Goal: Task Accomplishment & Management: Use online tool/utility

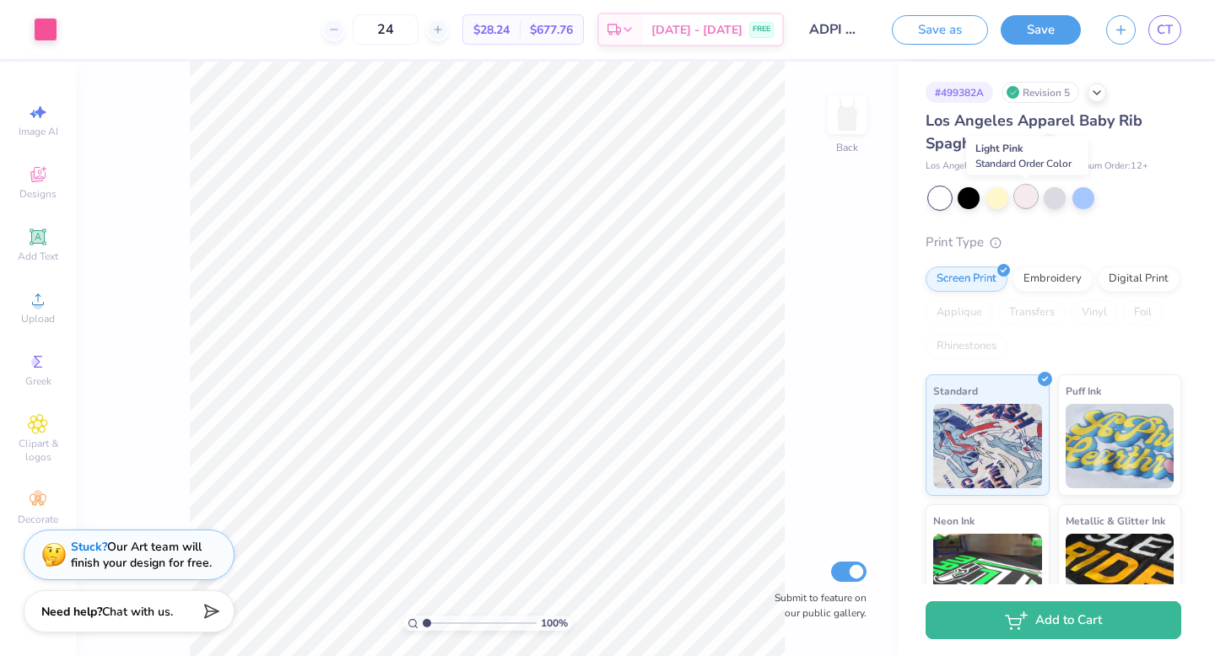
click at [1024, 202] on div at bounding box center [1026, 197] width 22 height 22
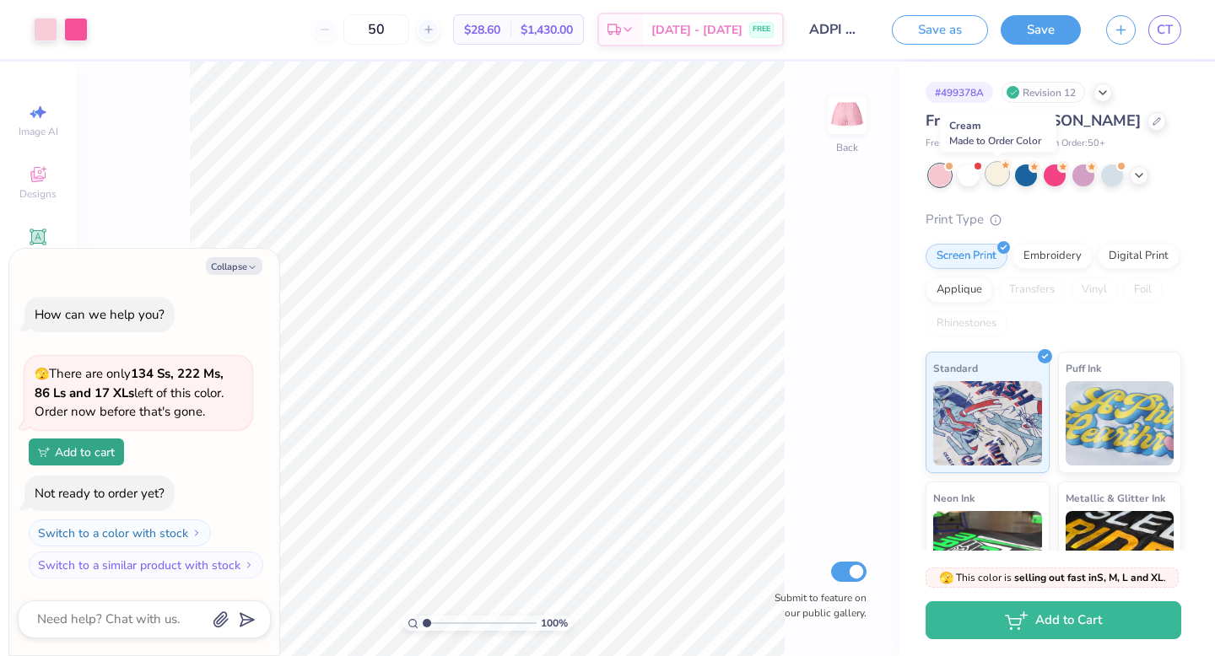
click at [989, 170] on div at bounding box center [997, 174] width 22 height 22
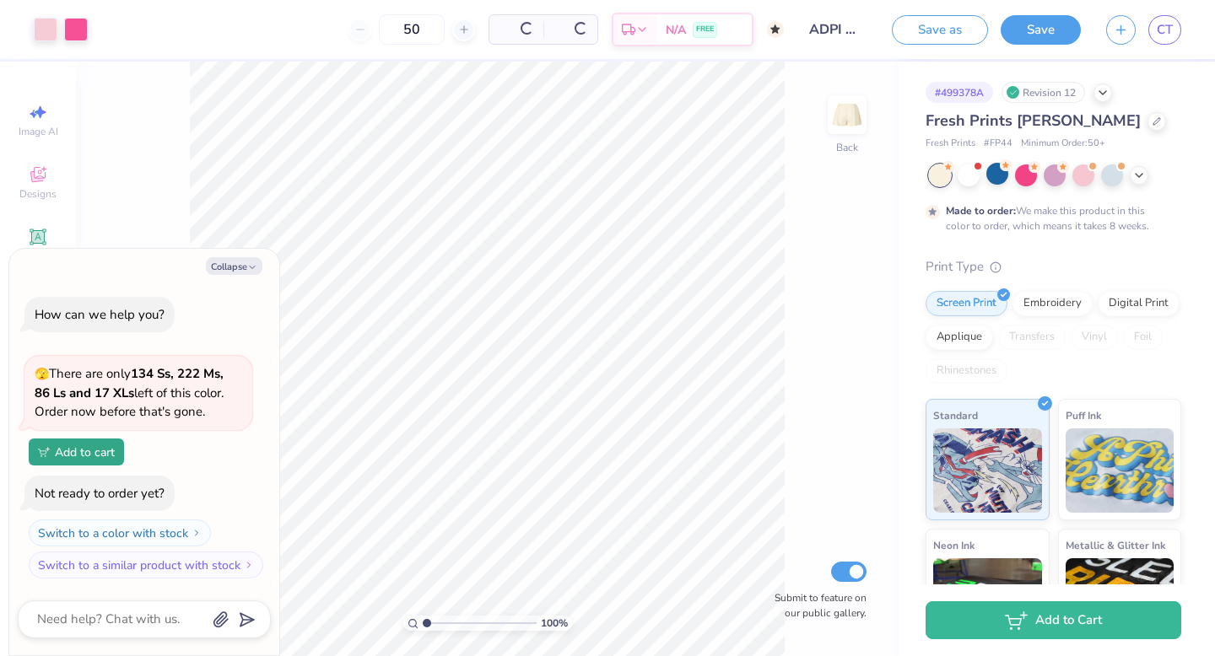
scroll to position [60, 0]
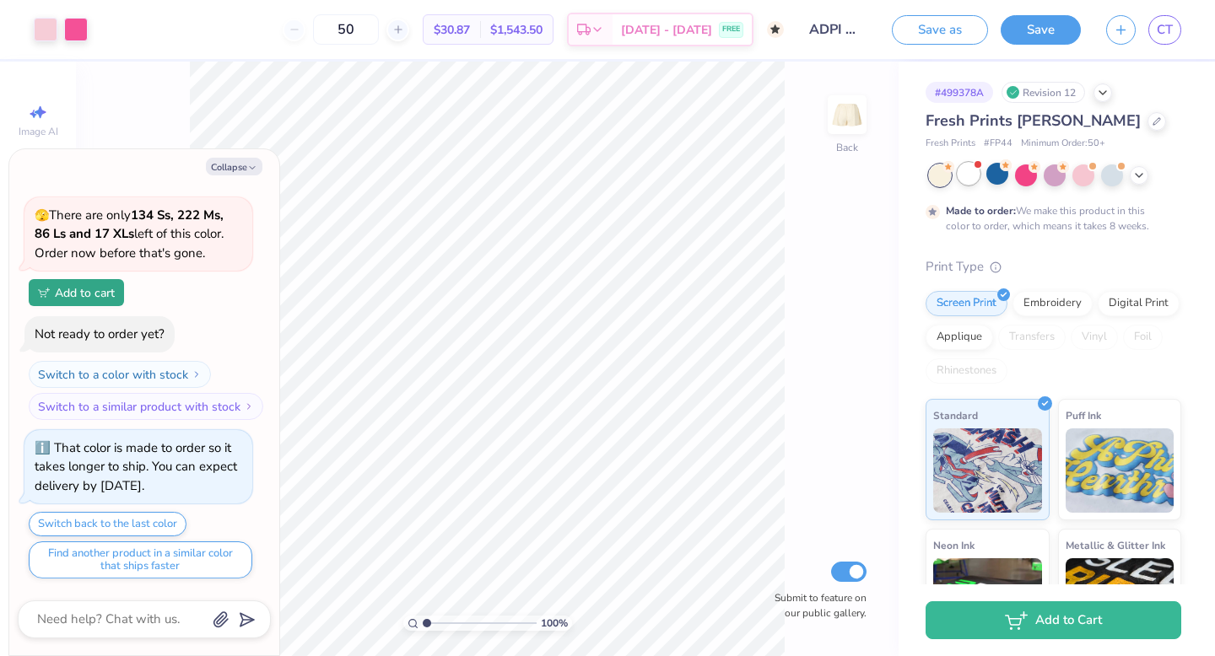
click at [964, 175] on div at bounding box center [969, 174] width 22 height 22
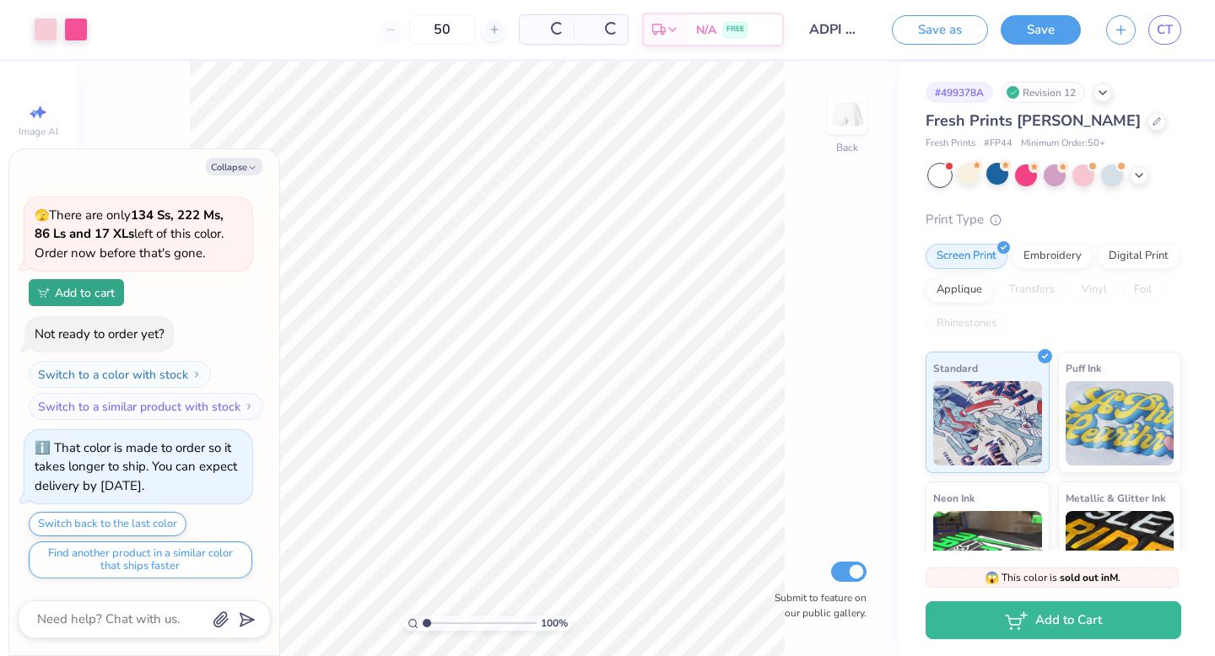
scroll to position [428, 0]
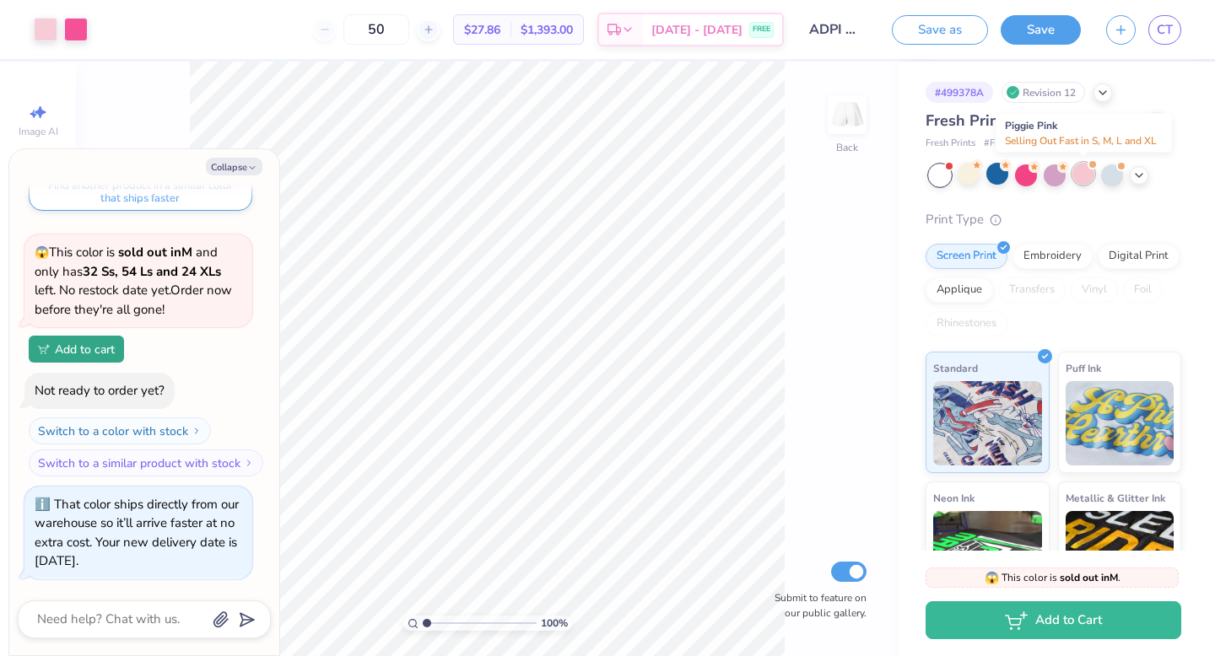
click at [1089, 170] on div at bounding box center [1083, 174] width 22 height 22
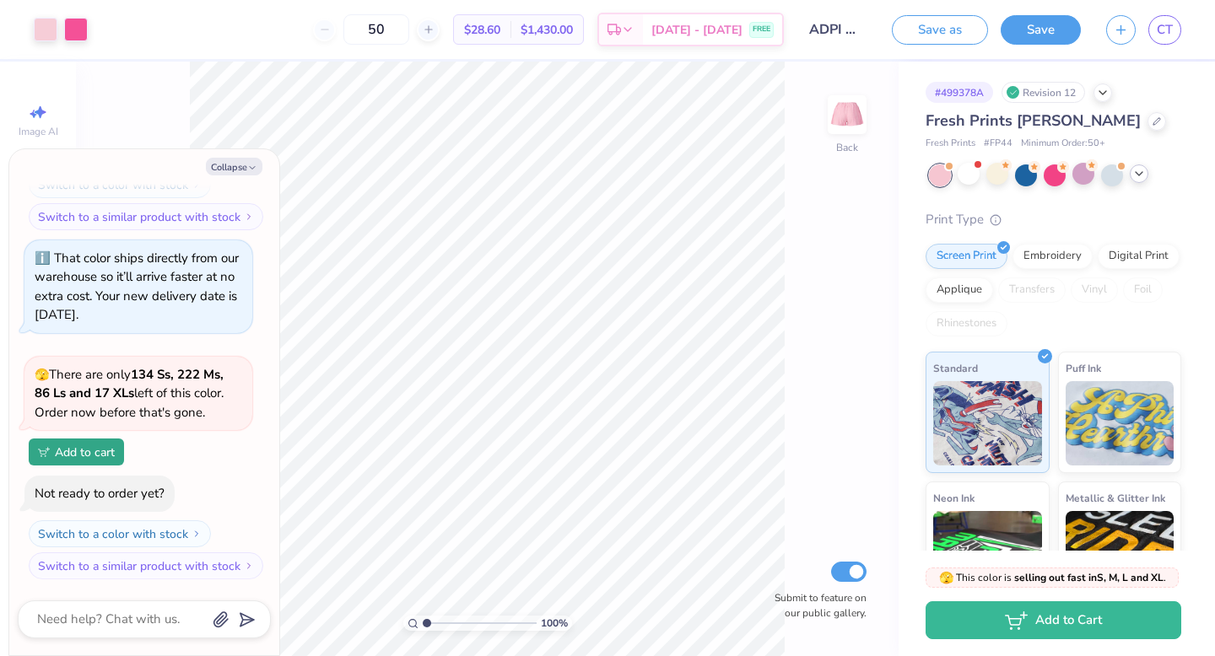
click at [1142, 178] on icon at bounding box center [1138, 173] width 13 height 13
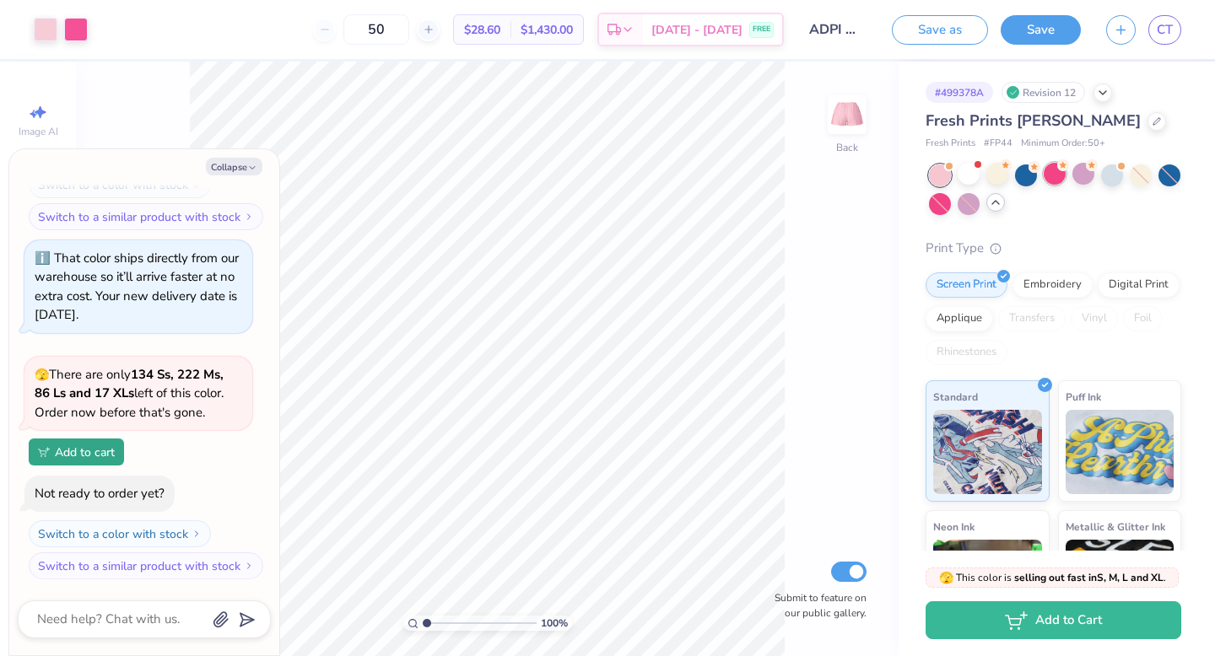
click at [1059, 181] on div at bounding box center [1055, 174] width 22 height 22
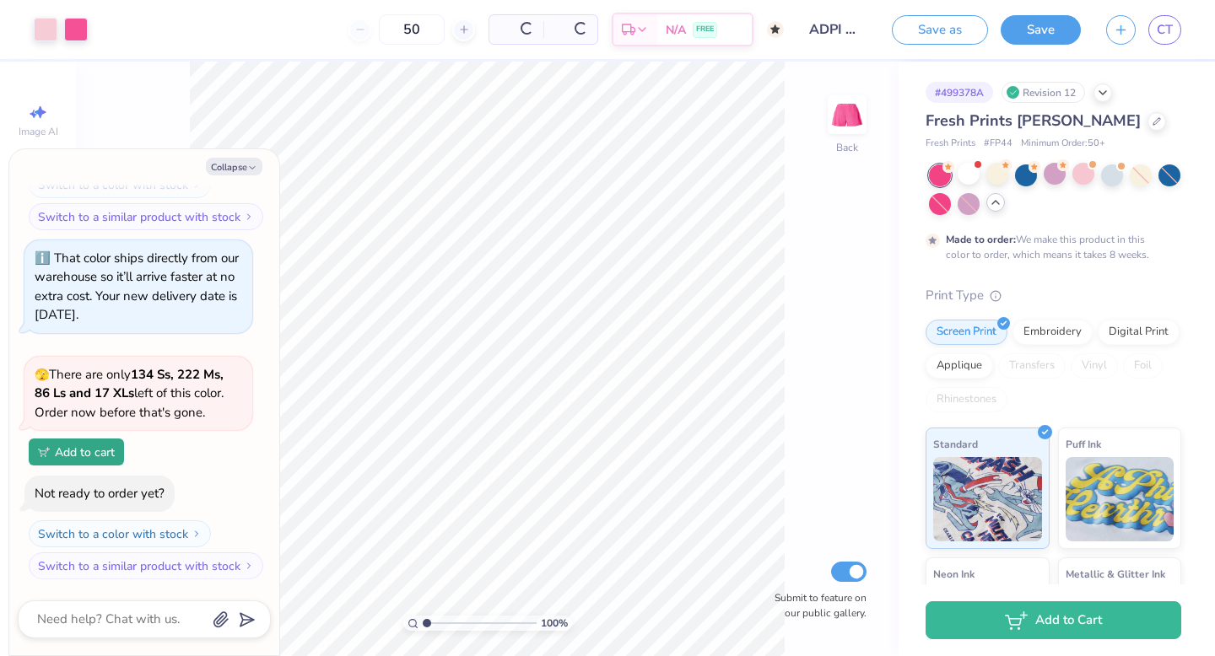
scroll to position [834, 0]
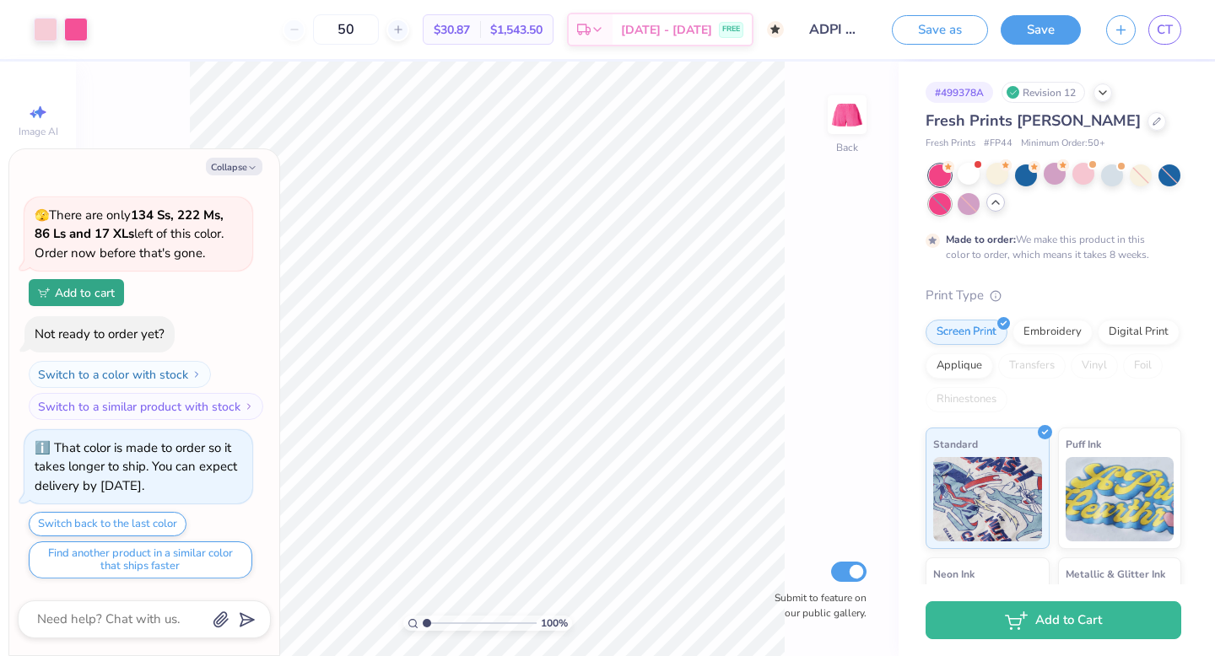
click at [947, 196] on div at bounding box center [940, 204] width 22 height 22
click at [1003, 181] on div at bounding box center [997, 174] width 22 height 22
click at [1078, 184] on div at bounding box center [1083, 174] width 22 height 22
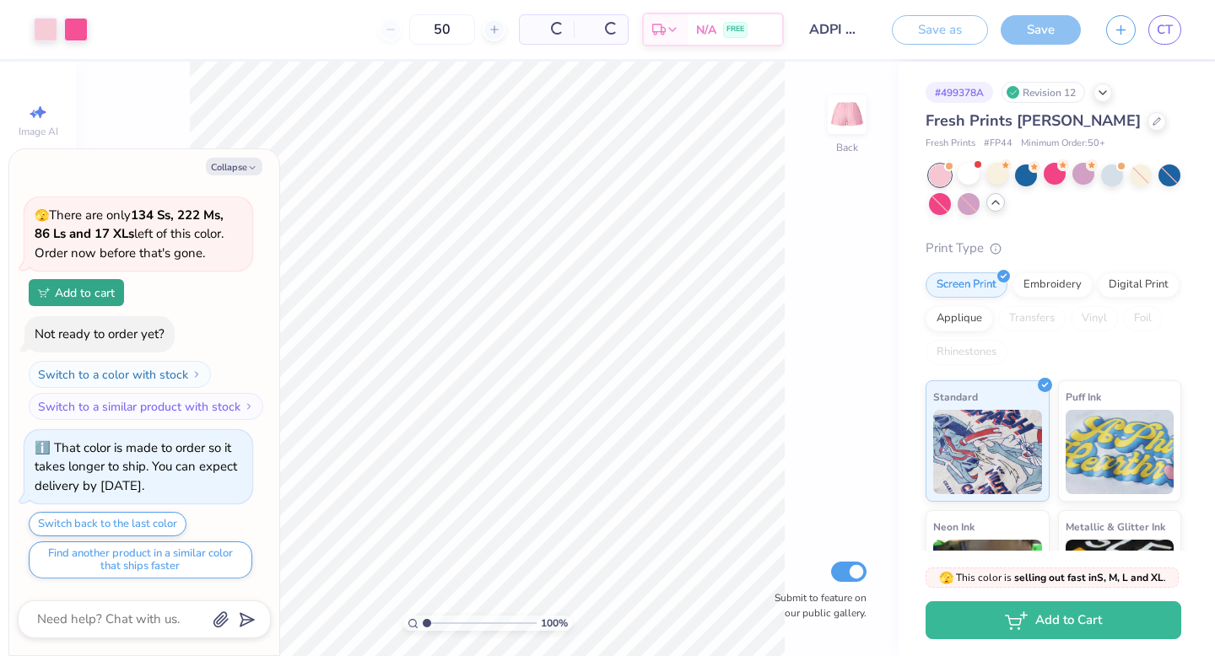
scroll to position [1183, 0]
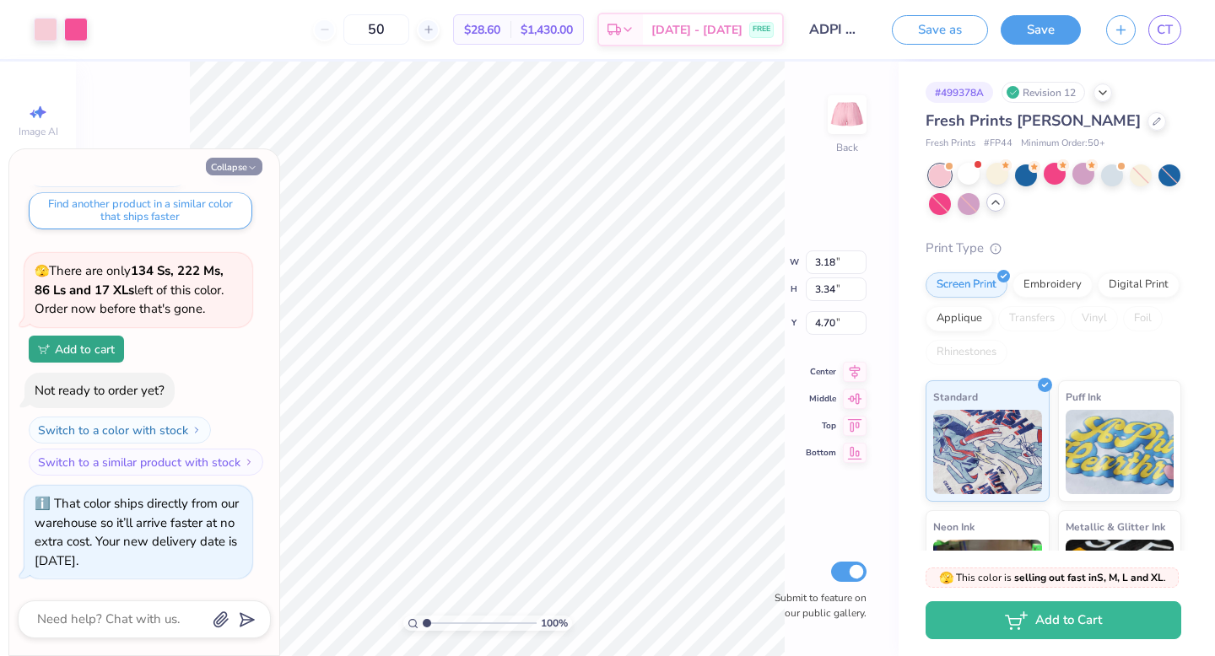
click at [246, 170] on button "Collapse" at bounding box center [234, 167] width 57 height 18
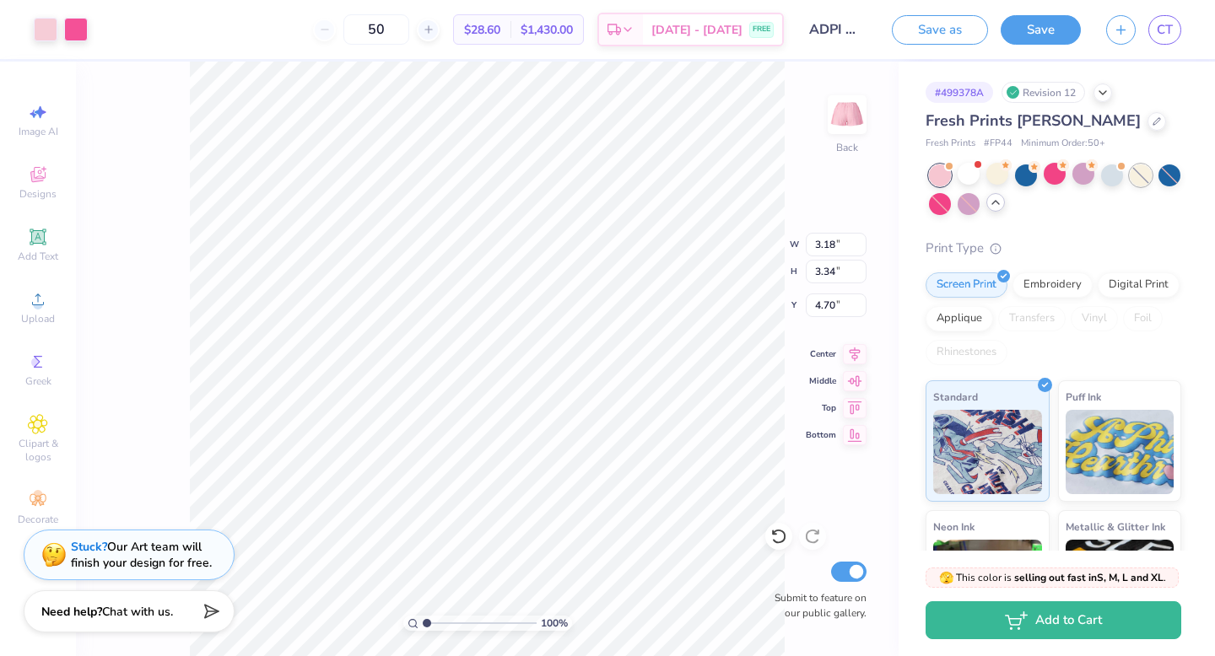
click at [1140, 180] on div at bounding box center [1141, 176] width 22 height 22
click at [974, 170] on div at bounding box center [969, 174] width 22 height 22
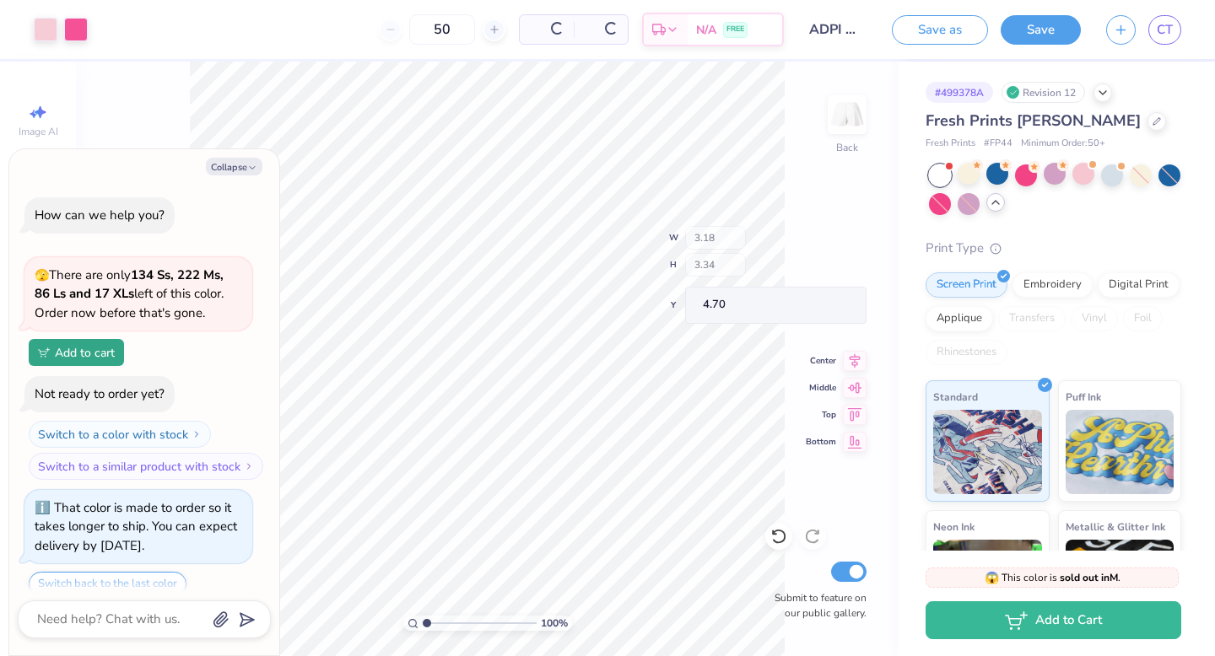
scroll to position [1448, 0]
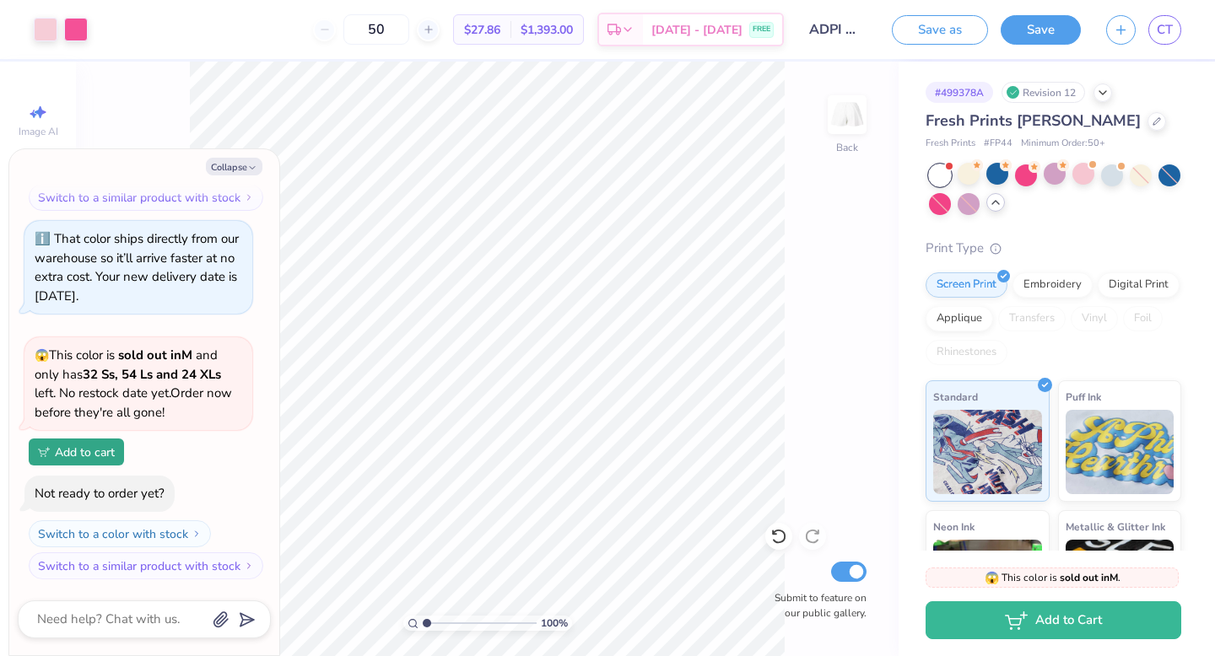
click at [944, 169] on div at bounding box center [940, 176] width 22 height 22
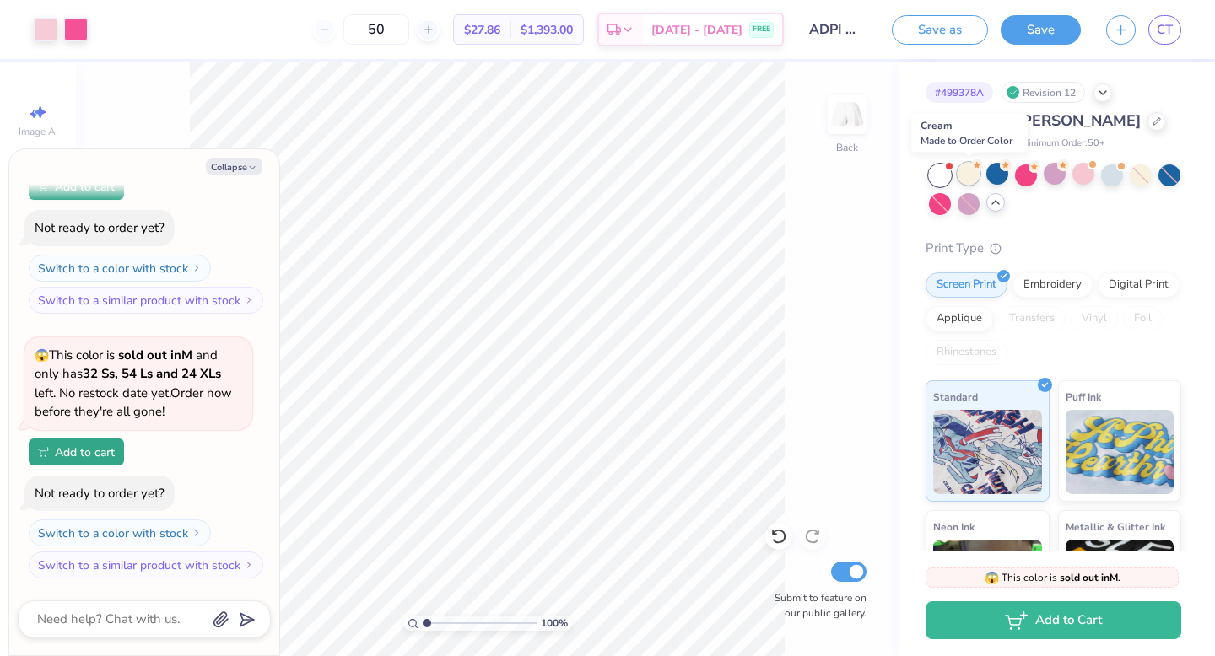
click at [974, 170] on div at bounding box center [969, 174] width 22 height 22
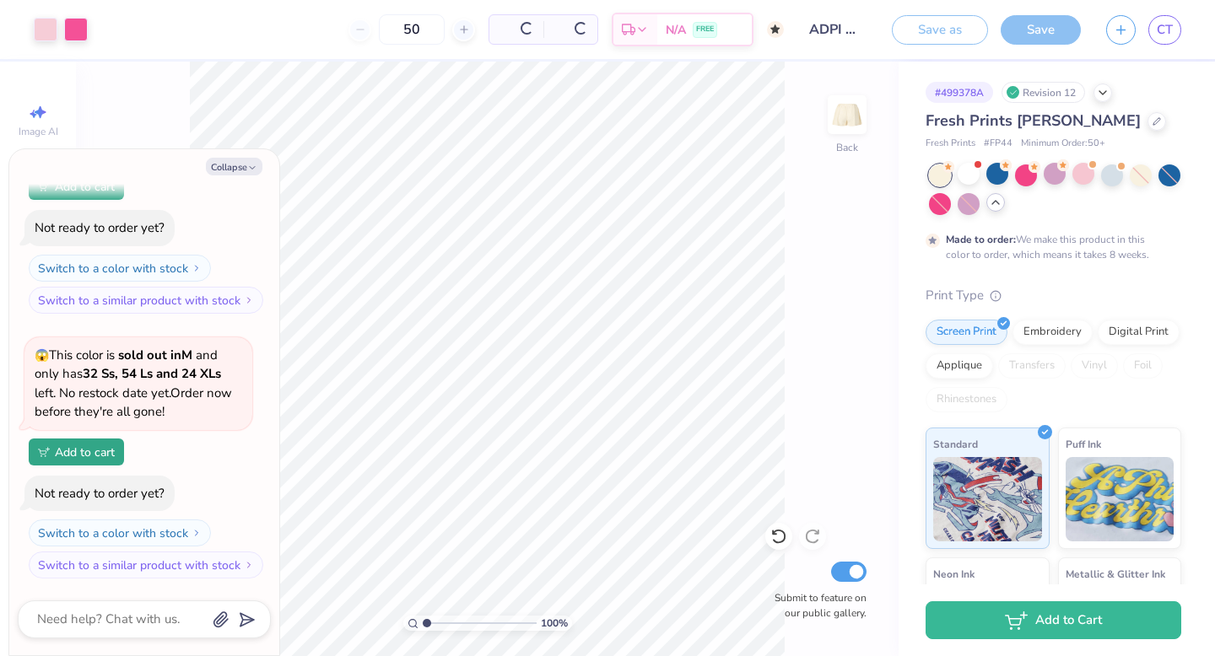
scroll to position [1872, 0]
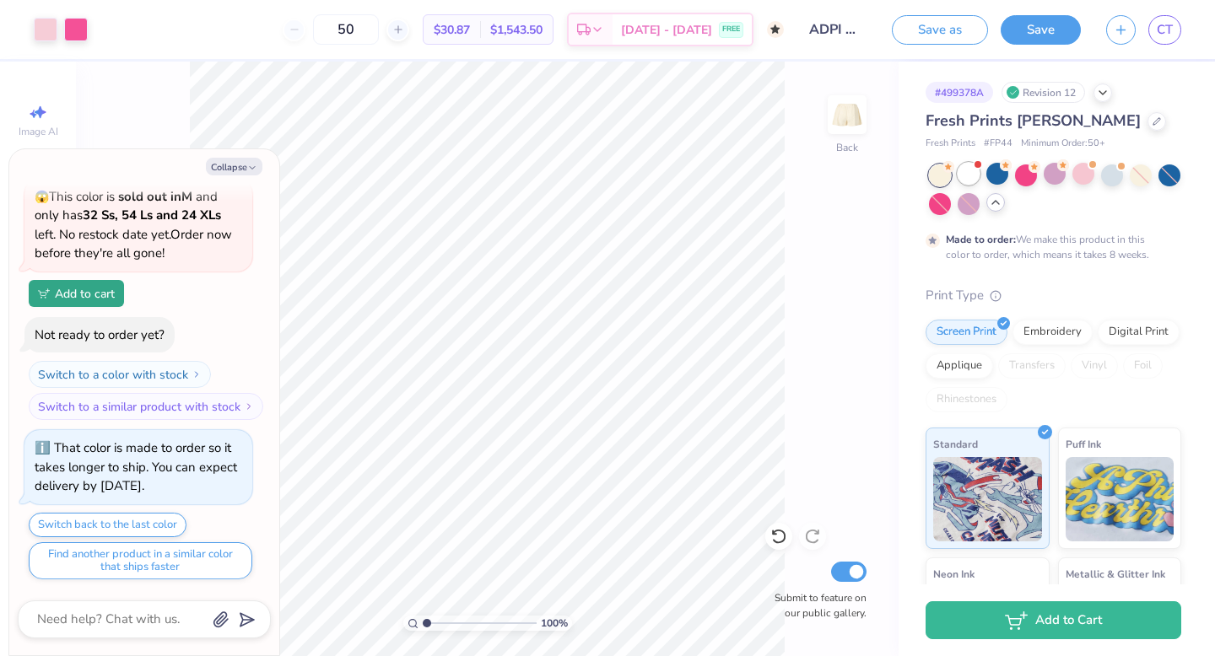
click at [965, 172] on div at bounding box center [969, 174] width 22 height 22
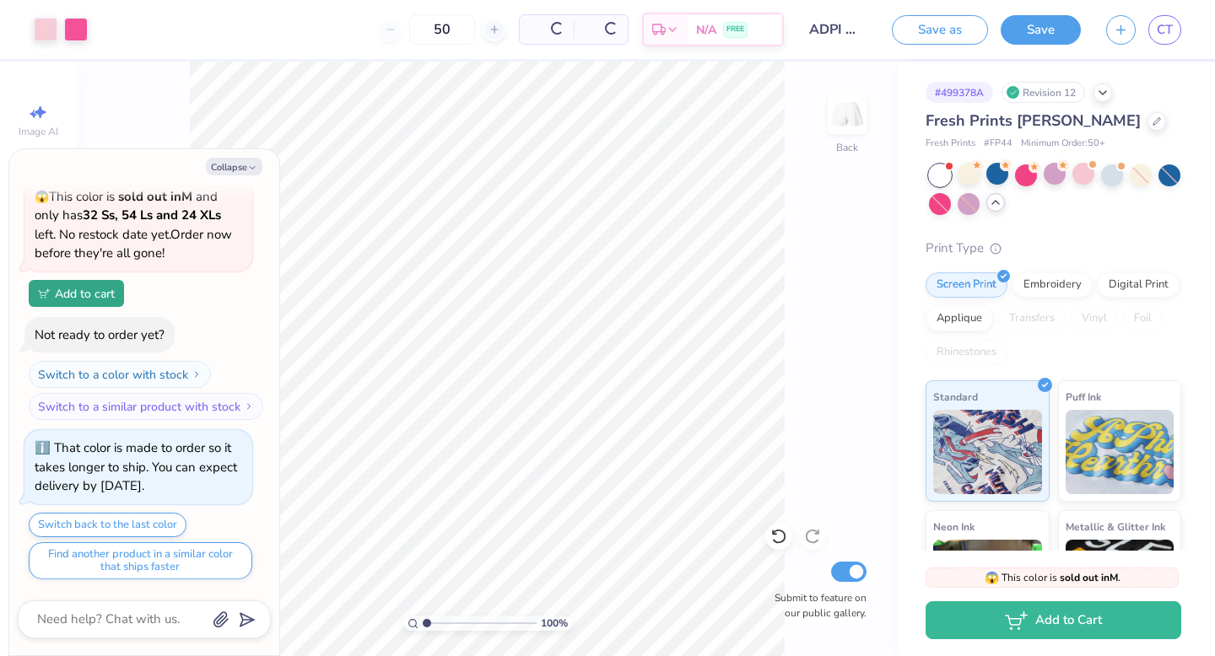
scroll to position [2241, 0]
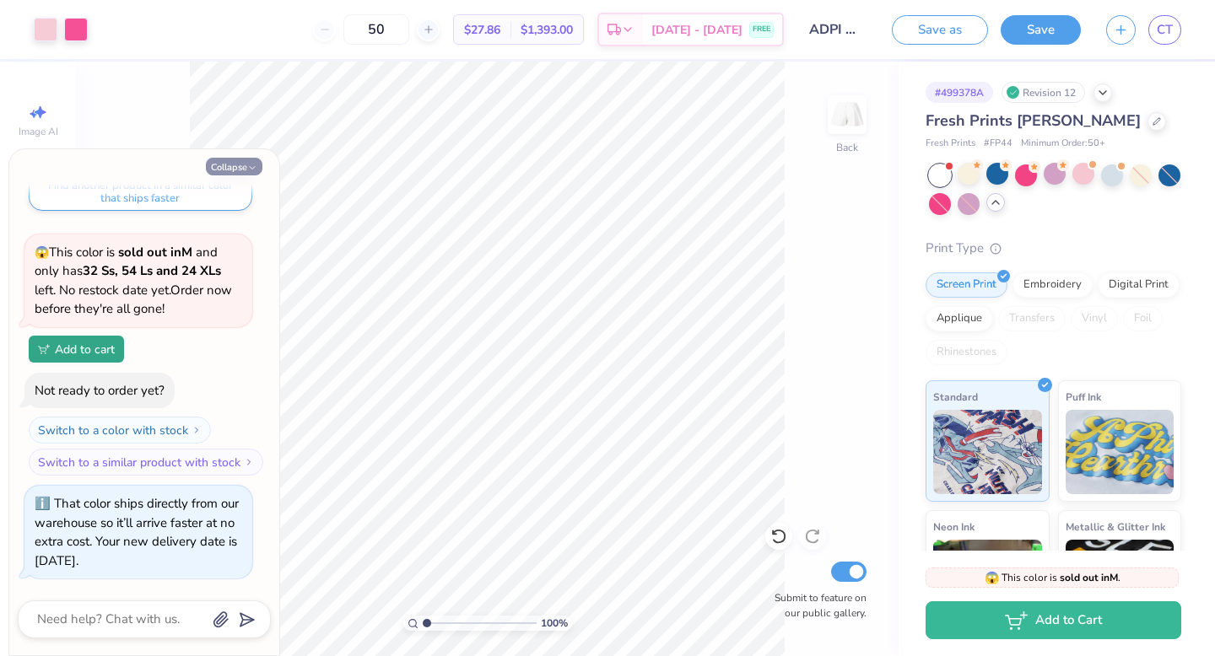
click at [246, 174] on button "Collapse" at bounding box center [234, 167] width 57 height 18
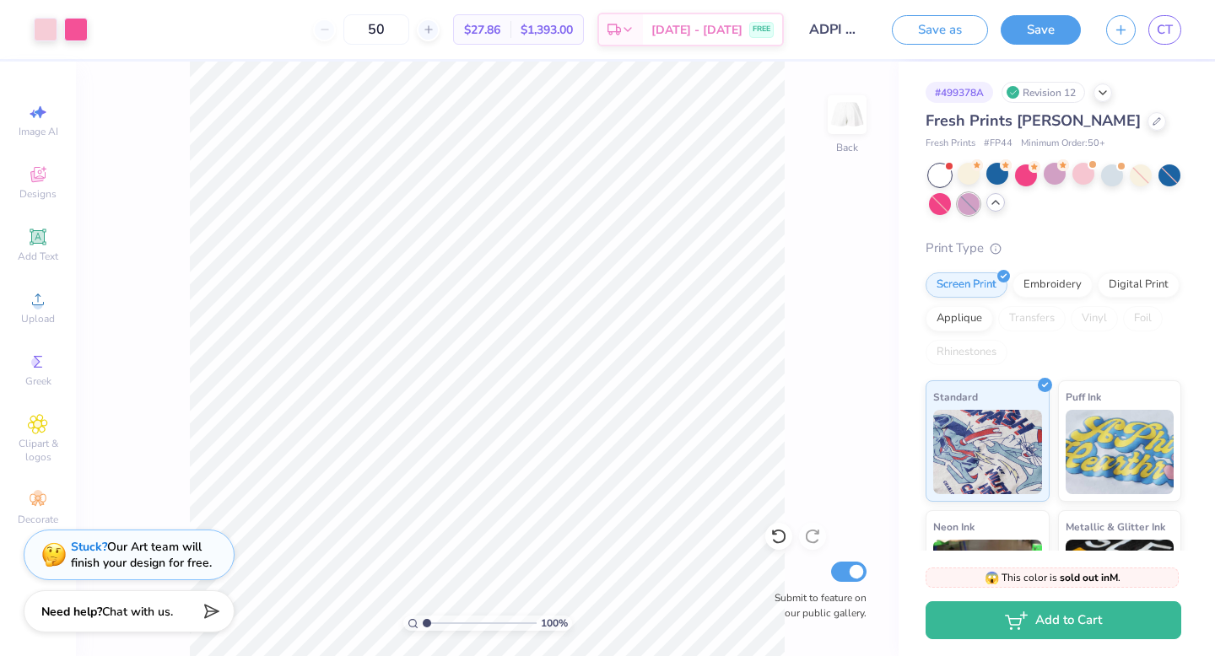
click at [965, 208] on div at bounding box center [969, 204] width 22 height 22
click at [1121, 175] on div at bounding box center [1112, 174] width 22 height 22
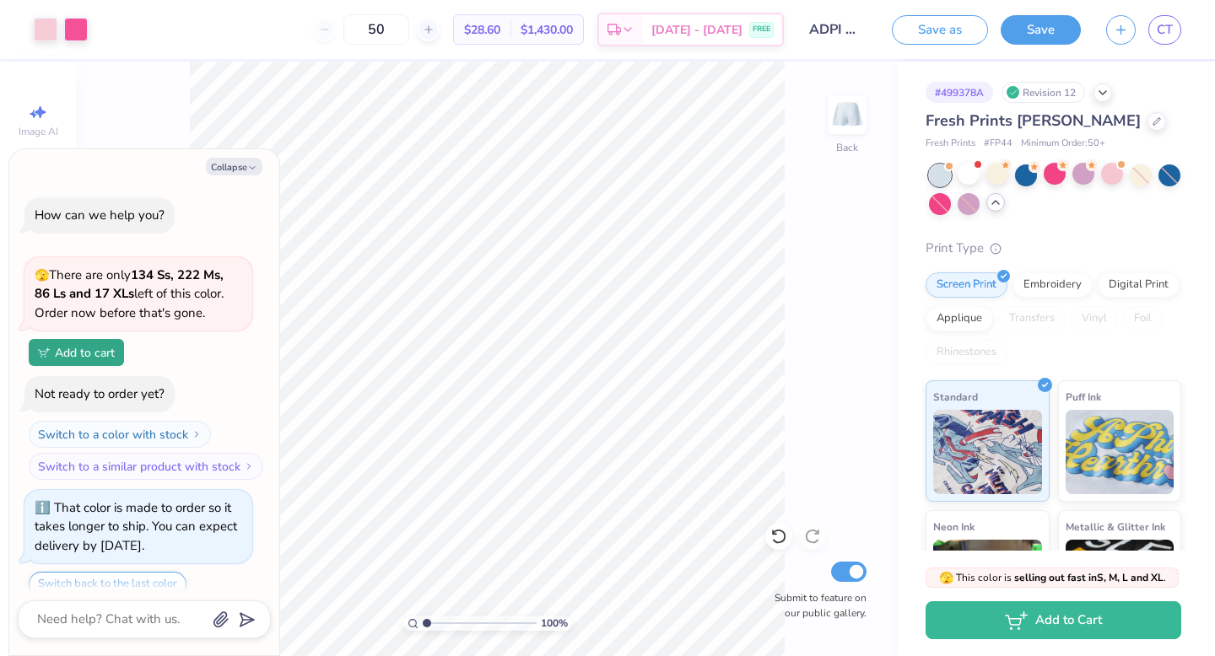
scroll to position [2487, 0]
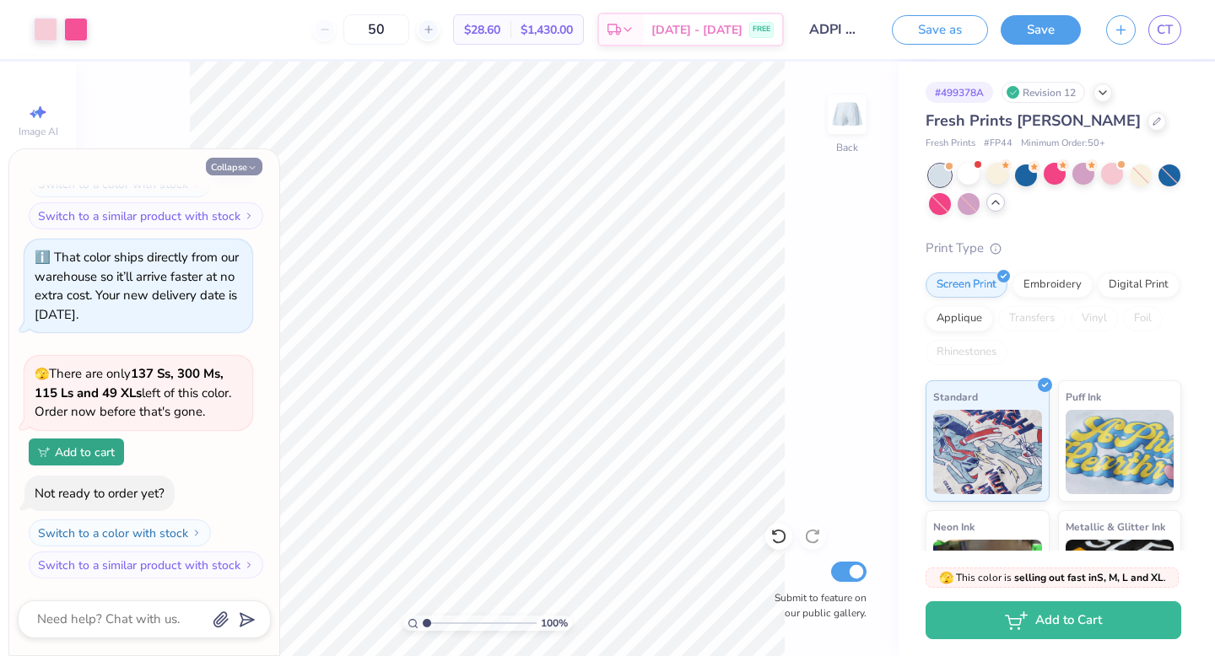
click at [246, 164] on button "Collapse" at bounding box center [234, 167] width 57 height 18
type textarea "x"
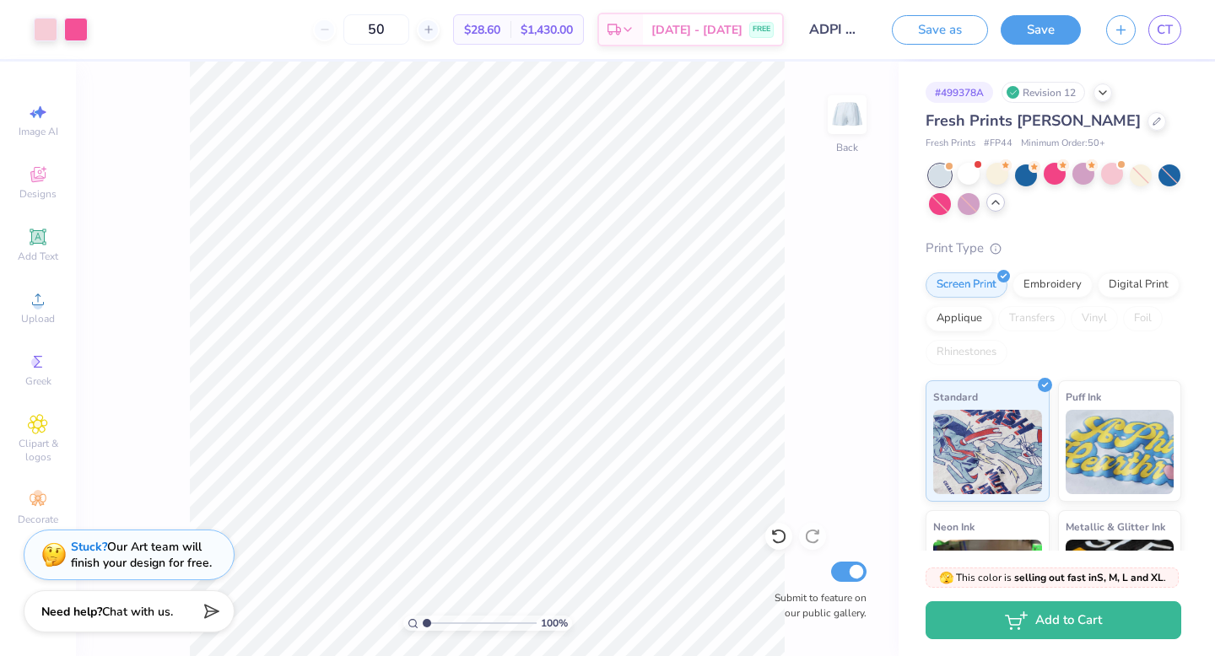
click at [424, 465] on div "100 % Back Submit to feature on our public gallery." at bounding box center [487, 359] width 823 height 595
click at [46, 29] on div at bounding box center [46, 28] width 24 height 24
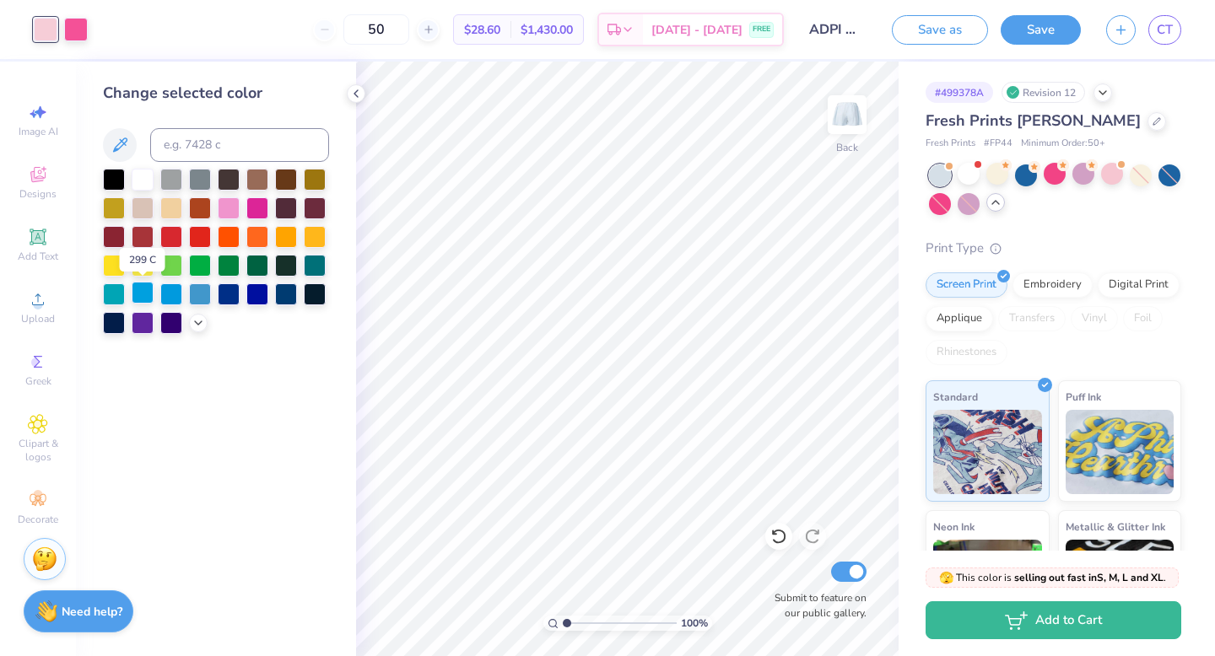
click at [141, 296] on div at bounding box center [143, 293] width 22 height 22
click at [196, 321] on icon at bounding box center [198, 321] width 13 height 13
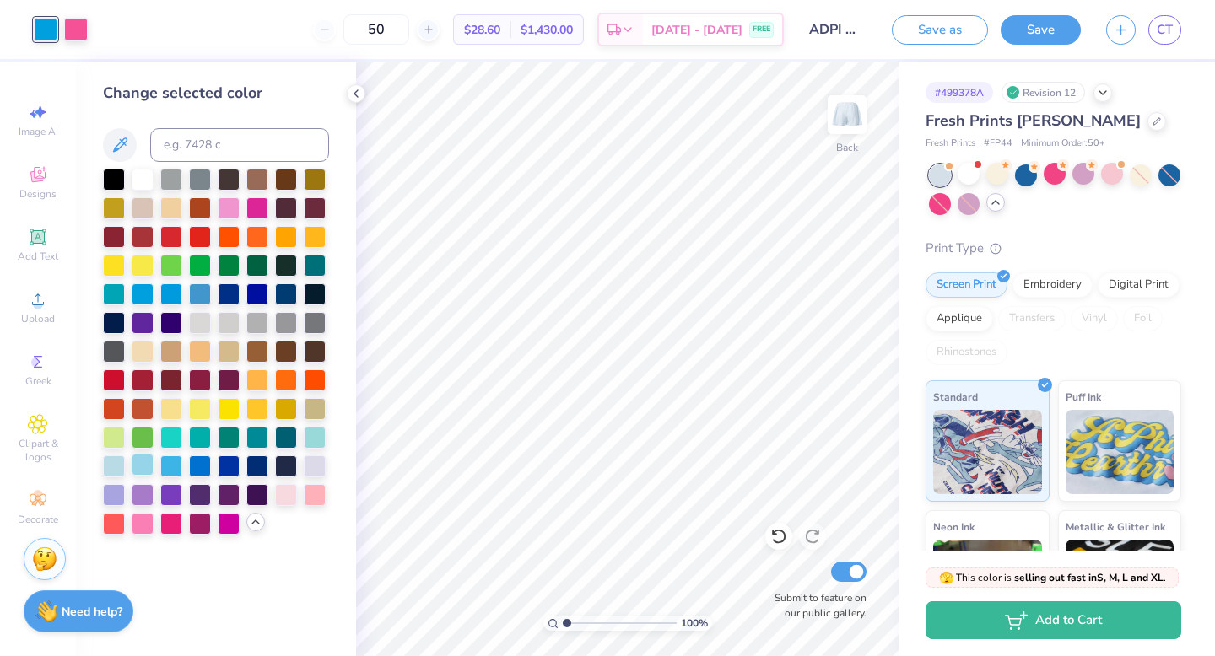
click at [149, 466] on div at bounding box center [143, 465] width 22 height 22
click at [76, 24] on div at bounding box center [76, 28] width 24 height 24
click at [239, 456] on div at bounding box center [229, 465] width 22 height 22
click at [81, 35] on div at bounding box center [76, 30] width 24 height 24
click at [130, 150] on button at bounding box center [120, 145] width 34 height 34
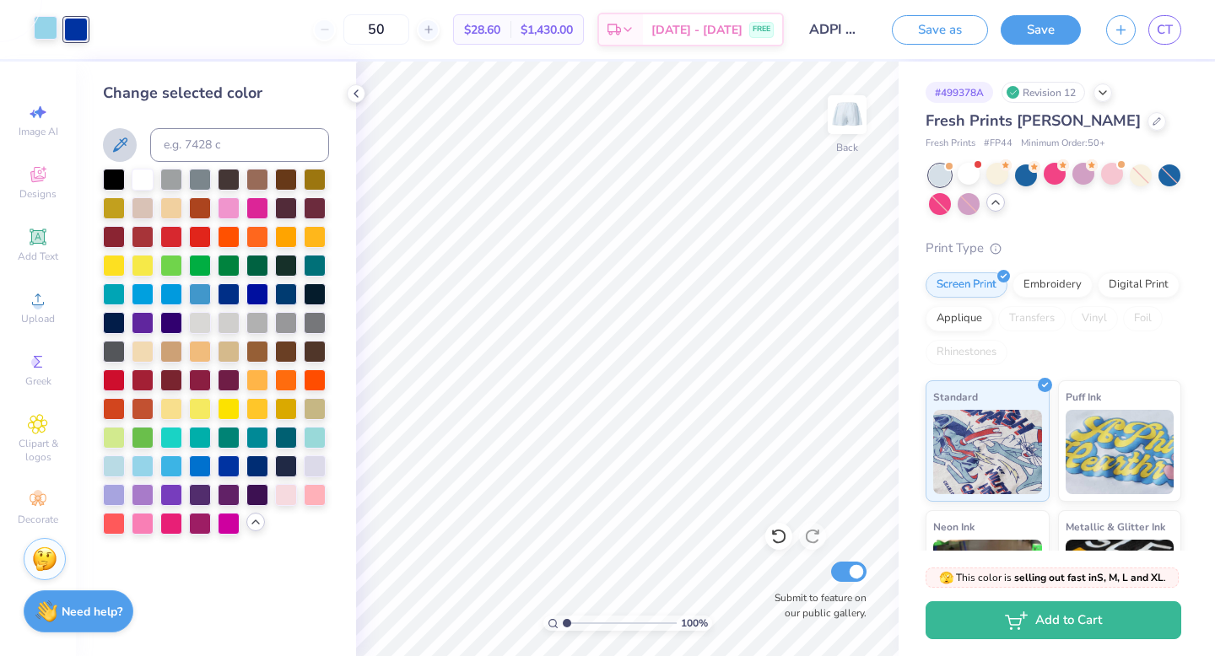
click at [40, 32] on div at bounding box center [46, 28] width 24 height 24
click at [120, 143] on icon at bounding box center [120, 145] width 14 height 14
click at [134, 140] on button at bounding box center [120, 145] width 34 height 34
click at [124, 139] on icon at bounding box center [120, 145] width 14 height 14
click at [193, 293] on div at bounding box center [200, 293] width 22 height 22
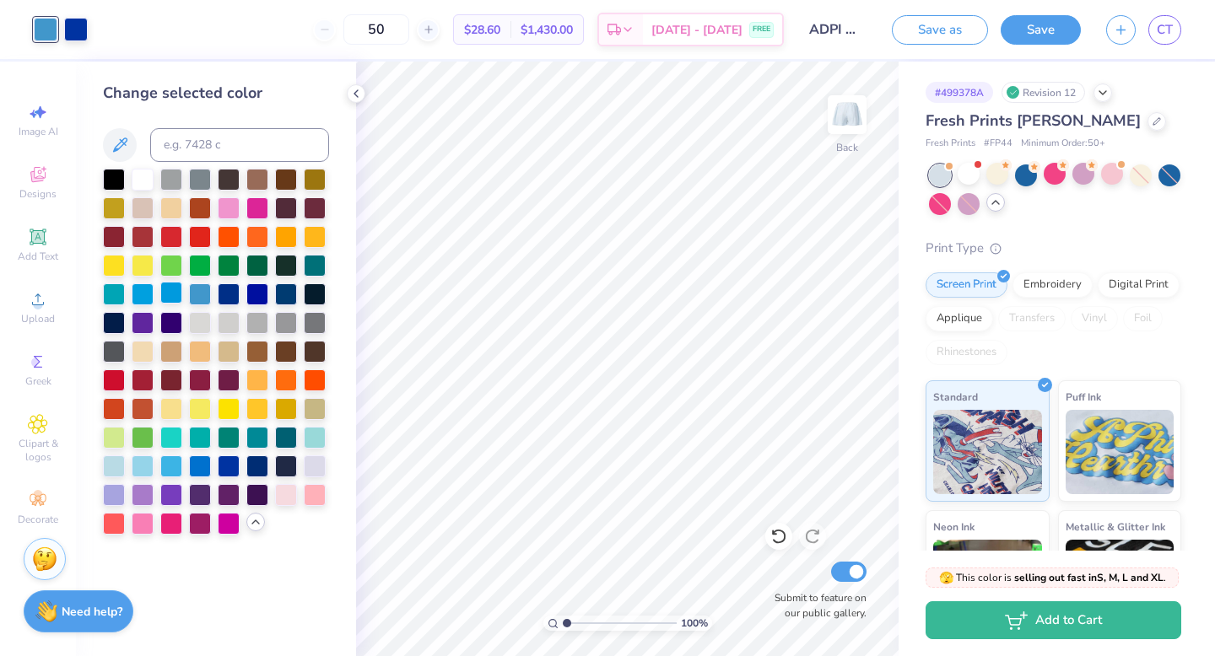
click at [175, 292] on div at bounding box center [171, 293] width 22 height 22
click at [149, 295] on div at bounding box center [143, 293] width 22 height 22
click at [160, 296] on div at bounding box center [171, 293] width 22 height 22
click at [143, 293] on div at bounding box center [143, 293] width 22 height 22
click at [120, 149] on icon at bounding box center [120, 145] width 20 height 20
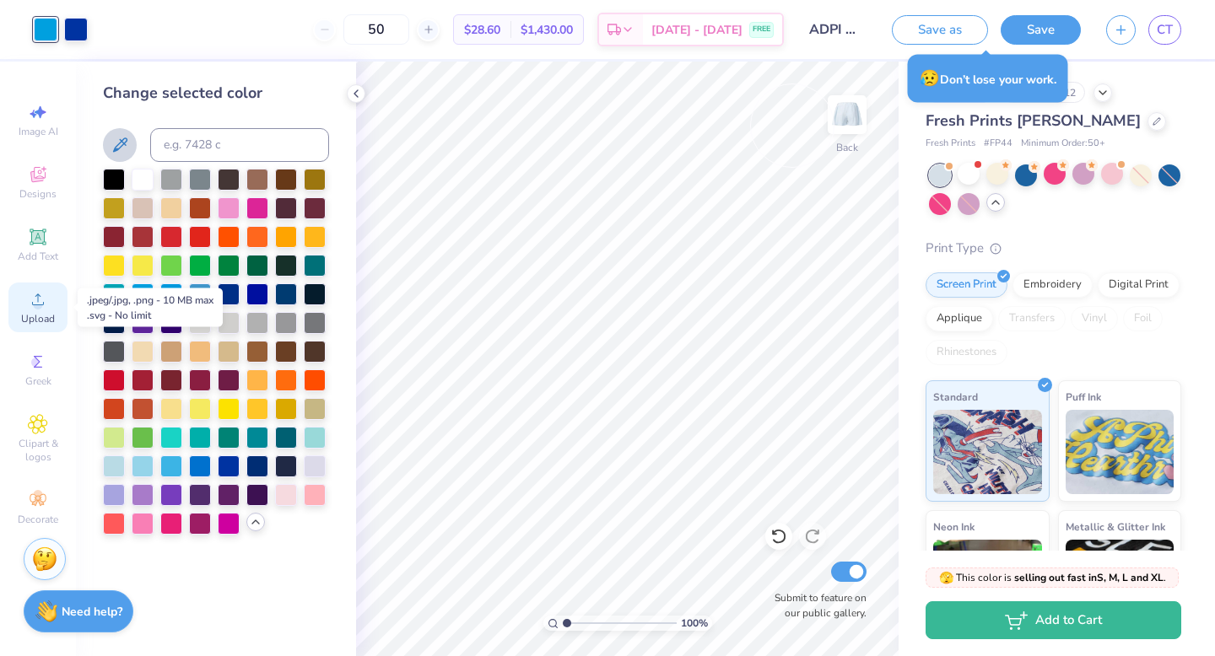
click at [32, 326] on div "Upload" at bounding box center [37, 308] width 59 height 50
click at [63, 305] on div "Upload" at bounding box center [37, 308] width 59 height 50
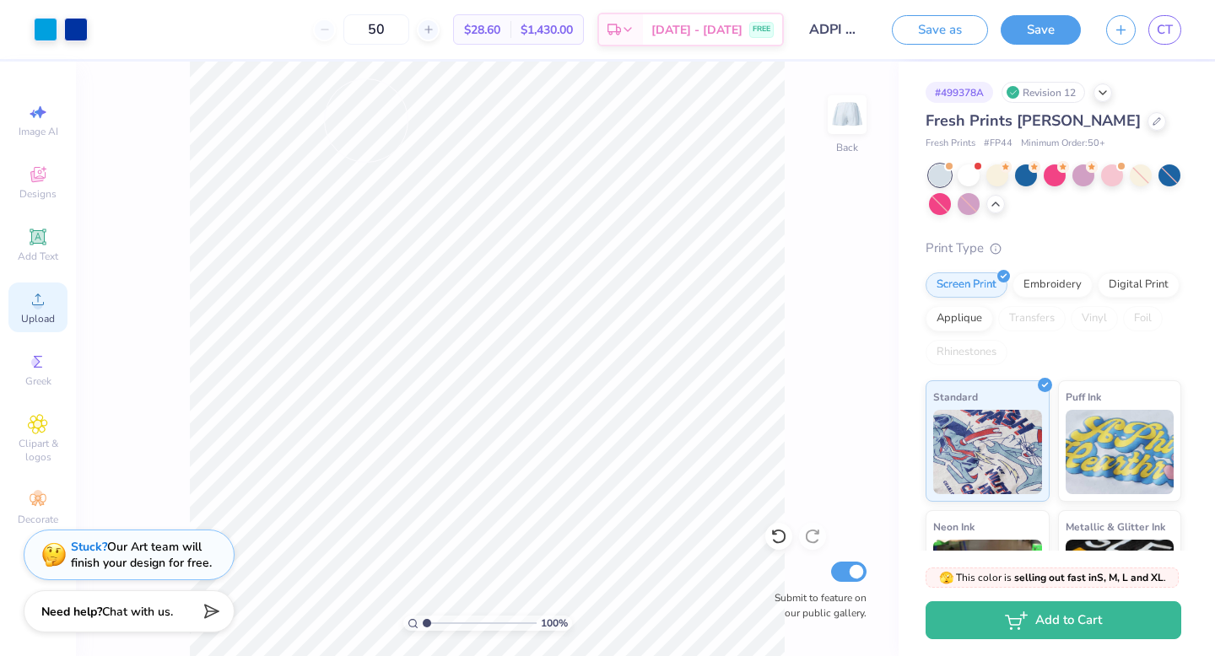
click at [42, 303] on icon at bounding box center [38, 299] width 20 height 20
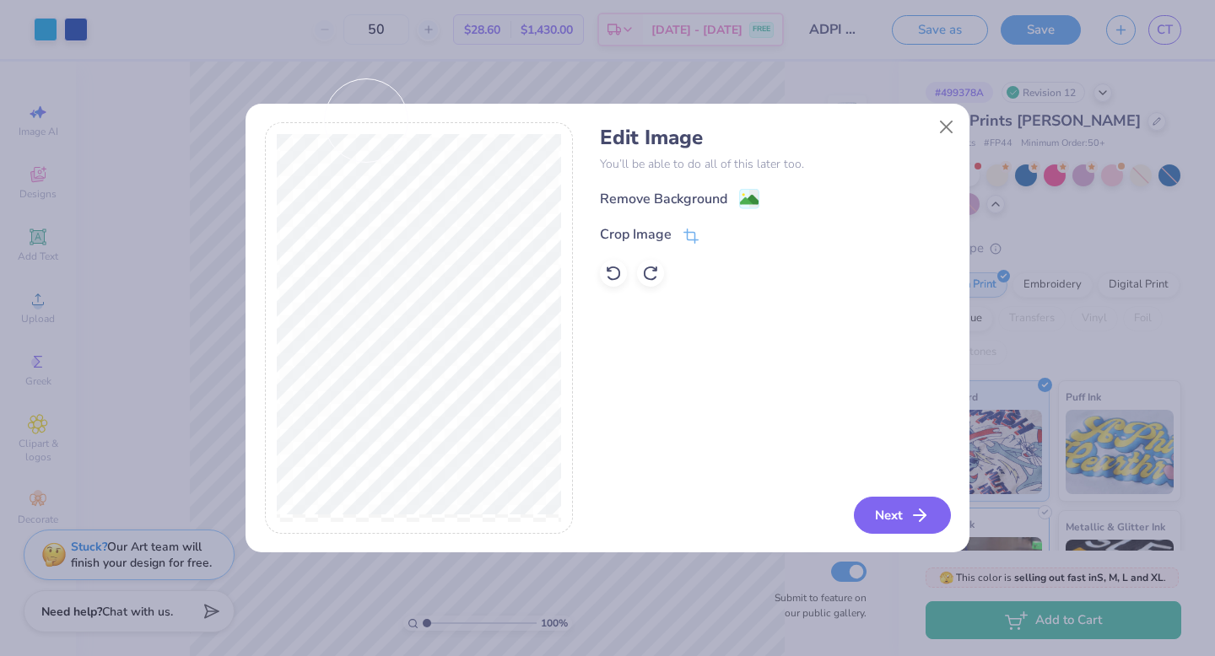
click at [884, 519] on button "Next" at bounding box center [902, 515] width 97 height 37
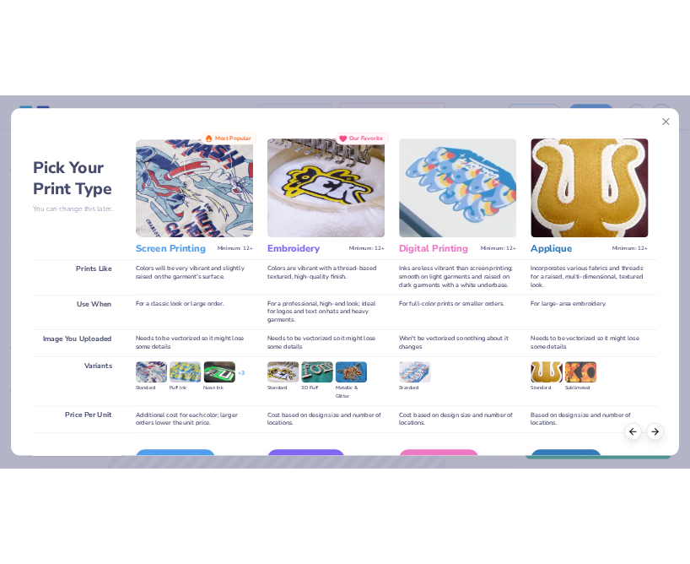
scroll to position [100, 0]
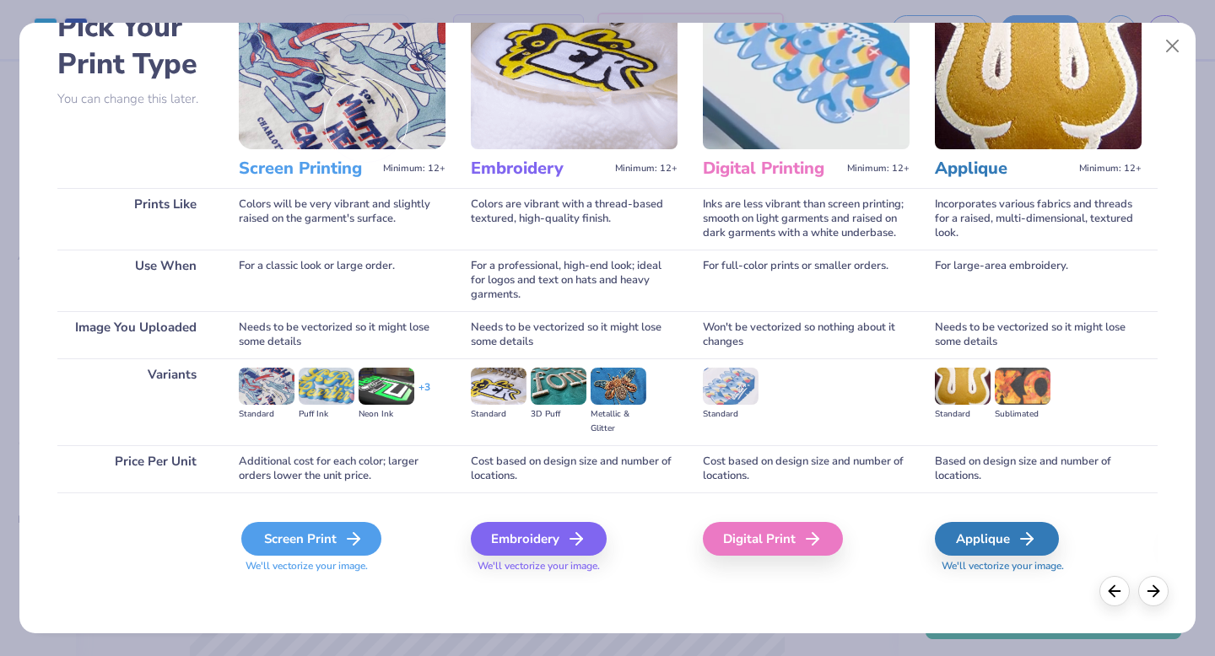
click at [316, 523] on div "Screen Print" at bounding box center [311, 539] width 140 height 34
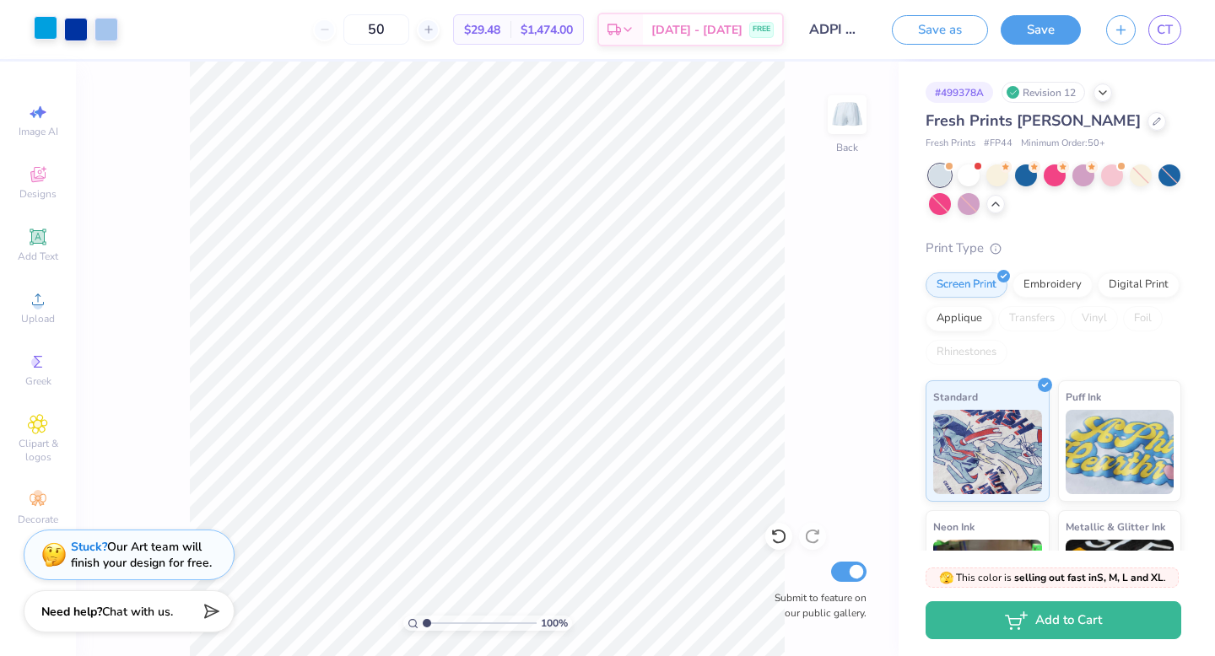
click at [48, 31] on div at bounding box center [46, 28] width 24 height 24
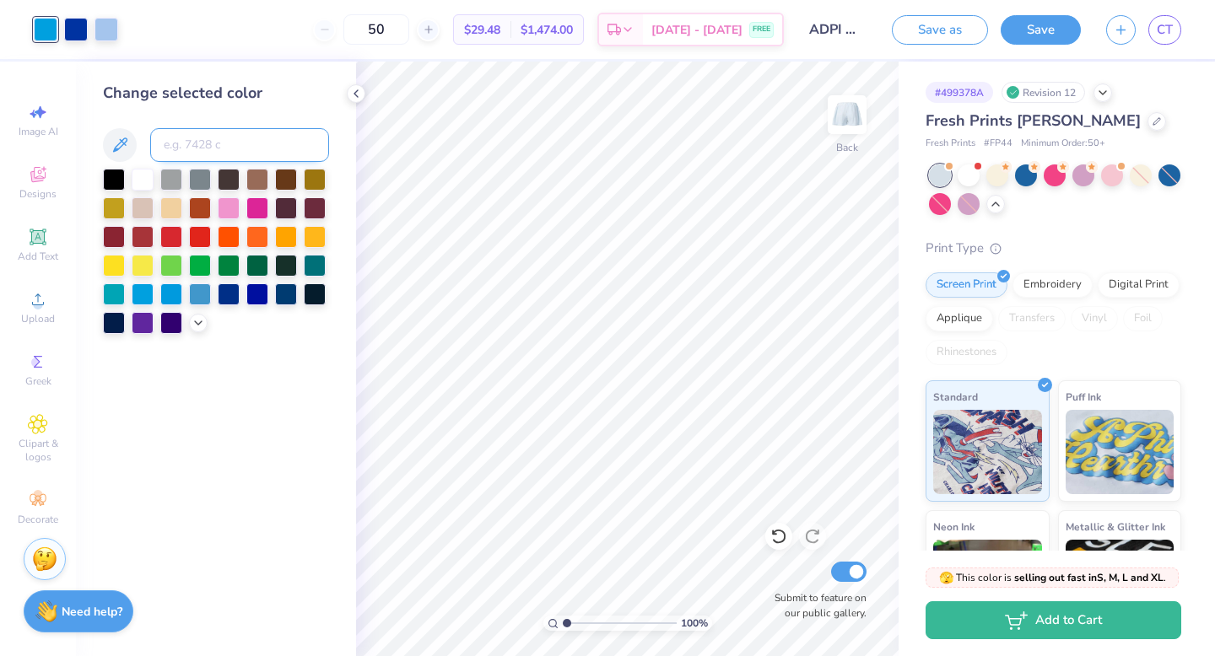
click at [193, 142] on input at bounding box center [239, 145] width 179 height 34
type input "2717"
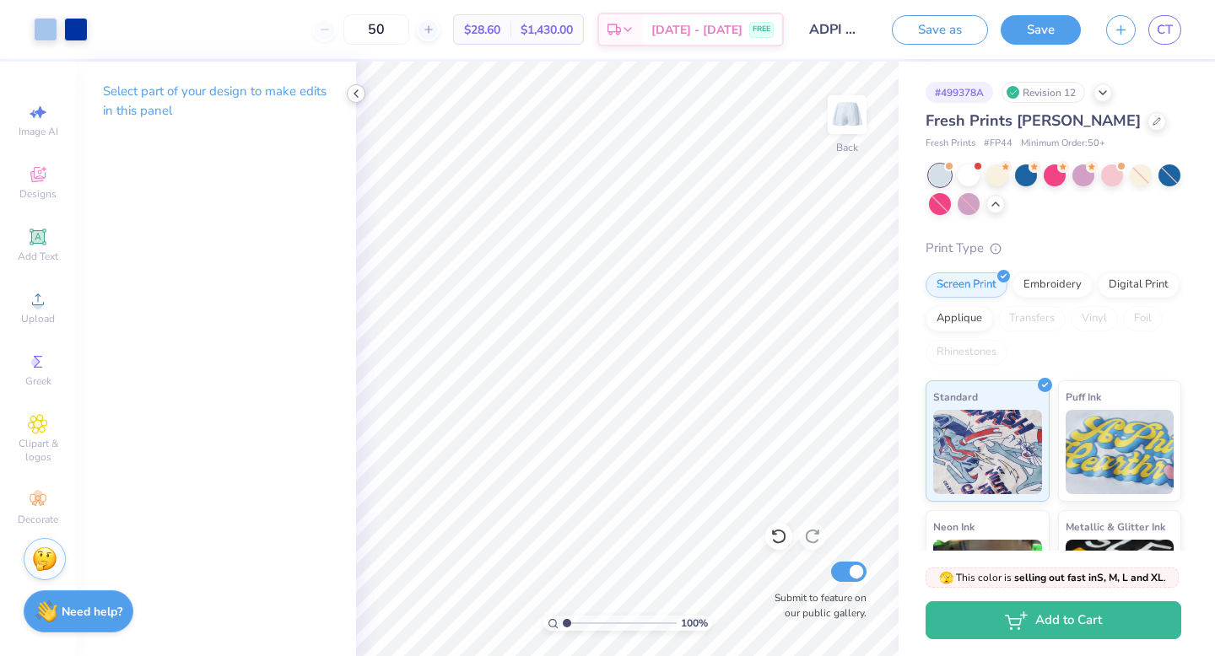
click at [352, 98] on icon at bounding box center [355, 93] width 13 height 13
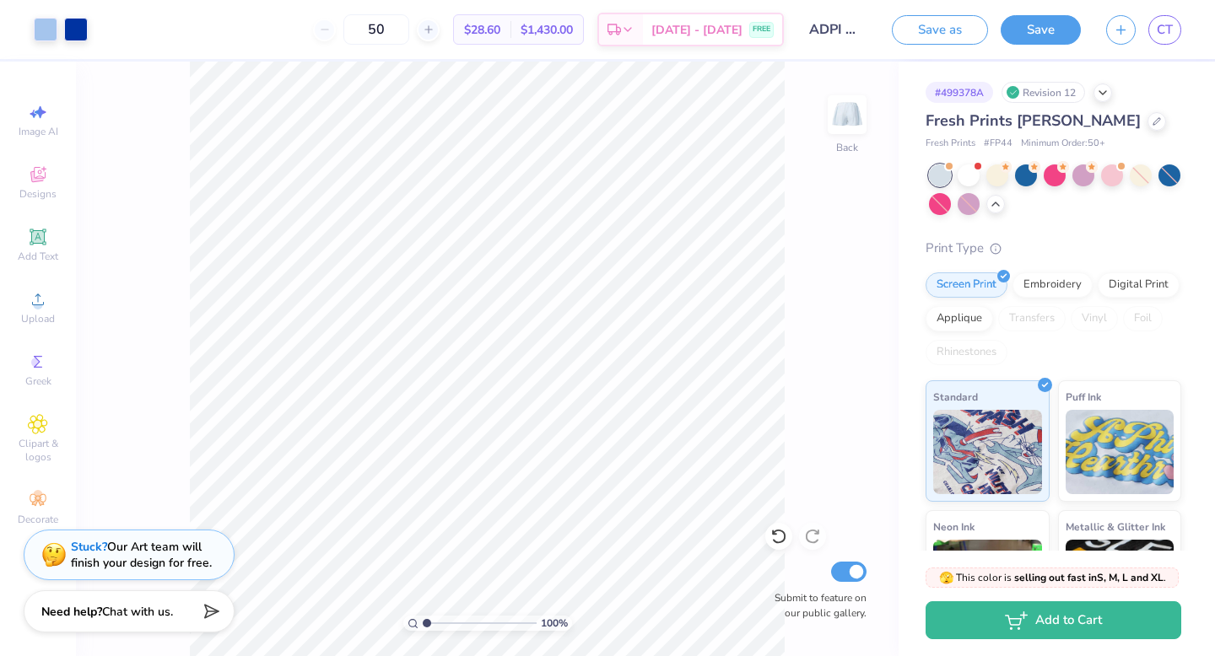
drag, startPoint x: 408, startPoint y: 26, endPoint x: 353, endPoint y: 18, distance: 56.3
click at [352, 18] on div "50" at bounding box center [376, 29] width 127 height 30
type input "50"
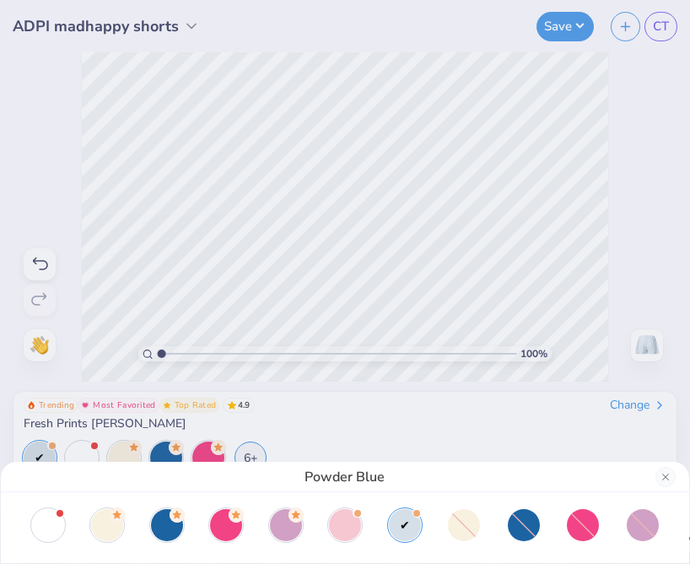
click at [104, 197] on div "Powder Blue" at bounding box center [345, 282] width 690 height 564
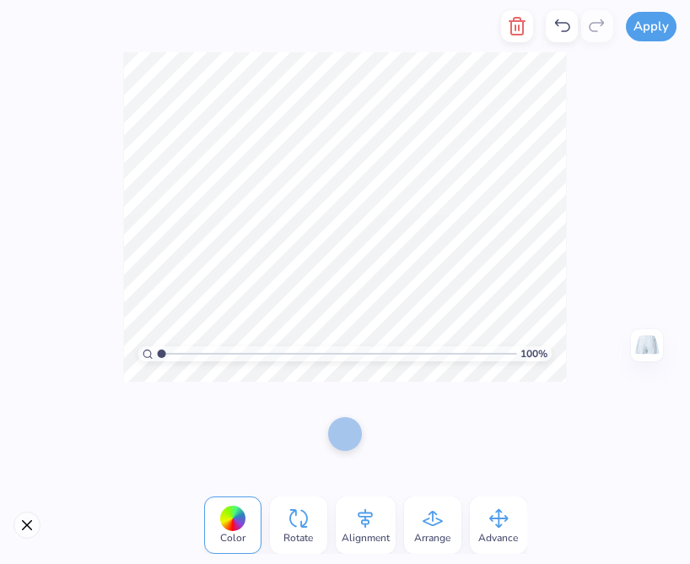
click at [125, 275] on div "100 % Need help? Chat with us. Back" at bounding box center [345, 216] width 690 height 329
click at [375, 437] on div at bounding box center [366, 432] width 34 height 34
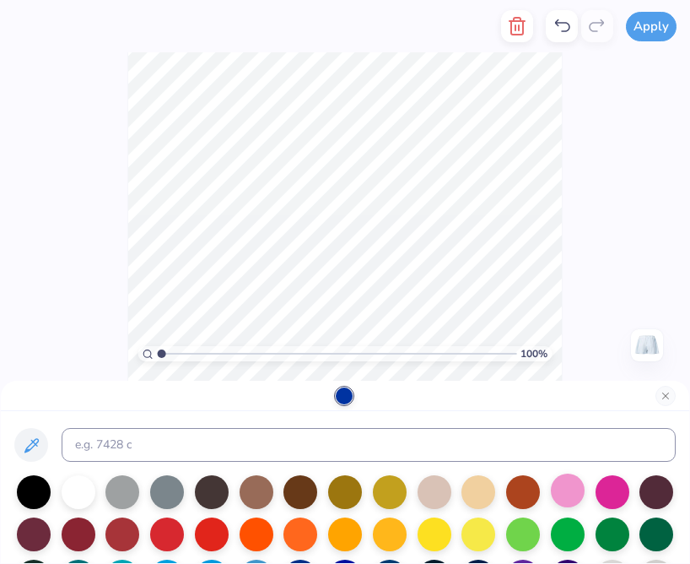
click at [559, 499] on div at bounding box center [568, 490] width 34 height 34
click at [607, 488] on div at bounding box center [613, 490] width 34 height 34
click at [105, 254] on div "100 % Need help? Chat with us. Back" at bounding box center [345, 216] width 690 height 329
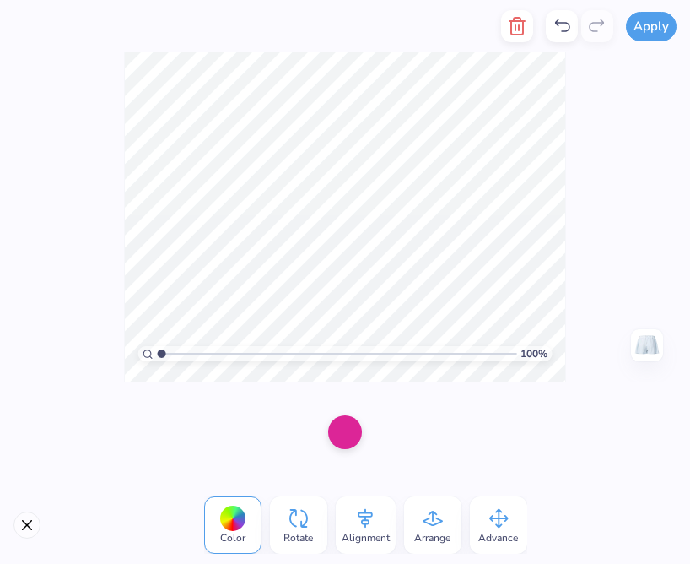
click at [350, 436] on div at bounding box center [345, 432] width 34 height 34
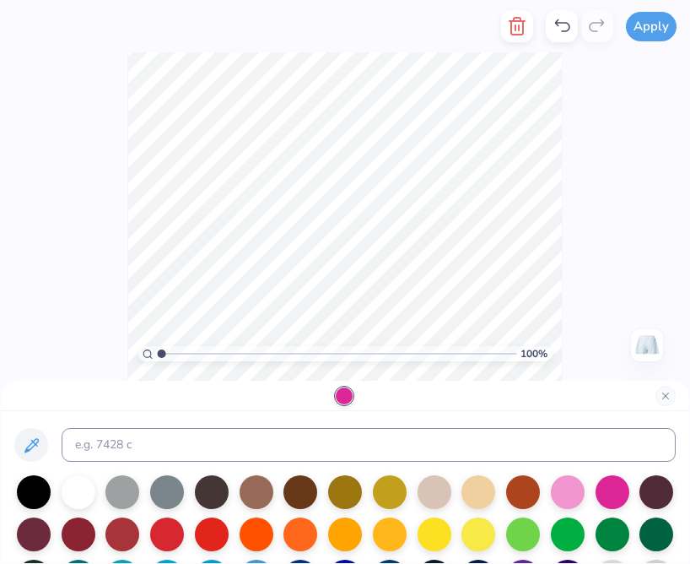
click at [43, 383] on div at bounding box center [345, 396] width 688 height 30
click at [664, 406] on div at bounding box center [345, 396] width 688 height 30
click at [664, 399] on button "Close" at bounding box center [666, 396] width 20 height 20
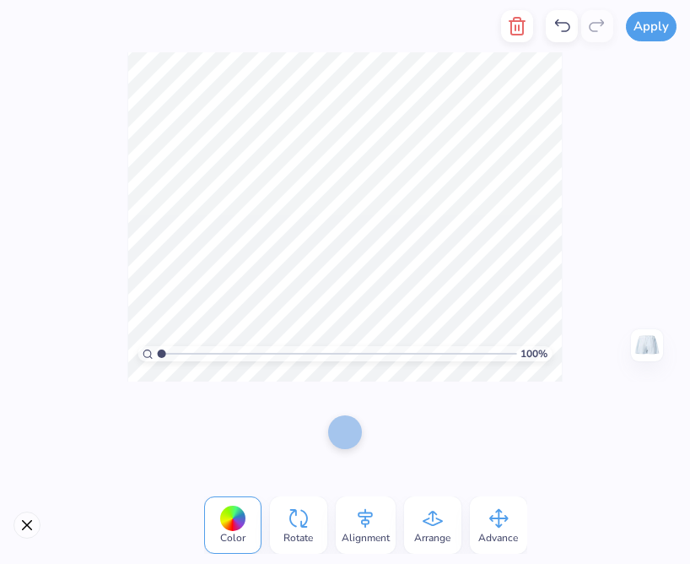
click at [344, 425] on div at bounding box center [345, 432] width 34 height 34
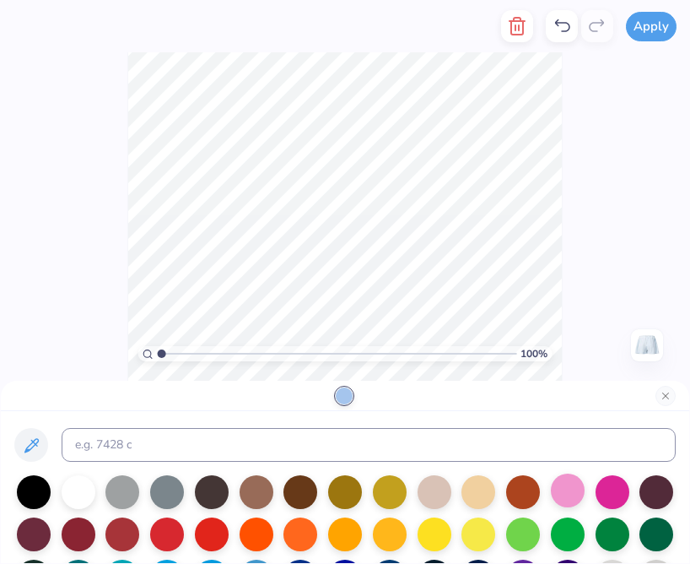
click at [578, 497] on div at bounding box center [568, 490] width 34 height 34
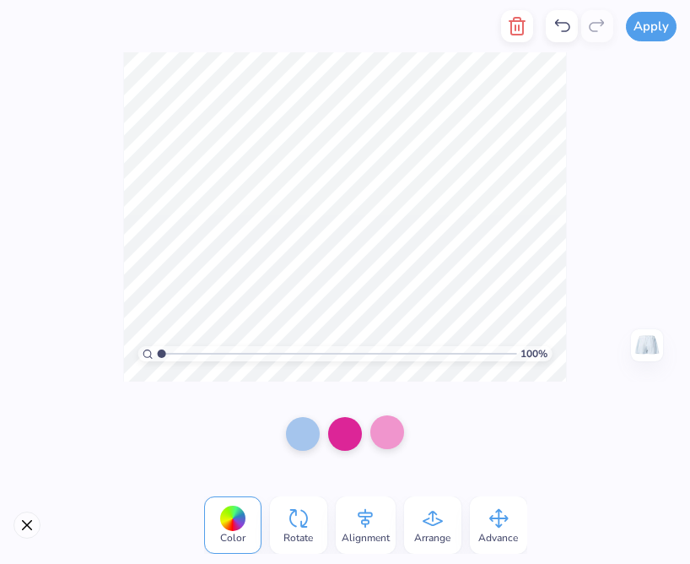
click at [391, 440] on div at bounding box center [387, 432] width 34 height 34
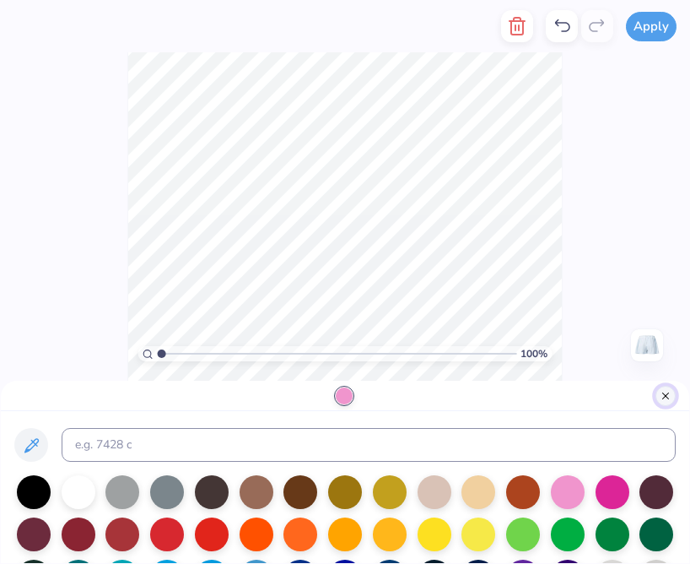
click at [670, 392] on button "Close" at bounding box center [666, 396] width 20 height 20
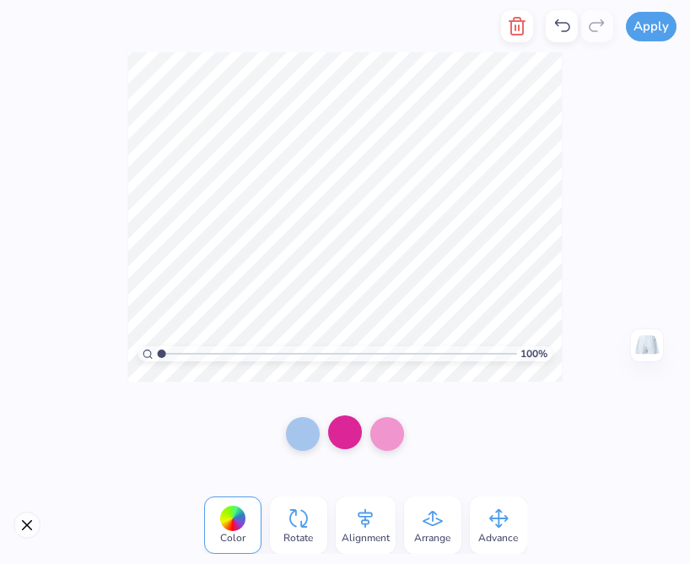
click at [348, 431] on div at bounding box center [345, 432] width 34 height 34
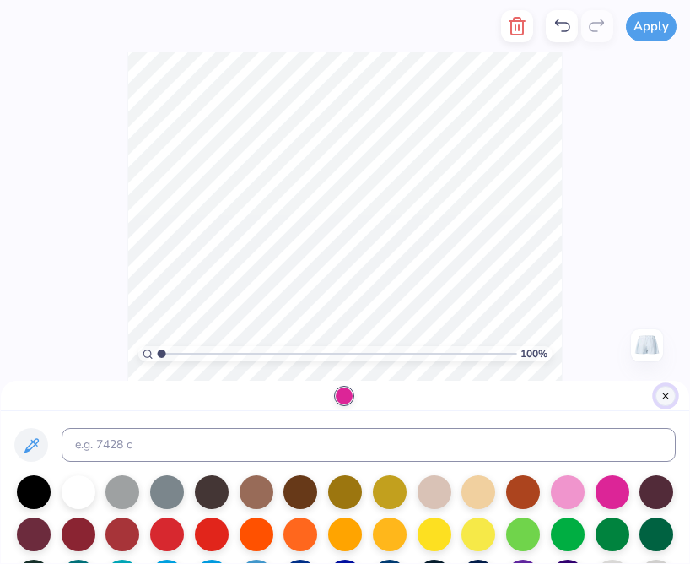
click at [664, 398] on button "Close" at bounding box center [666, 396] width 20 height 20
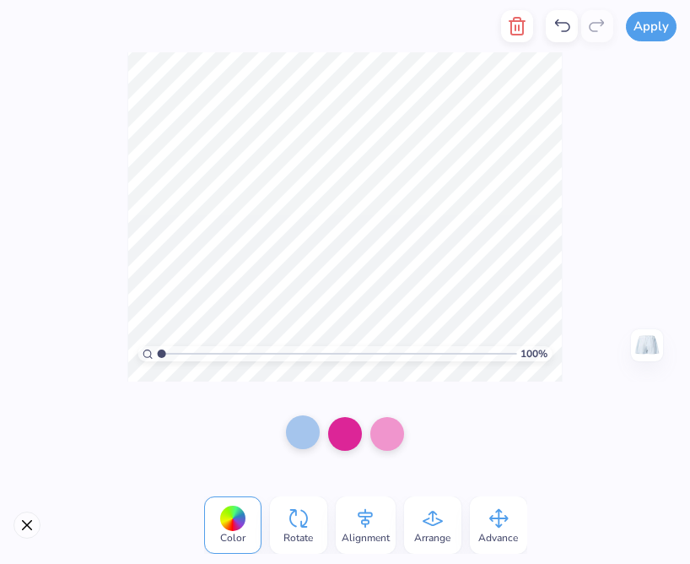
click at [308, 432] on div at bounding box center [303, 432] width 34 height 34
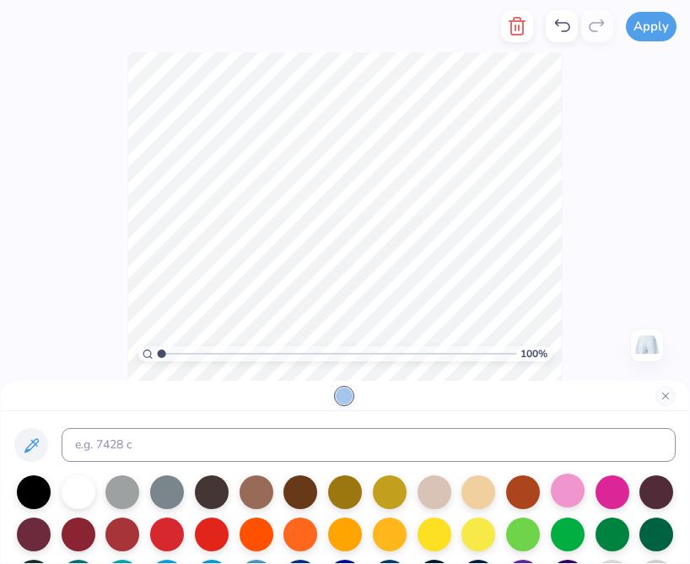
click at [551, 497] on div at bounding box center [568, 490] width 34 height 34
click at [560, 496] on div at bounding box center [568, 490] width 34 height 34
click at [615, 487] on div at bounding box center [613, 490] width 34 height 34
click at [569, 484] on div at bounding box center [568, 490] width 34 height 34
click at [672, 397] on button "Close" at bounding box center [666, 396] width 20 height 20
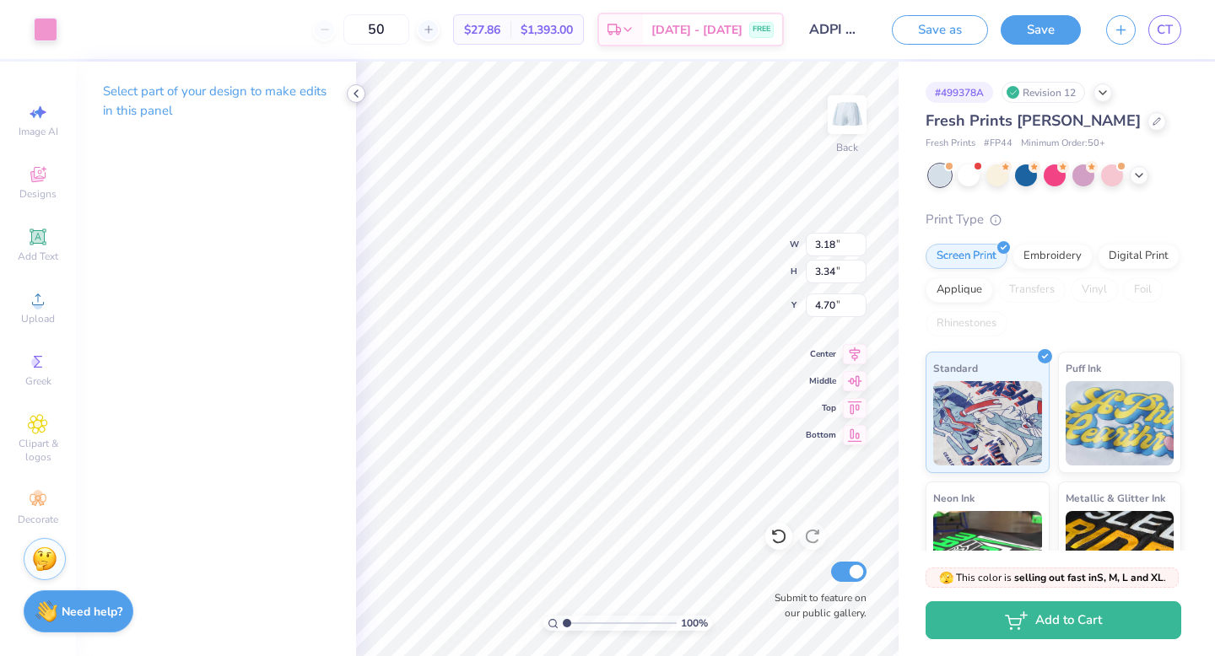
click at [362, 96] on icon at bounding box center [355, 93] width 13 height 13
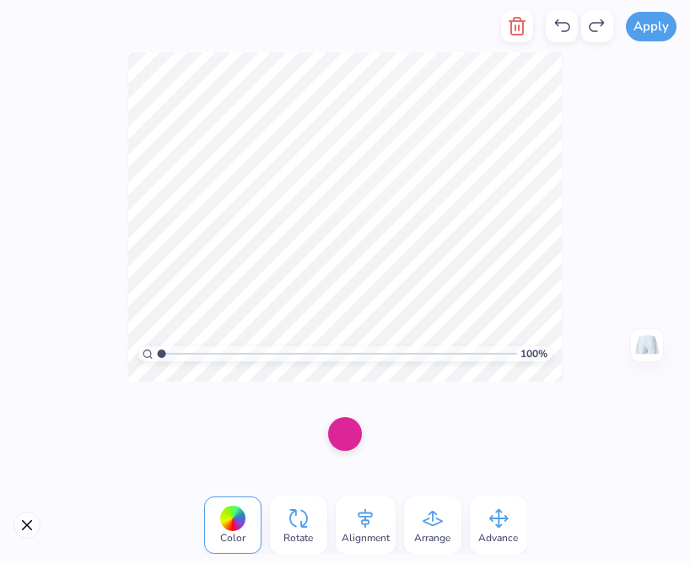
click at [124, 212] on div "100 % Need help? Chat with us. Back" at bounding box center [345, 216] width 690 height 329
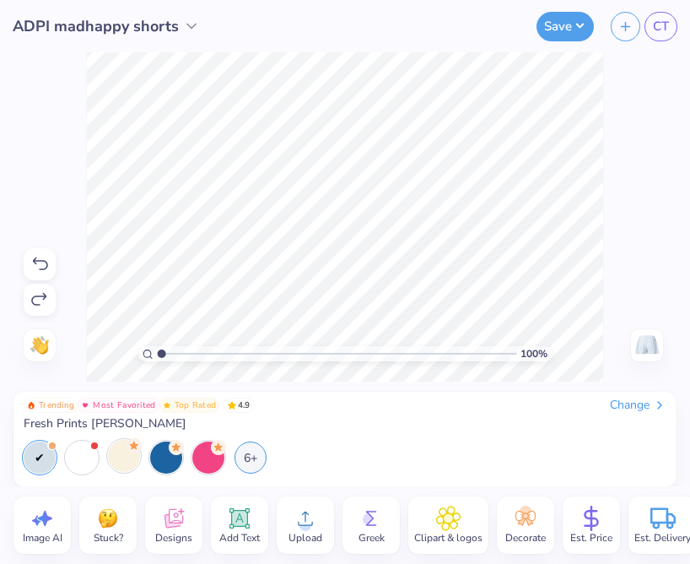
click at [127, 449] on icon at bounding box center [134, 445] width 15 height 15
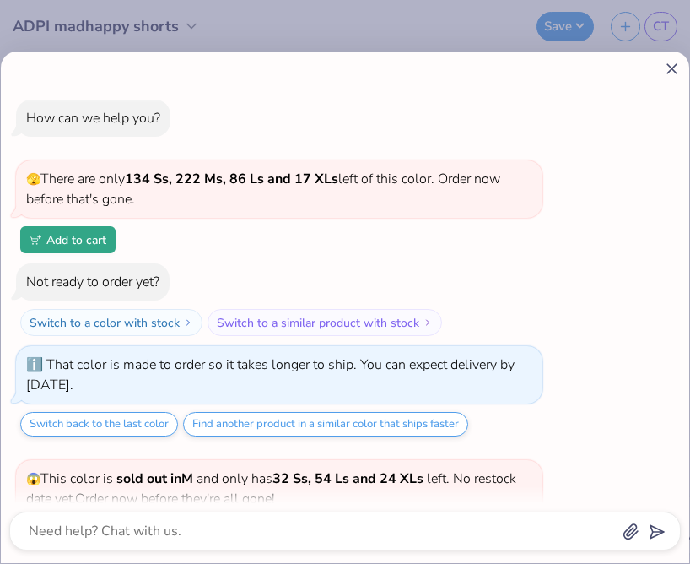
scroll to position [1844, 0]
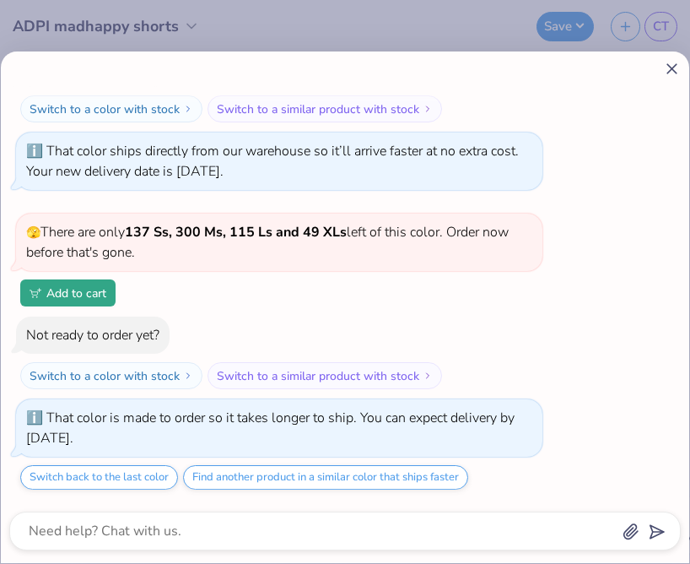
click at [675, 63] on icon at bounding box center [672, 69] width 18 height 18
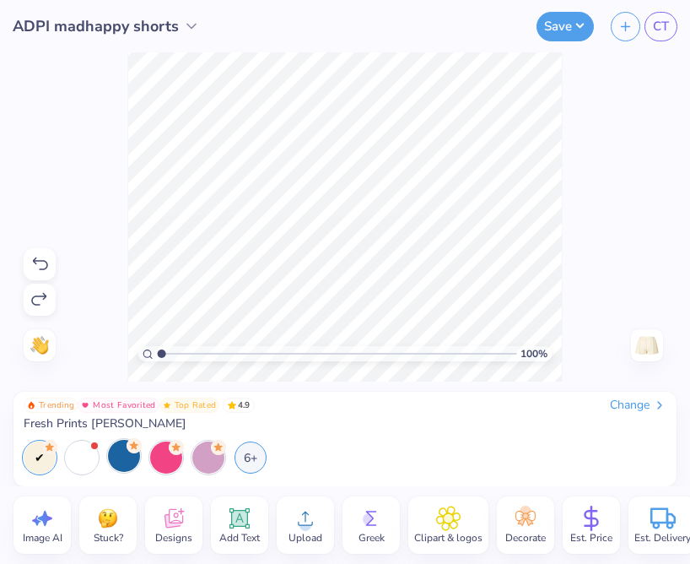
click at [127, 449] on icon at bounding box center [134, 445] width 15 height 15
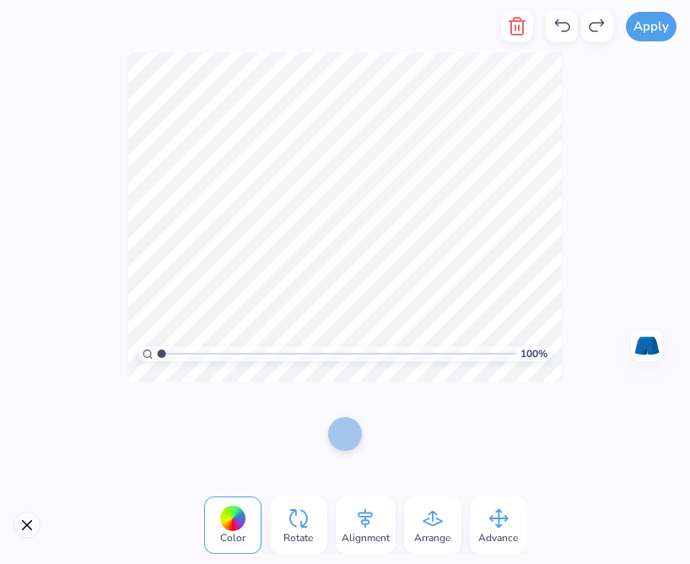
click at [35, 219] on div "100 % Need help? Chat with us. Back" at bounding box center [345, 216] width 690 height 329
click at [89, 242] on div "100 % Need help? Chat with us. Back" at bounding box center [345, 216] width 690 height 329
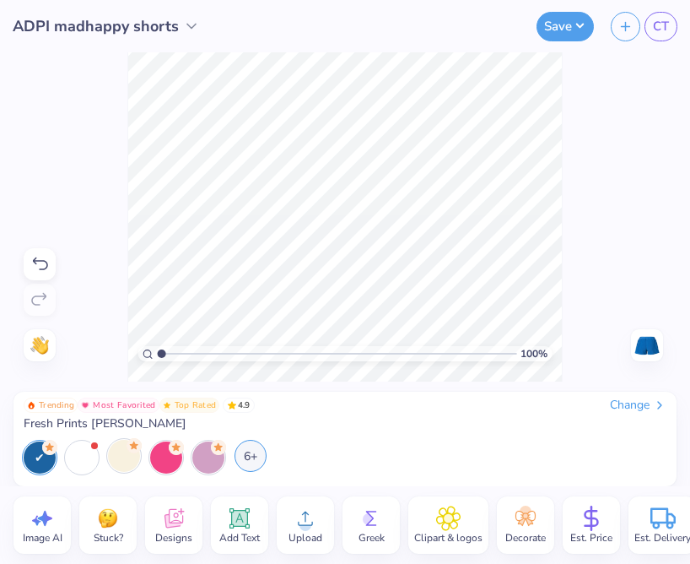
click at [257, 462] on div "6+" at bounding box center [251, 456] width 32 height 32
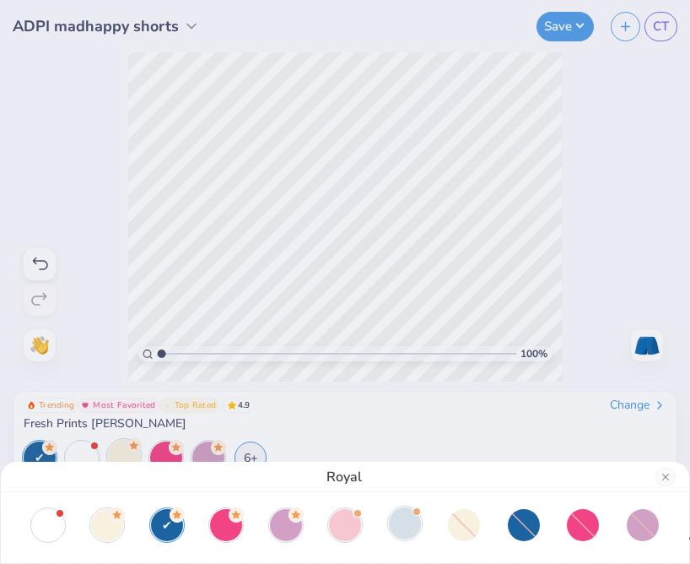
click at [404, 524] on div at bounding box center [405, 523] width 32 height 32
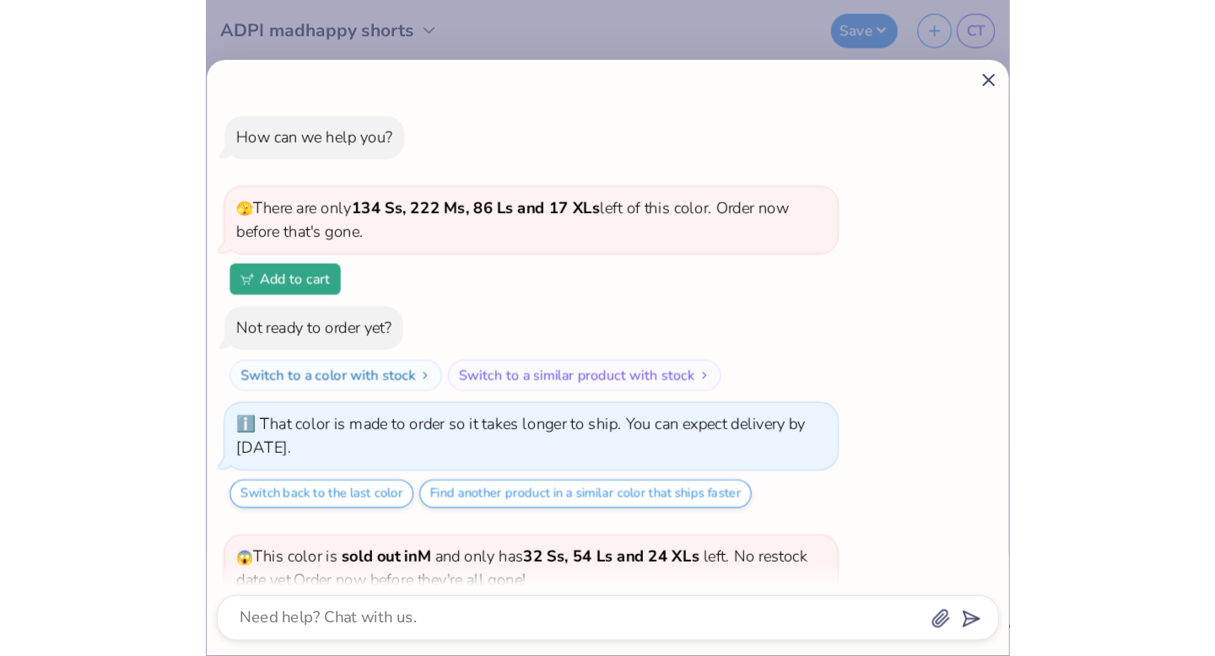
scroll to position [2111, 0]
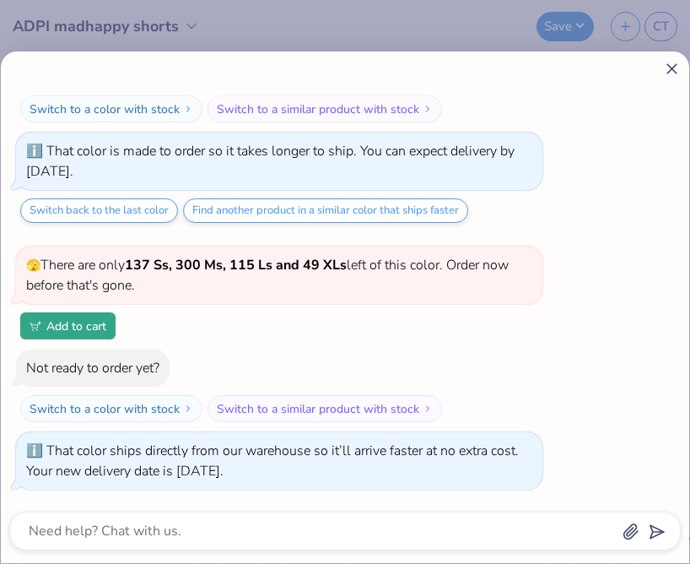
click at [672, 71] on icon at bounding box center [672, 69] width 18 height 18
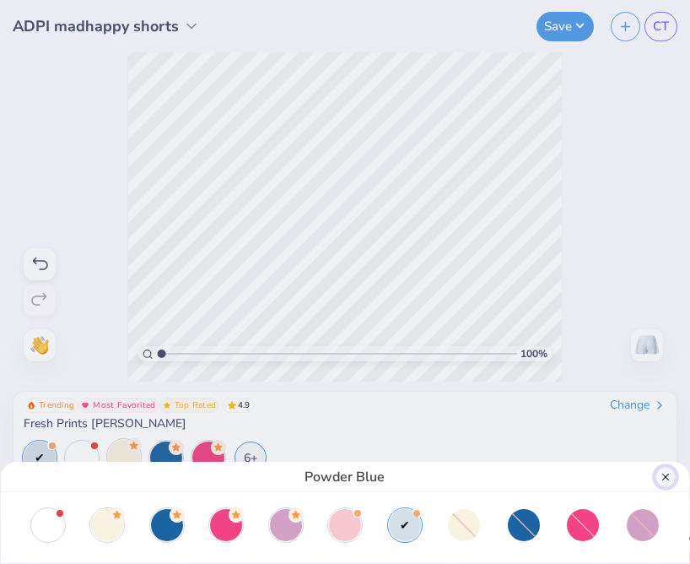
click at [663, 482] on button "Close" at bounding box center [666, 477] width 20 height 20
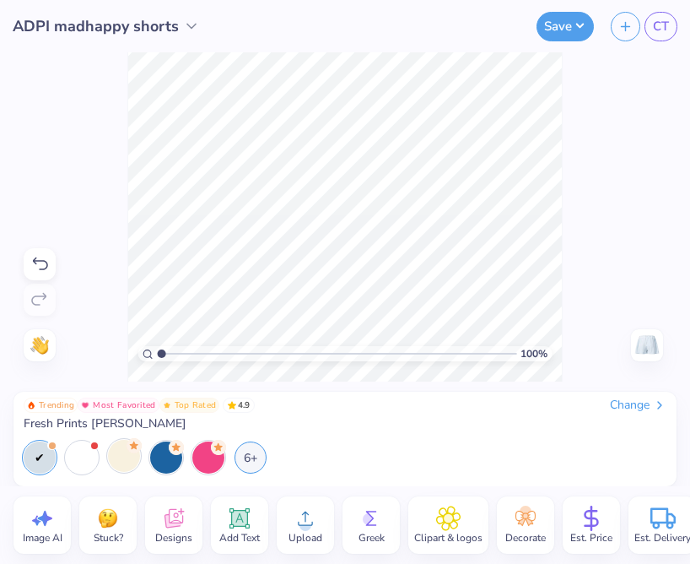
click at [213, 324] on div "100 % Need help? Chat with us. Back" at bounding box center [345, 216] width 690 height 329
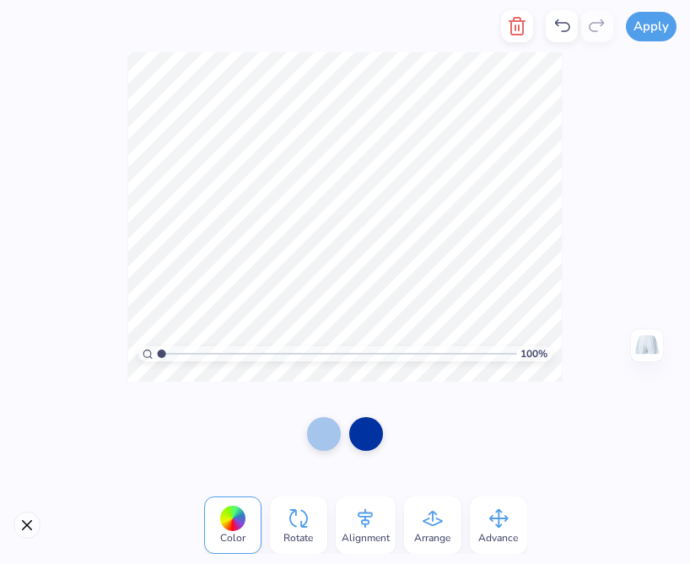
click at [94, 236] on div "100 % Need help? Chat with us. Back" at bounding box center [345, 216] width 690 height 329
click at [82, 258] on div "100 % Need help? Chat with us. Back" at bounding box center [345, 216] width 690 height 329
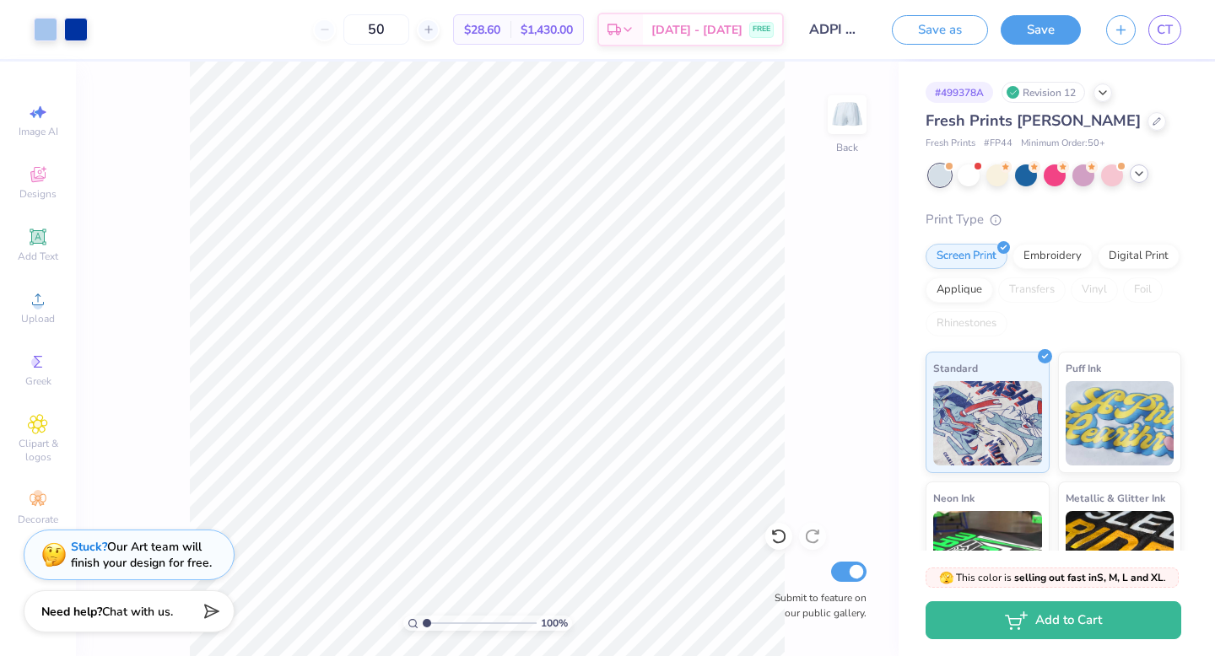
click at [1136, 177] on icon at bounding box center [1138, 173] width 13 height 13
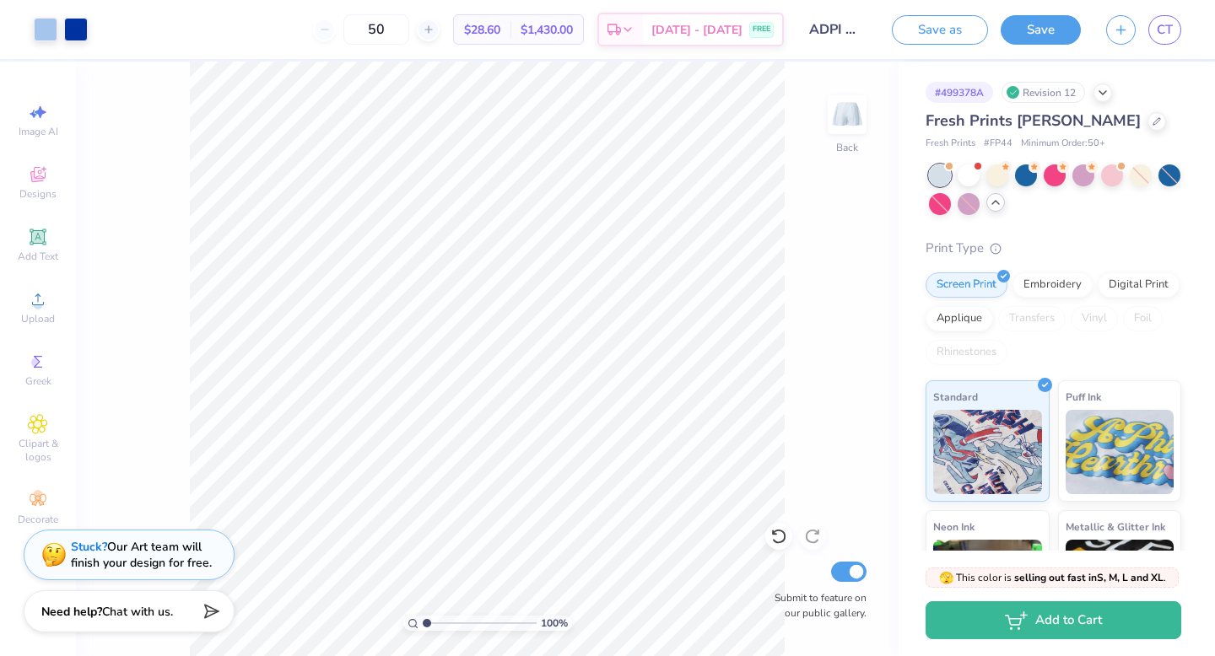
click at [1163, 239] on div "Print Type" at bounding box center [1054, 248] width 256 height 19
click at [1116, 166] on span at bounding box center [1120, 164] width 9 height 9
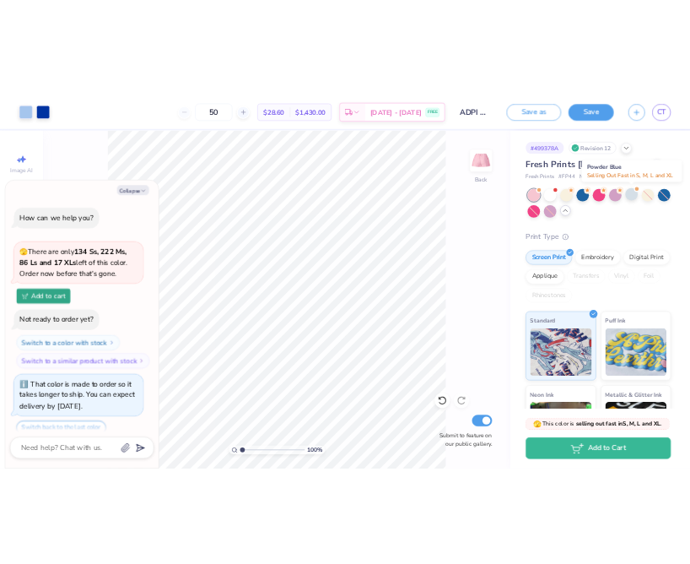
scroll to position [3241, 0]
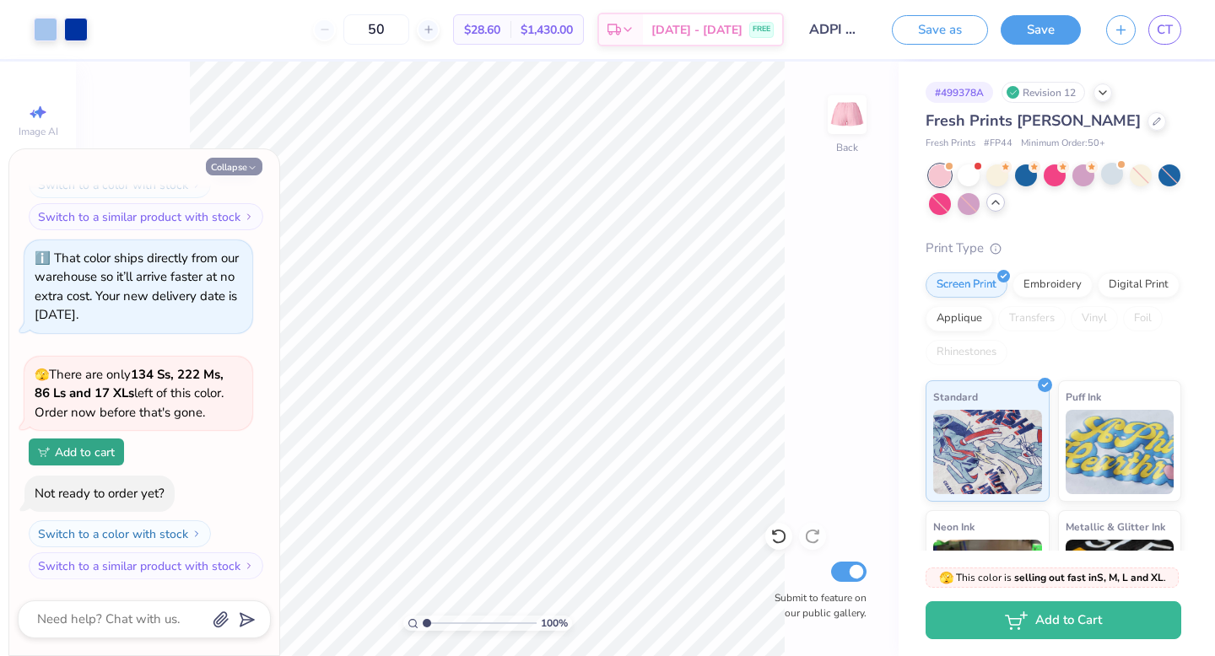
click at [245, 166] on button "Collapse" at bounding box center [234, 167] width 57 height 18
type textarea "x"
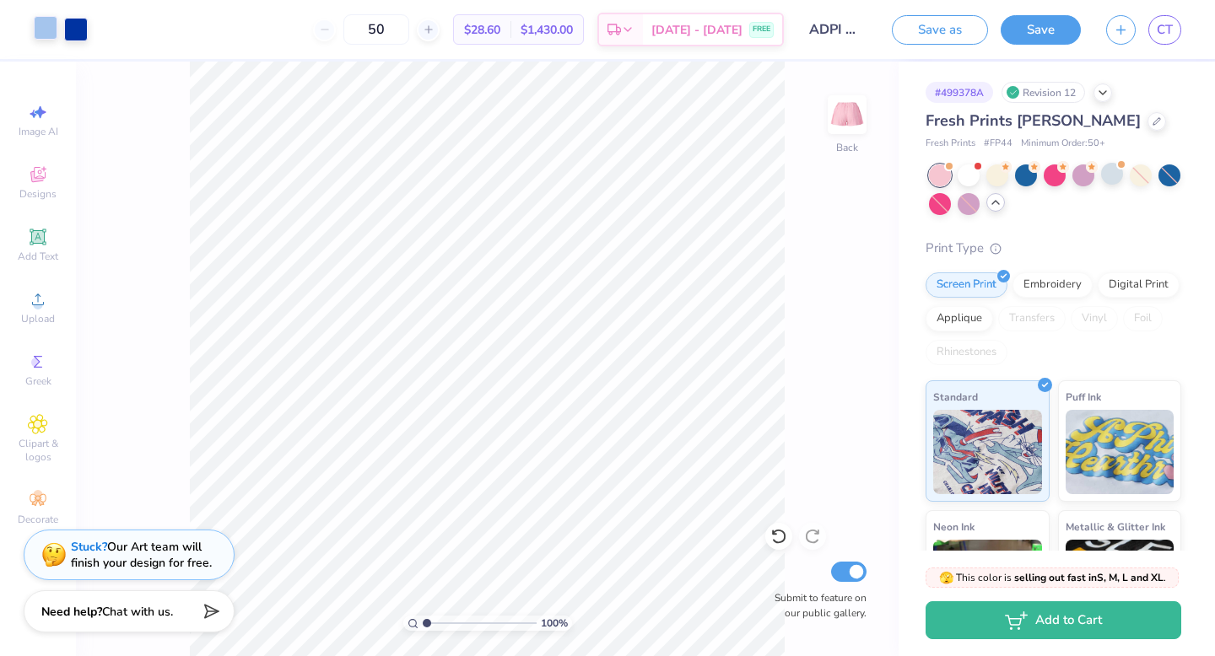
click at [44, 39] on div at bounding box center [46, 28] width 24 height 24
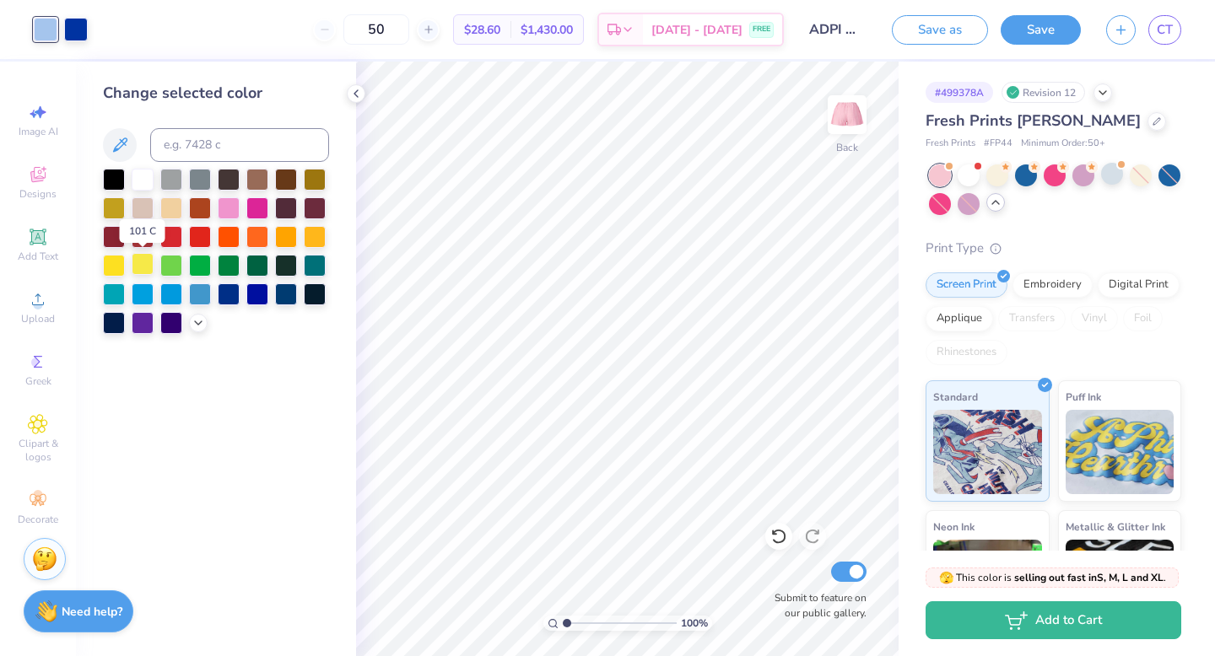
click at [141, 266] on div at bounding box center [143, 264] width 22 height 22
click at [200, 321] on polyline at bounding box center [198, 321] width 7 height 3
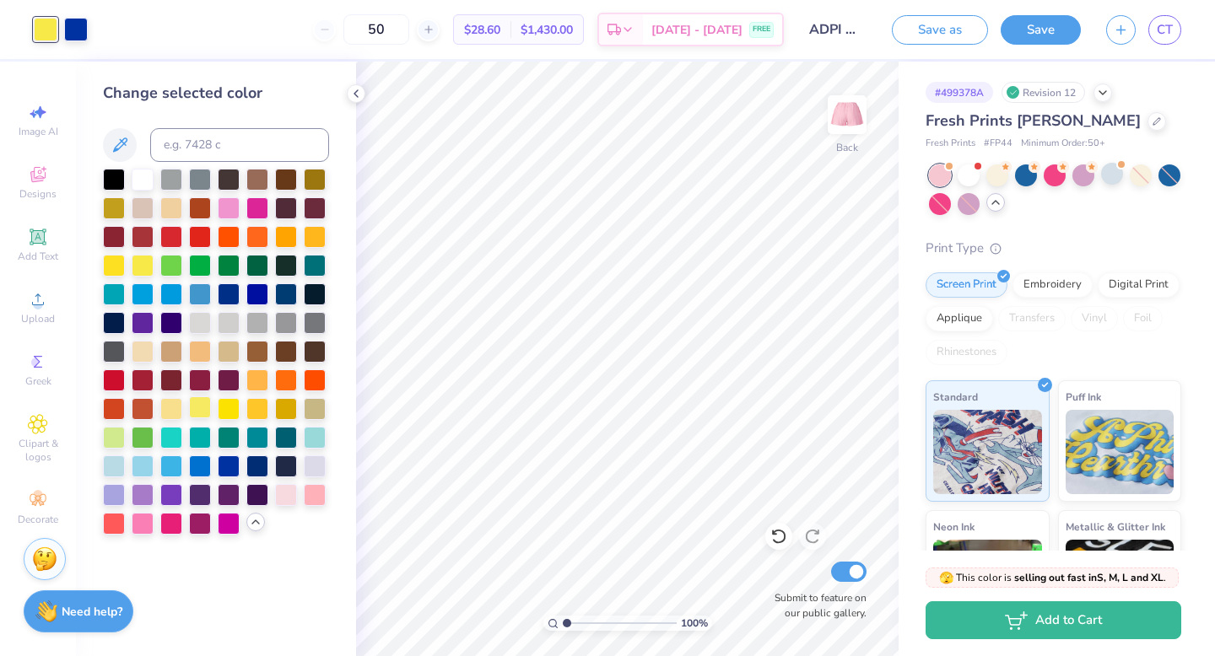
click at [192, 411] on div at bounding box center [200, 408] width 22 height 22
click at [197, 412] on div at bounding box center [200, 408] width 22 height 22
click at [201, 409] on div at bounding box center [200, 408] width 22 height 22
click at [170, 410] on div at bounding box center [171, 408] width 22 height 22
click at [193, 410] on div at bounding box center [200, 408] width 22 height 22
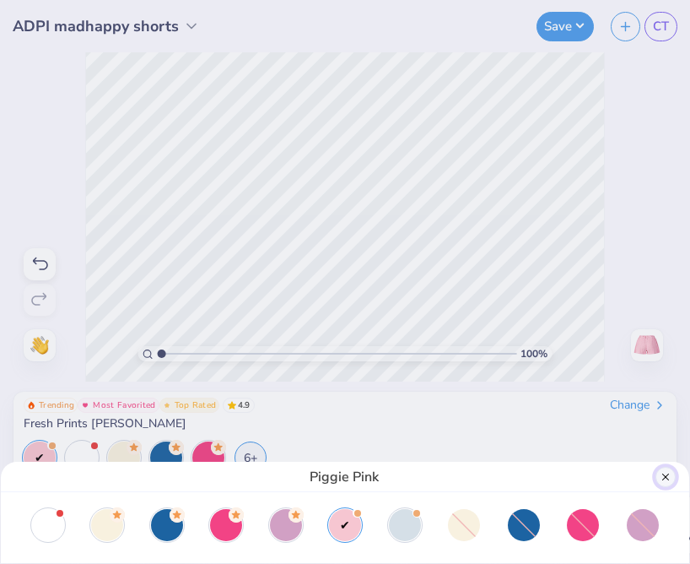
click at [667, 473] on button "Close" at bounding box center [666, 477] width 20 height 20
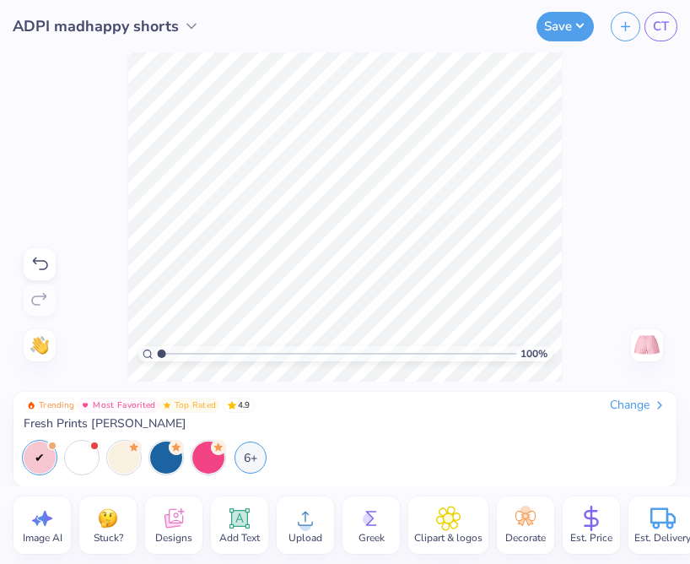
click at [310, 529] on icon at bounding box center [305, 517] width 25 height 25
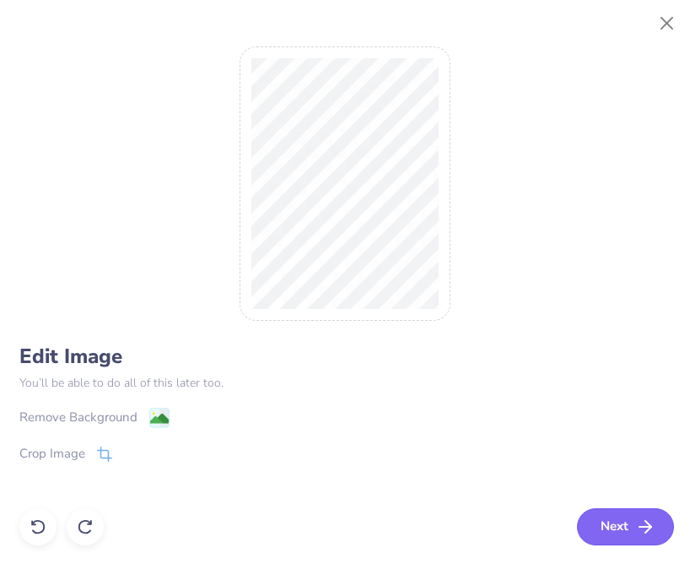
click at [598, 535] on button "Next" at bounding box center [625, 526] width 97 height 37
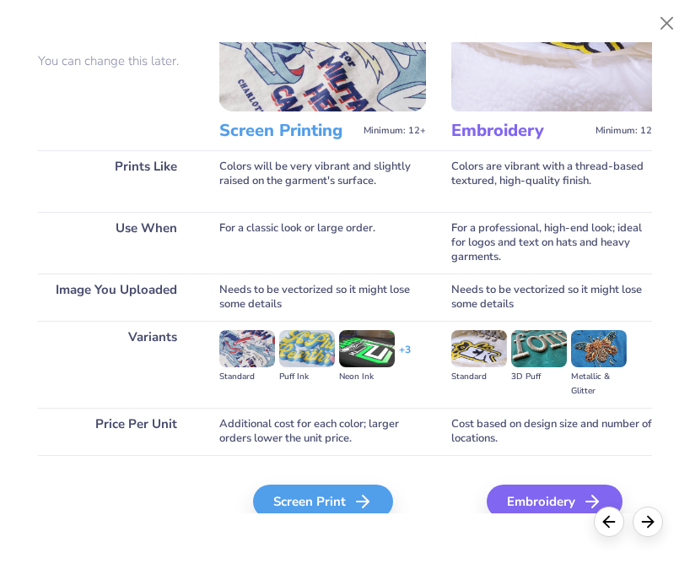
scroll to position [148, 0]
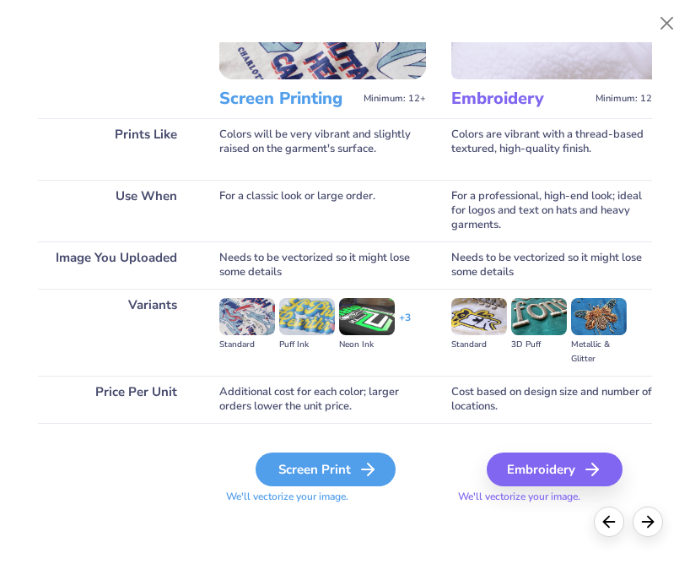
click at [306, 458] on div "Screen Print" at bounding box center [326, 469] width 140 height 34
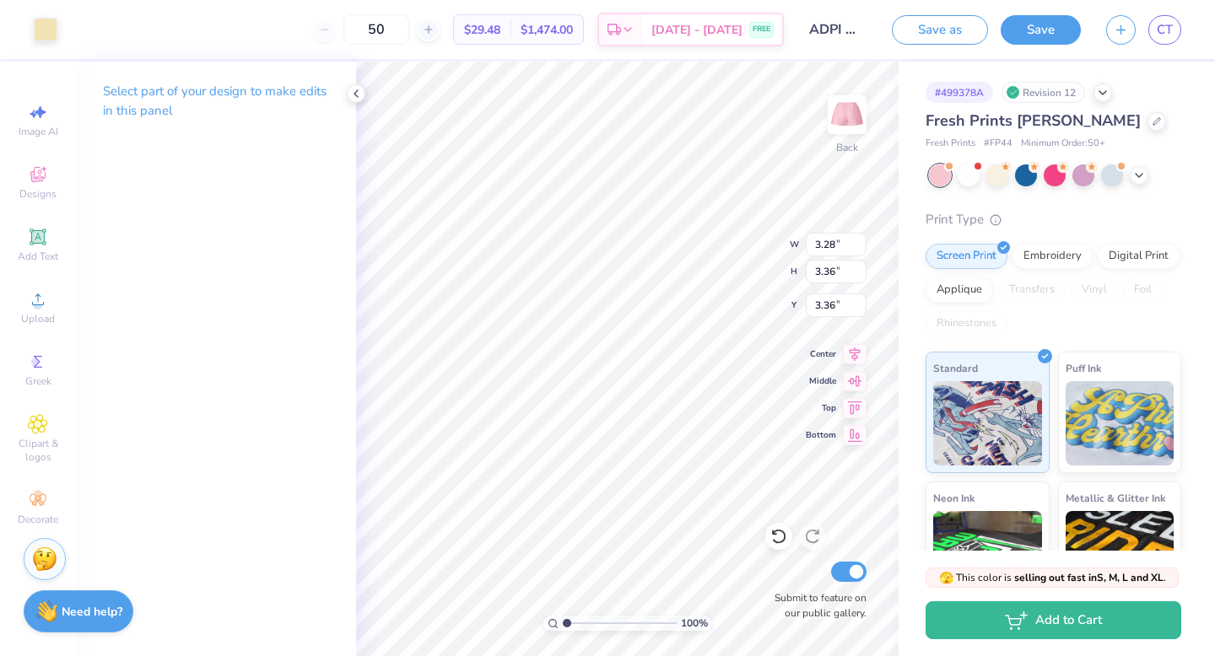
type input "0.77"
type input "1.43"
type input "5.23"
click at [45, 41] on div "Art colors" at bounding box center [28, 29] width 57 height 59
click at [42, 30] on div at bounding box center [46, 28] width 24 height 24
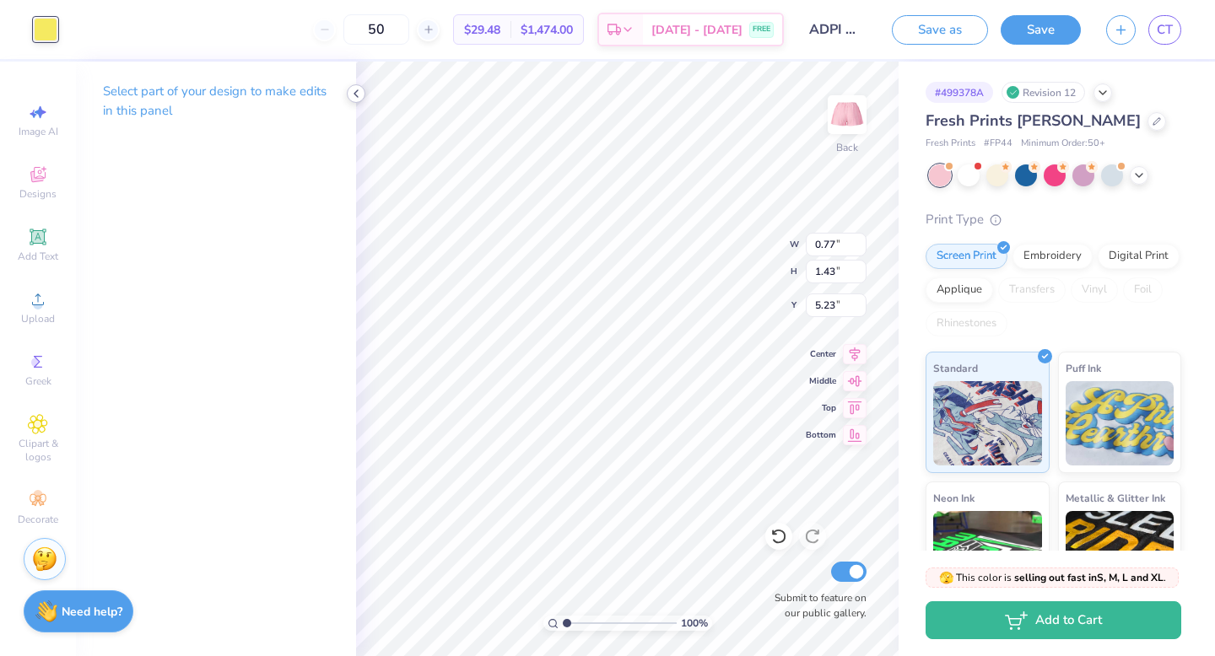
click at [349, 89] on icon at bounding box center [355, 93] width 13 height 13
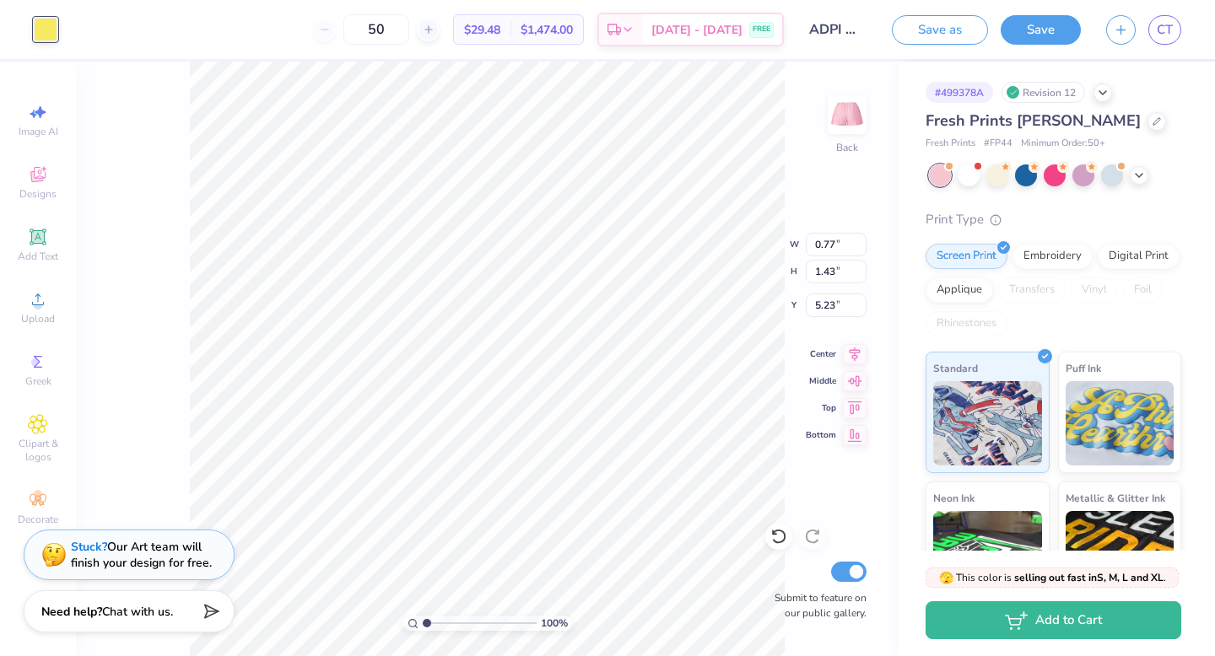
type input "3.28"
type input "3.36"
type input "2.41"
click at [342, 460] on div "100 % Back W 3.28 3.28 " H 3.36 3.36 " Y 2.41 2.41 " Center Middle Top Bottom S…" at bounding box center [487, 359] width 823 height 595
click at [39, 40] on div at bounding box center [46, 28] width 24 height 24
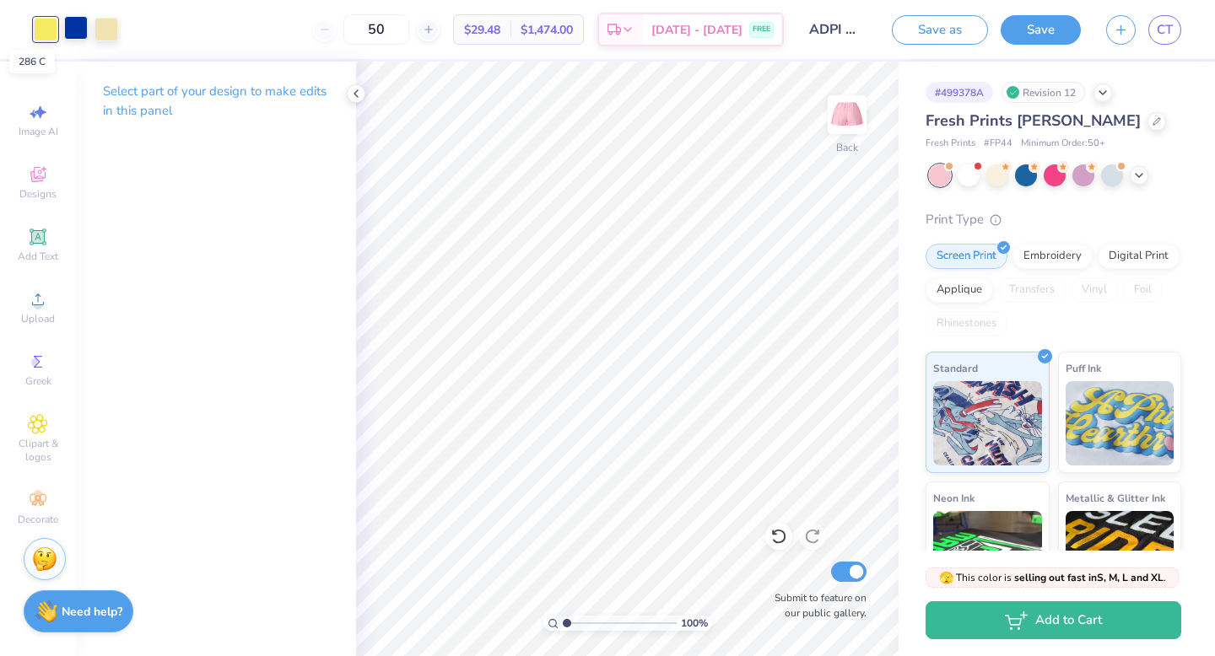
click at [88, 27] on div at bounding box center [76, 28] width 24 height 24
click at [97, 30] on div at bounding box center [106, 28] width 24 height 24
click at [47, 40] on div at bounding box center [46, 28] width 24 height 24
click at [74, 30] on div at bounding box center [76, 28] width 24 height 24
click at [41, 31] on div at bounding box center [46, 28] width 24 height 24
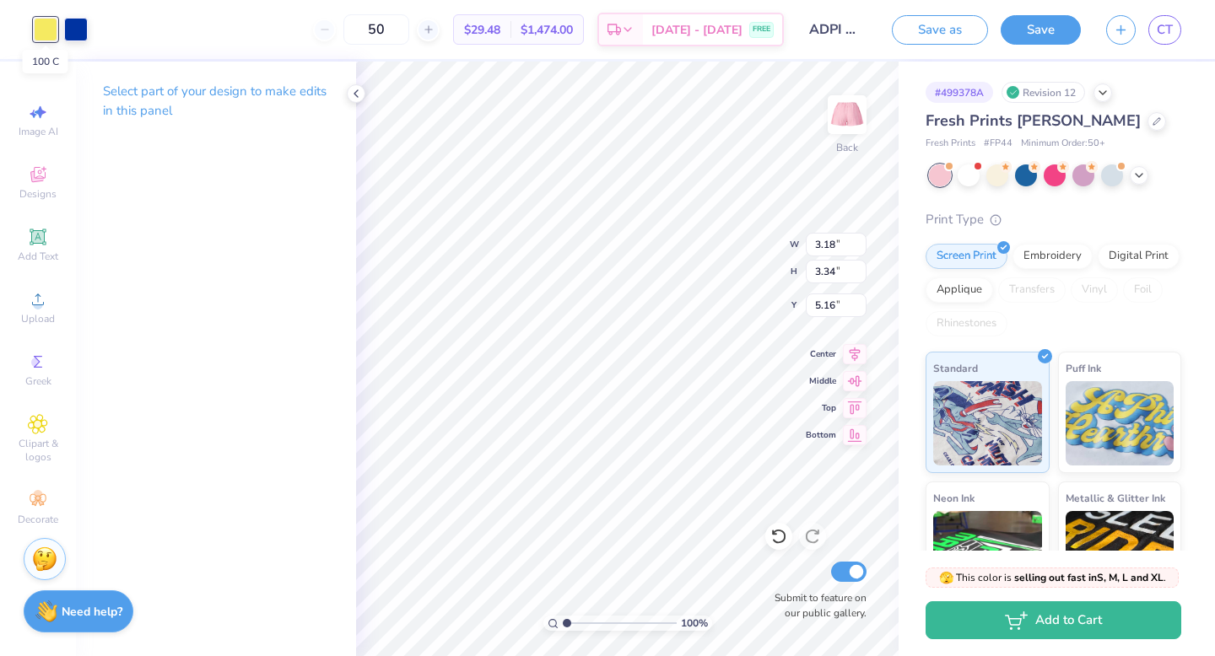
click at [41, 31] on div at bounding box center [46, 30] width 24 height 24
click at [110, 23] on div at bounding box center [106, 28] width 24 height 24
click at [49, 32] on div at bounding box center [46, 28] width 24 height 24
click at [355, 90] on icon at bounding box center [355, 93] width 13 height 13
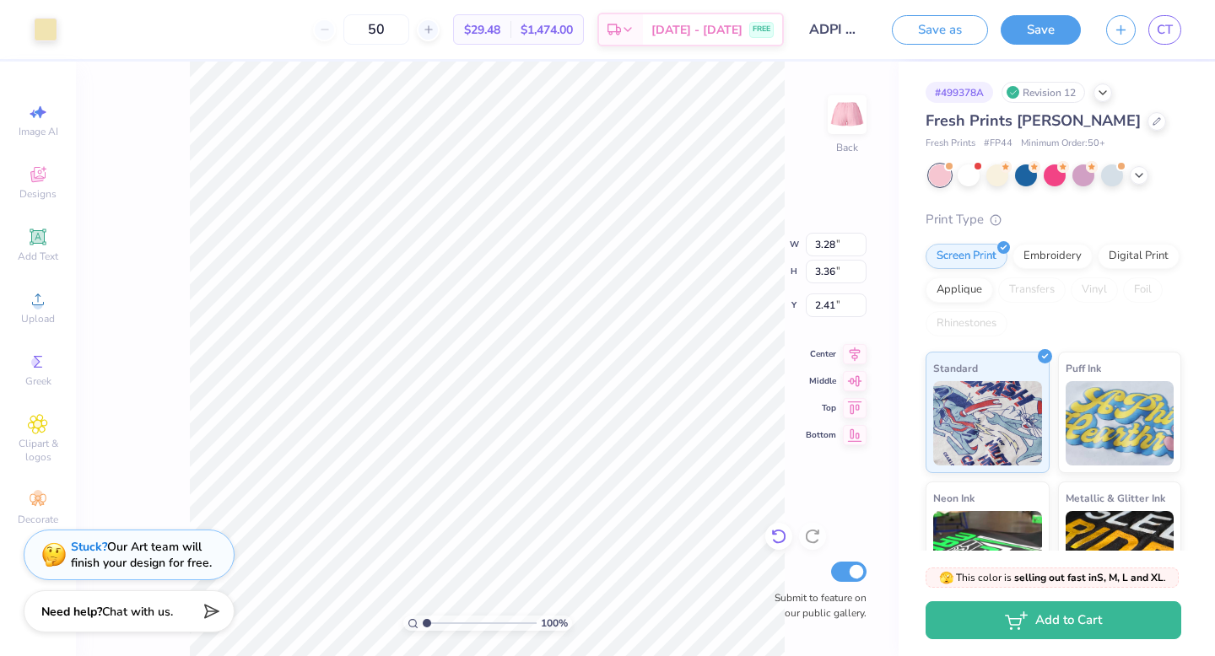
click at [779, 544] on icon at bounding box center [778, 536] width 17 height 17
type input "3.69"
click at [779, 544] on icon at bounding box center [778, 536] width 17 height 17
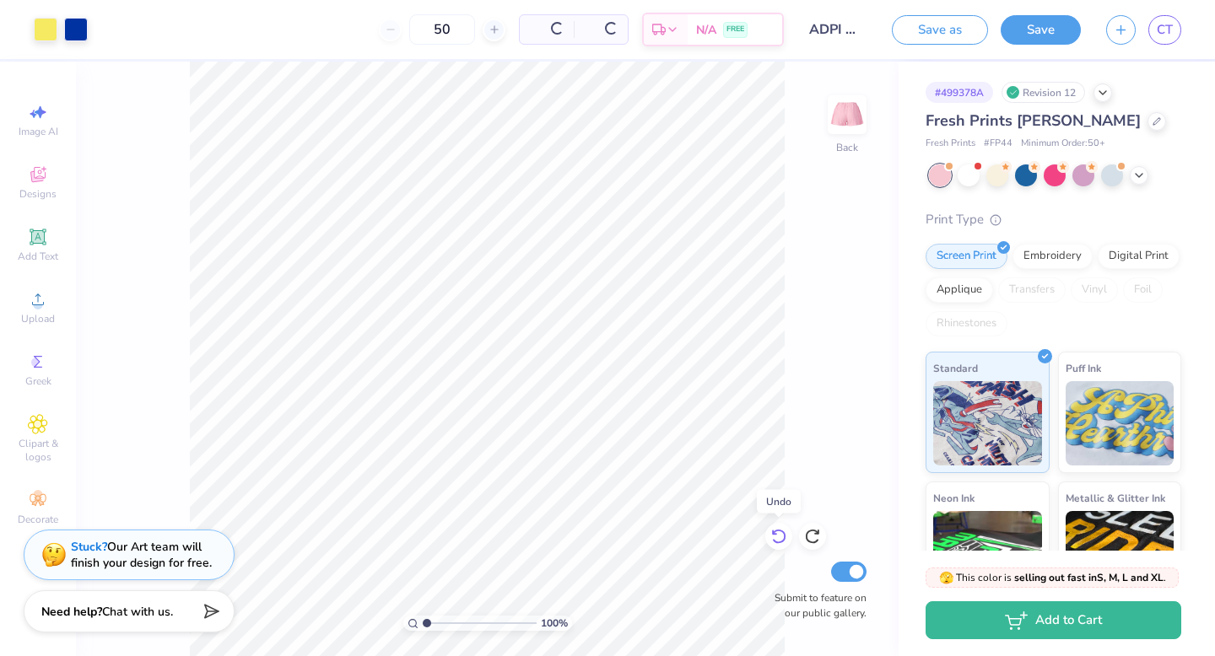
click at [779, 544] on icon at bounding box center [778, 536] width 17 height 17
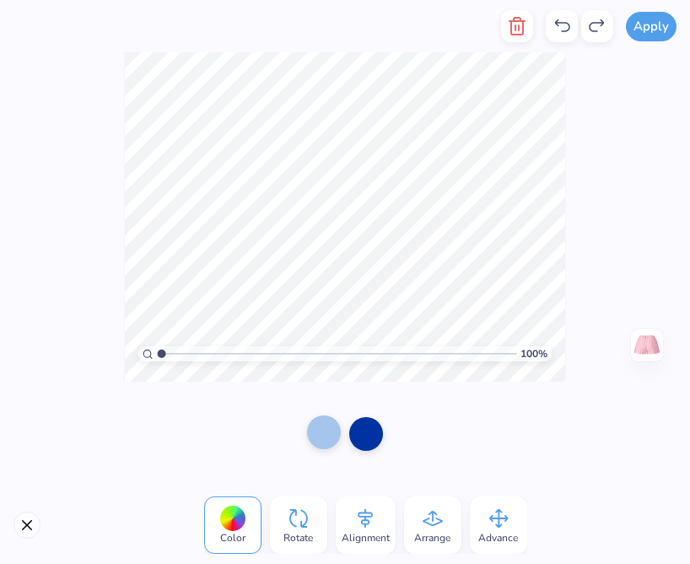
click at [325, 434] on div at bounding box center [324, 432] width 34 height 34
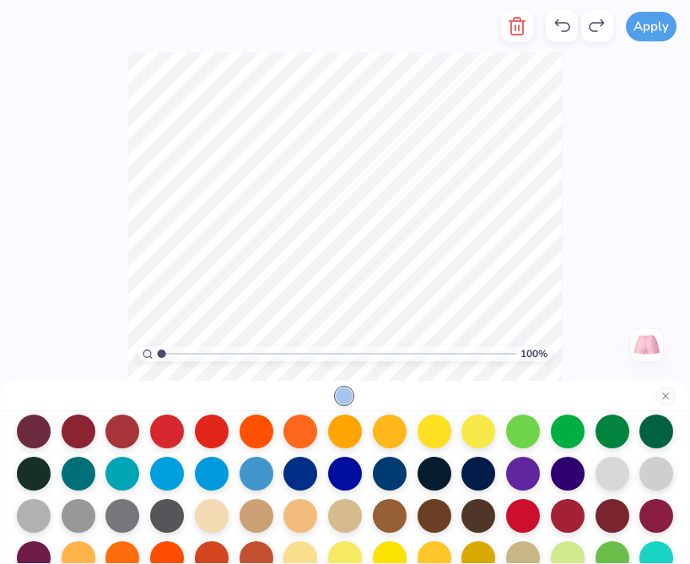
scroll to position [216, 0]
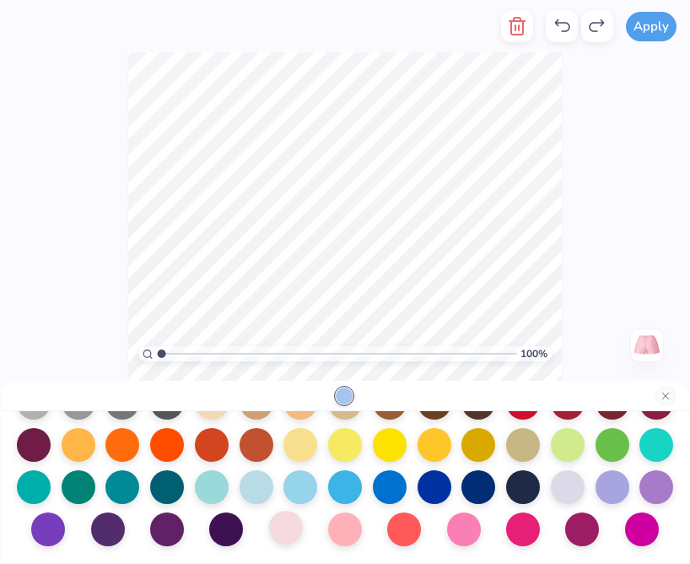
click at [284, 532] on div at bounding box center [286, 527] width 34 height 34
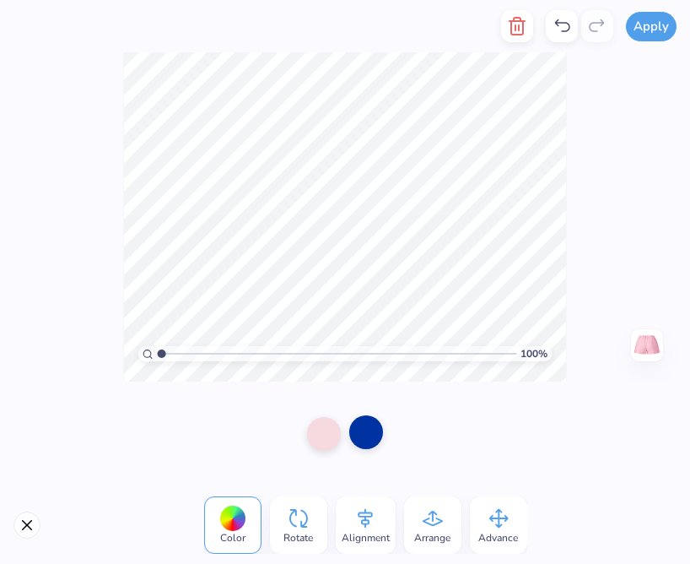
click at [357, 425] on div at bounding box center [366, 432] width 34 height 34
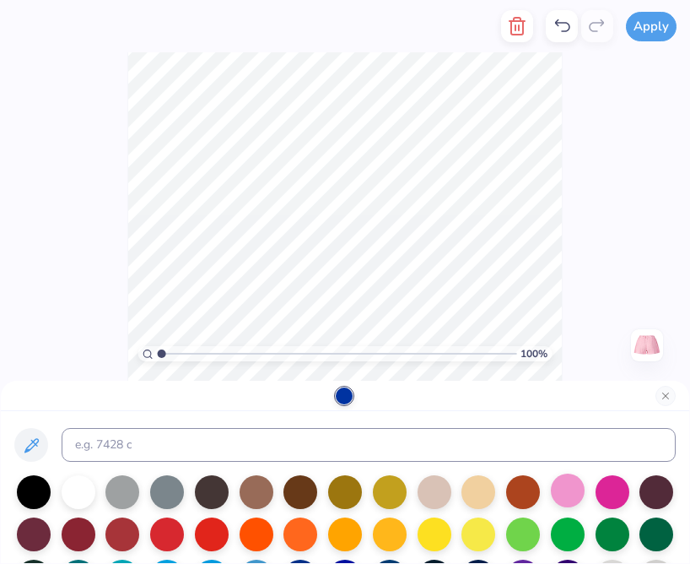
click at [583, 486] on div at bounding box center [568, 490] width 34 height 34
click at [612, 487] on div at bounding box center [613, 490] width 34 height 34
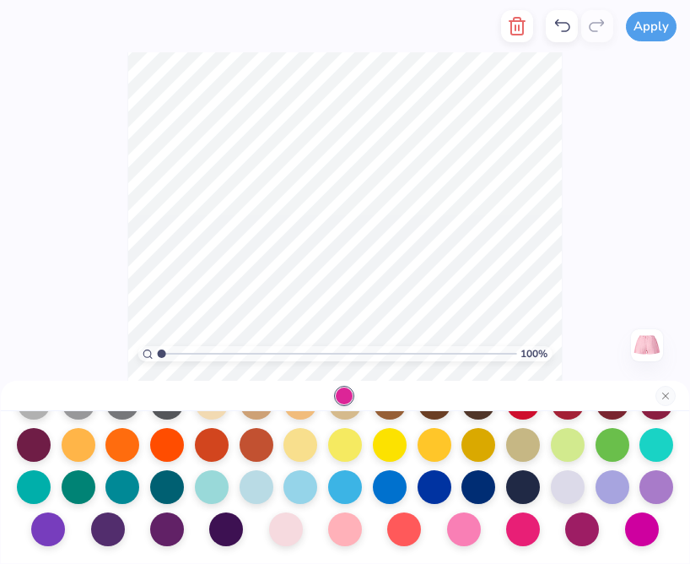
click at [13, 175] on div "100 % Need help? Chat with us. Back" at bounding box center [345, 216] width 690 height 329
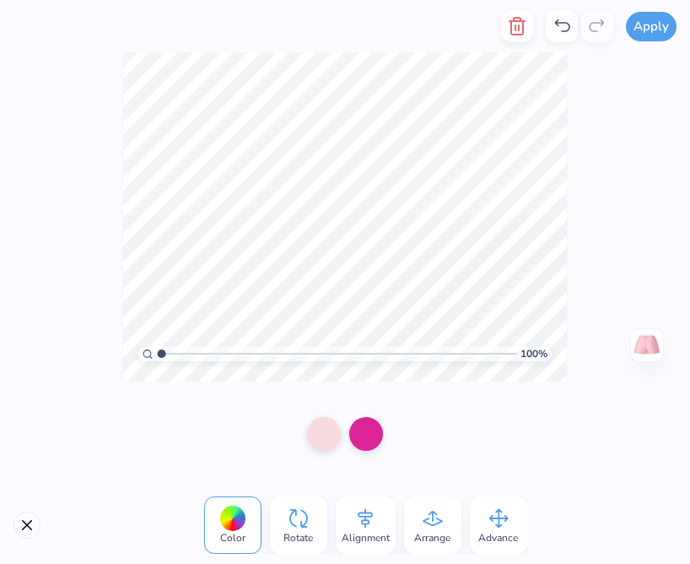
click at [247, 516] on div "Color" at bounding box center [232, 524] width 57 height 57
click at [327, 443] on div at bounding box center [324, 432] width 34 height 34
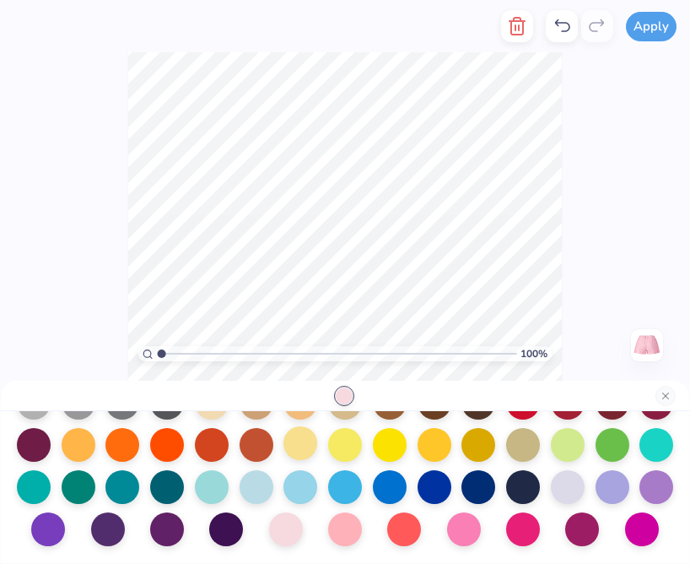
click at [289, 447] on div at bounding box center [300, 443] width 34 height 34
click at [81, 468] on div at bounding box center [79, 485] width 34 height 34
click at [662, 402] on button "Close" at bounding box center [666, 396] width 20 height 20
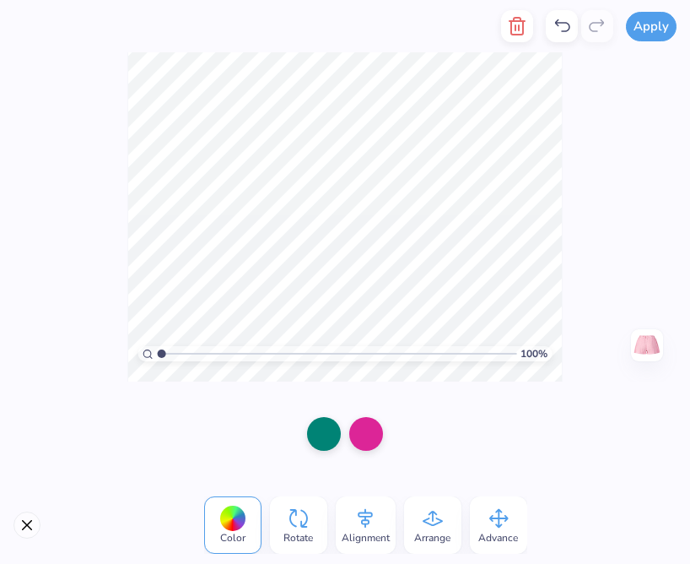
click at [568, 31] on icon at bounding box center [562, 26] width 20 height 20
click at [28, 526] on button "Close" at bounding box center [26, 524] width 27 height 27
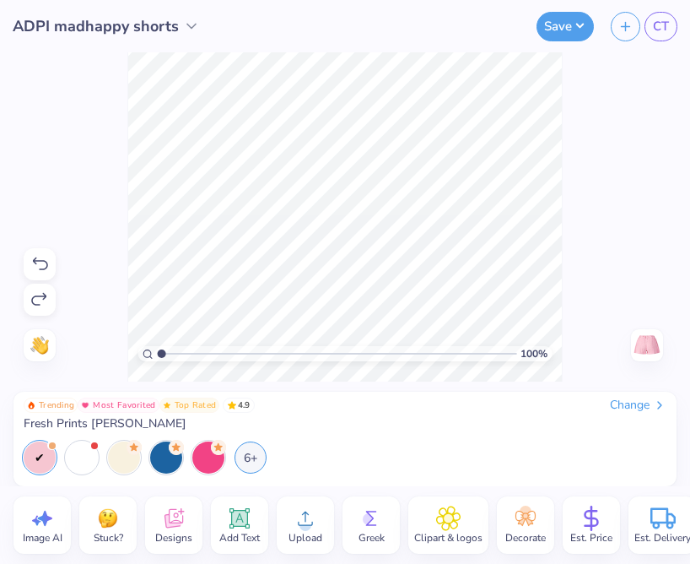
click at [318, 531] on span "Upload" at bounding box center [306, 537] width 34 height 13
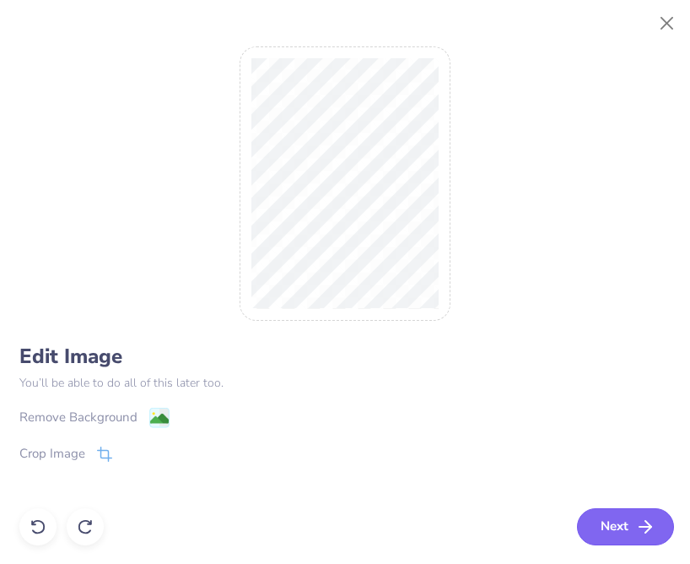
click at [626, 524] on button "Next" at bounding box center [625, 526] width 97 height 37
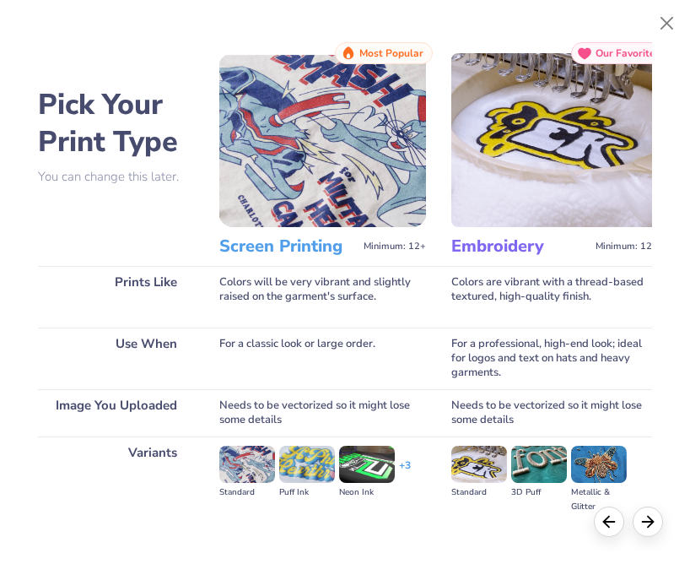
scroll to position [148, 0]
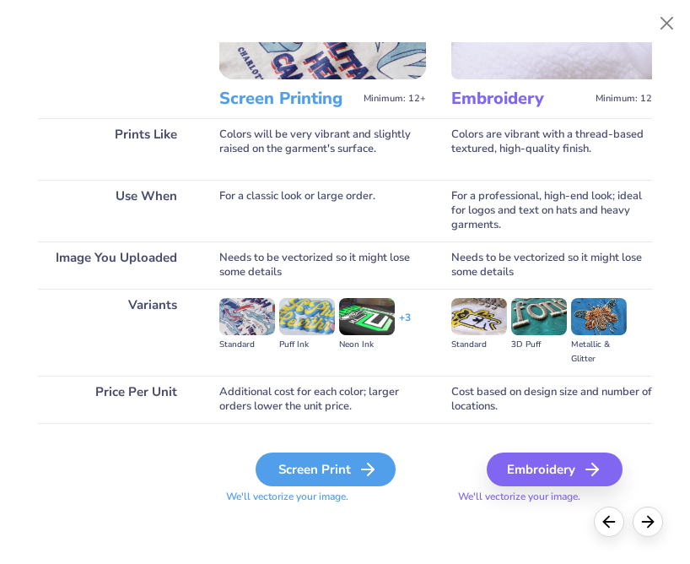
click at [295, 477] on div "Screen Print" at bounding box center [326, 469] width 140 height 34
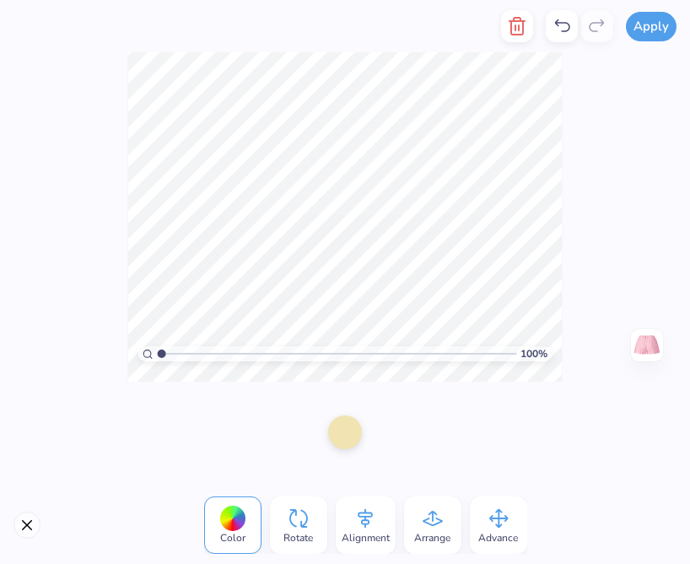
click at [337, 434] on div at bounding box center [345, 432] width 34 height 34
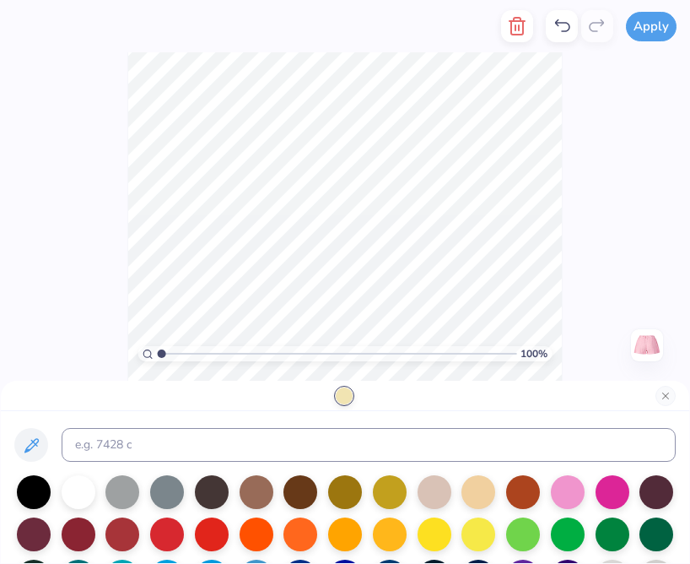
click at [345, 391] on div at bounding box center [344, 395] width 17 height 17
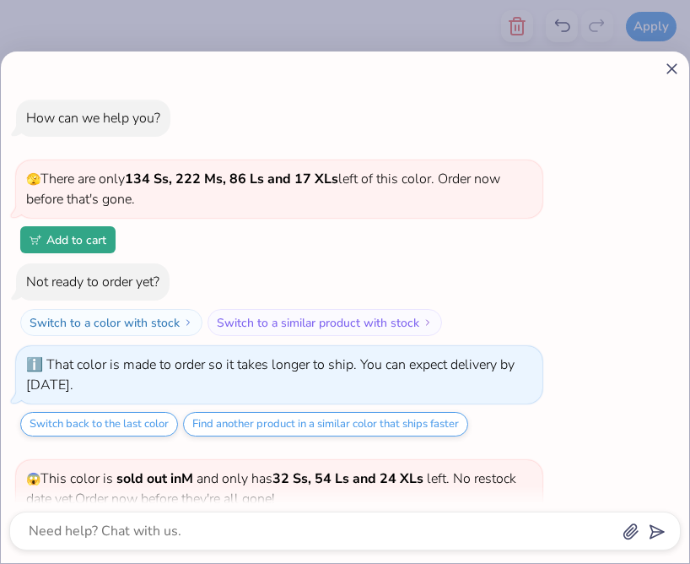
type input "5.52"
click at [336, 354] on input "range" at bounding box center [337, 353] width 359 height 15
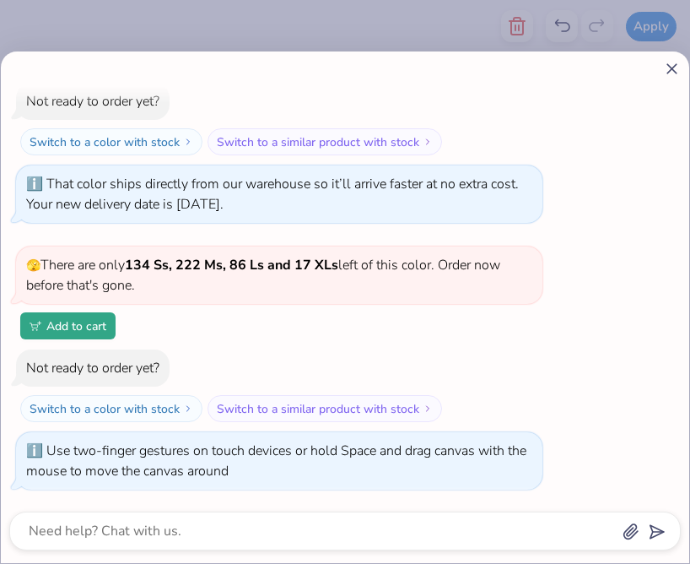
click at [672, 63] on icon at bounding box center [672, 69] width 18 height 18
type textarea "x"
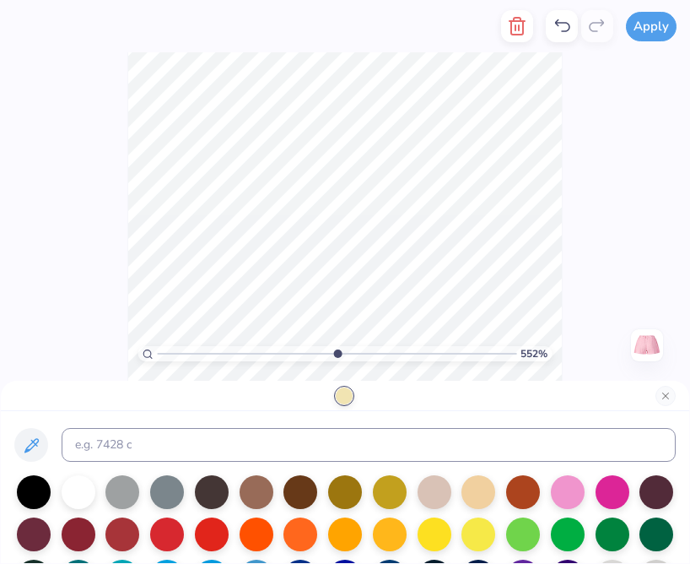
click at [348, 395] on div at bounding box center [344, 395] width 17 height 17
click at [62, 329] on div "552 % Need help? Chat with us. Back" at bounding box center [345, 216] width 690 height 329
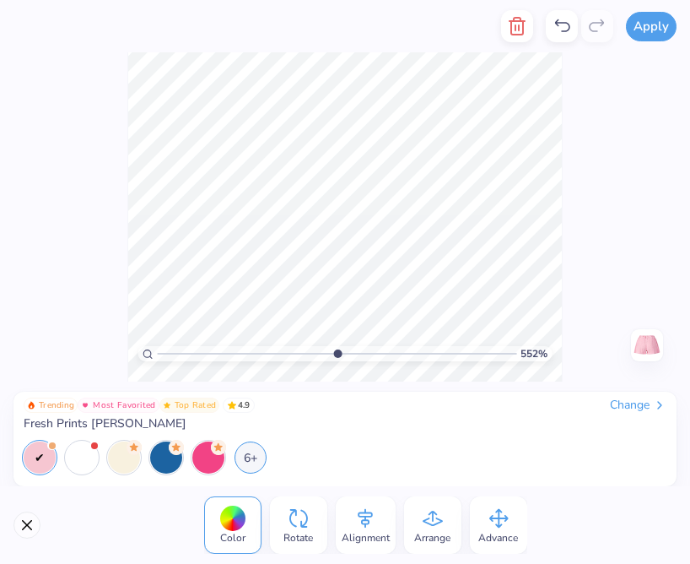
type input "1"
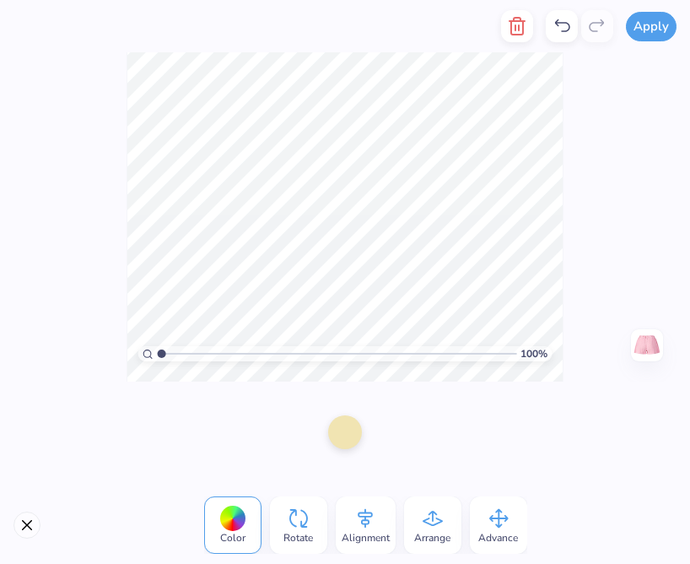
click at [347, 429] on div at bounding box center [345, 432] width 34 height 34
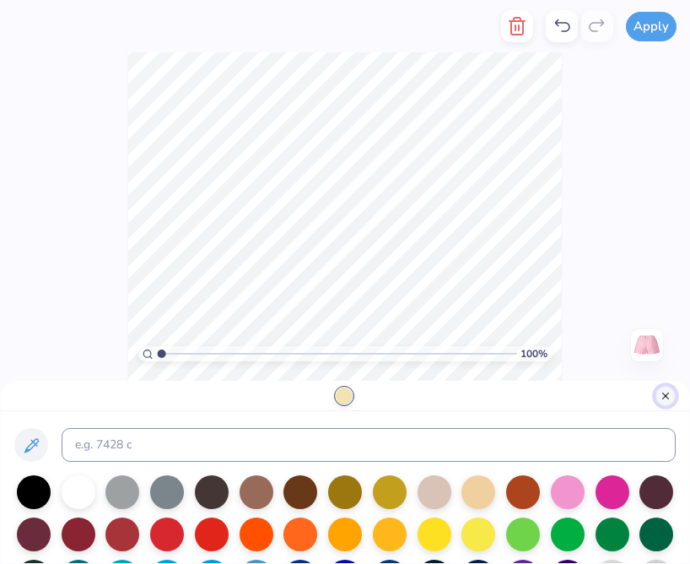
click at [667, 400] on button "Close" at bounding box center [666, 396] width 20 height 20
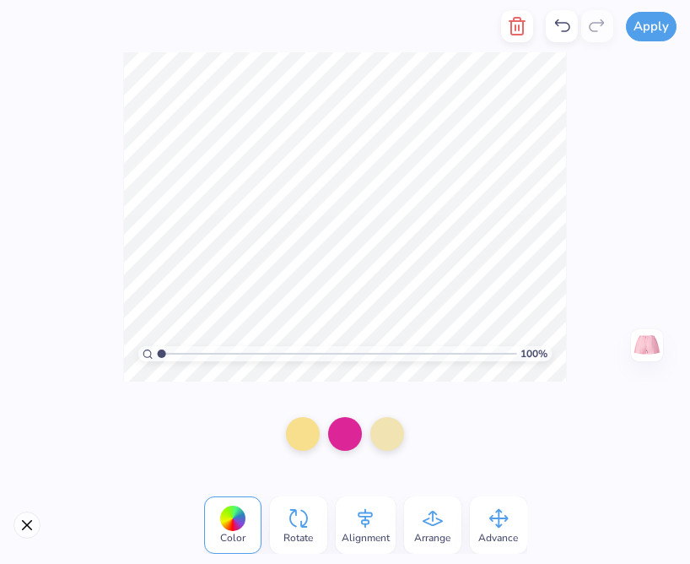
click at [97, 283] on div "100 % Need help? Chat with us. Back" at bounding box center [345, 216] width 690 height 329
click at [335, 441] on div at bounding box center [324, 432] width 34 height 34
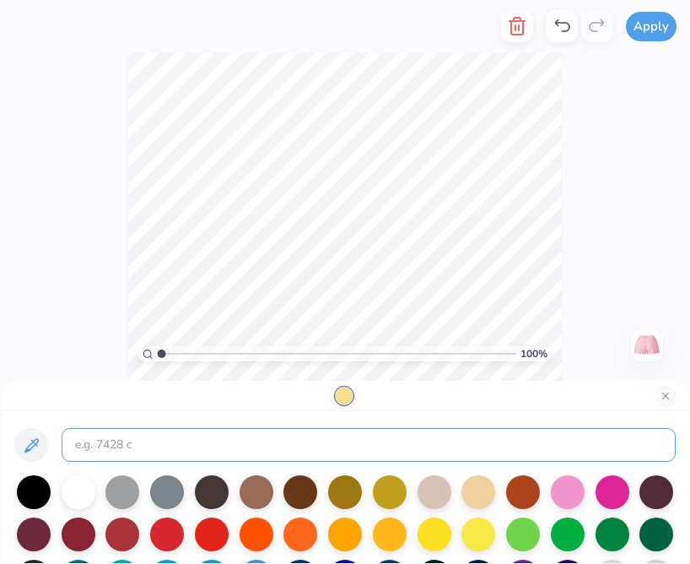
click at [335, 441] on input at bounding box center [369, 445] width 614 height 34
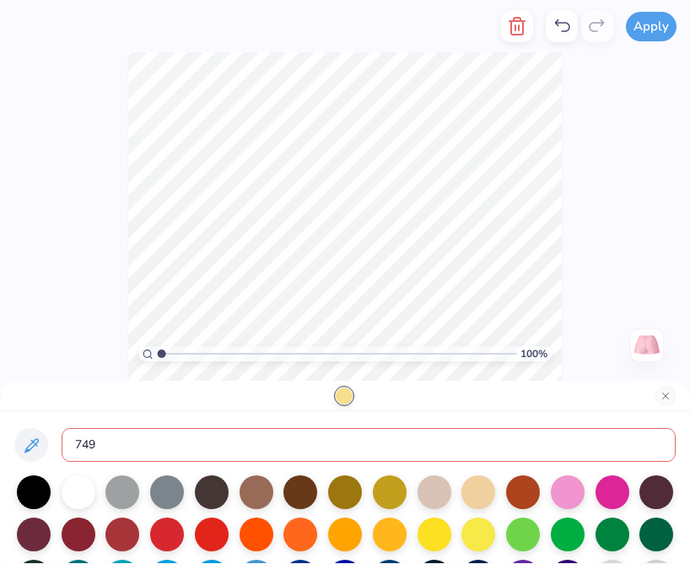
type input "7499"
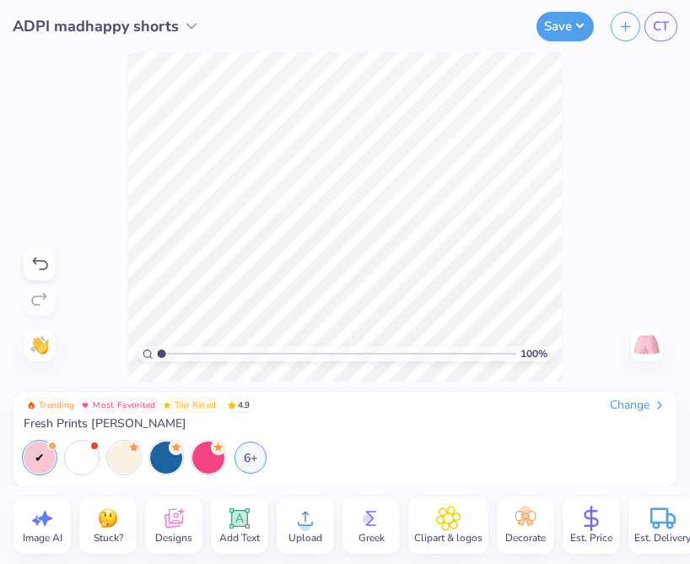
click at [46, 201] on div "100 % Need help? Chat with us. Back" at bounding box center [345, 216] width 690 height 329
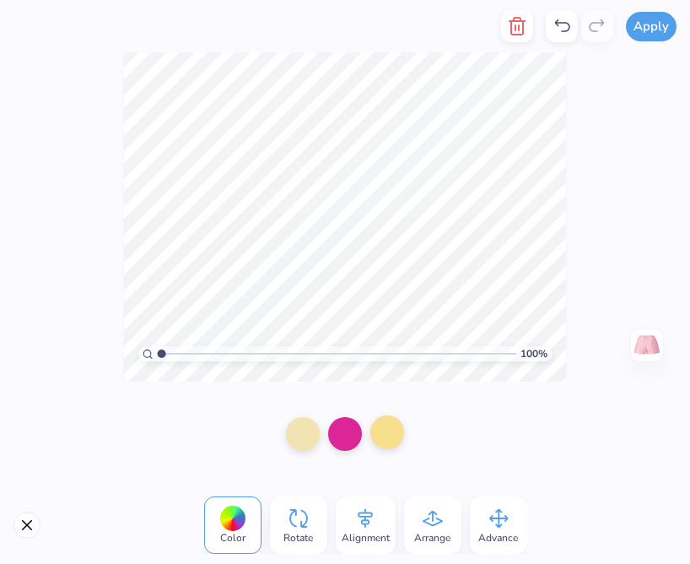
click at [388, 445] on div at bounding box center [387, 432] width 34 height 34
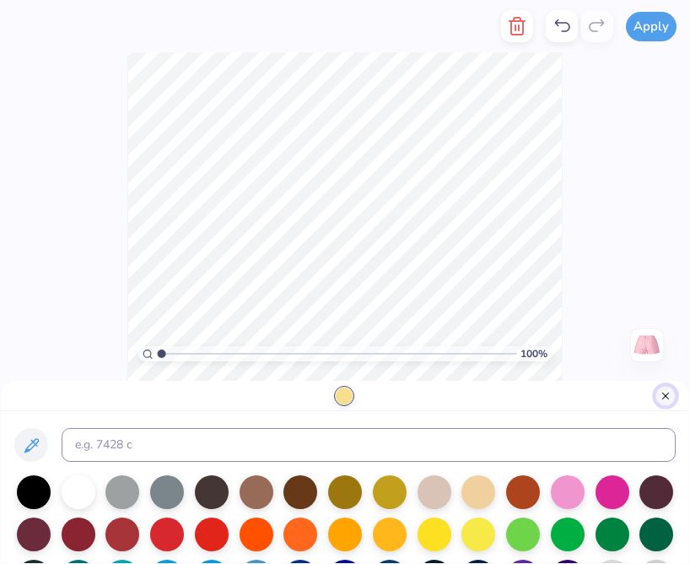
click at [667, 399] on button "Close" at bounding box center [666, 396] width 20 height 20
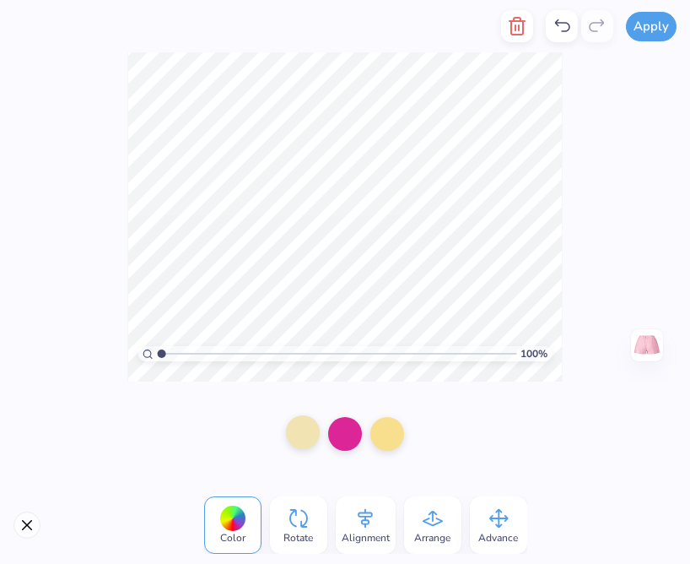
click at [311, 431] on div at bounding box center [303, 432] width 34 height 34
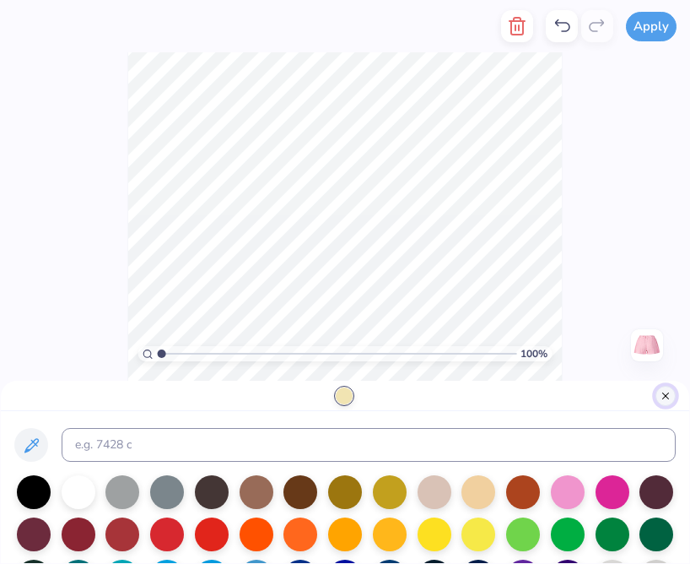
click at [670, 402] on button "Close" at bounding box center [666, 396] width 20 height 20
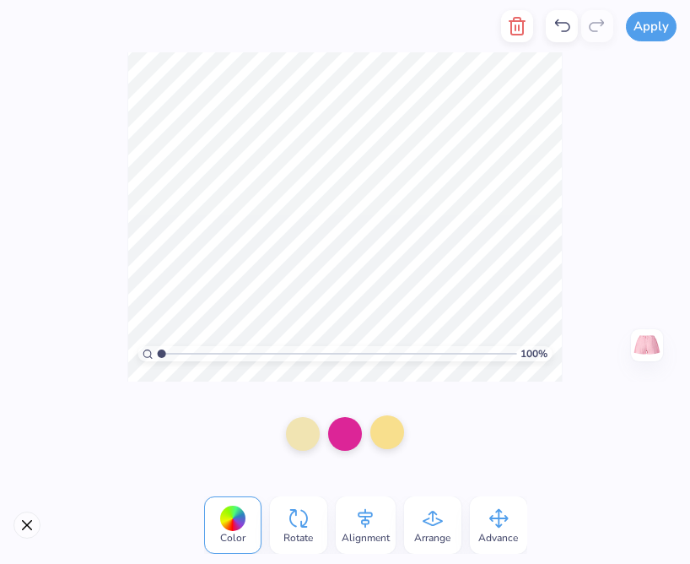
click at [401, 437] on div at bounding box center [387, 432] width 34 height 34
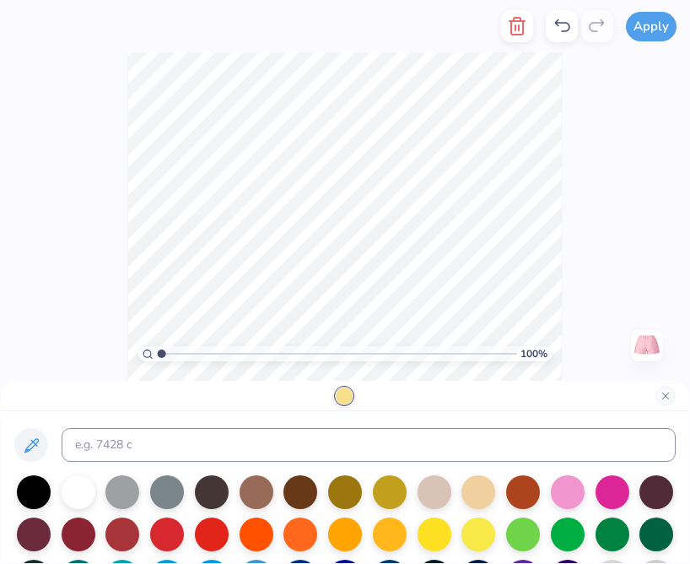
click at [91, 260] on div "100 % Need help? Chat with us. Back" at bounding box center [345, 216] width 690 height 329
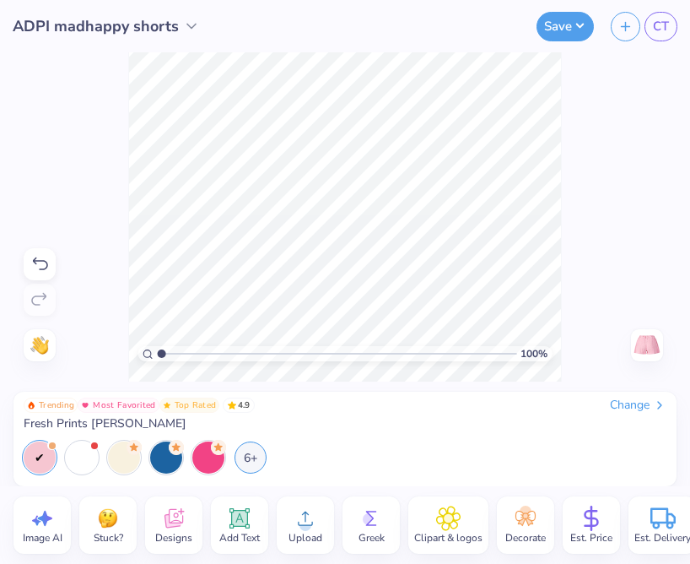
click at [284, 337] on div "100 % Need help? Chat with us. Back" at bounding box center [345, 216] width 690 height 329
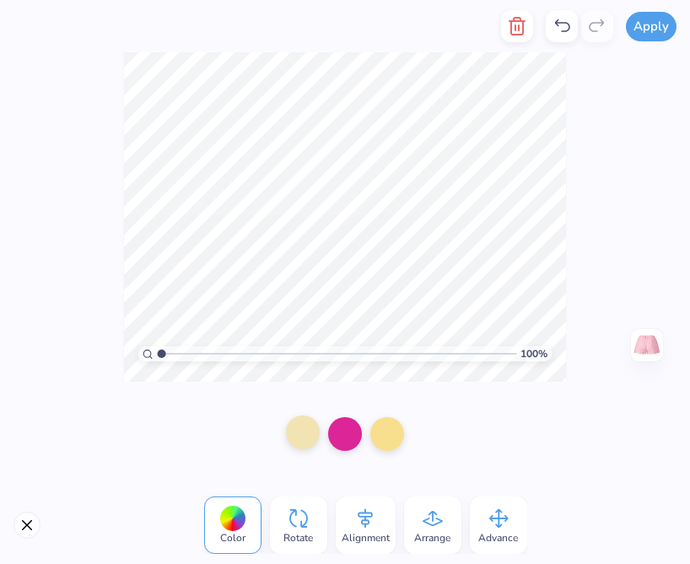
click at [316, 434] on div at bounding box center [303, 432] width 34 height 34
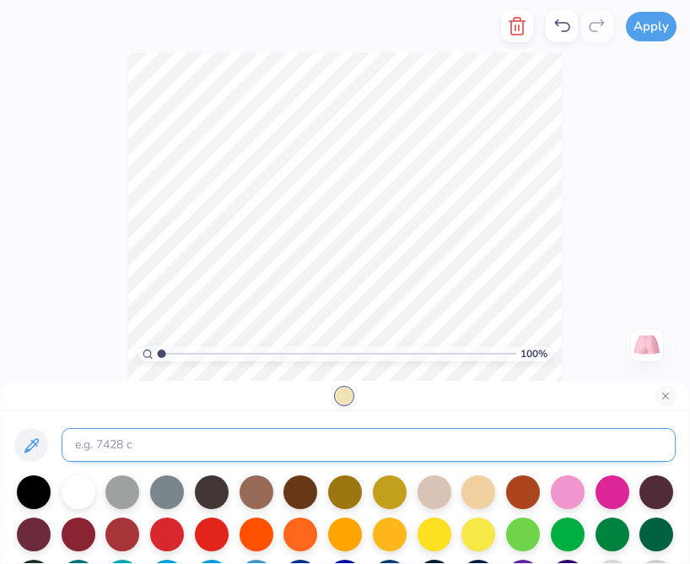
click at [316, 435] on input at bounding box center [369, 445] width 614 height 34
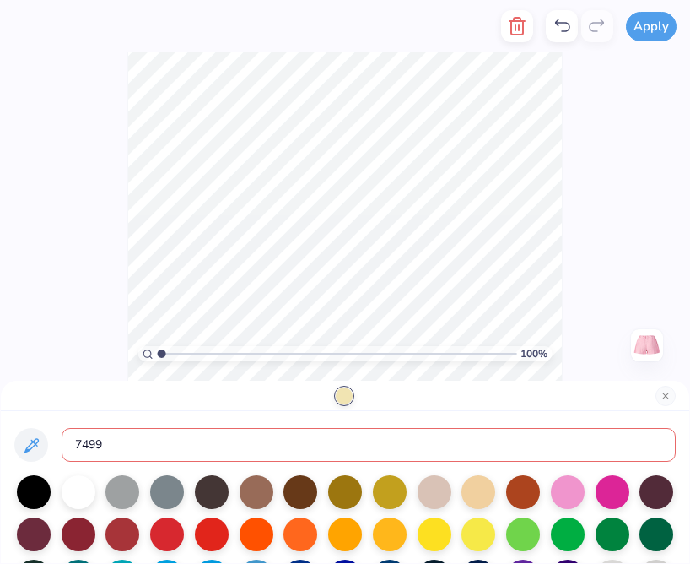
type input "7499"
click at [670, 395] on button "Close" at bounding box center [666, 396] width 20 height 20
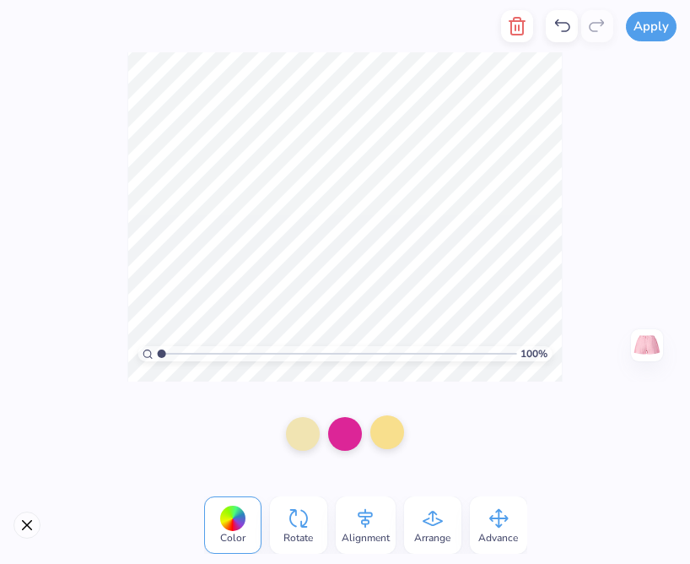
click at [388, 433] on div at bounding box center [387, 432] width 34 height 34
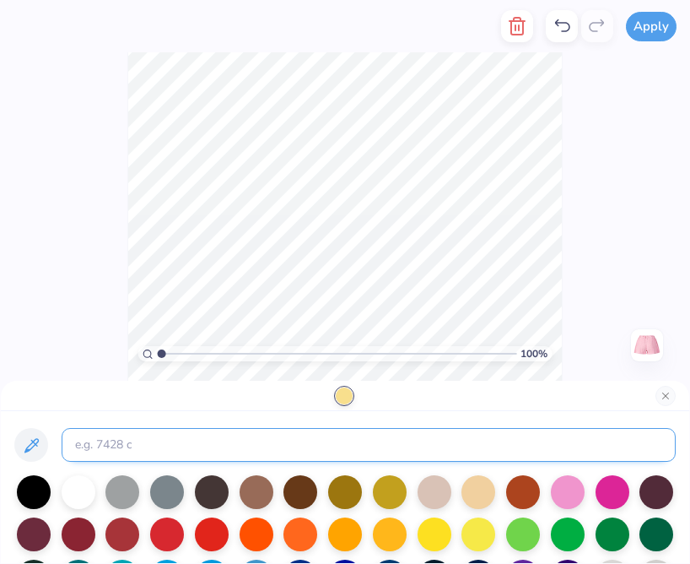
click at [375, 443] on input at bounding box center [369, 445] width 614 height 34
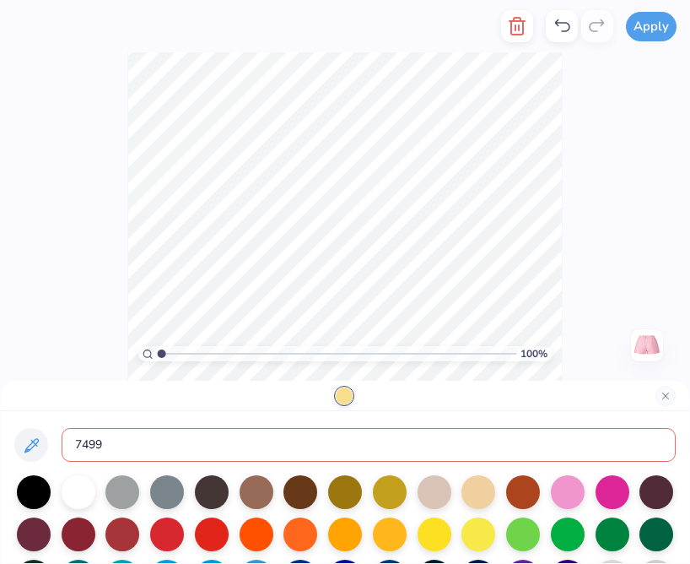
click at [629, 440] on input "7499" at bounding box center [369, 445] width 614 height 34
type input "7499"
click at [244, 391] on div at bounding box center [345, 396] width 688 height 30
click at [667, 390] on button "Close" at bounding box center [666, 396] width 20 height 20
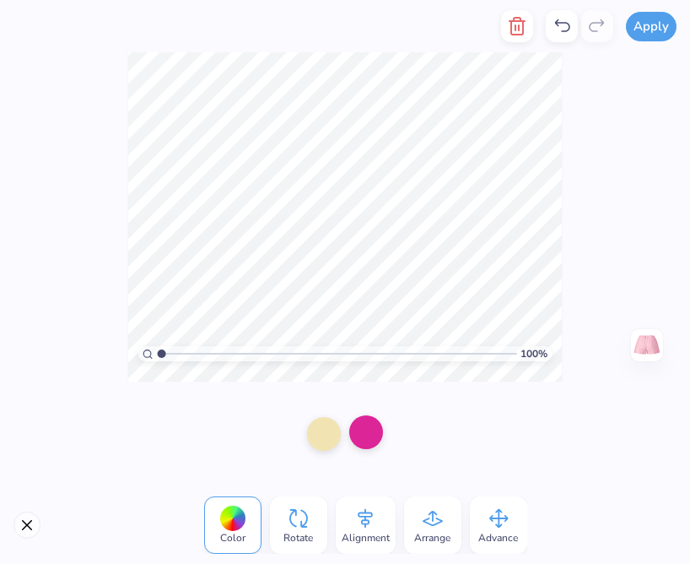
click at [362, 423] on div at bounding box center [366, 432] width 34 height 34
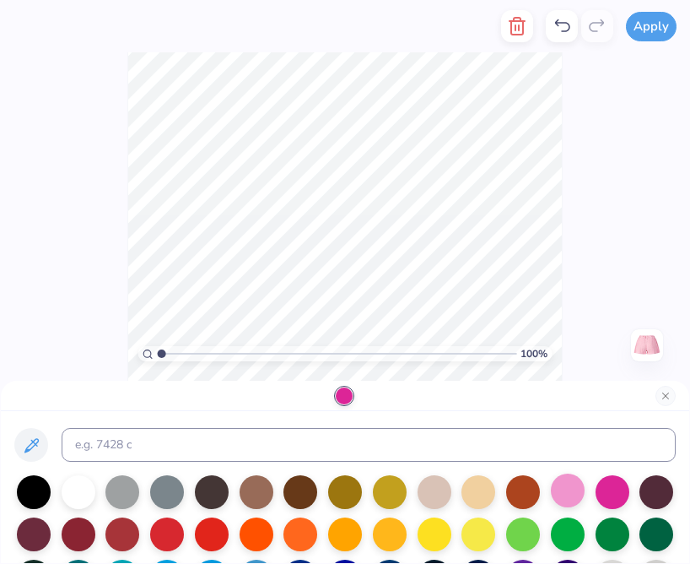
click at [570, 483] on div at bounding box center [568, 490] width 34 height 34
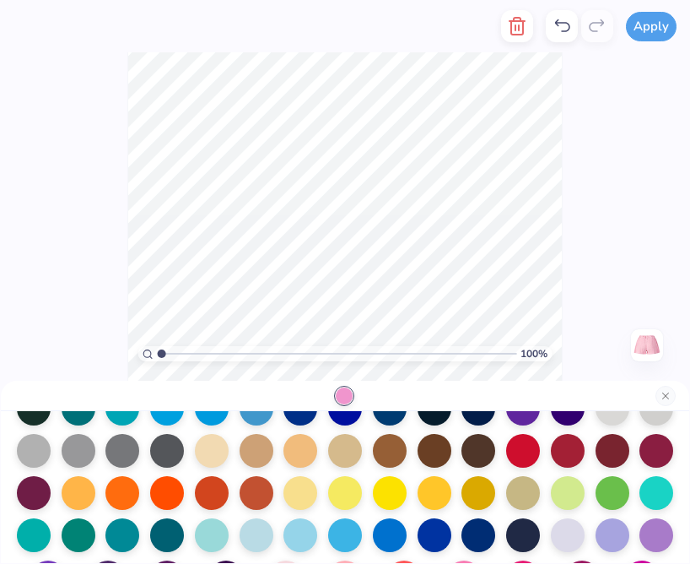
scroll to position [216, 0]
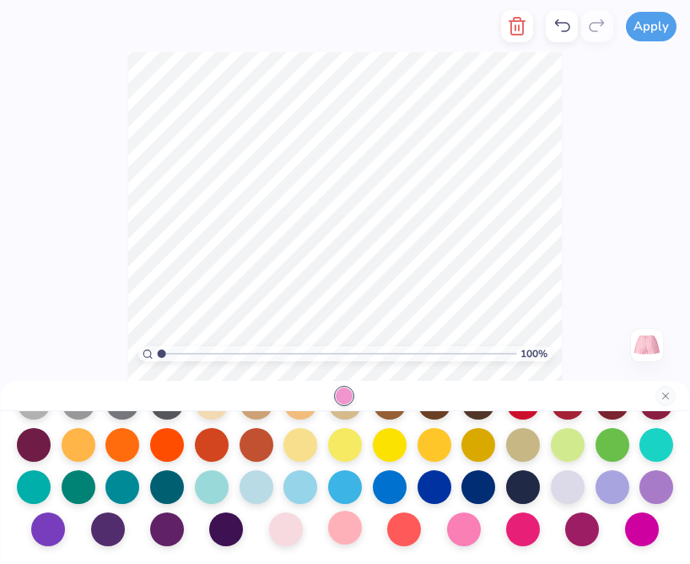
click at [344, 529] on div at bounding box center [345, 527] width 34 height 34
click at [284, 529] on div at bounding box center [286, 527] width 34 height 34
click at [472, 527] on div at bounding box center [464, 527] width 34 height 34
click at [666, 389] on button "Close" at bounding box center [666, 396] width 20 height 20
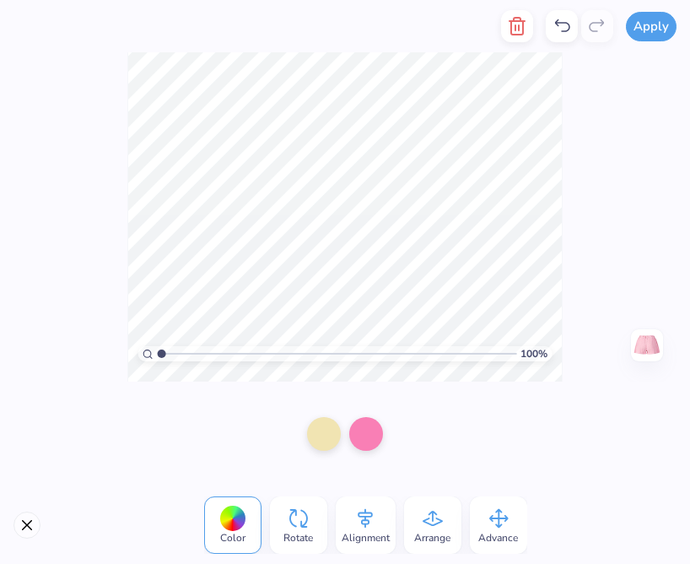
click at [542, 427] on div at bounding box center [345, 433] width 690 height 105
click at [100, 175] on div "100 % Need help? Chat with us. Back" at bounding box center [345, 216] width 690 height 329
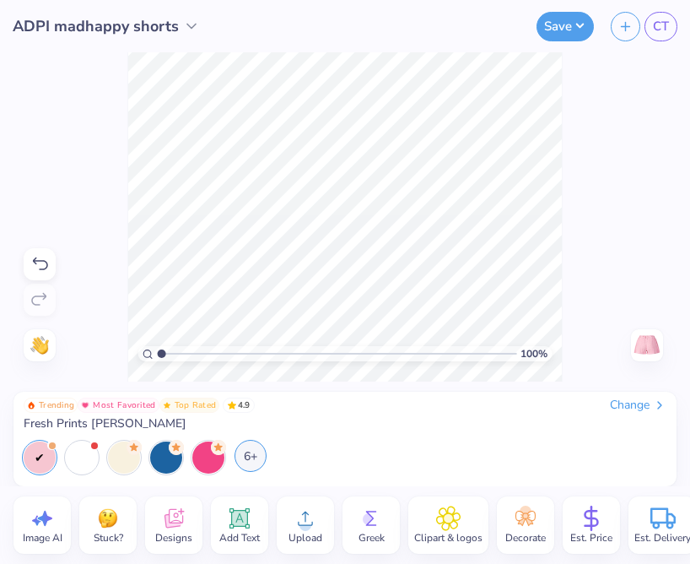
click at [249, 456] on div "6+" at bounding box center [251, 456] width 32 height 32
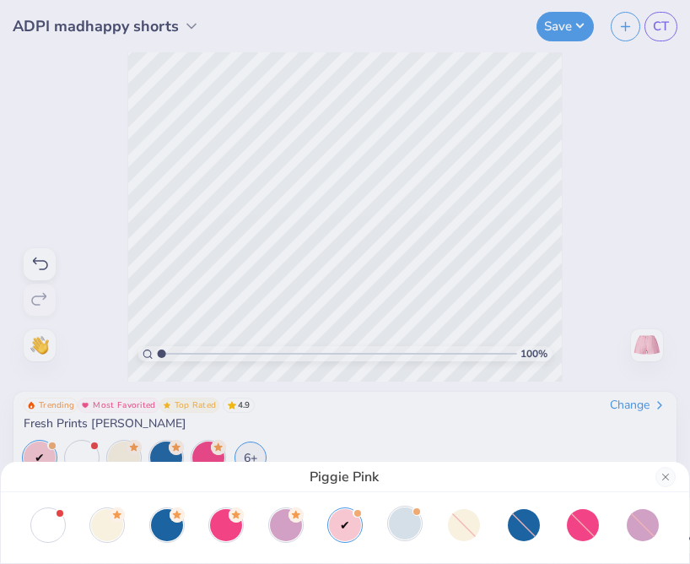
click at [416, 528] on div at bounding box center [405, 523] width 32 height 32
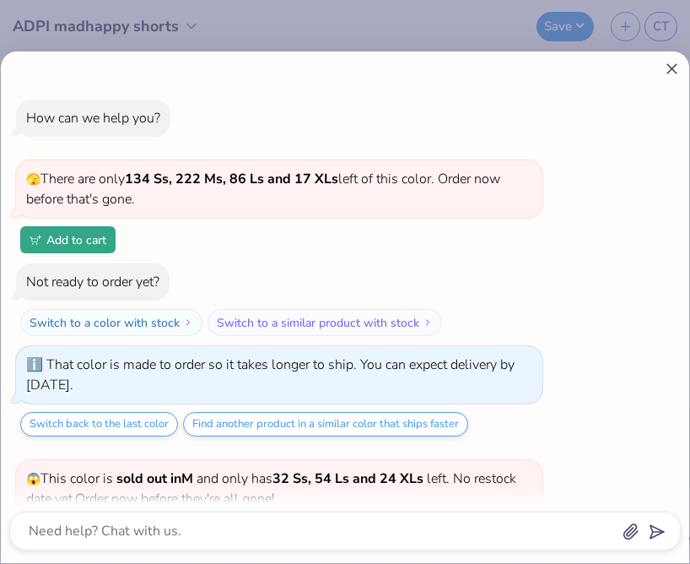
scroll to position [2577, 0]
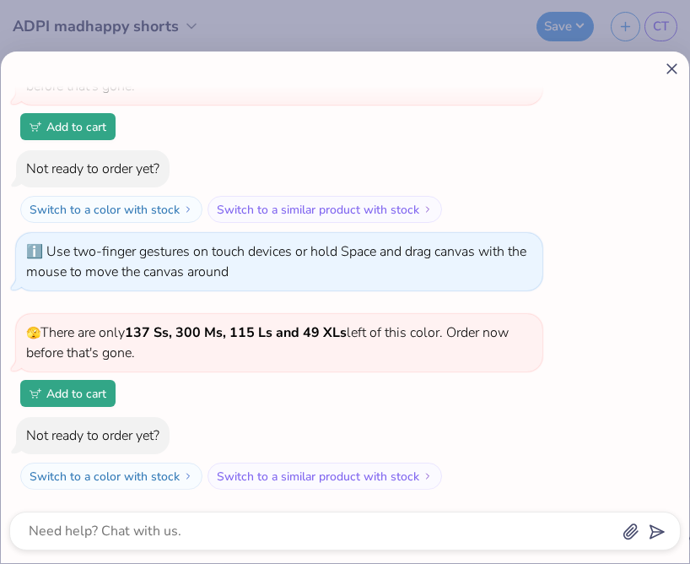
click at [669, 67] on icon at bounding box center [672, 69] width 18 height 18
type textarea "x"
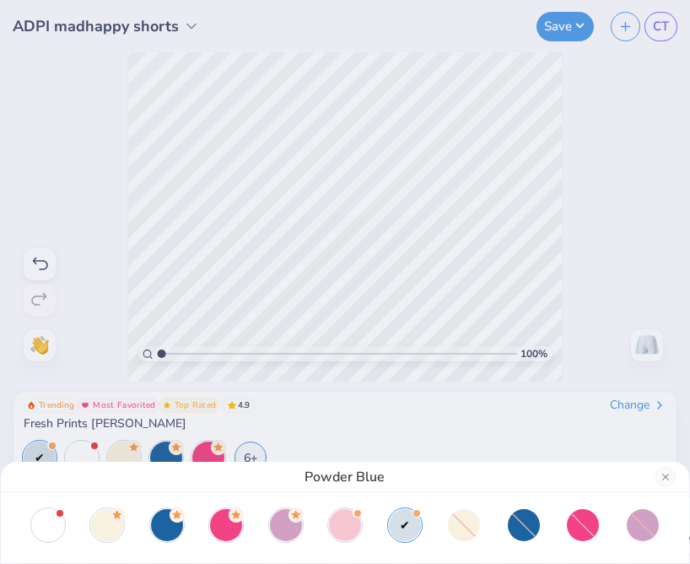
click at [445, 320] on div "Powder Blue" at bounding box center [345, 282] width 690 height 564
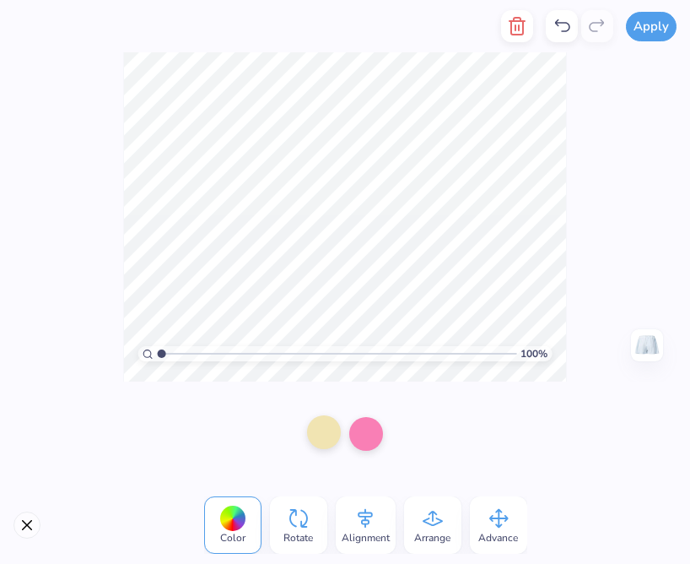
click at [326, 423] on div at bounding box center [324, 432] width 34 height 34
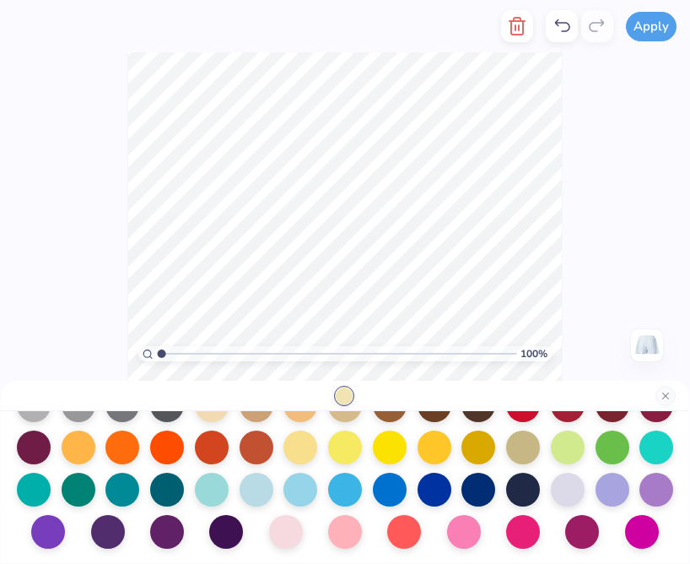
scroll to position [216, 0]
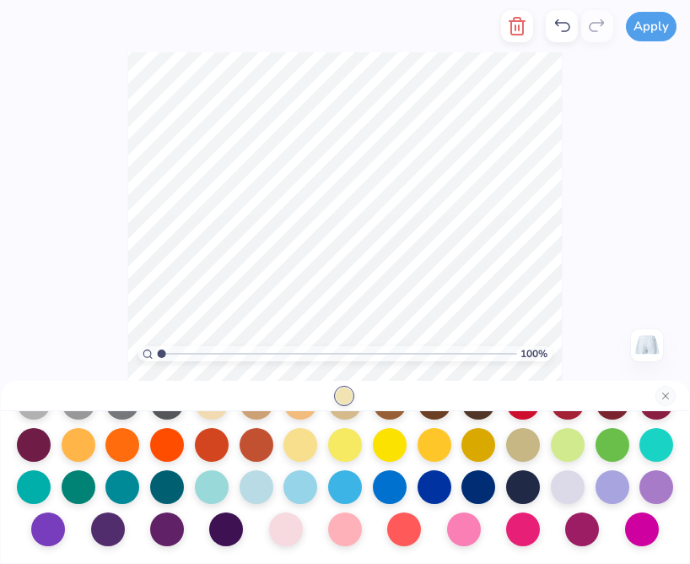
click at [551, 32] on div at bounding box center [562, 26] width 32 height 32
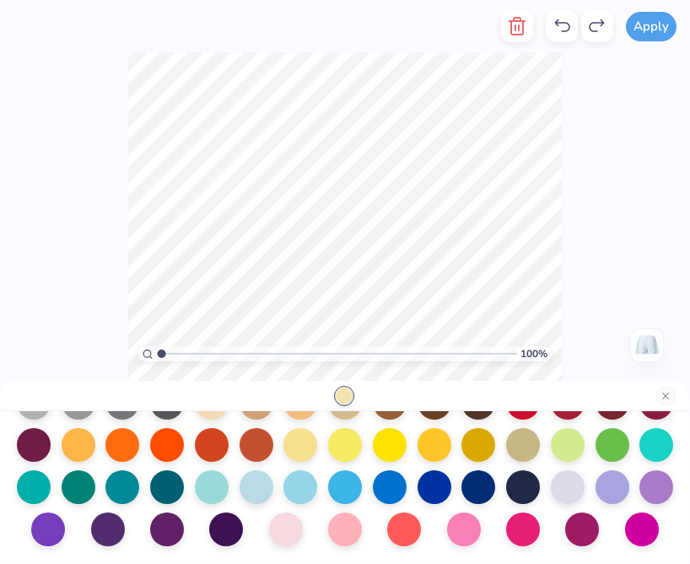
click at [551, 32] on div at bounding box center [562, 26] width 32 height 32
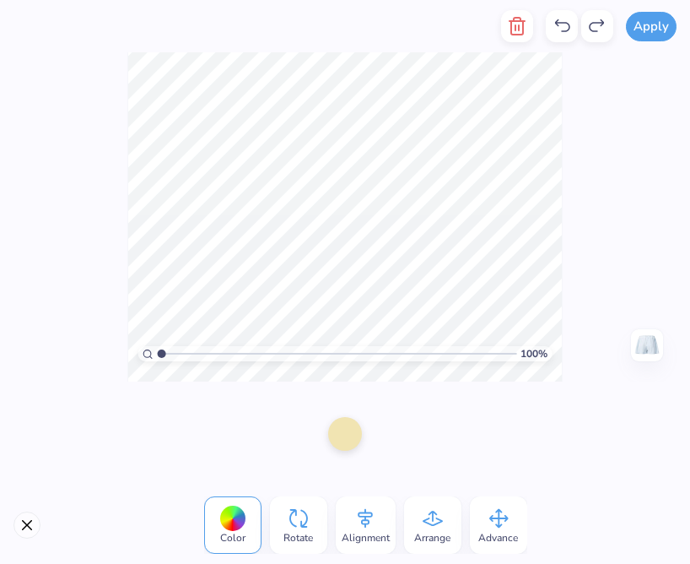
click at [551, 32] on div at bounding box center [562, 26] width 32 height 32
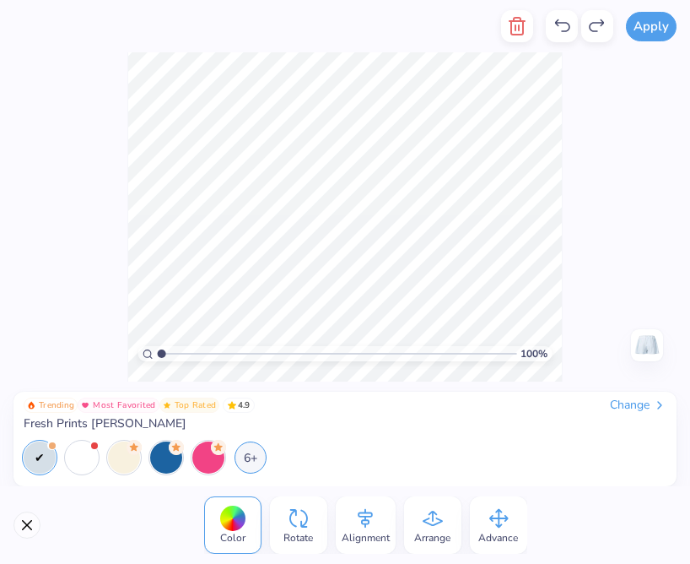
click at [551, 32] on div at bounding box center [562, 26] width 32 height 32
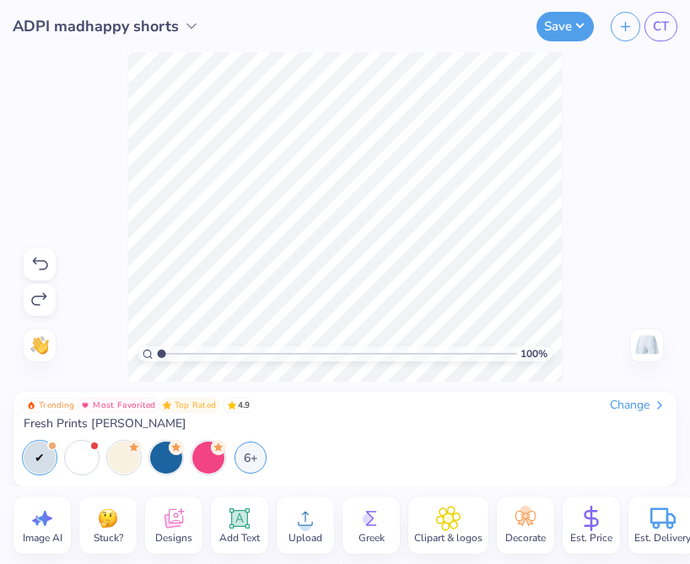
click at [551, 32] on button "Save" at bounding box center [565, 27] width 57 height 30
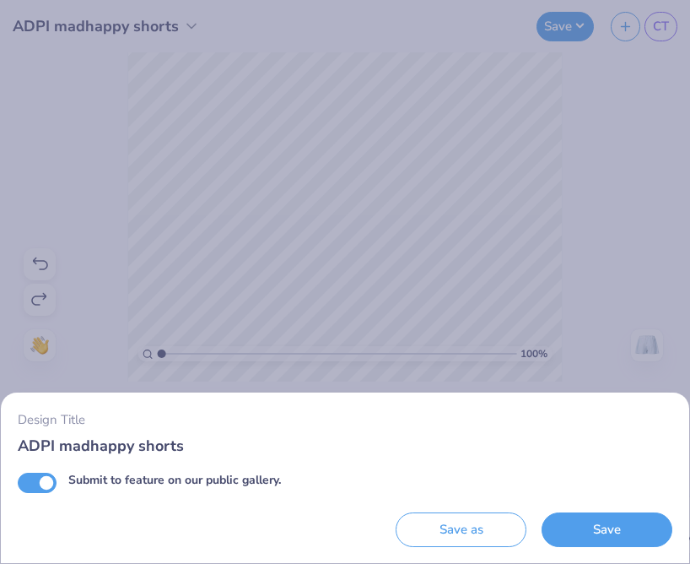
click at [477, 239] on div "Design Title ADPI madhappy shorts Submit to feature on our public gallery. Save…" at bounding box center [345, 282] width 690 height 564
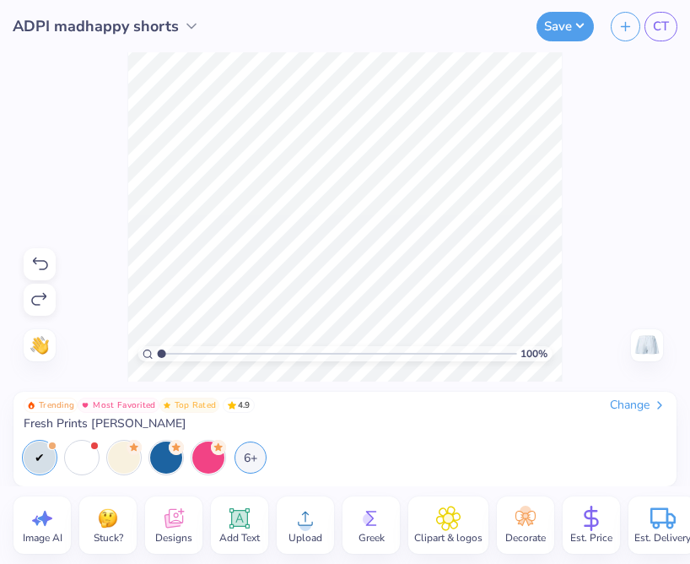
click at [380, 457] on div "6+" at bounding box center [345, 457] width 643 height 32
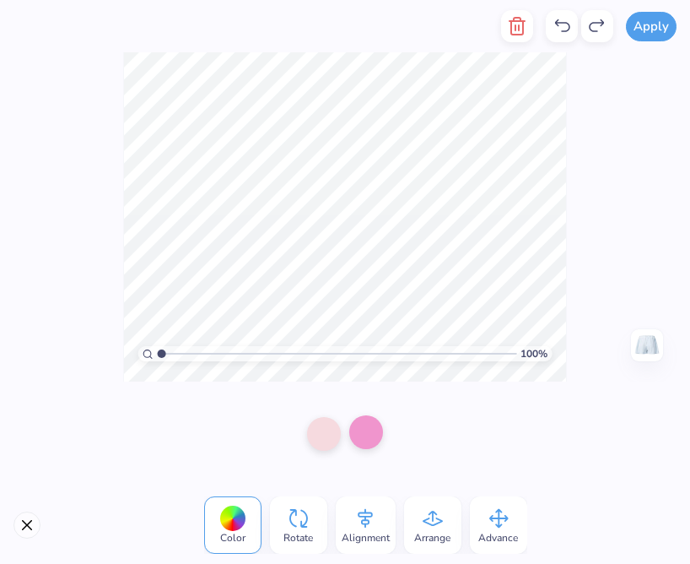
click at [361, 437] on div at bounding box center [366, 432] width 34 height 34
click at [246, 529] on div "Color" at bounding box center [232, 524] width 57 height 57
click at [325, 436] on div at bounding box center [324, 432] width 34 height 34
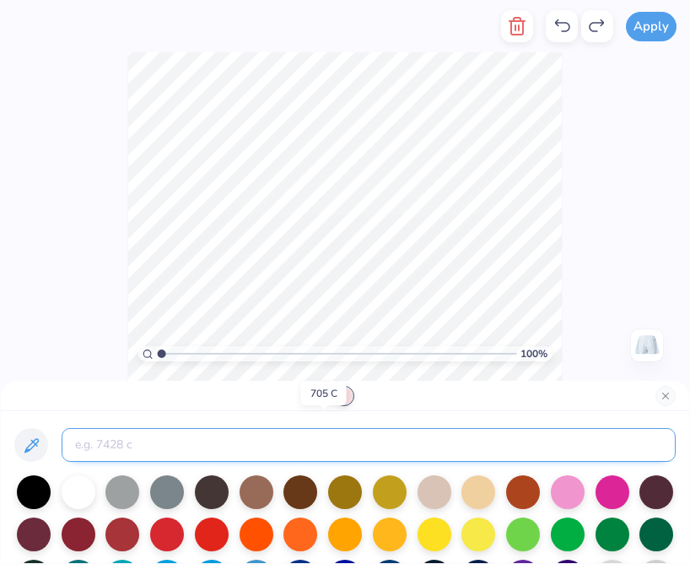
click at [325, 436] on input at bounding box center [369, 445] width 614 height 34
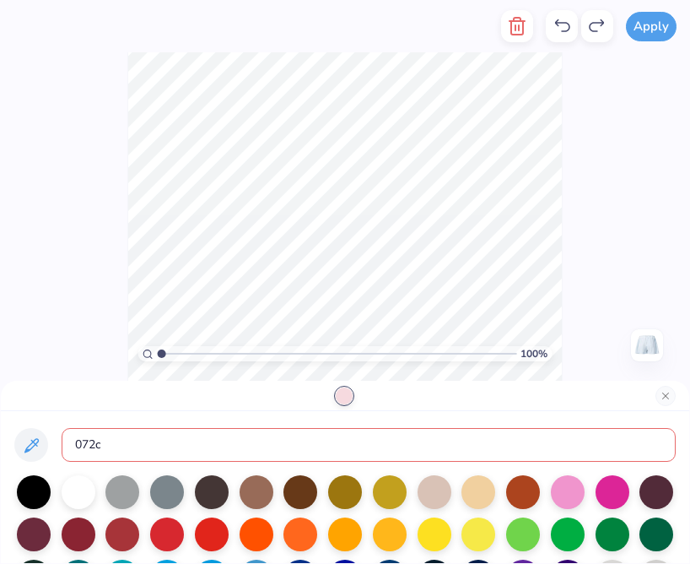
type input "072c"
click at [443, 419] on div "072c" at bounding box center [345, 487] width 688 height 152
click at [393, 448] on input "072c" at bounding box center [369, 445] width 614 height 34
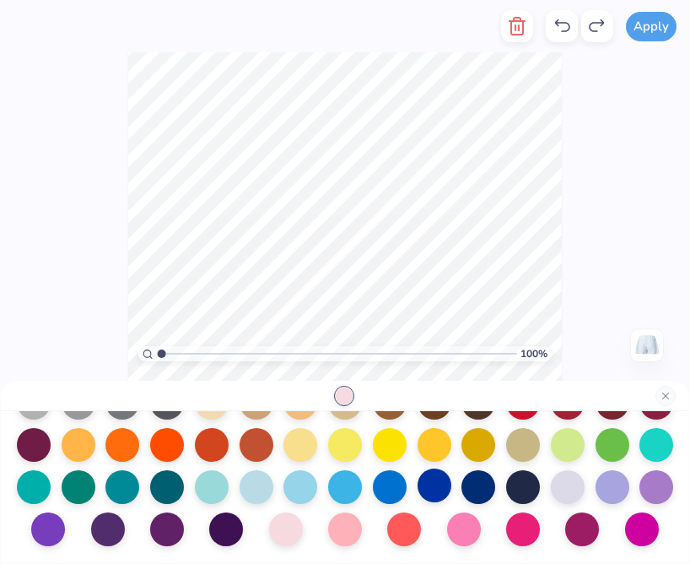
click at [430, 483] on div at bounding box center [435, 485] width 34 height 34
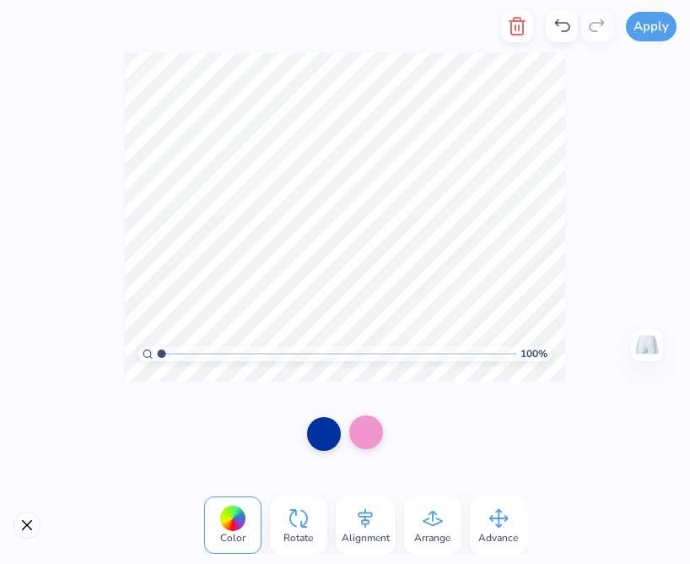
click at [365, 439] on div at bounding box center [366, 432] width 34 height 34
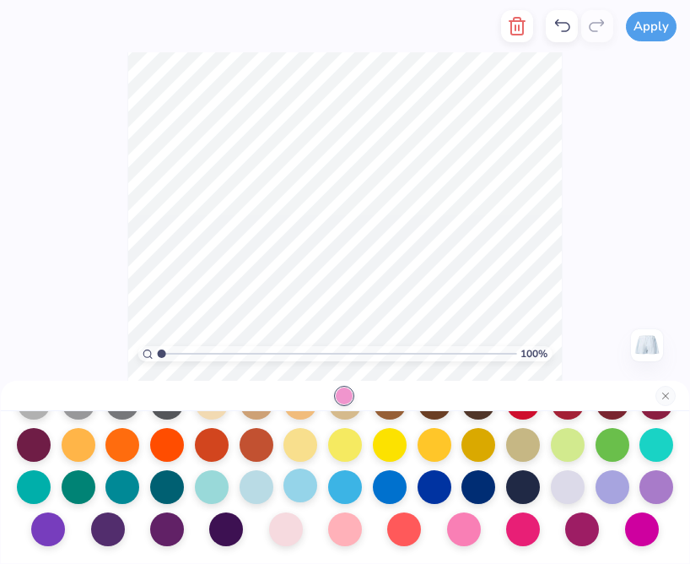
click at [302, 484] on div at bounding box center [300, 485] width 34 height 34
click at [241, 485] on div at bounding box center [257, 485] width 34 height 34
click at [122, 318] on div "100 % Need help? Chat with us. Back" at bounding box center [345, 216] width 690 height 329
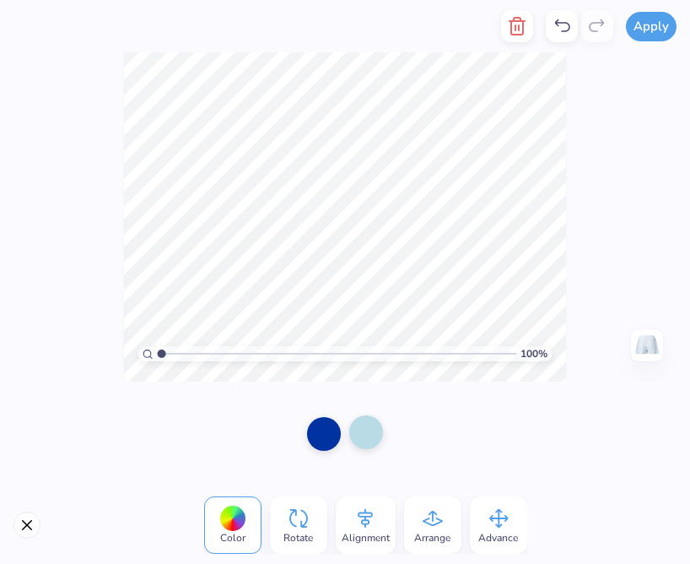
click at [370, 440] on div at bounding box center [366, 432] width 34 height 34
click at [337, 445] on div at bounding box center [324, 432] width 34 height 34
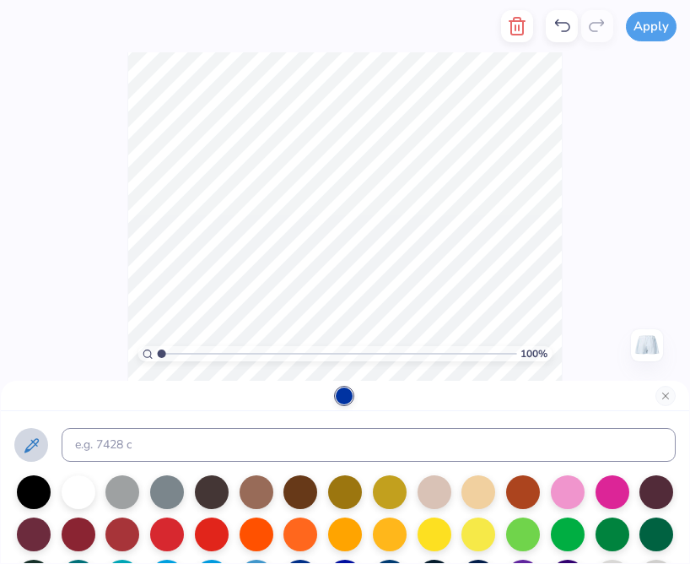
click at [36, 441] on icon at bounding box center [31, 445] width 14 height 14
click at [660, 399] on button "Close" at bounding box center [666, 396] width 20 height 20
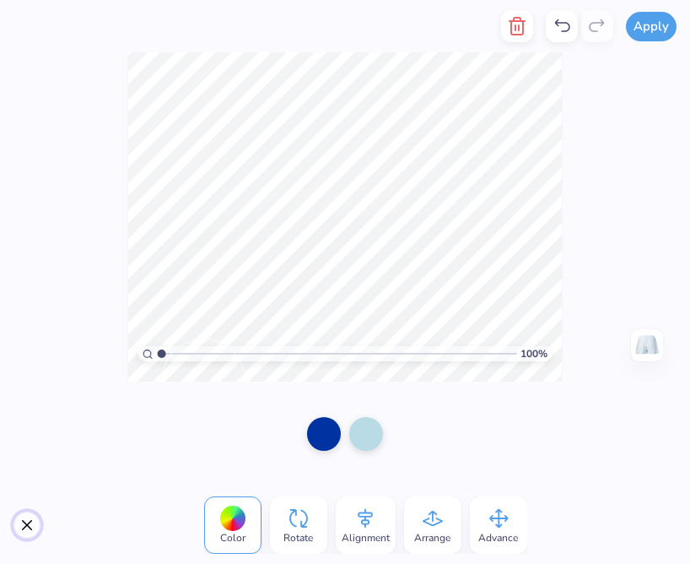
click at [35, 521] on button "Close" at bounding box center [26, 524] width 27 height 27
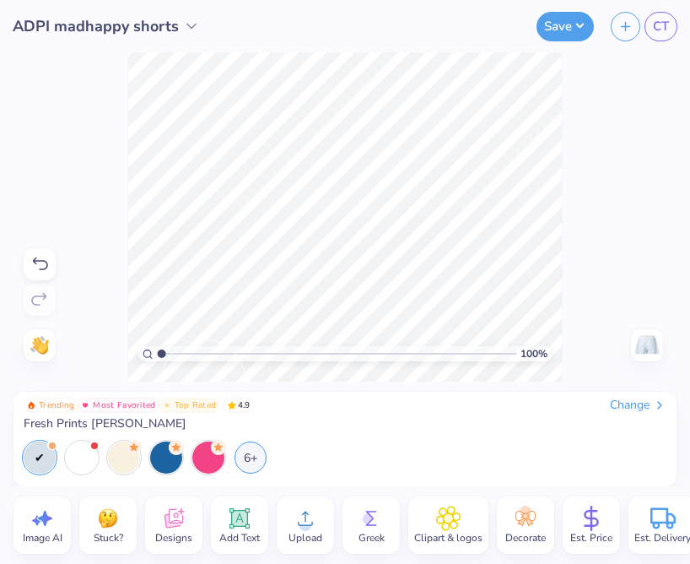
click at [301, 525] on icon at bounding box center [305, 518] width 15 height 14
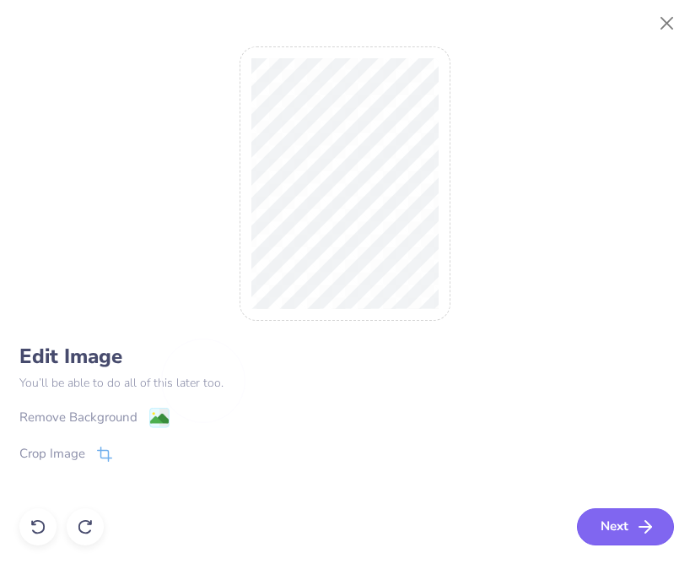
click at [623, 513] on button "Next" at bounding box center [625, 526] width 97 height 37
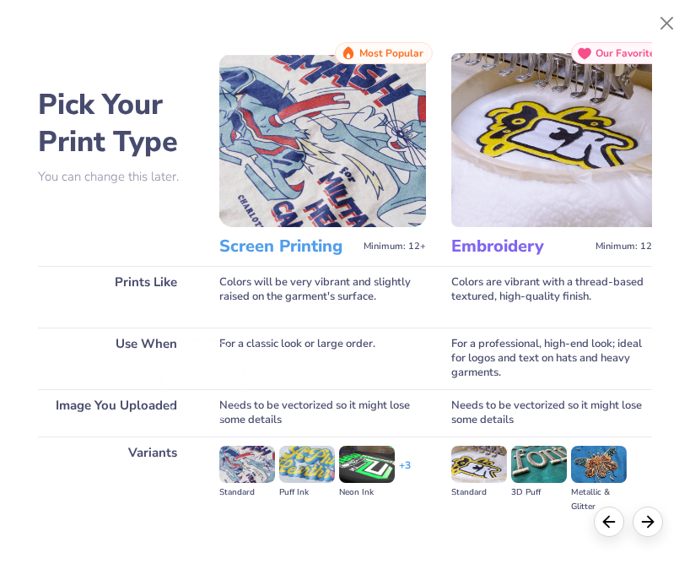
scroll to position [148, 0]
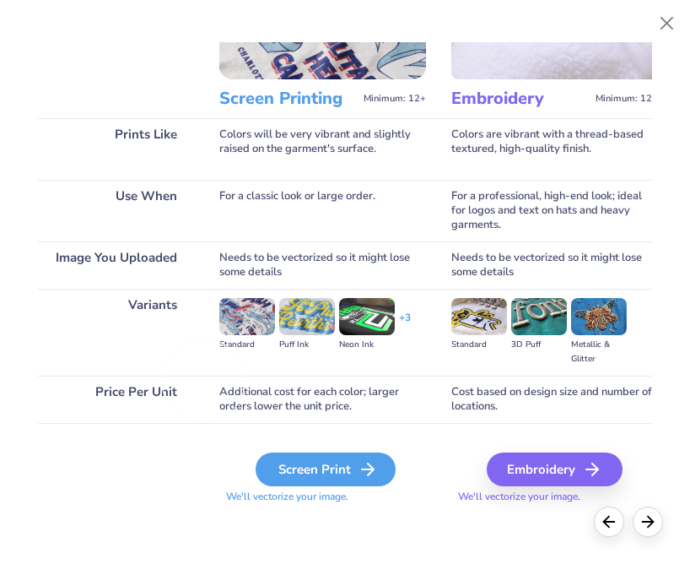
click at [333, 463] on div "Screen Print" at bounding box center [326, 469] width 140 height 34
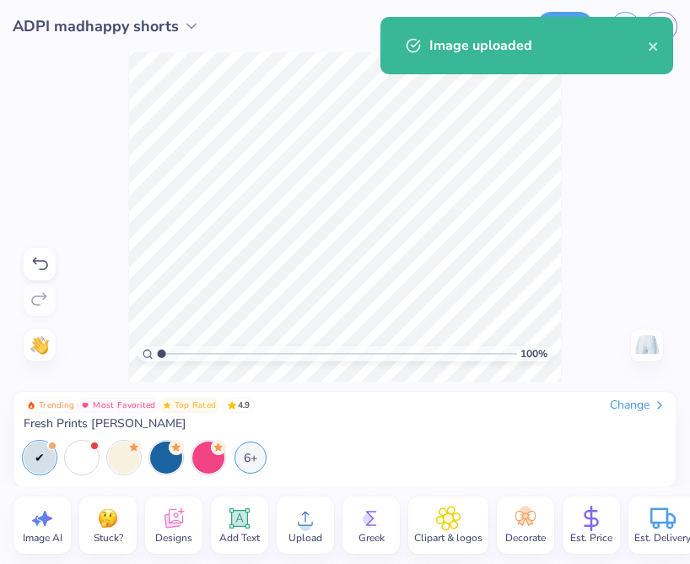
click at [213, 346] on div "100 %" at bounding box center [345, 353] width 414 height 15
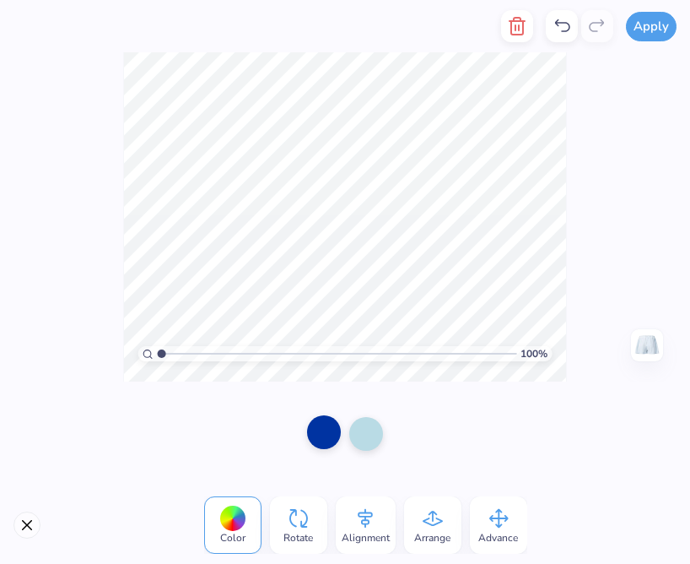
click at [339, 430] on div at bounding box center [324, 432] width 34 height 34
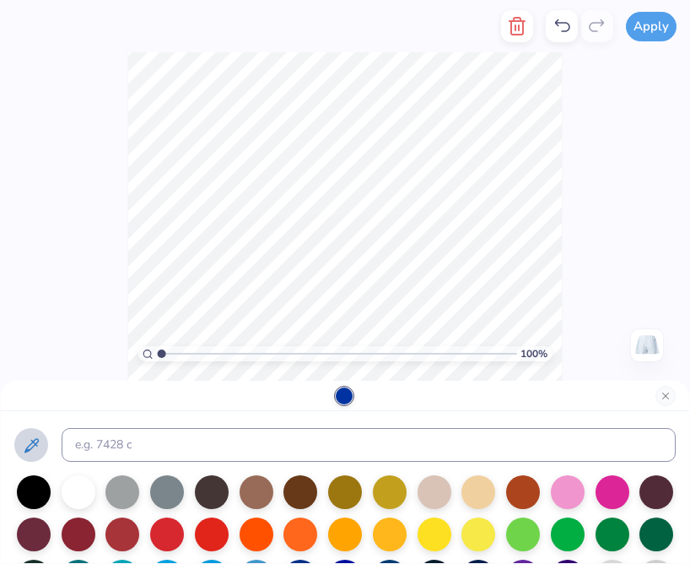
click at [39, 447] on icon at bounding box center [31, 445] width 20 height 20
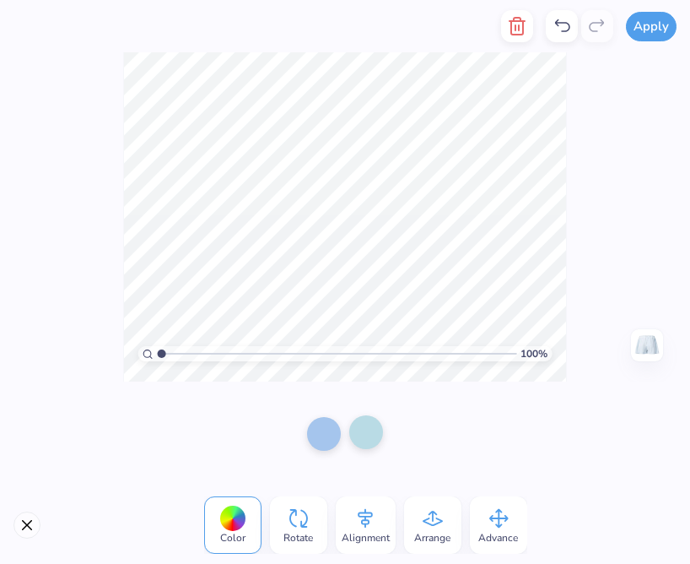
click at [365, 447] on div at bounding box center [366, 432] width 34 height 34
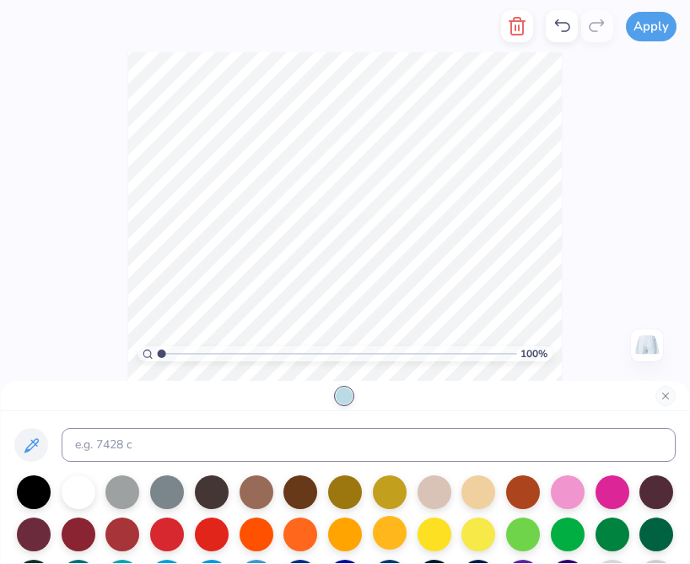
scroll to position [216, 0]
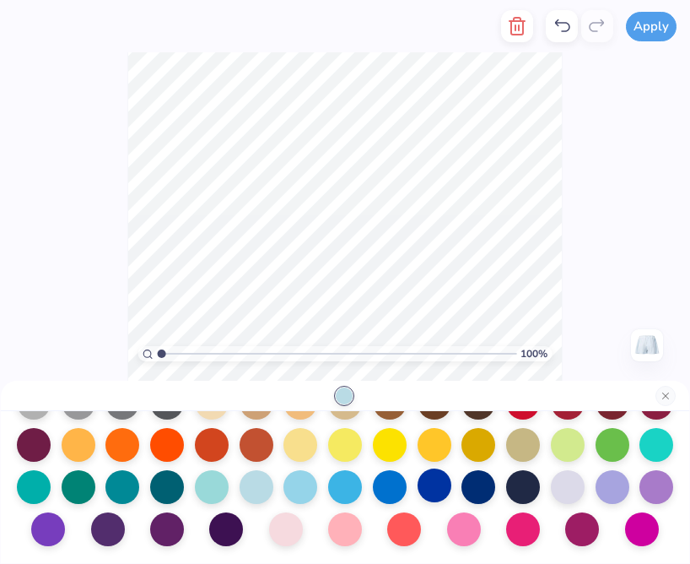
click at [431, 494] on div at bounding box center [435, 485] width 34 height 34
click at [125, 251] on div "100 % Need help? Chat with us. Back" at bounding box center [345, 216] width 690 height 329
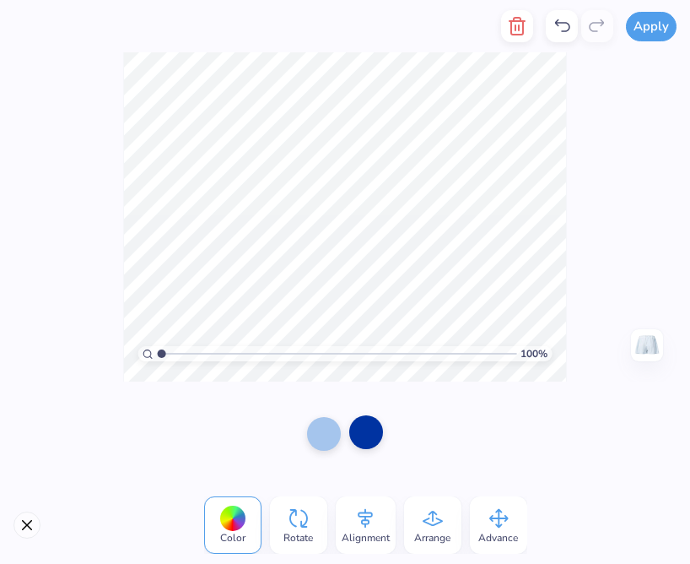
click at [373, 445] on div at bounding box center [366, 432] width 34 height 34
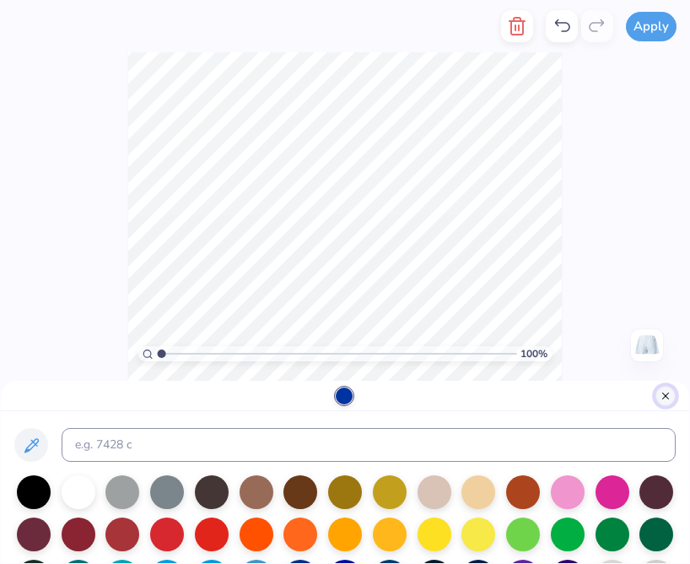
click at [667, 394] on button "Close" at bounding box center [666, 396] width 20 height 20
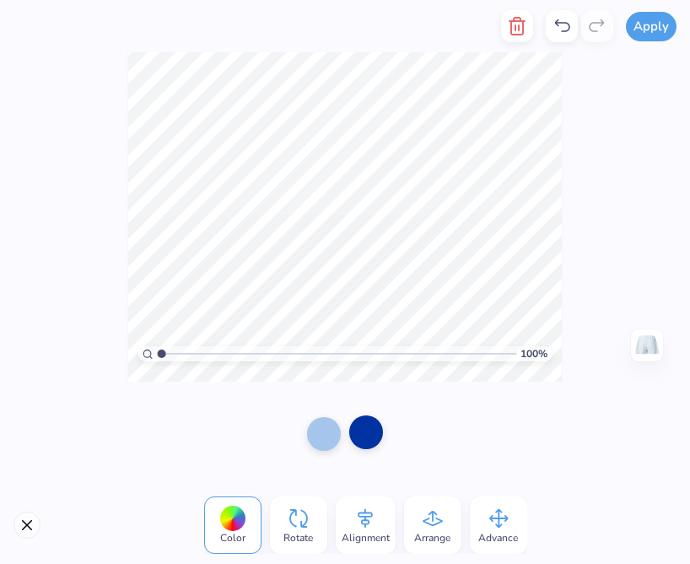
click at [381, 440] on div at bounding box center [366, 432] width 34 height 34
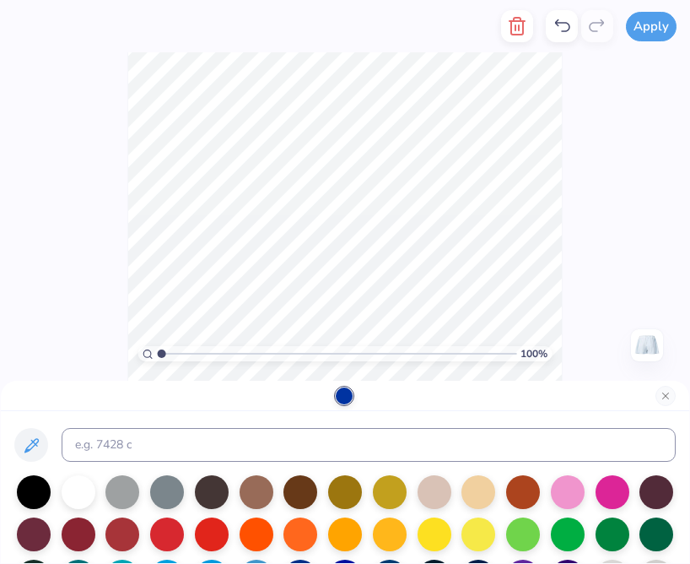
click at [352, 401] on div at bounding box center [344, 395] width 17 height 17
click at [211, 411] on div at bounding box center [345, 487] width 688 height 152
click at [126, 243] on div "100 % Need help? Chat with us. Back" at bounding box center [345, 216] width 690 height 329
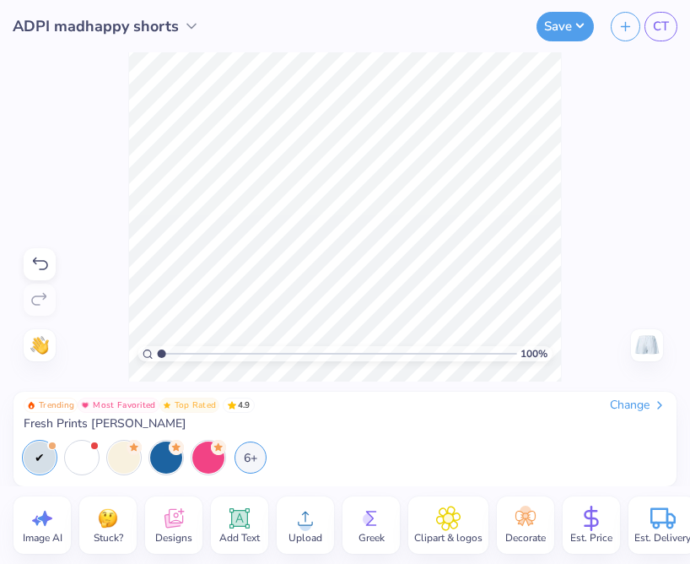
drag, startPoint x: 121, startPoint y: 229, endPoint x: 314, endPoint y: 354, distance: 229.3
click at [314, 355] on div "100 % Need help? Chat with us. Back" at bounding box center [345, 216] width 690 height 329
click at [326, 343] on div "100 % Need help? Chat with us. Back" at bounding box center [345, 216] width 690 height 329
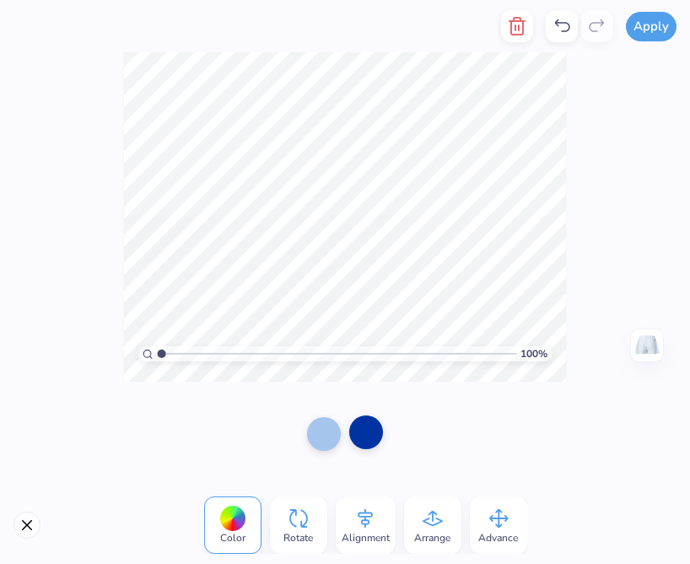
click at [362, 439] on div at bounding box center [366, 432] width 34 height 34
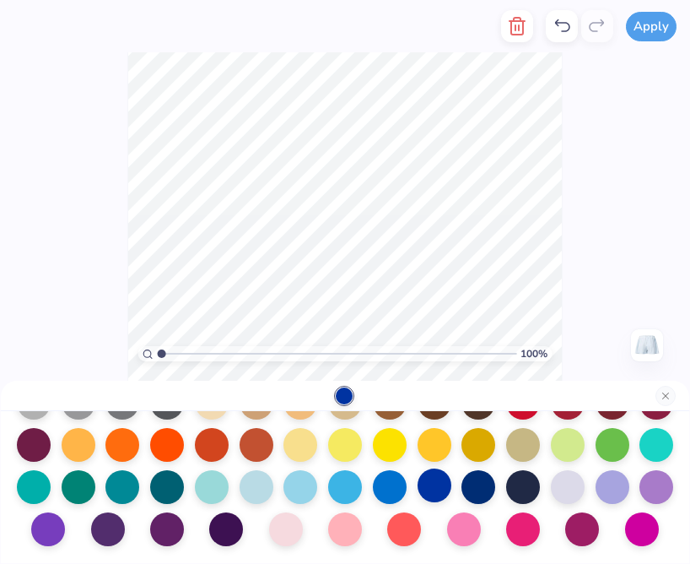
click at [437, 486] on div at bounding box center [435, 485] width 34 height 34
click at [596, 180] on div "100 % Need help? Chat with us. Back" at bounding box center [345, 216] width 690 height 329
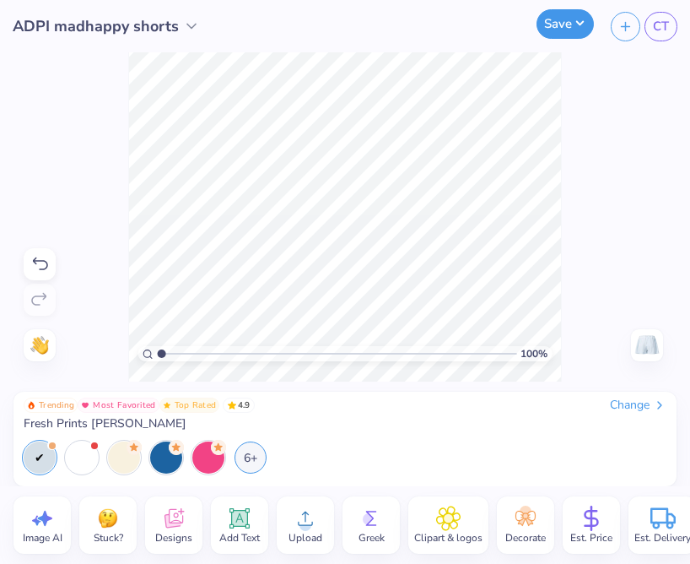
click at [565, 19] on button "Save" at bounding box center [565, 24] width 57 height 30
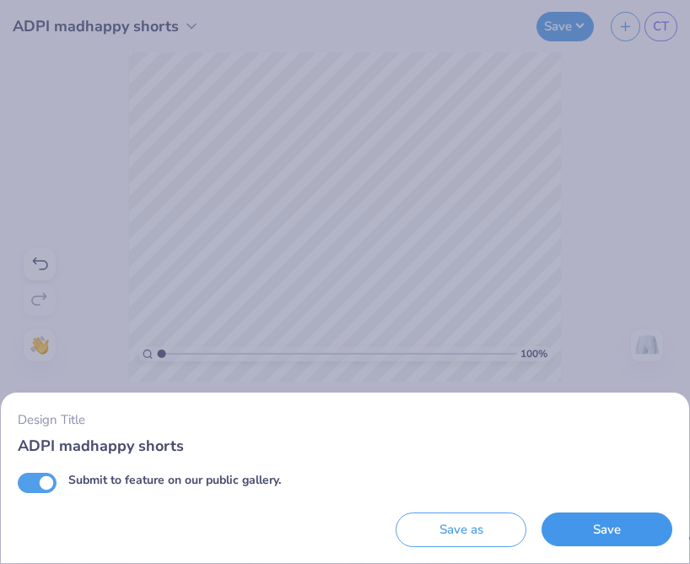
click at [603, 529] on button "Save" at bounding box center [607, 529] width 131 height 35
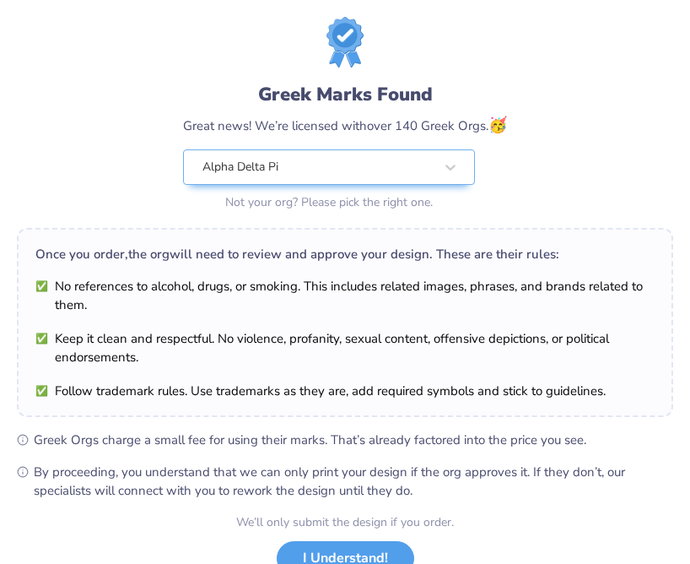
scroll to position [73, 0]
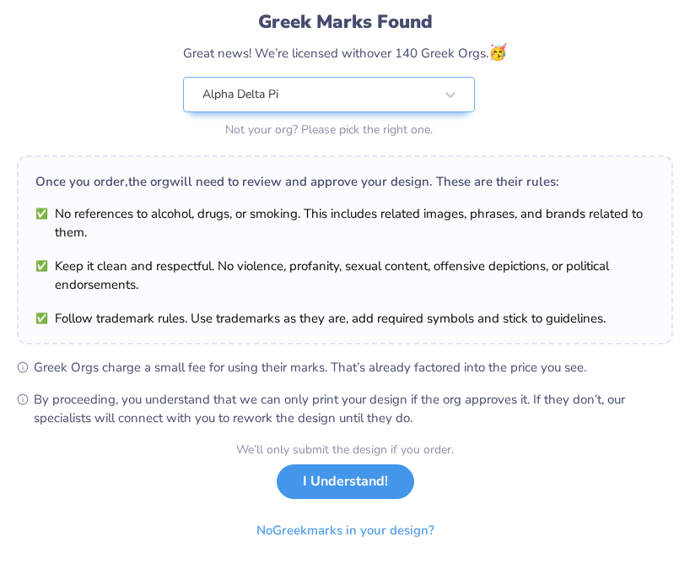
click at [329, 494] on button "I Understand!" at bounding box center [346, 481] width 138 height 35
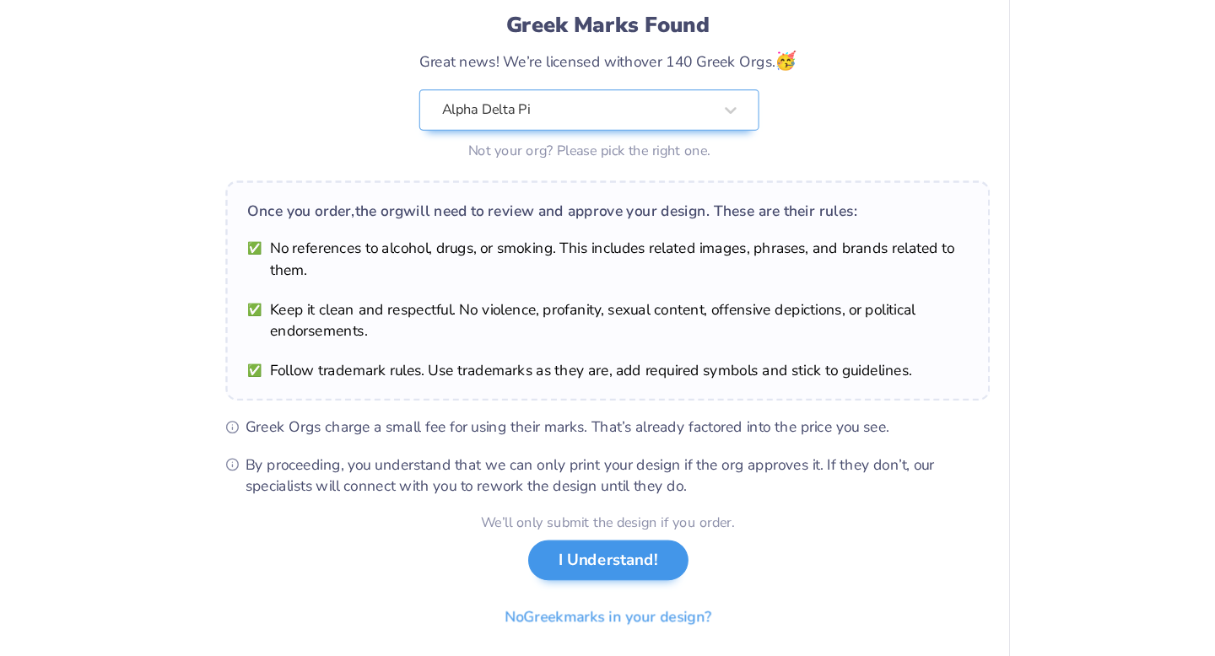
scroll to position [0, 0]
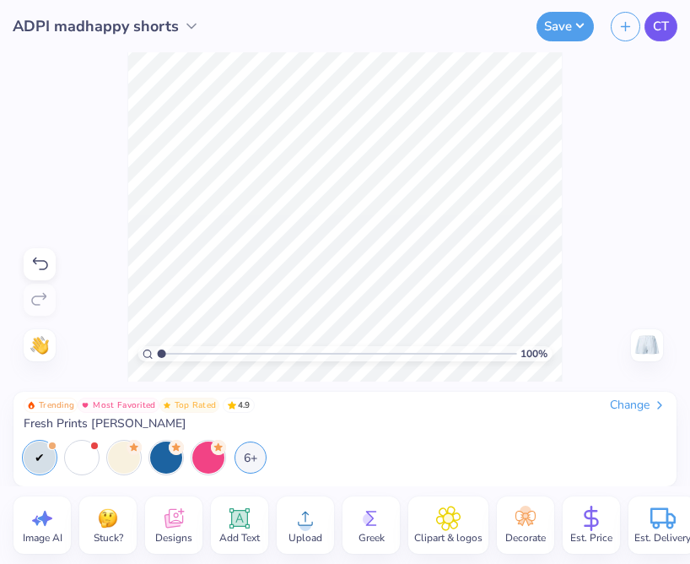
click at [658, 30] on span "CT" at bounding box center [661, 26] width 16 height 19
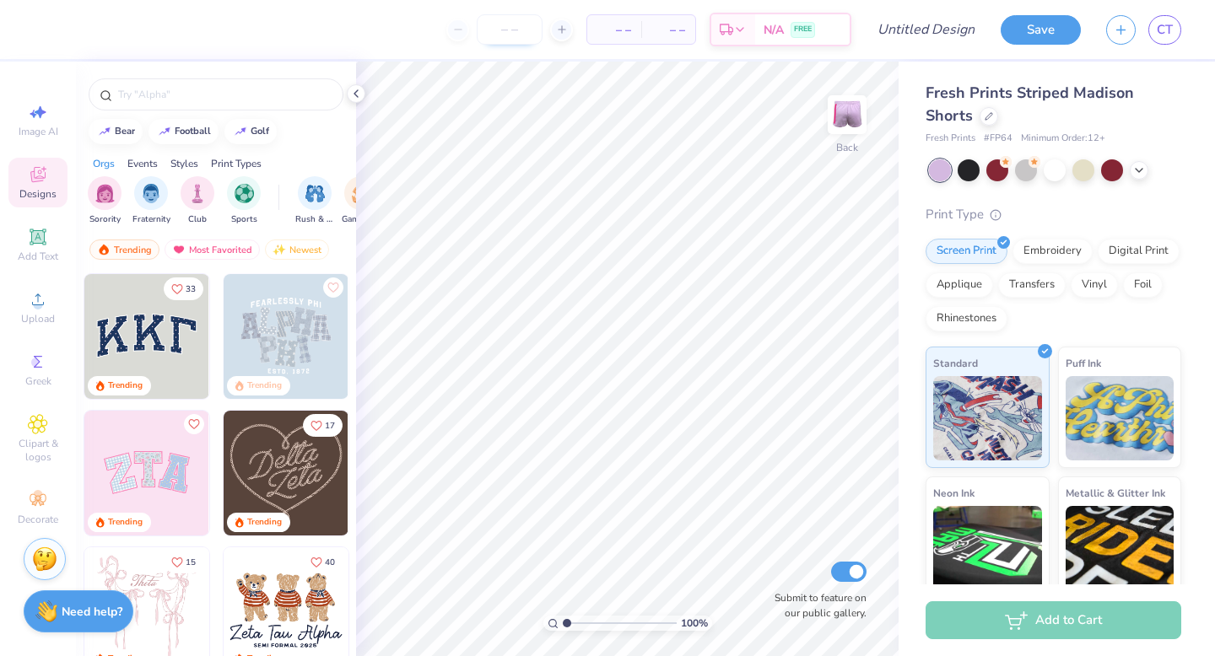
click at [505, 36] on input "number" at bounding box center [510, 29] width 66 height 30
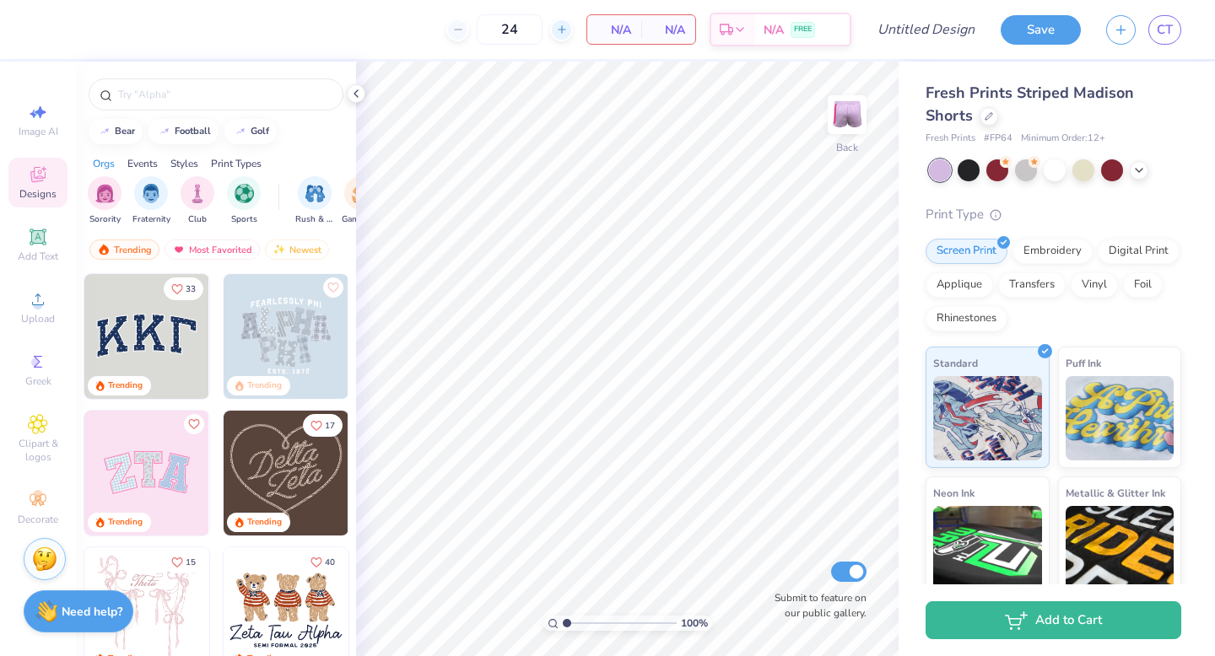
click at [572, 28] on div at bounding box center [561, 30] width 23 height 23
click at [556, 26] on icon at bounding box center [562, 30] width 12 height 12
click at [638, 28] on div "N/A Per Item" at bounding box center [614, 29] width 54 height 29
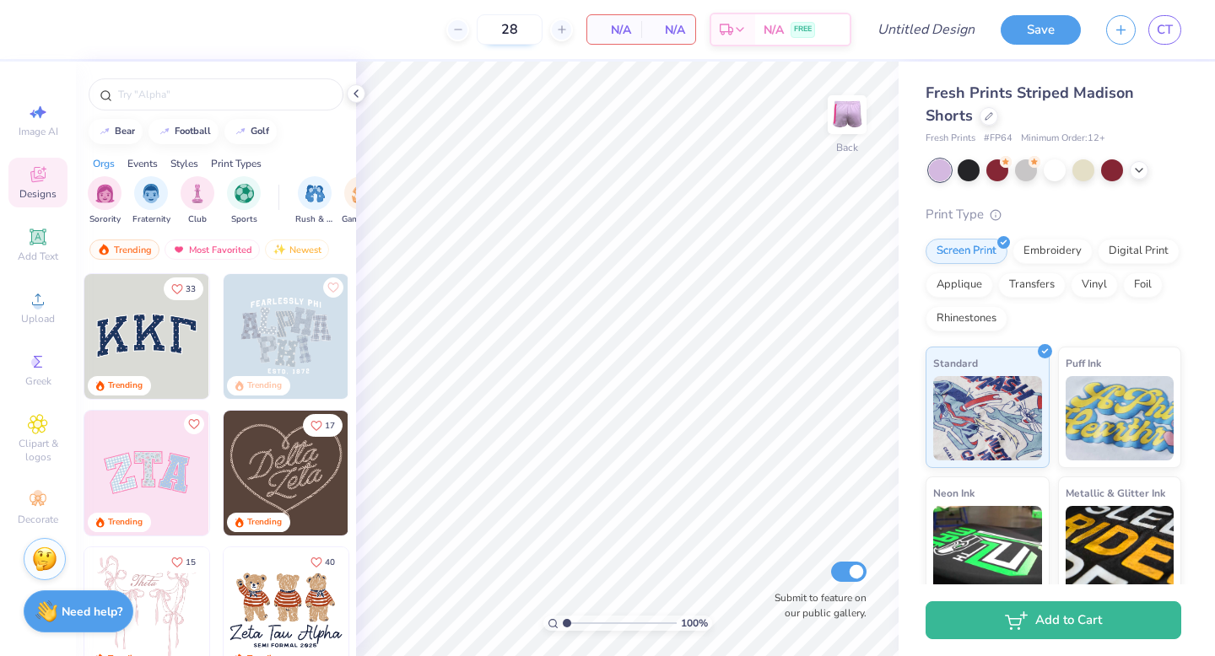
click at [520, 25] on input "28" at bounding box center [510, 29] width 66 height 30
type input "2"
drag, startPoint x: 522, startPoint y: 24, endPoint x: 417, endPoint y: 19, distance: 105.6
click at [417, 19] on div "50 N/A Per Item N/A Total Est. Delivery N/A FREE" at bounding box center [448, 29] width 805 height 59
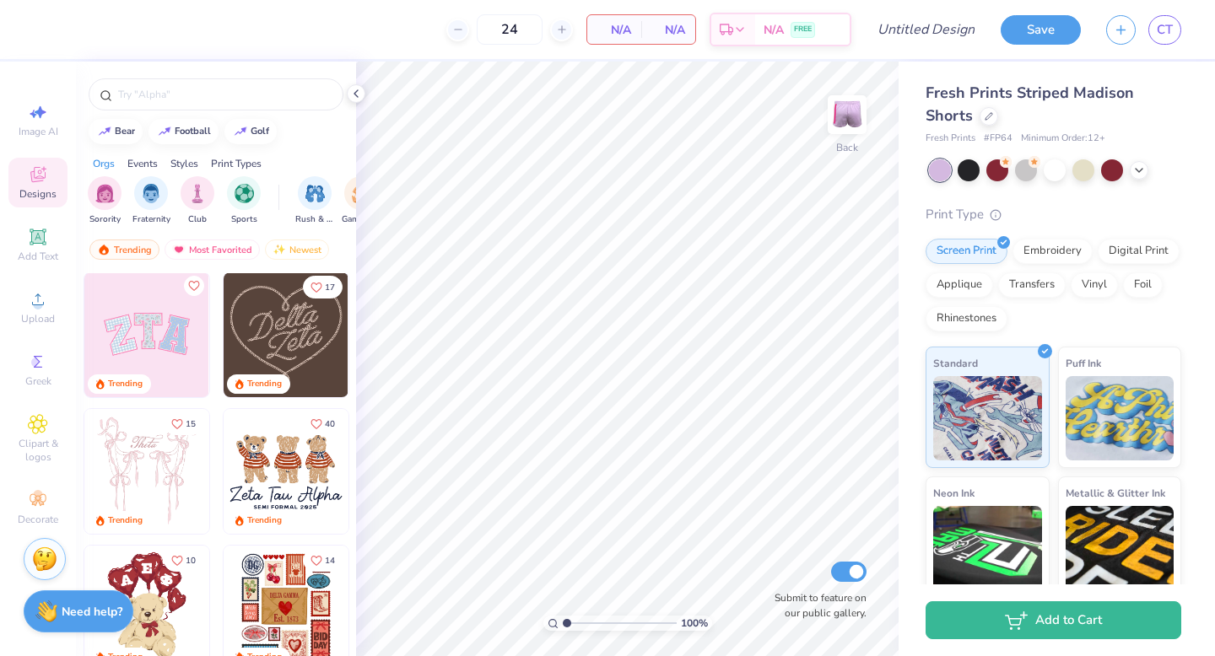
scroll to position [136, 0]
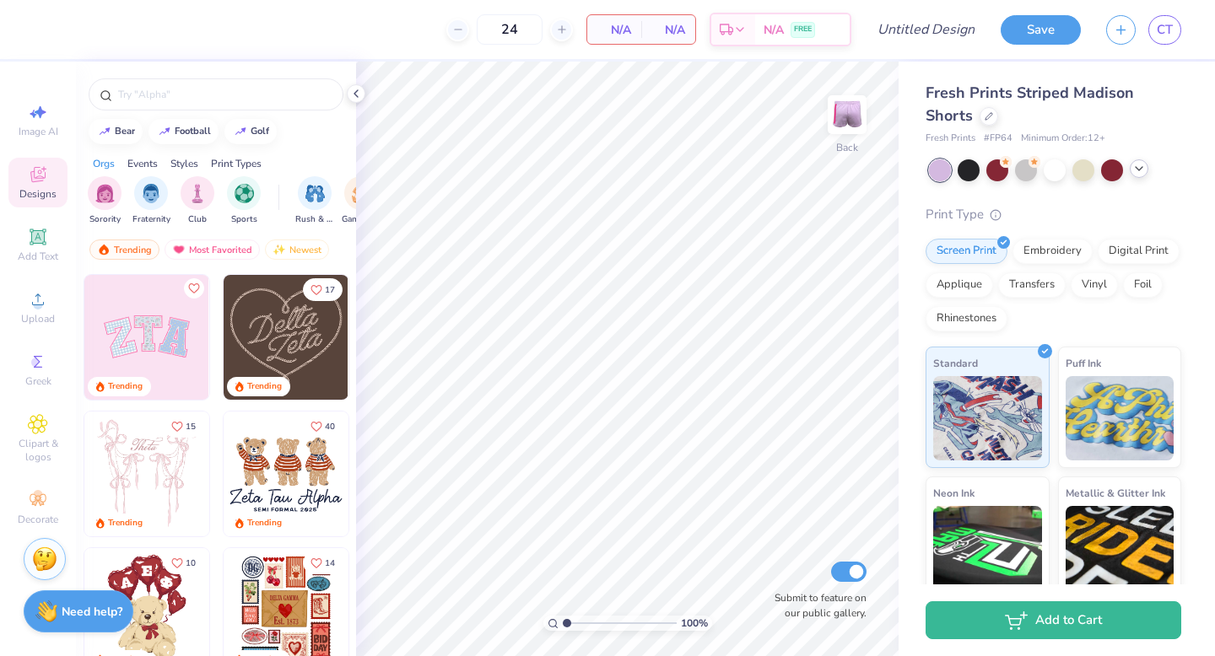
click at [1136, 170] on icon at bounding box center [1138, 168] width 13 height 13
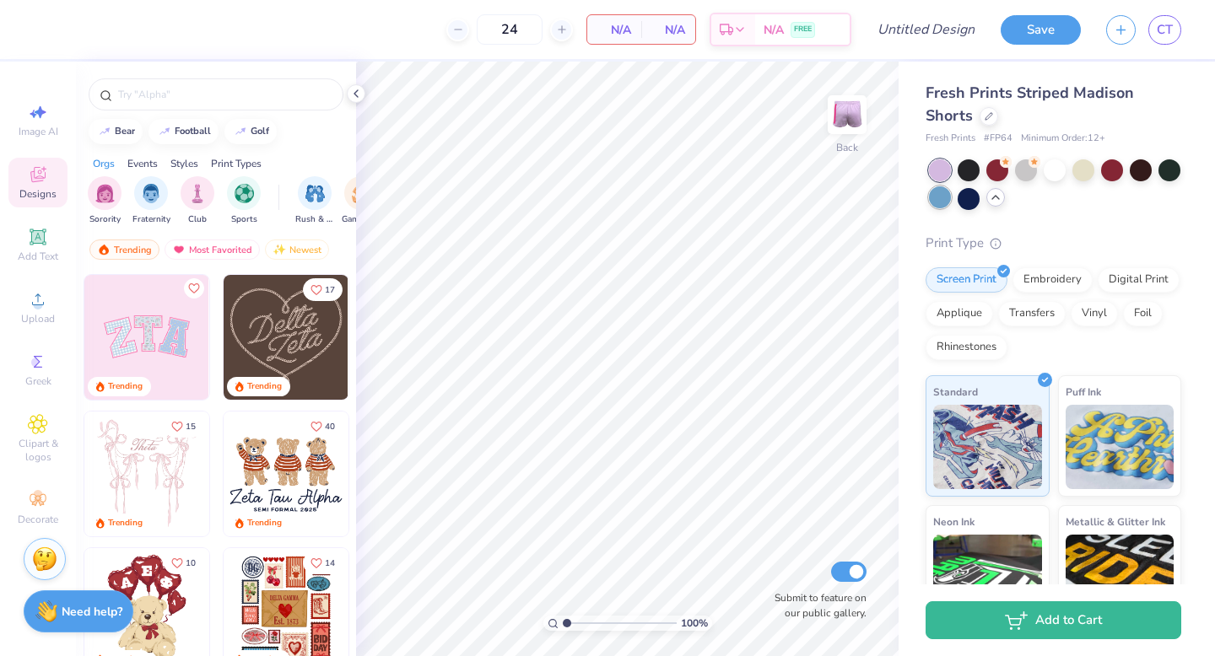
click at [938, 200] on div at bounding box center [940, 197] width 22 height 22
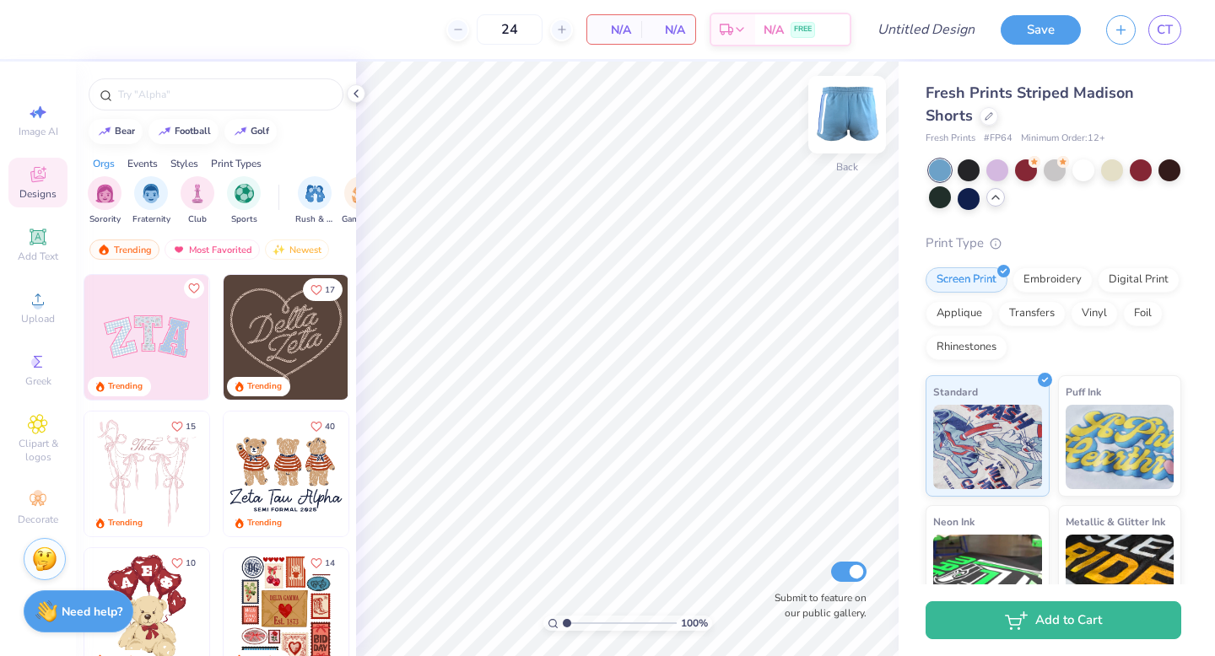
click at [852, 113] on img at bounding box center [846, 114] width 67 height 67
click at [849, 130] on img at bounding box center [846, 114] width 67 height 67
click at [849, 130] on img at bounding box center [847, 115] width 34 height 34
click at [1136, 169] on div at bounding box center [1141, 169] width 22 height 22
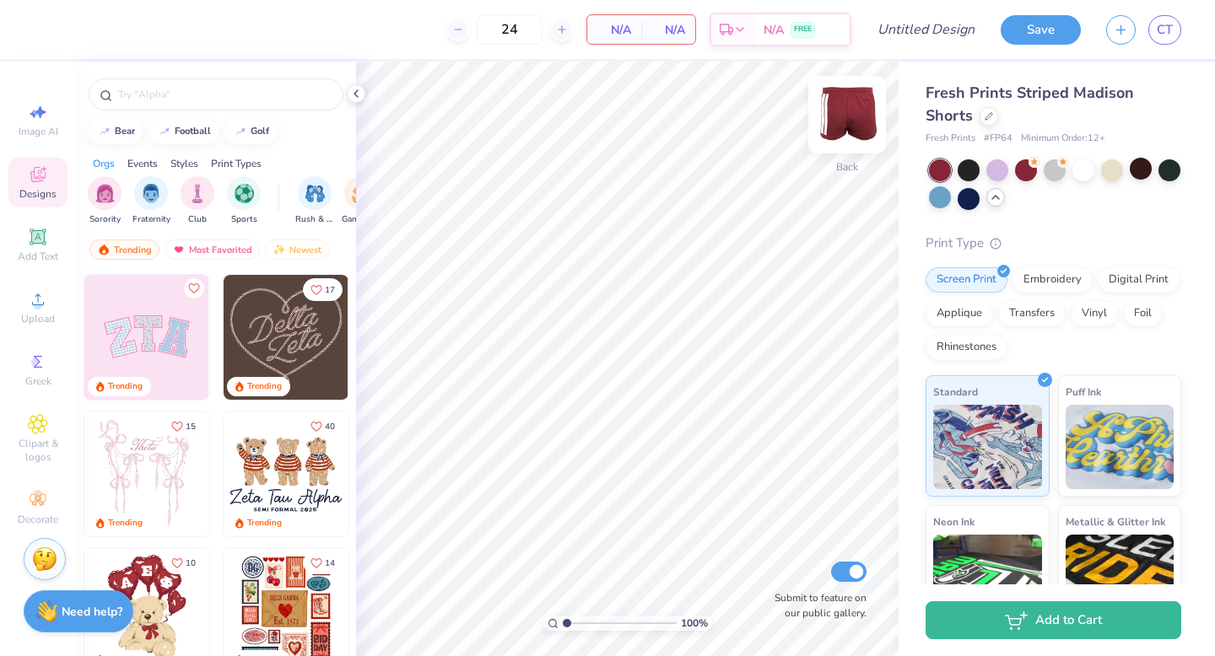
click at [841, 117] on img at bounding box center [846, 114] width 67 height 67
click at [1162, 174] on div at bounding box center [1169, 169] width 22 height 22
click at [1134, 171] on div at bounding box center [1141, 169] width 22 height 22
click at [1106, 169] on div at bounding box center [1112, 169] width 22 height 22
click at [1047, 170] on div at bounding box center [1055, 169] width 22 height 22
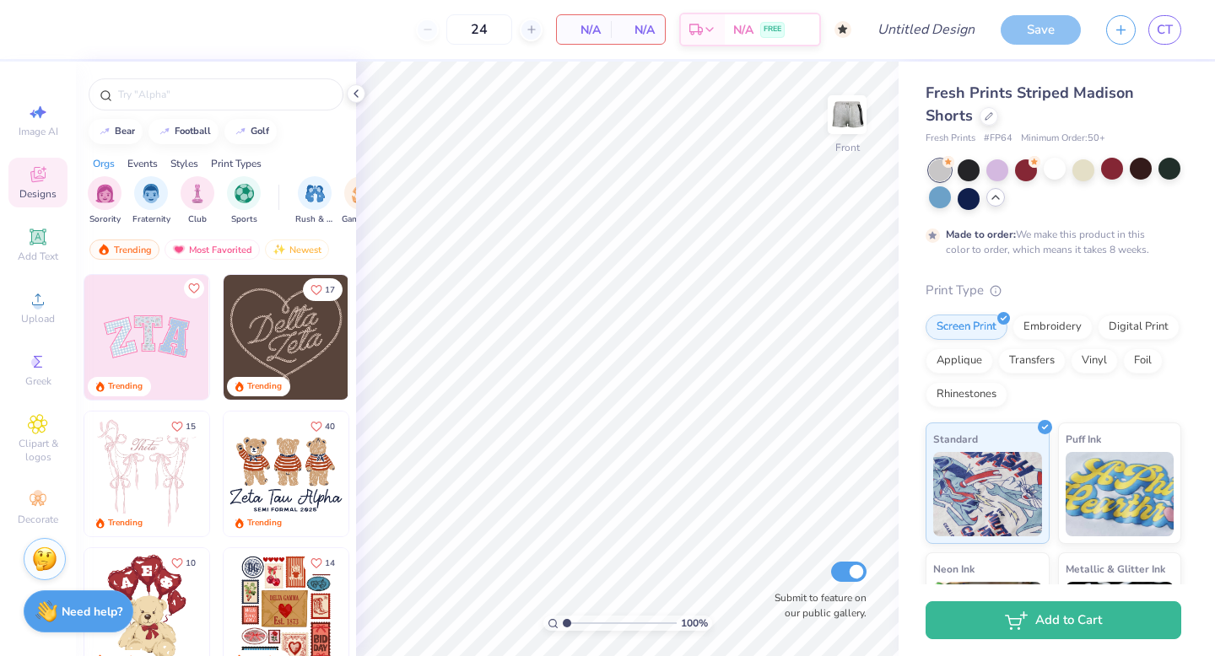
type input "50"
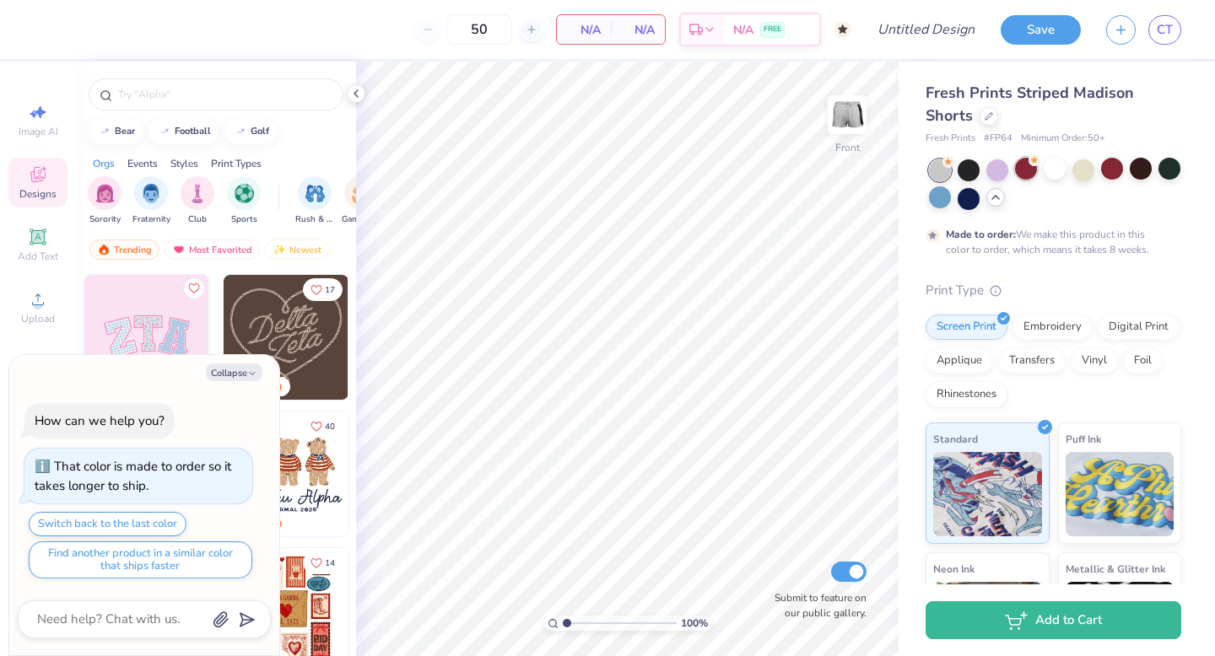
click at [1036, 170] on div at bounding box center [1026, 169] width 22 height 22
click at [1002, 173] on div at bounding box center [997, 169] width 22 height 22
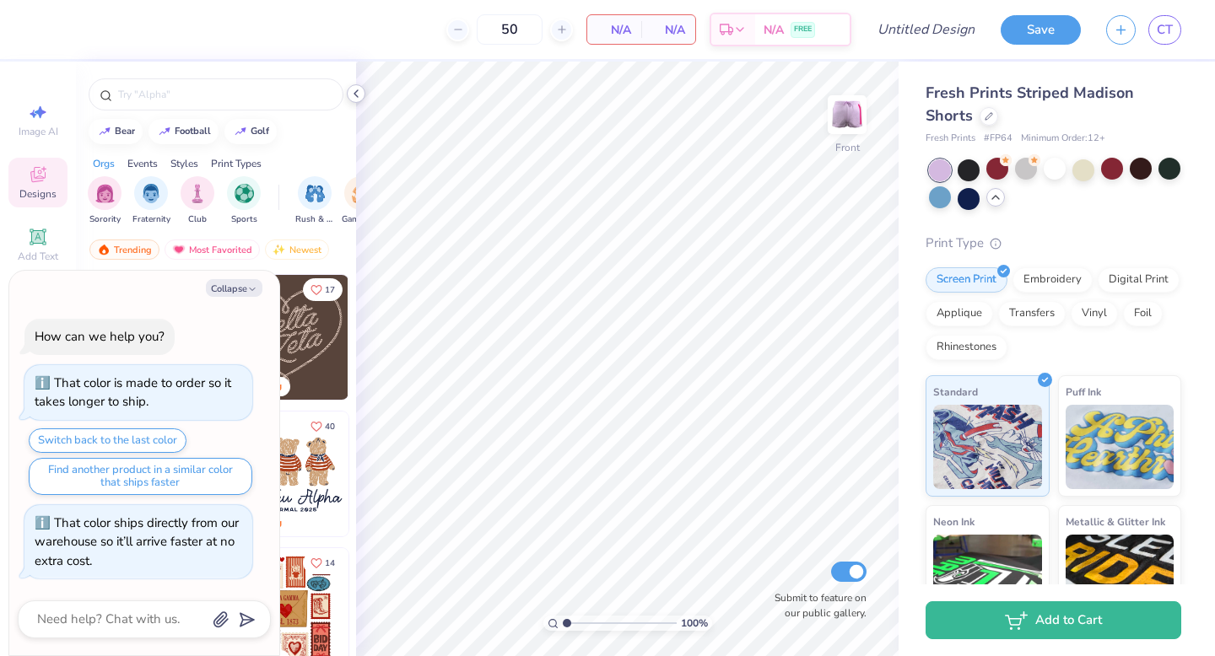
click at [359, 94] on icon at bounding box center [355, 93] width 13 height 13
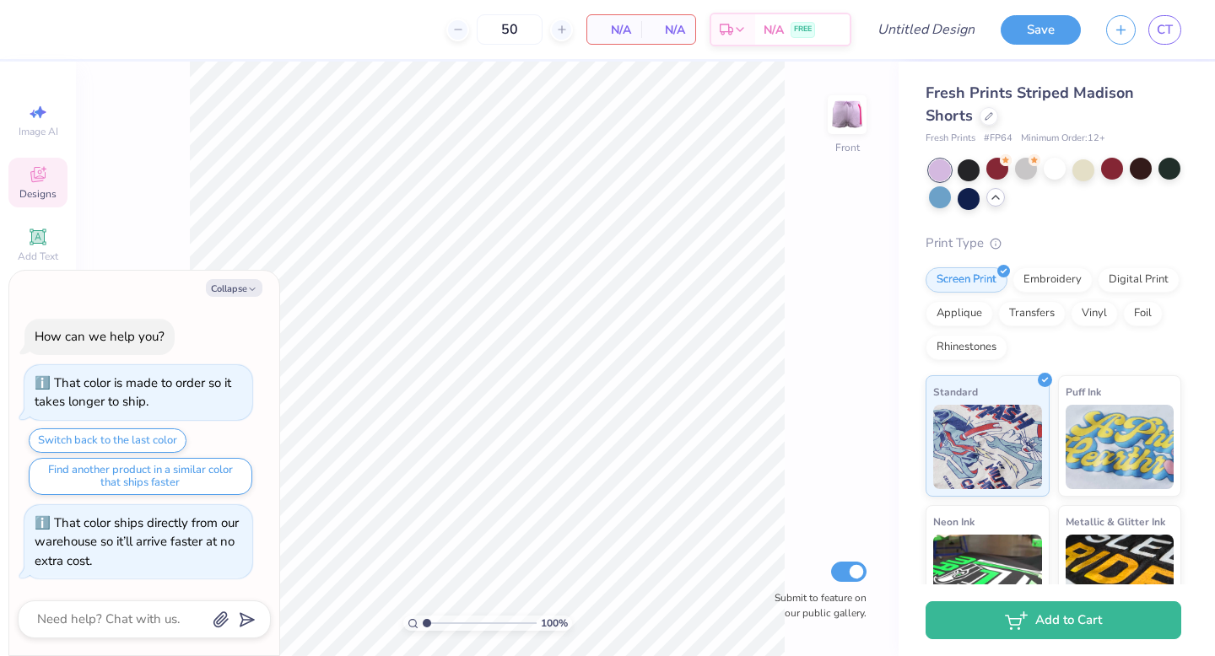
click at [245, 299] on div "Collapse How can we help you? That color is made to order so it takes longer to…" at bounding box center [144, 463] width 270 height 385
click at [245, 284] on button "Collapse" at bounding box center [234, 288] width 57 height 18
type textarea "x"
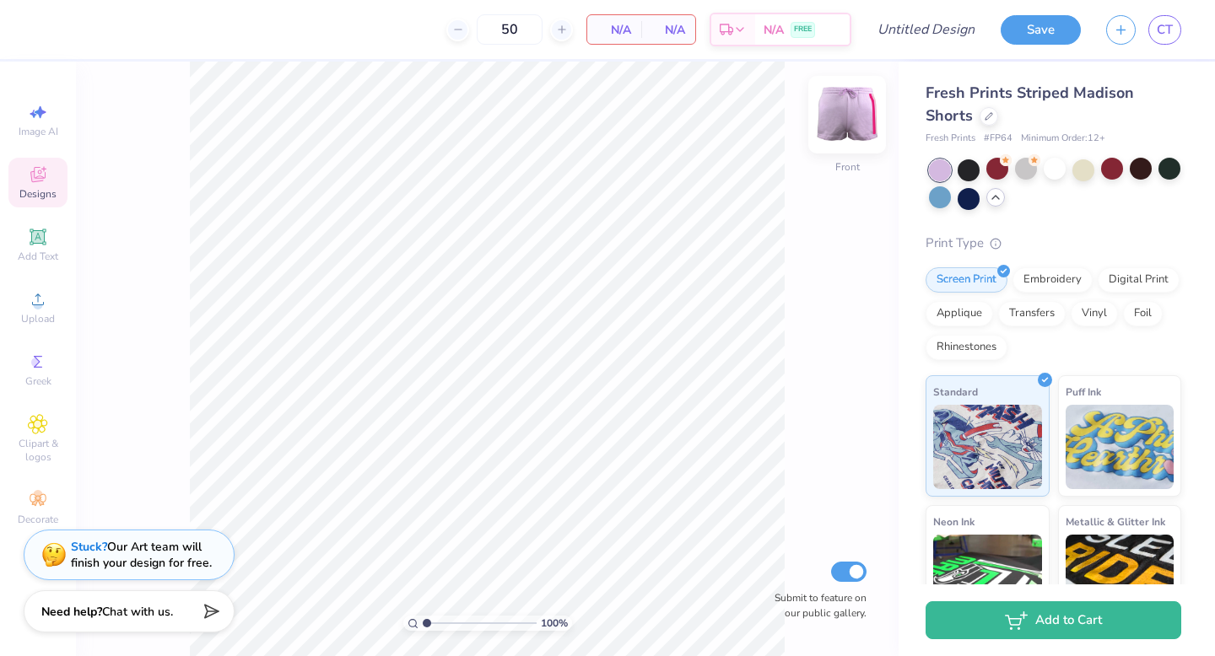
click at [849, 124] on img at bounding box center [846, 114] width 67 height 67
click at [522, 29] on input "50" at bounding box center [510, 29] width 66 height 30
drag, startPoint x: 522, startPoint y: 29, endPoint x: 377, endPoint y: 43, distance: 145.8
click at [377, 43] on div "50 N/A Per Item N/A Total Est. Delivery N/A FREE" at bounding box center [448, 29] width 805 height 59
type input "5024"
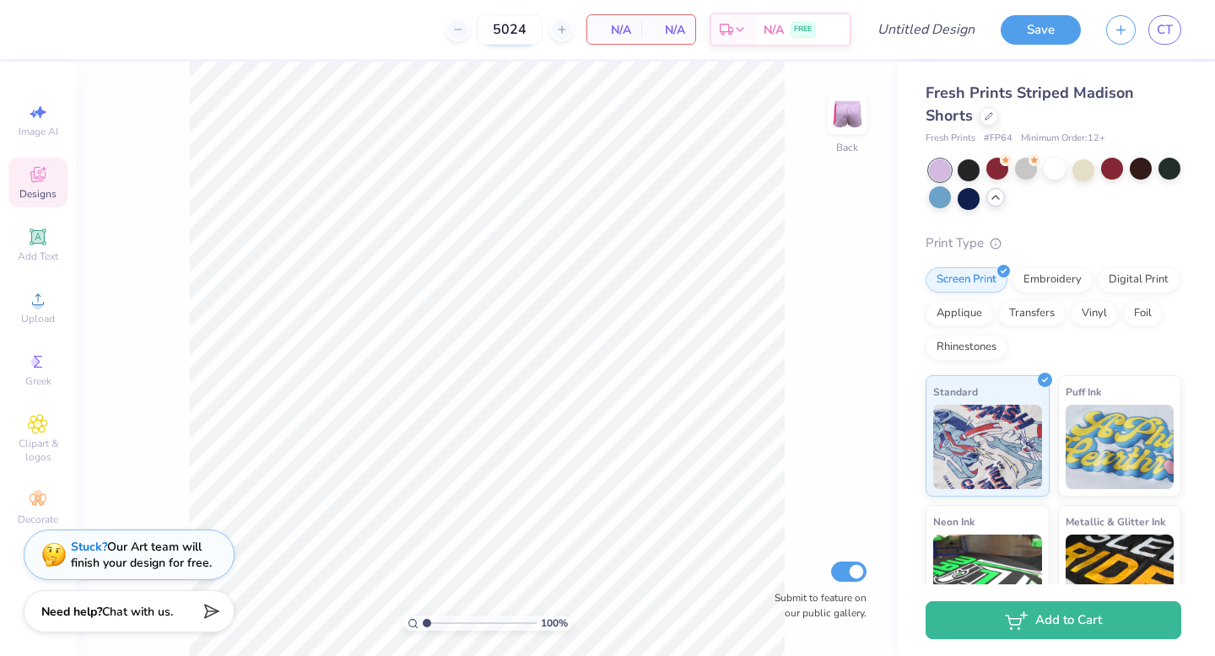
click at [526, 36] on input "5024" at bounding box center [510, 29] width 66 height 30
click at [40, 192] on span "Designs" at bounding box center [37, 193] width 37 height 13
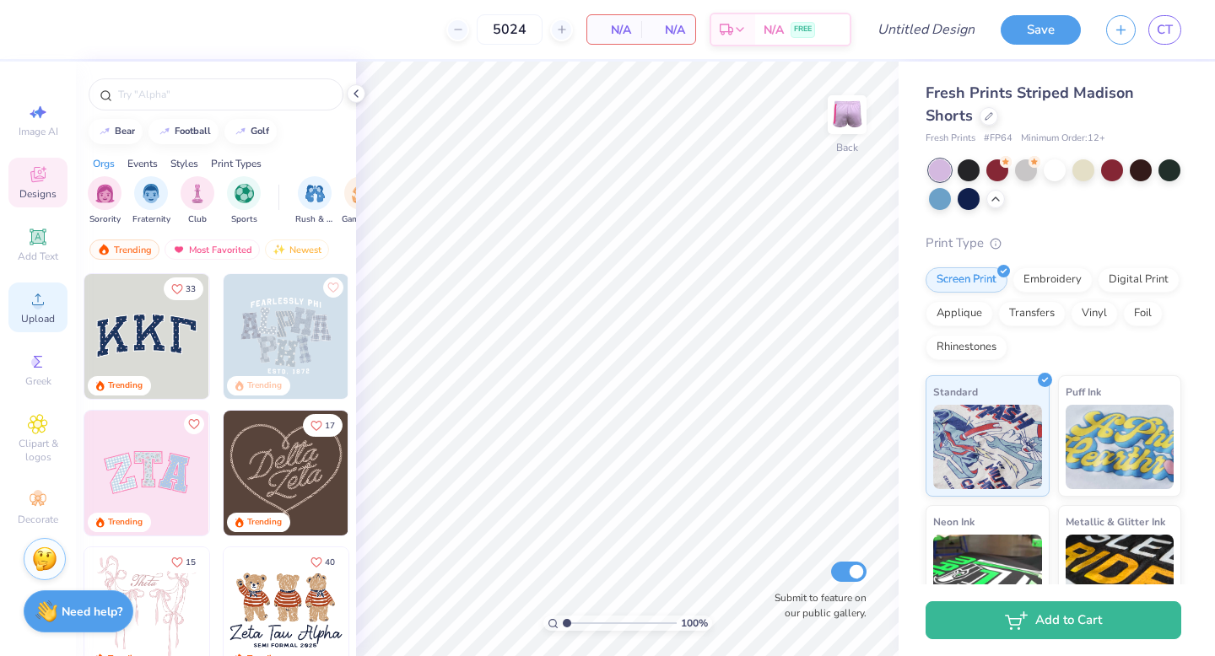
click at [47, 304] on icon at bounding box center [38, 299] width 20 height 20
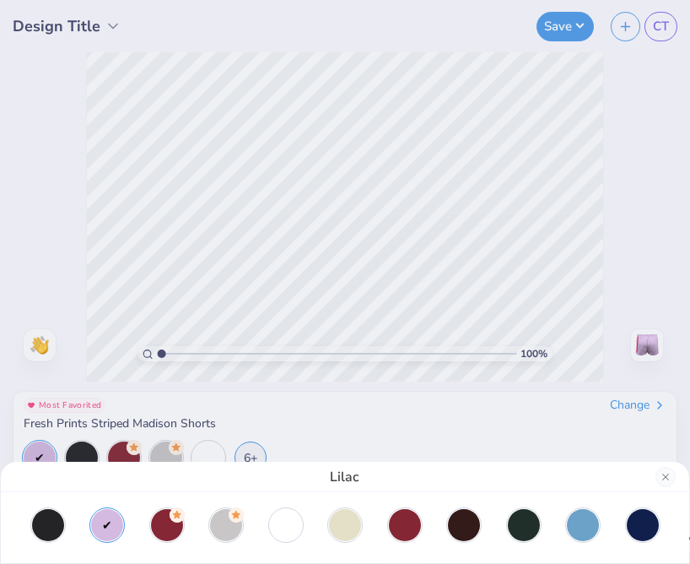
click at [73, 34] on div "Lilac" at bounding box center [345, 282] width 690 height 564
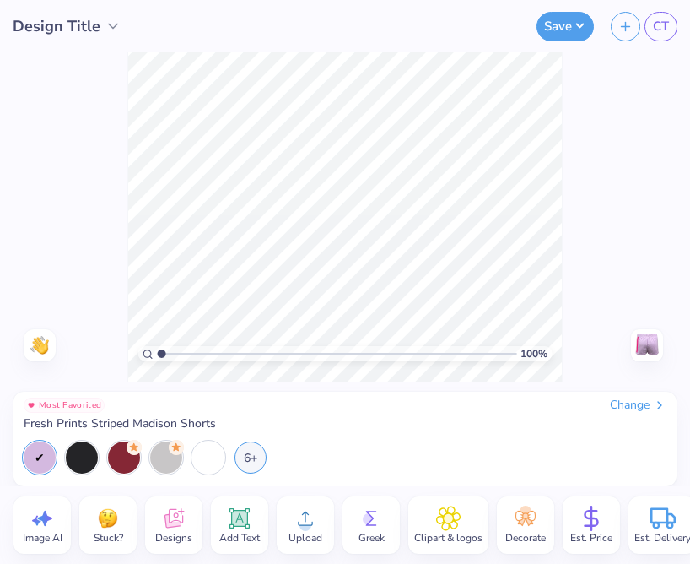
click at [75, 24] on span "Design Title" at bounding box center [57, 26] width 88 height 23
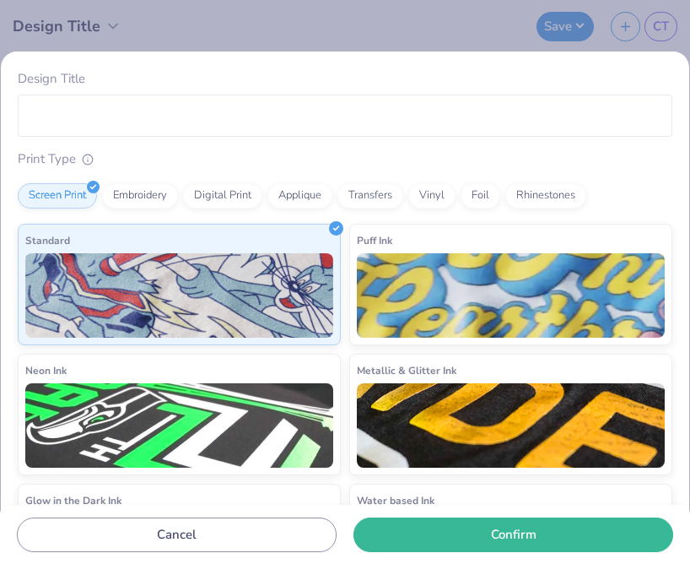
click at [75, 24] on div "Design Title Print Type Screen Print Embroidery Digital Print Applique Transfer…" at bounding box center [345, 282] width 690 height 564
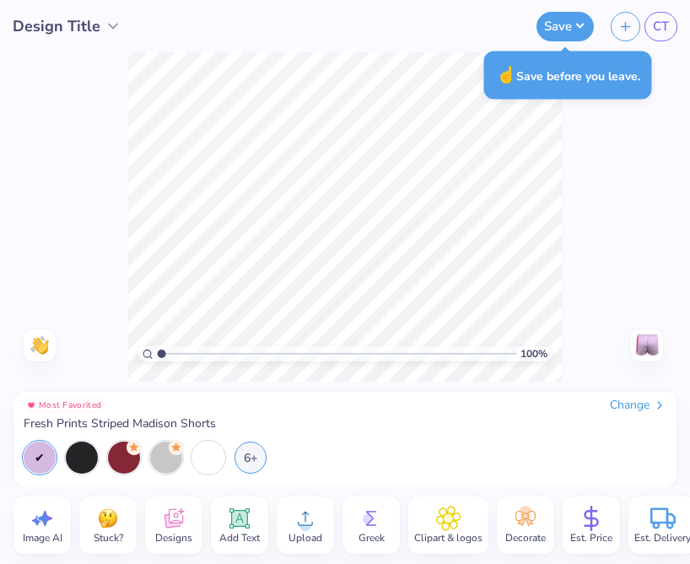
click at [86, 385] on div "Most Favorited Change Fresh Prints Striped Madison Shorts 6+ Add to Cart" at bounding box center [345, 433] width 690 height 105
click at [313, 532] on span "Upload" at bounding box center [306, 537] width 34 height 13
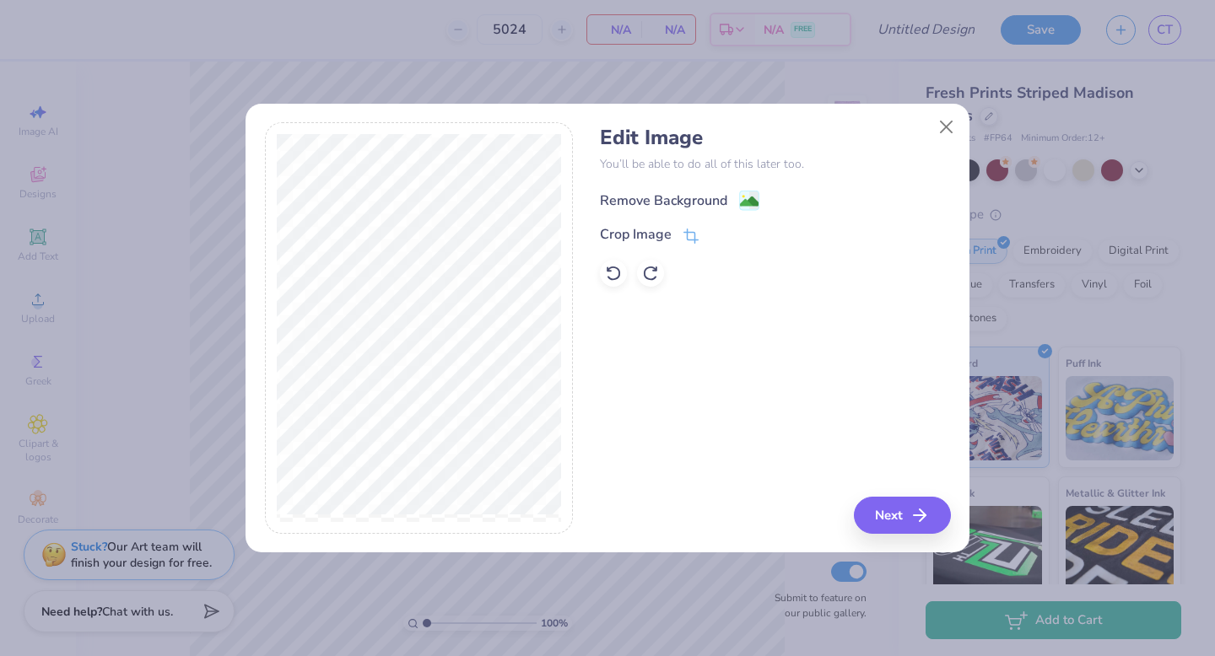
click at [634, 197] on div "Remove Background" at bounding box center [663, 201] width 127 height 20
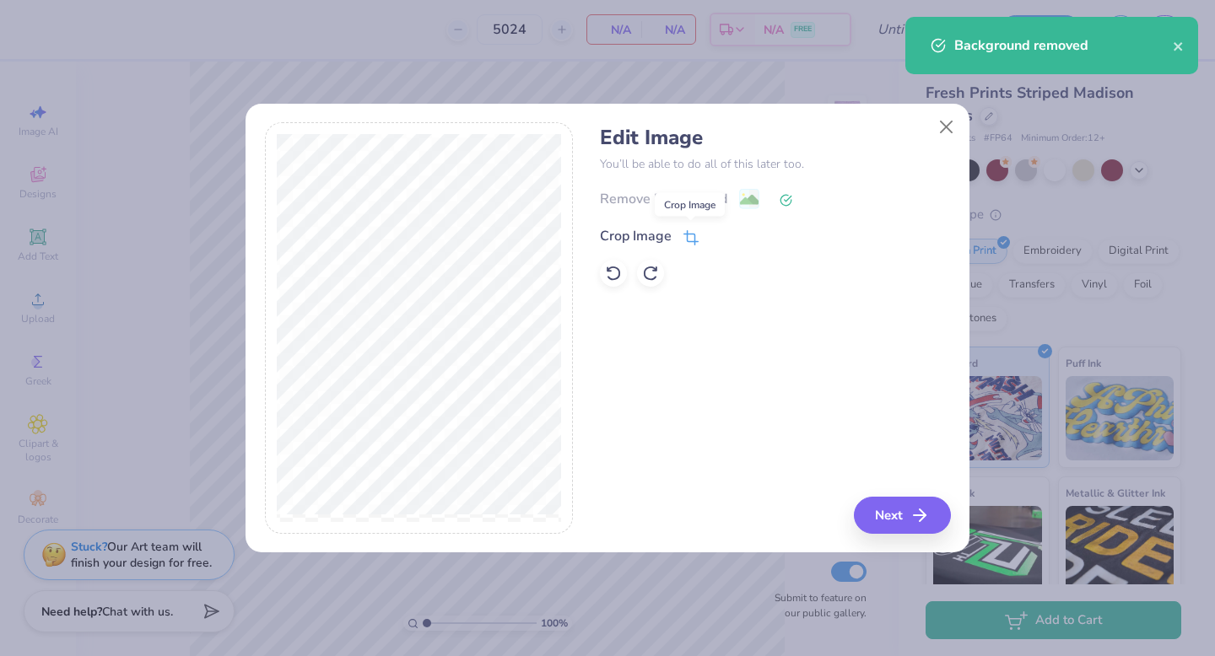
click at [686, 238] on icon at bounding box center [690, 237] width 15 height 15
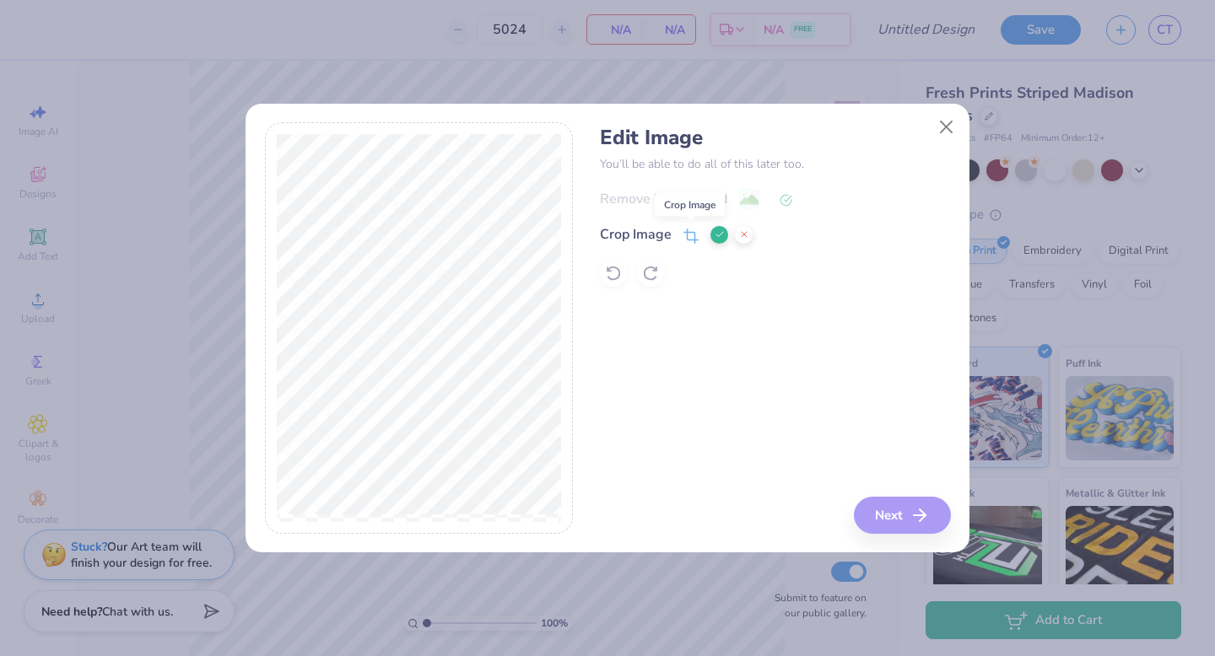
click at [686, 238] on icon at bounding box center [690, 236] width 15 height 15
click at [894, 510] on div "Edit Image You’ll be able to do all of this later too. Remove Background Crop I…" at bounding box center [775, 328] width 350 height 412
click at [902, 517] on div "Edit Image You’ll be able to do all of this later too. Remove Background Crop I…" at bounding box center [775, 328] width 350 height 412
click at [915, 518] on div "Edit Image You’ll be able to do all of this later too. Remove Background Crop I…" at bounding box center [775, 328] width 350 height 412
click at [716, 235] on icon at bounding box center [720, 234] width 10 height 10
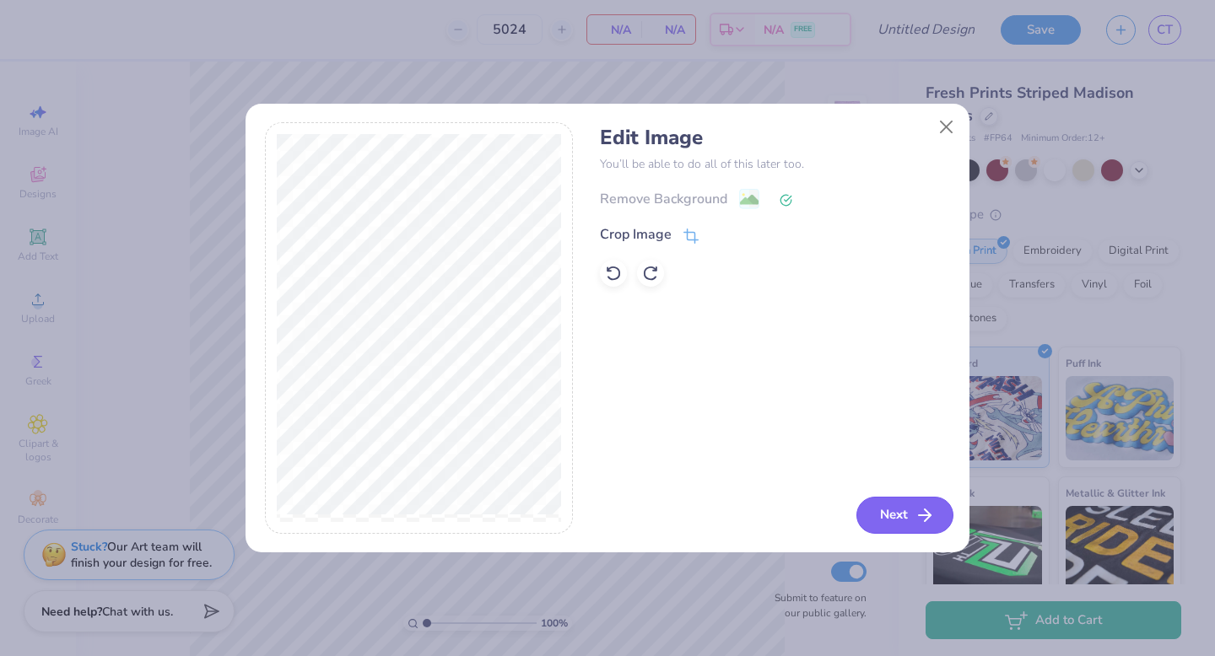
click at [923, 527] on button "Next" at bounding box center [904, 515] width 97 height 37
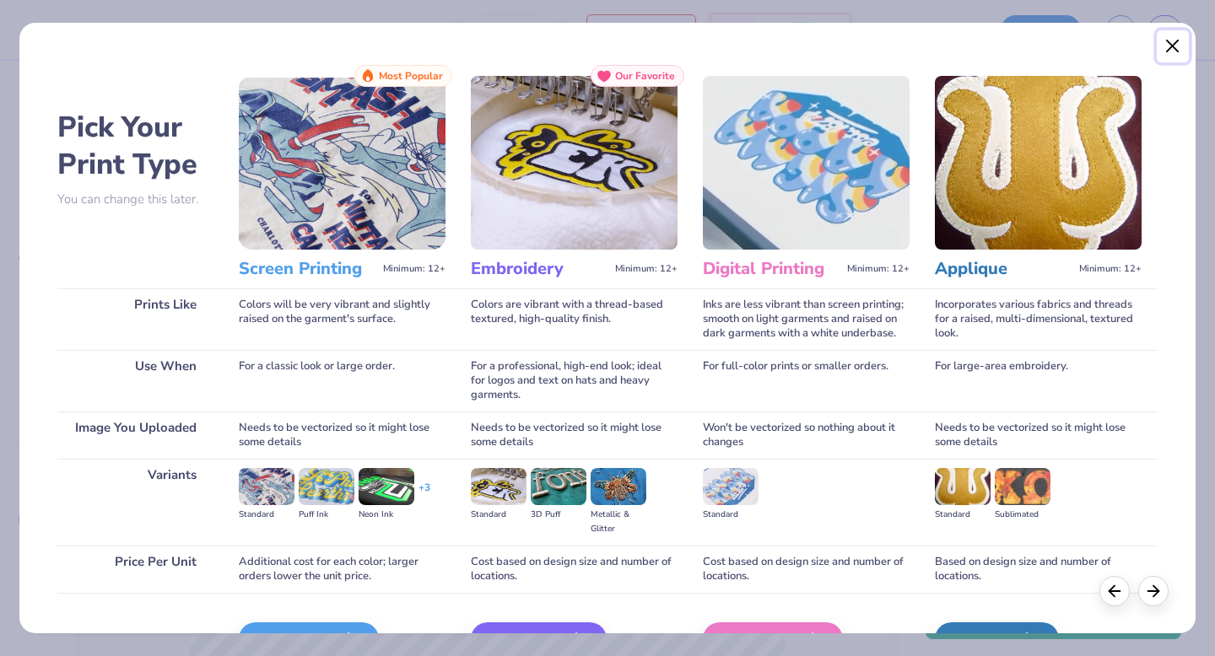
click at [1178, 39] on button "Close" at bounding box center [1173, 46] width 32 height 32
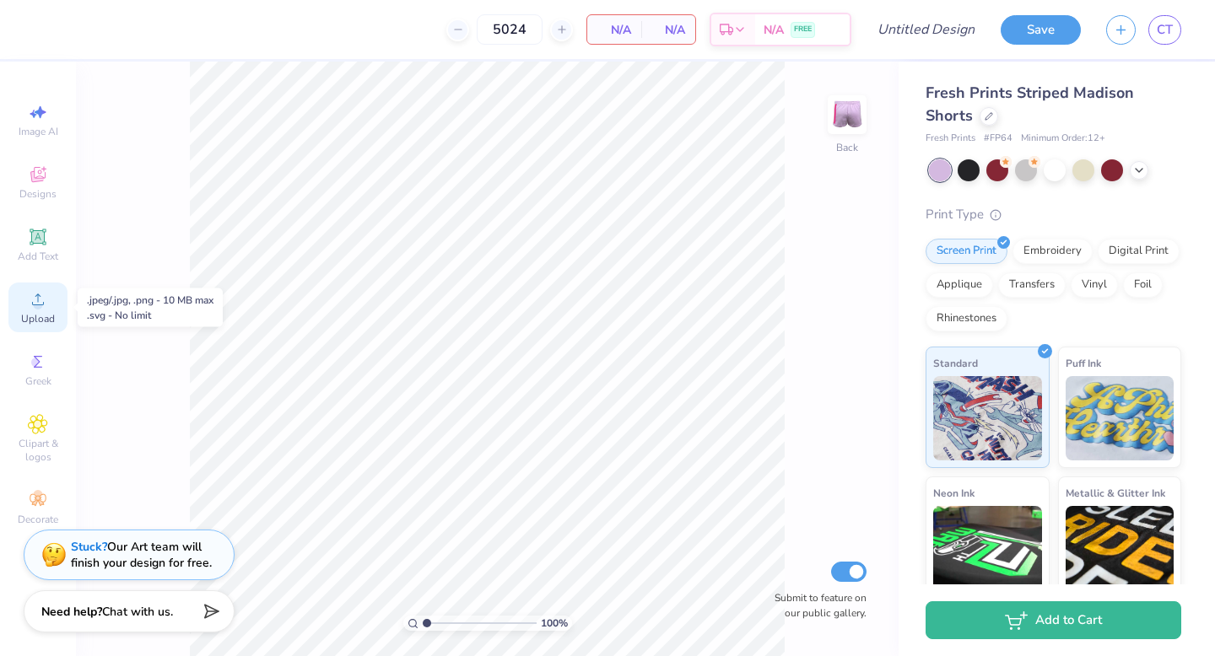
click at [35, 309] on circle at bounding box center [37, 304] width 9 height 9
click at [38, 59] on div "5024 N/A Per Item N/A Total Est. Delivery N/A FREE Design Title Save CT Image A…" at bounding box center [607, 328] width 1215 height 656
drag, startPoint x: 526, startPoint y: 33, endPoint x: 439, endPoint y: 22, distance: 87.6
click at [438, 22] on div "5024 N/A Per Item N/A Total Est. Delivery N/A FREE" at bounding box center [448, 29] width 805 height 59
type input "24"
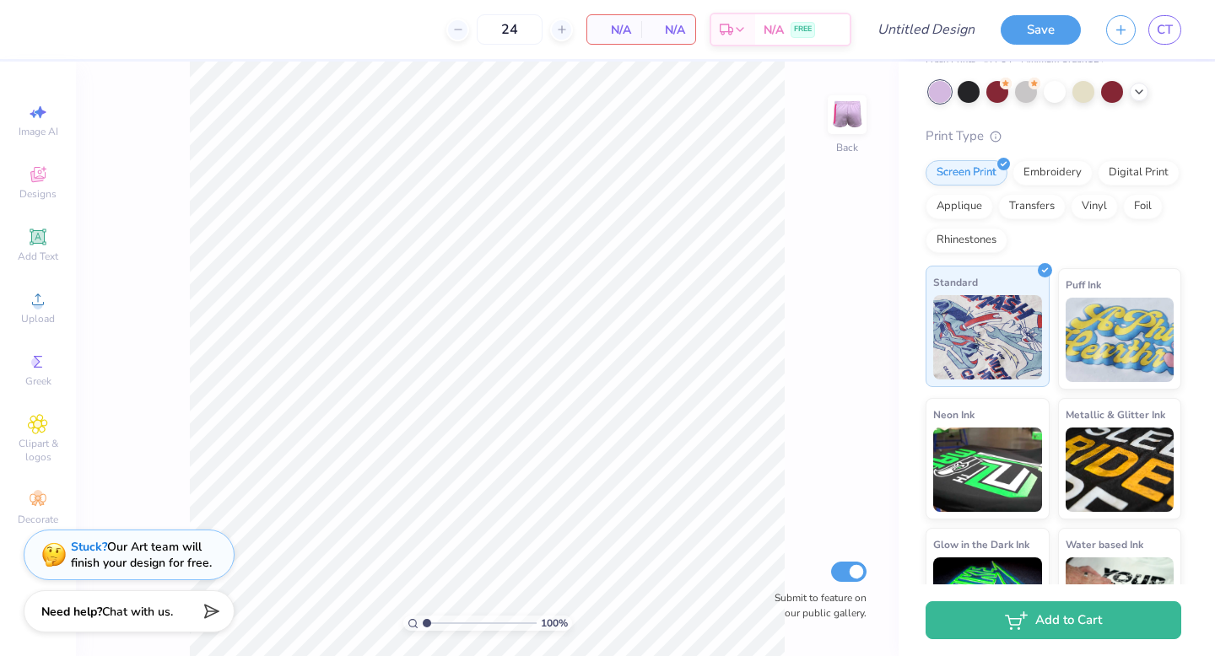
scroll to position [143, 0]
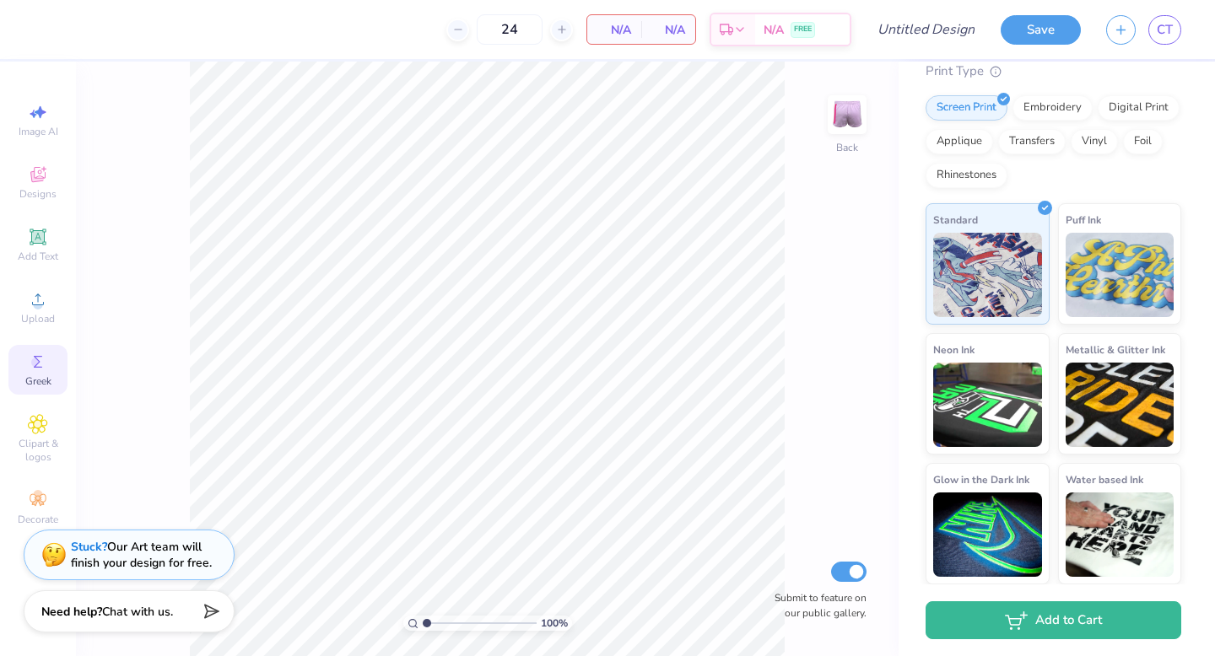
click at [27, 391] on div "Greek" at bounding box center [37, 370] width 59 height 50
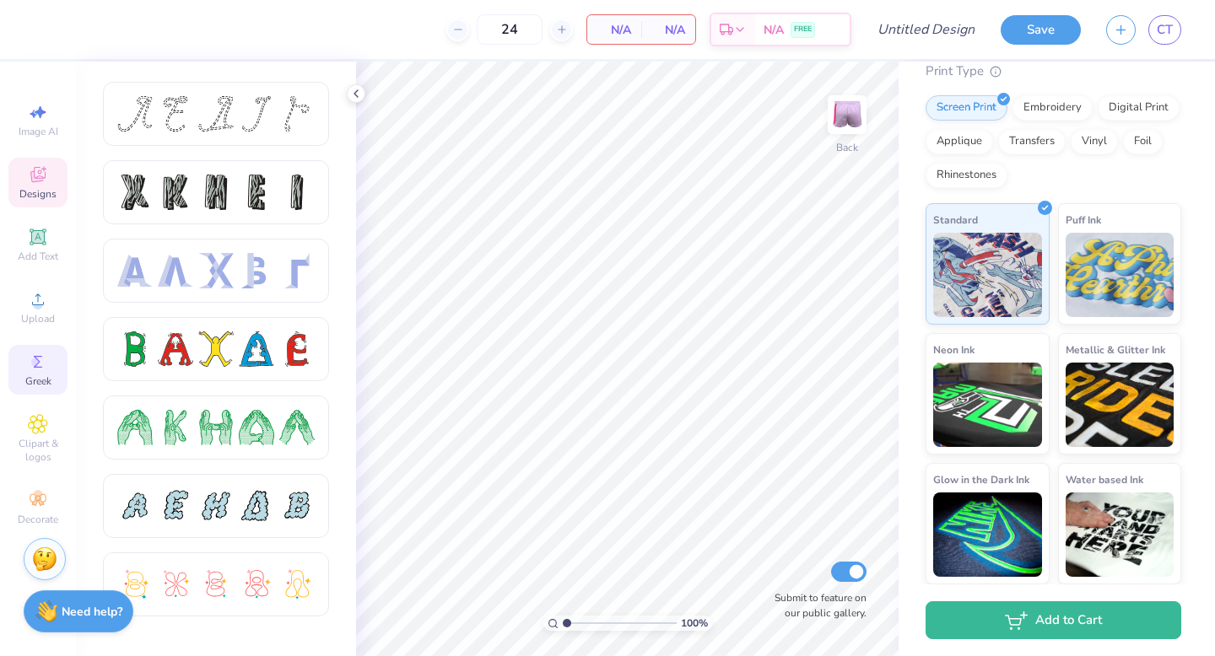
click at [31, 193] on span "Designs" at bounding box center [37, 193] width 37 height 13
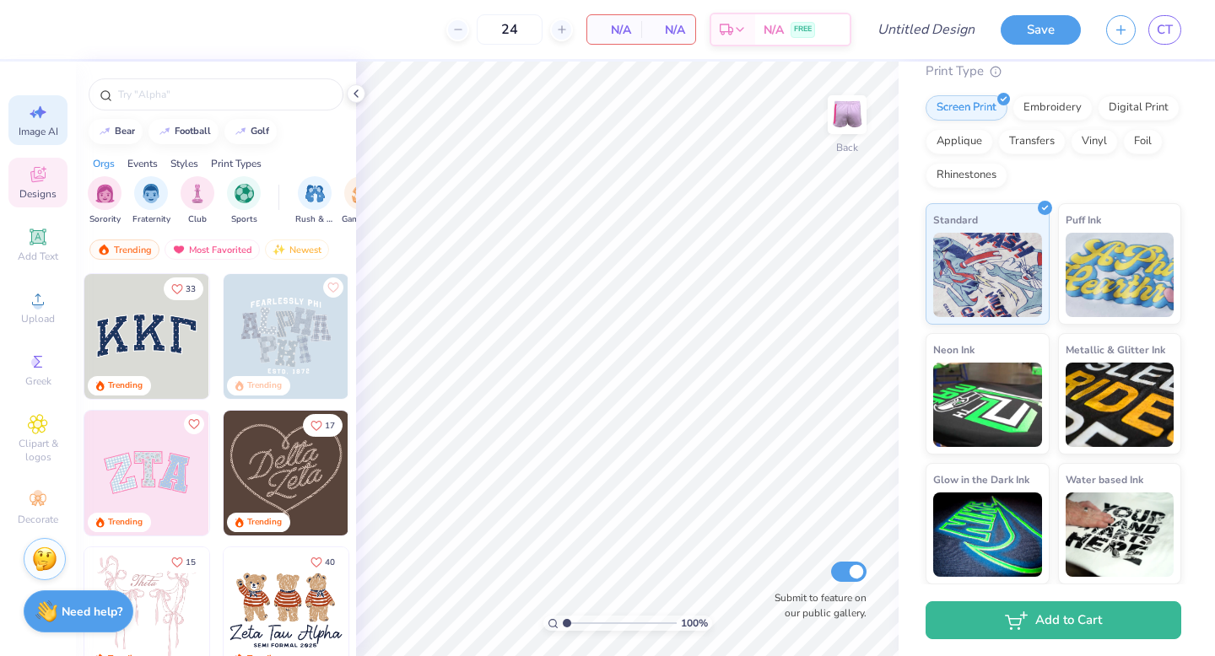
click at [35, 135] on span "Image AI" at bounding box center [39, 131] width 40 height 13
select select "4"
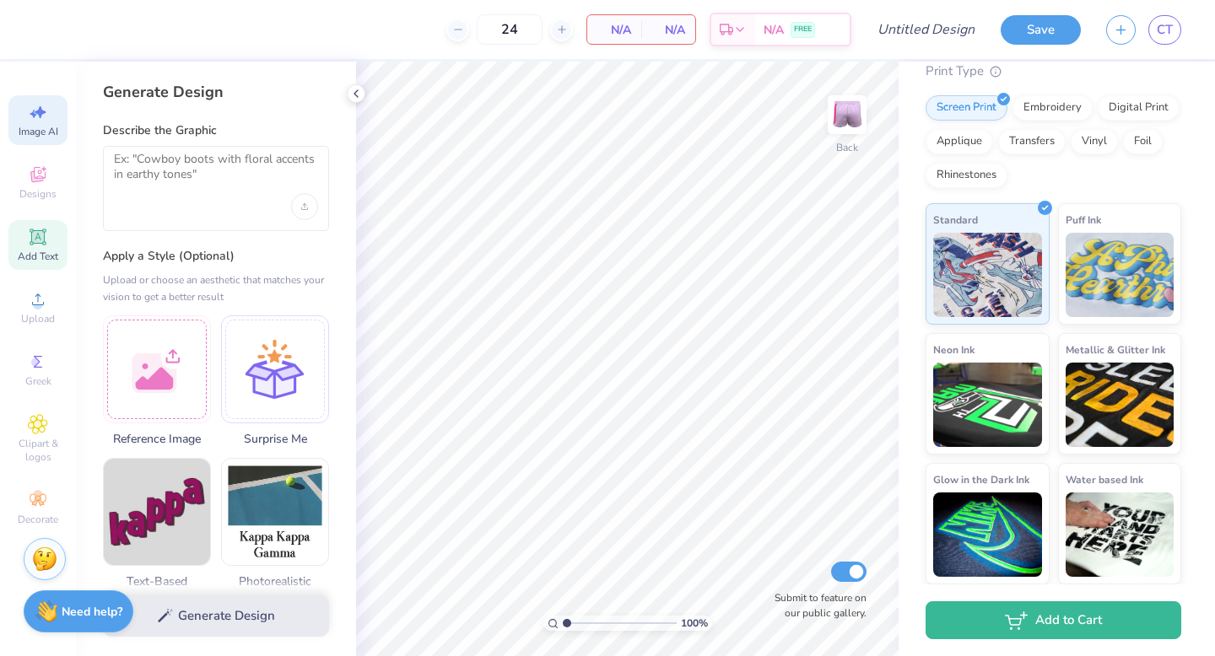
click at [30, 246] on icon at bounding box center [38, 237] width 20 height 20
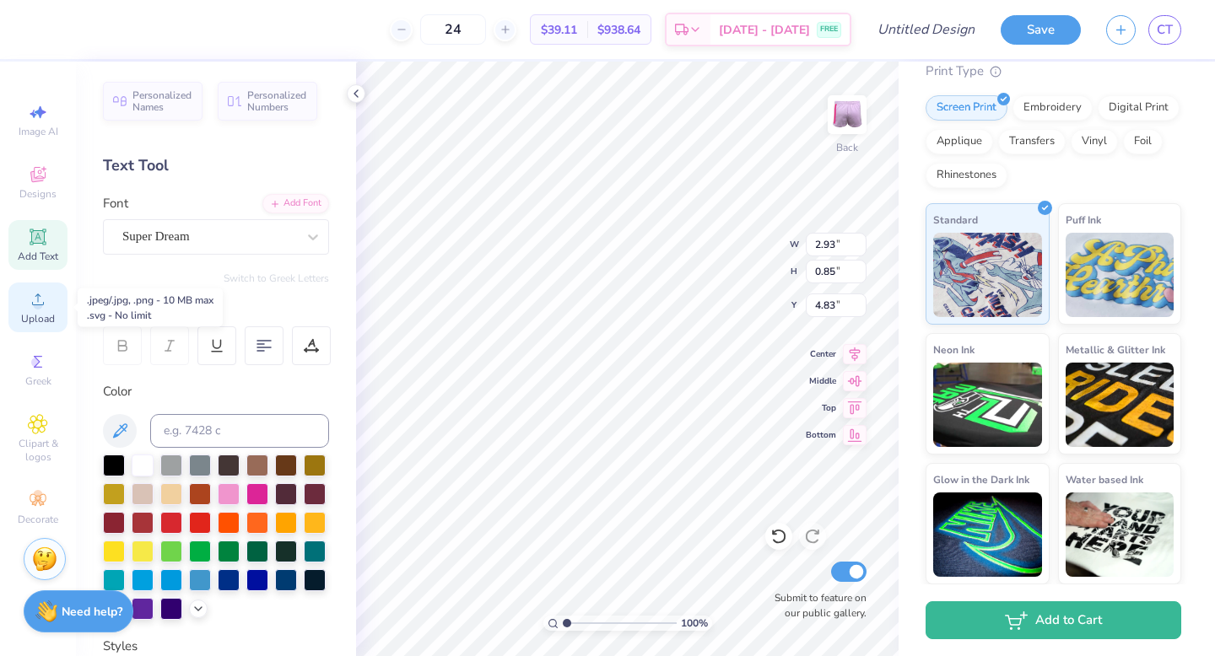
click at [36, 305] on icon at bounding box center [38, 300] width 12 height 12
click at [22, 451] on span "Clipart & logos" at bounding box center [37, 450] width 59 height 27
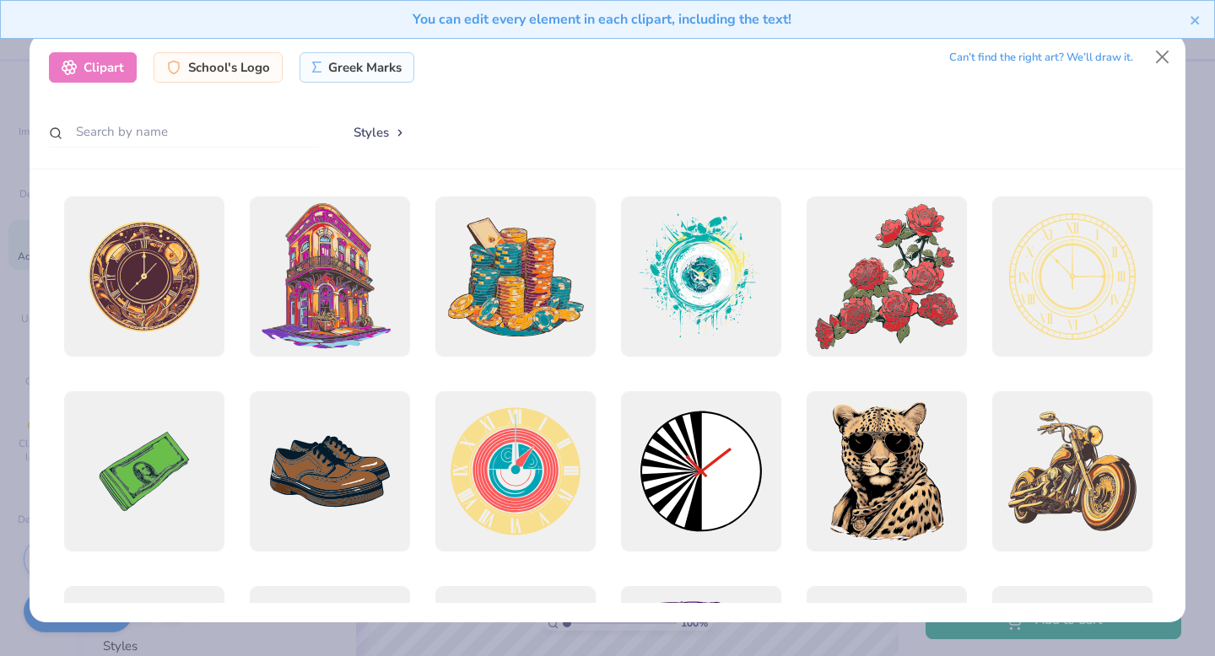
click at [1152, 51] on div "You can edit every element in each clipart, including the text!" at bounding box center [607, 25] width 1215 height 51
click at [1163, 57] on button "Close" at bounding box center [1163, 57] width 32 height 32
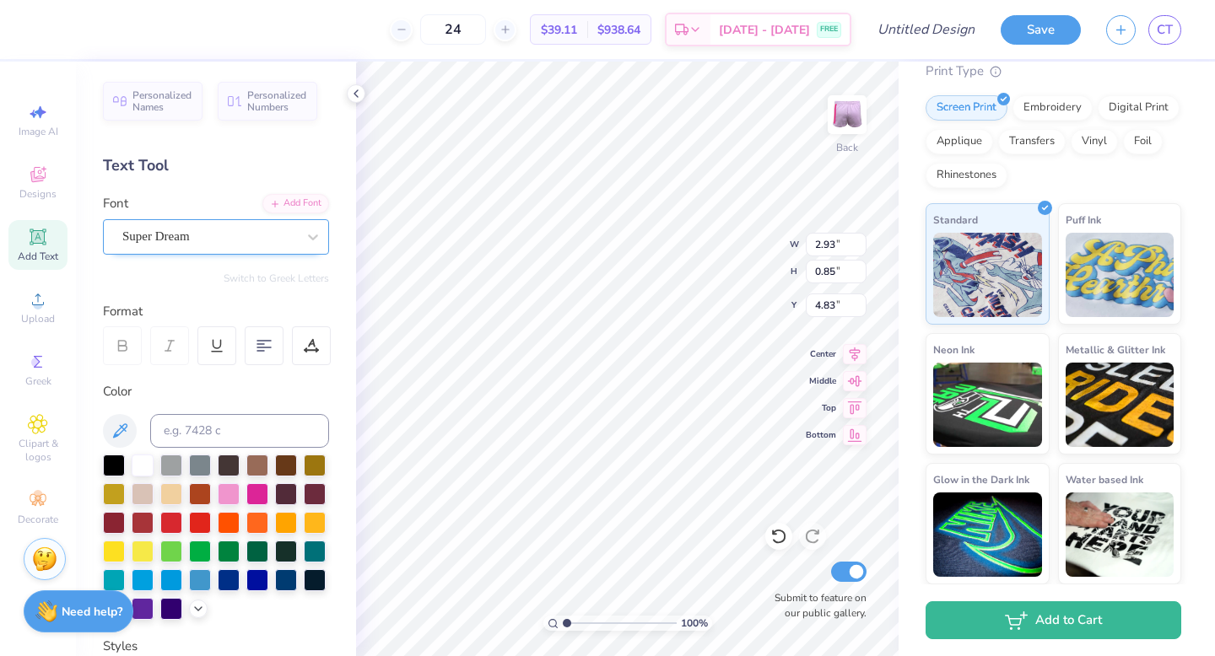
click at [221, 238] on div "Super Dream" at bounding box center [209, 237] width 177 height 26
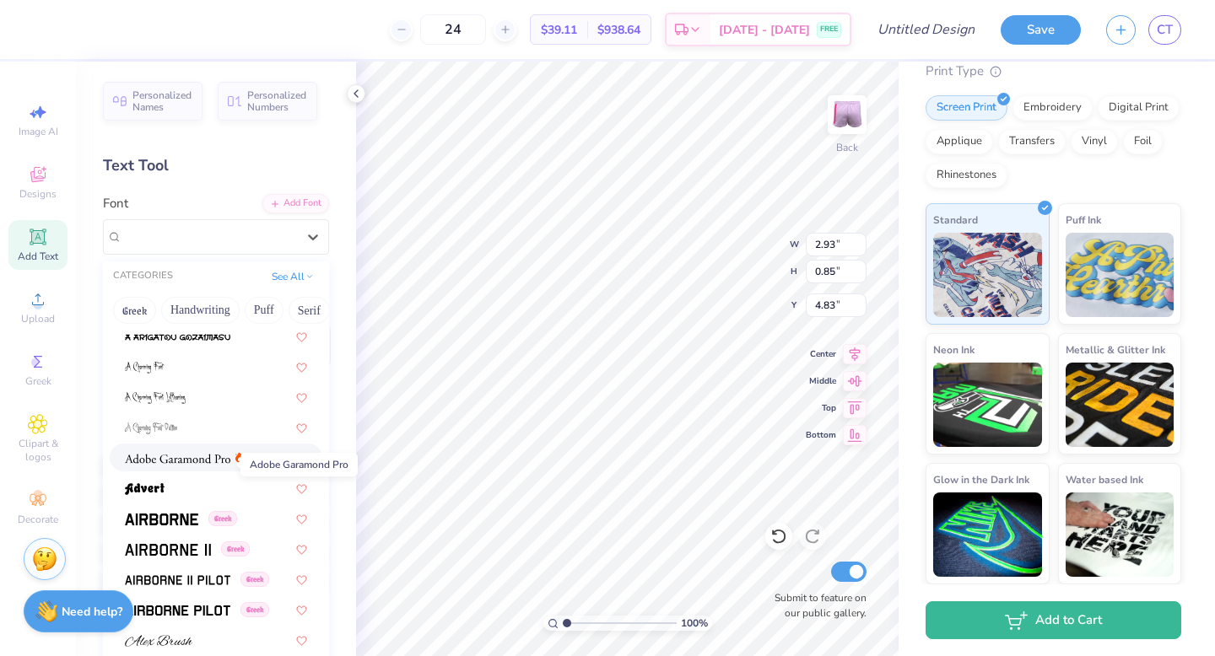
scroll to position [130, 0]
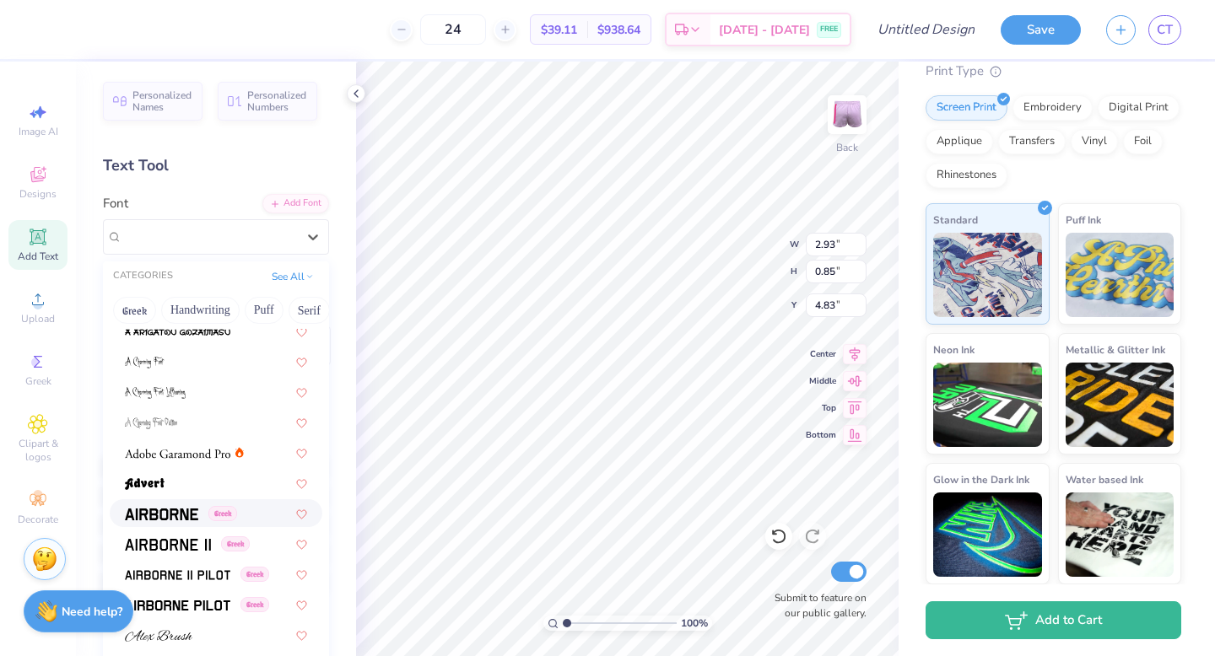
click at [165, 509] on img at bounding box center [161, 515] width 73 height 12
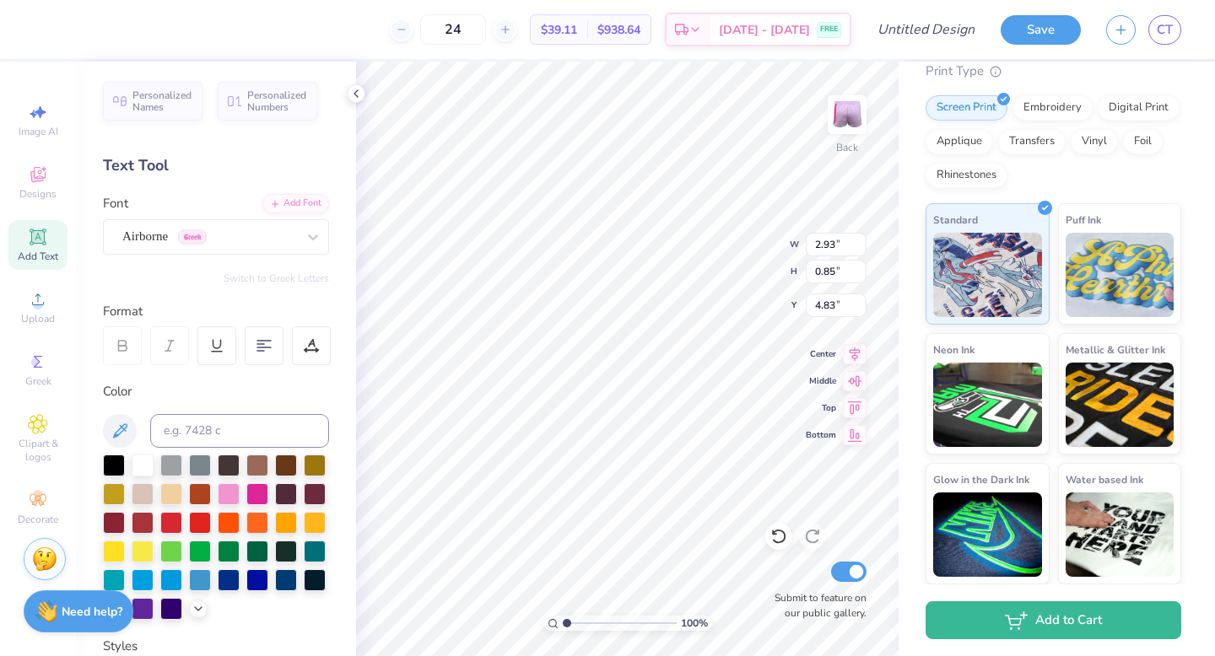
type input "2.80"
type input "0.89"
type input "4.81"
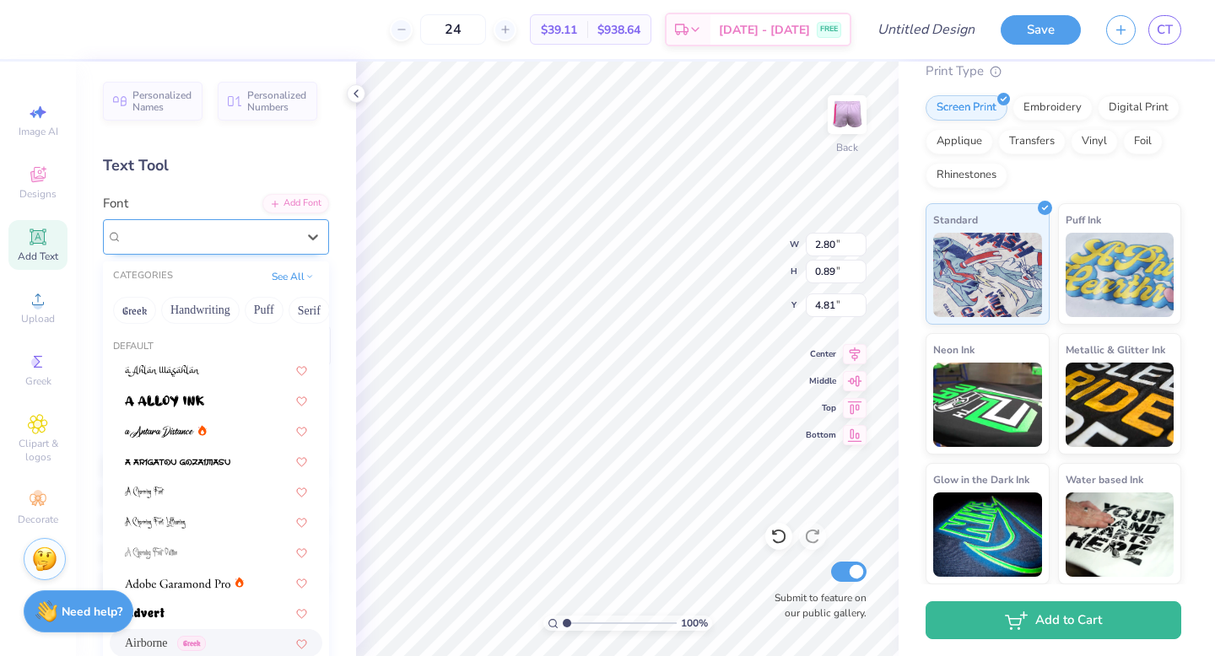
click at [286, 250] on div "Airborne Greek" at bounding box center [216, 236] width 226 height 35
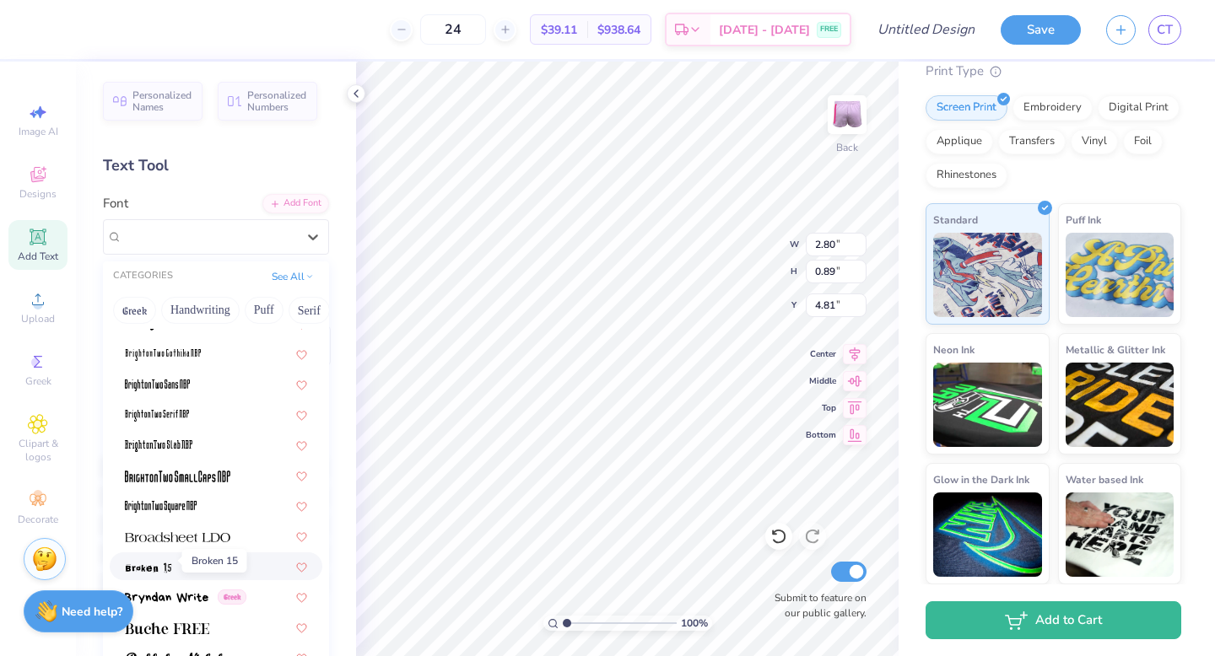
scroll to position [1267, 0]
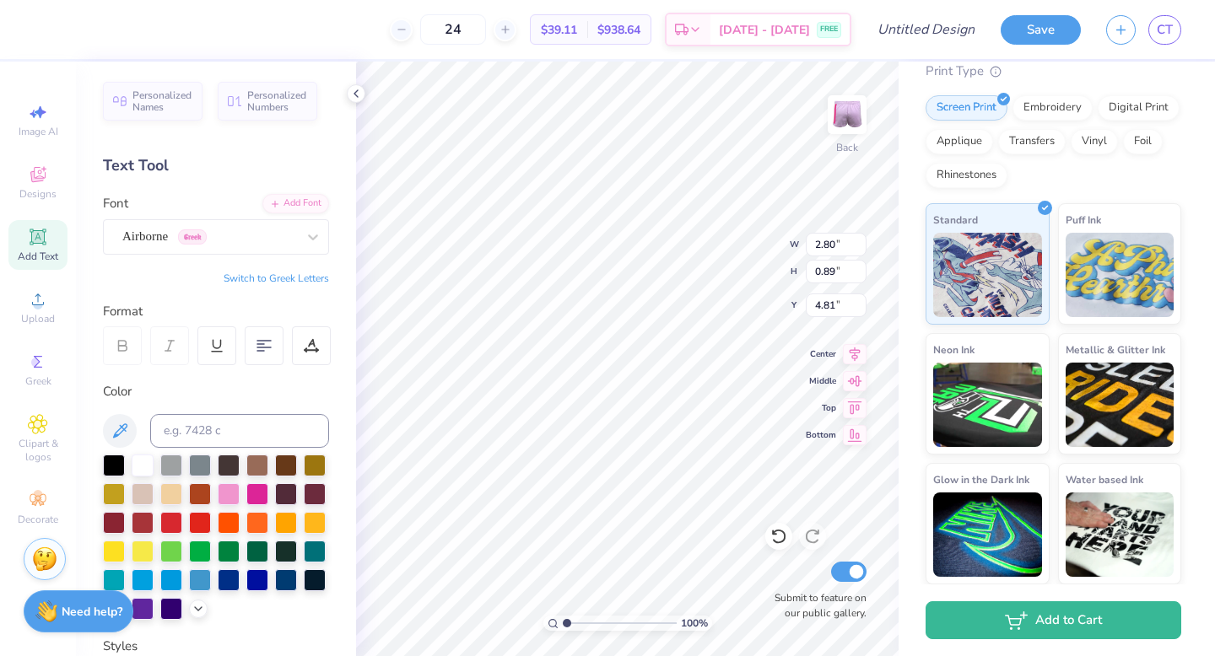
type textarea "T"
type textarea "Tai has become a member of cross-functional team in his company. A monthly revi…"
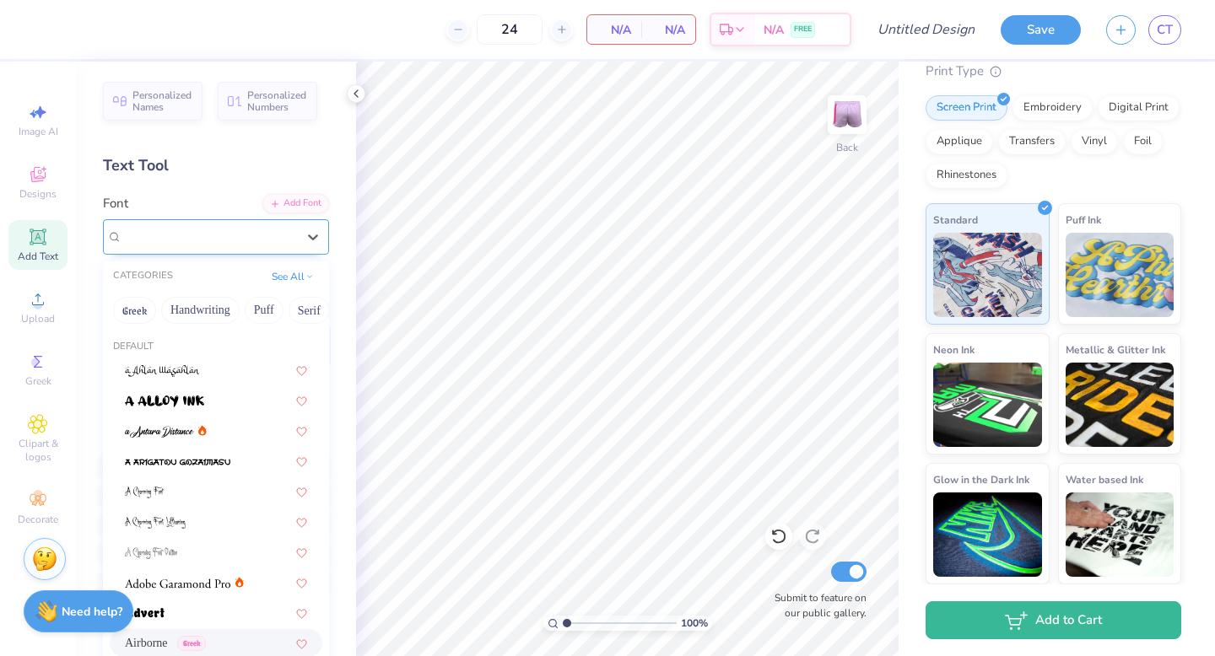
click at [252, 226] on div "Airborne Greek" at bounding box center [209, 237] width 177 height 26
click at [253, 227] on div "Airborne Greek" at bounding box center [209, 236] width 174 height 19
click at [255, 233] on div "Airborne Greek" at bounding box center [209, 236] width 174 height 19
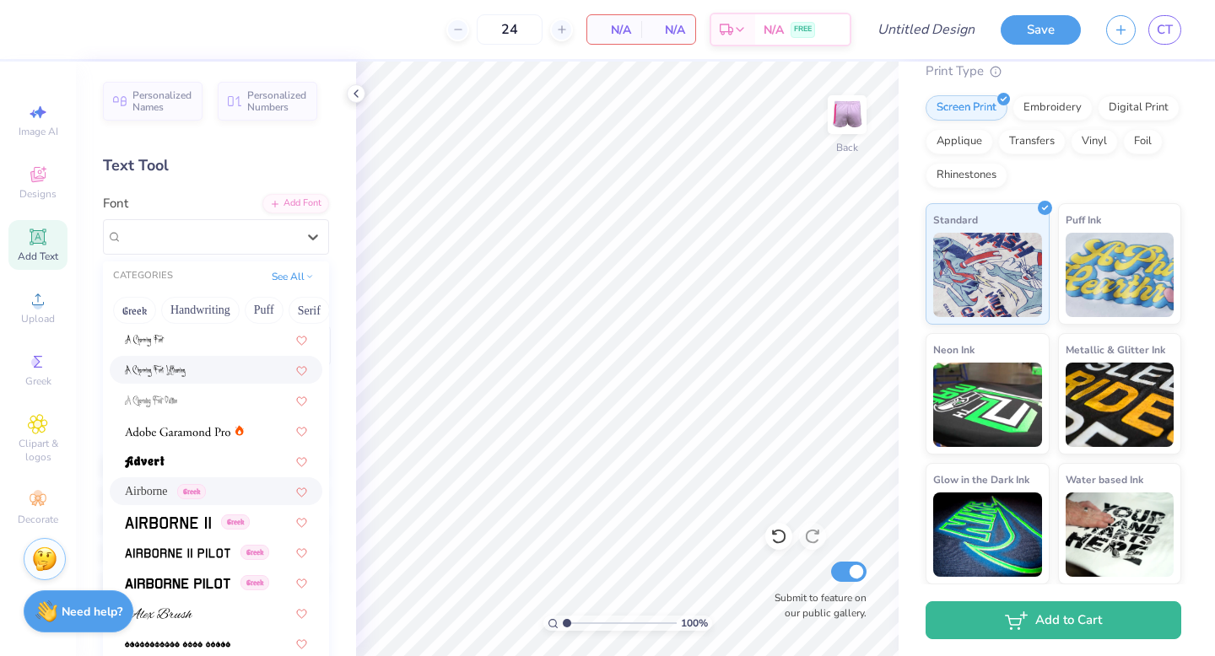
scroll to position [176, 0]
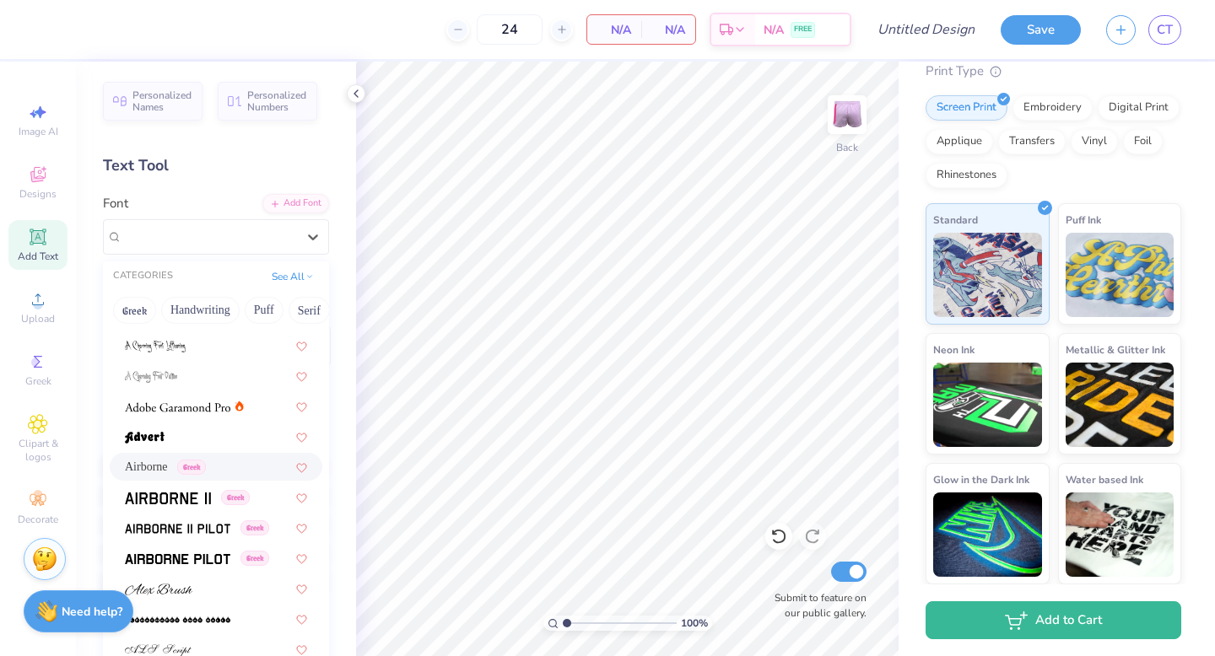
click at [248, 472] on div "Airborne Greek" at bounding box center [216, 467] width 182 height 18
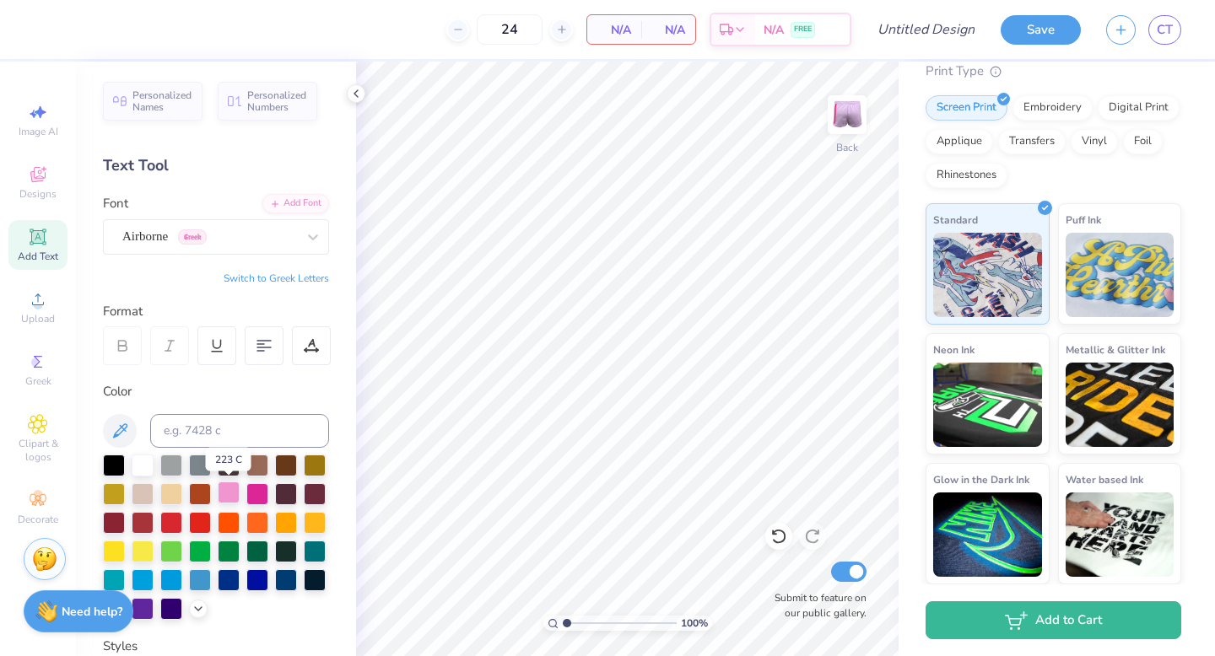
click at [225, 491] on div at bounding box center [229, 493] width 22 height 22
click at [354, 96] on icon at bounding box center [355, 93] width 13 height 13
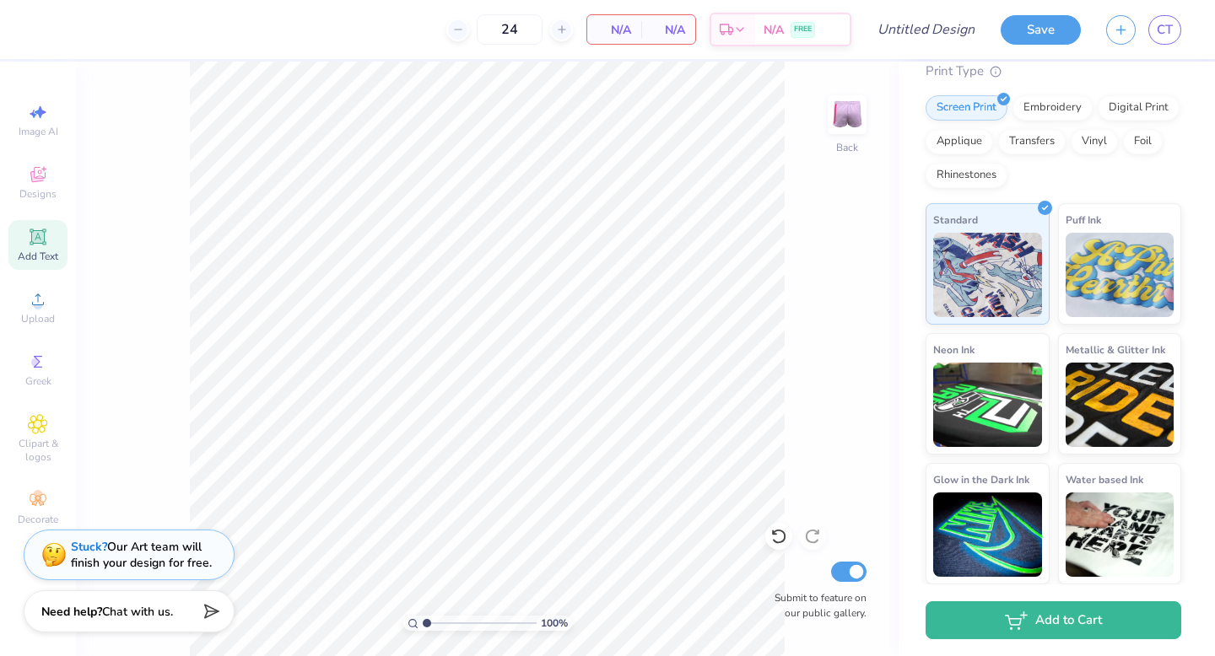
scroll to position [0, 0]
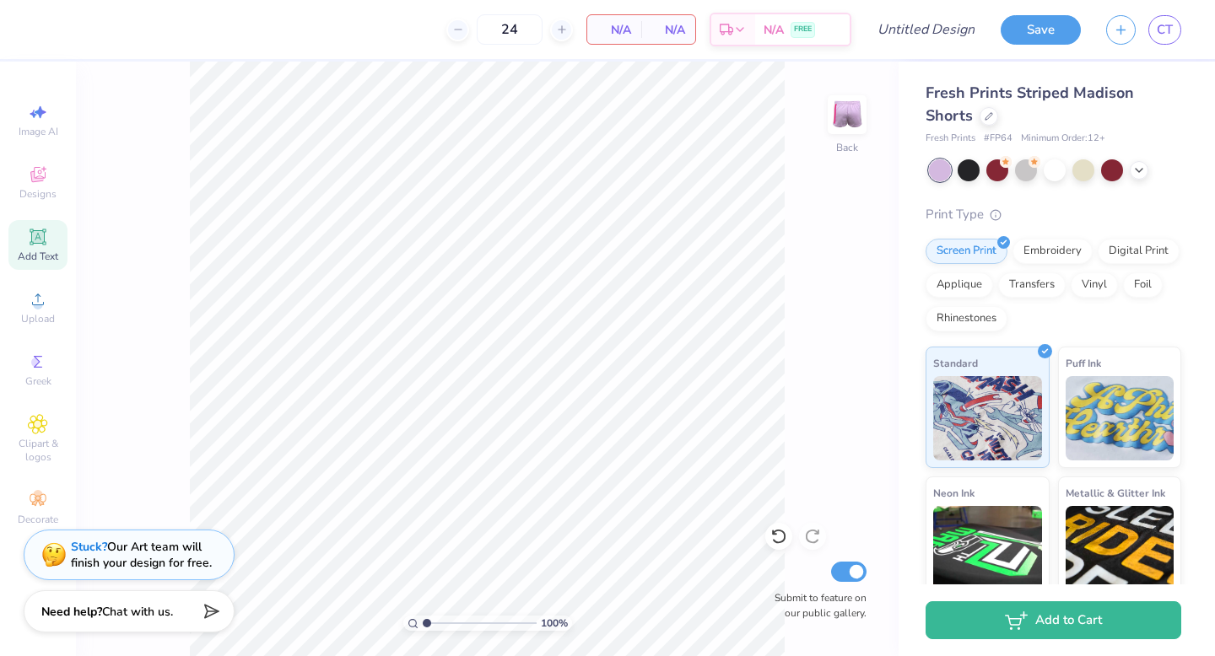
click at [1148, 171] on div at bounding box center [1055, 170] width 252 height 22
click at [1146, 170] on div at bounding box center [1139, 168] width 19 height 19
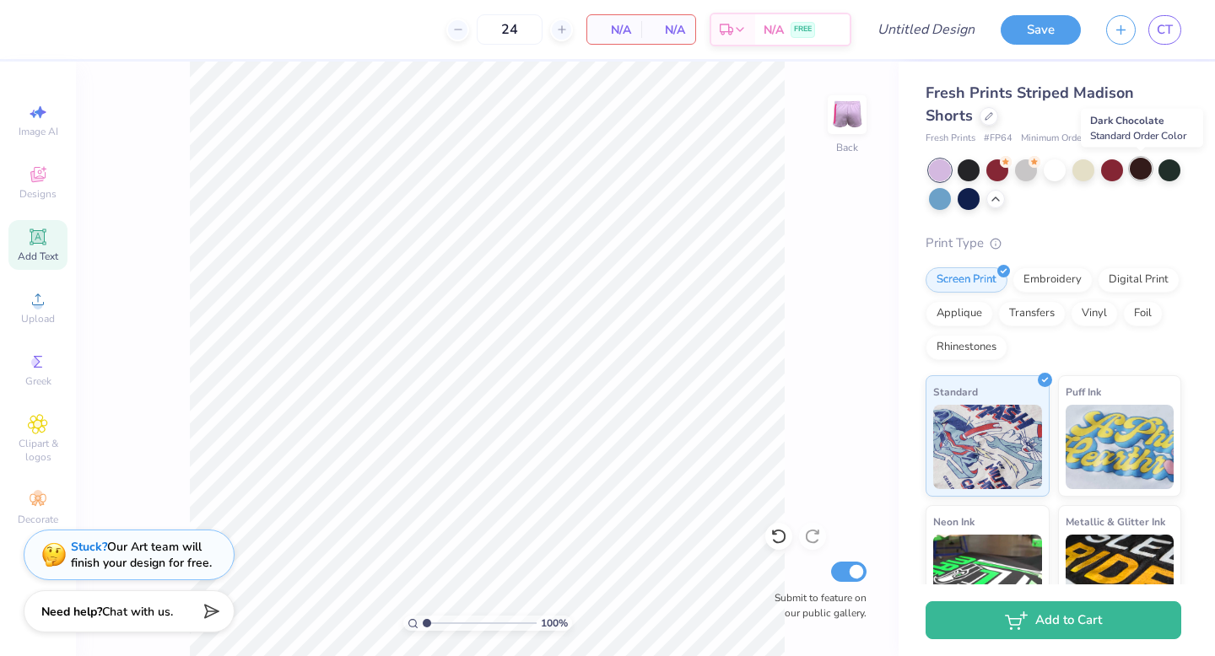
click at [1142, 168] on div at bounding box center [1141, 169] width 22 height 22
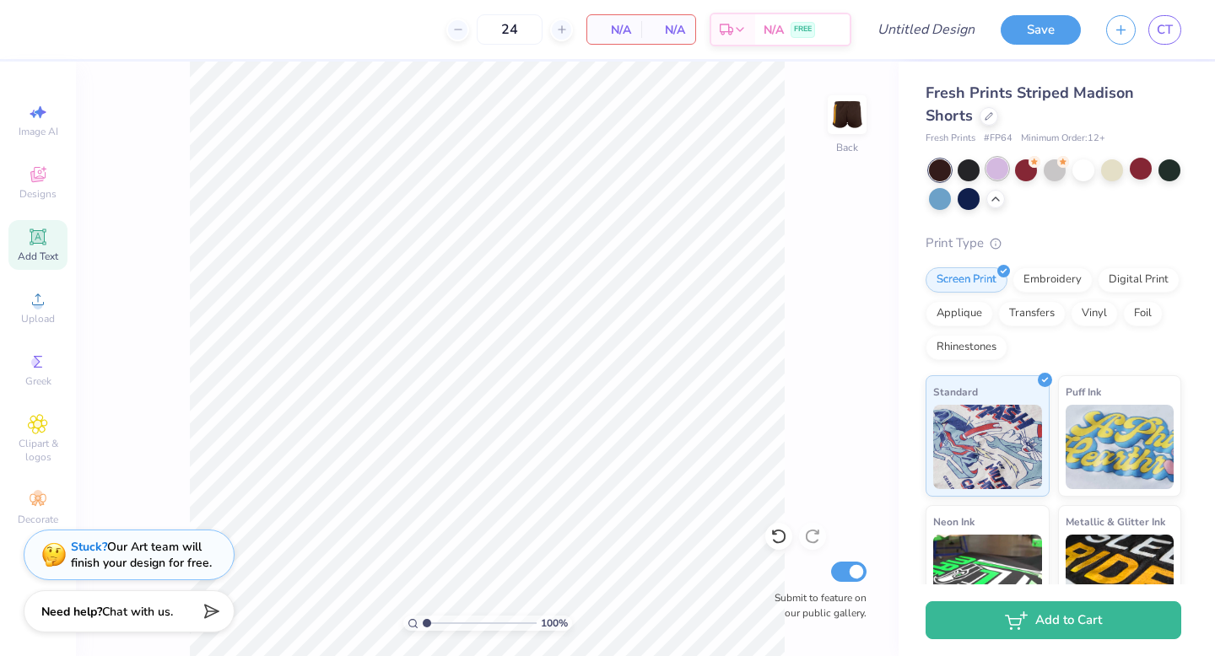
click at [996, 170] on div at bounding box center [997, 169] width 22 height 22
click at [1162, 40] on link "CT" at bounding box center [1164, 30] width 33 height 30
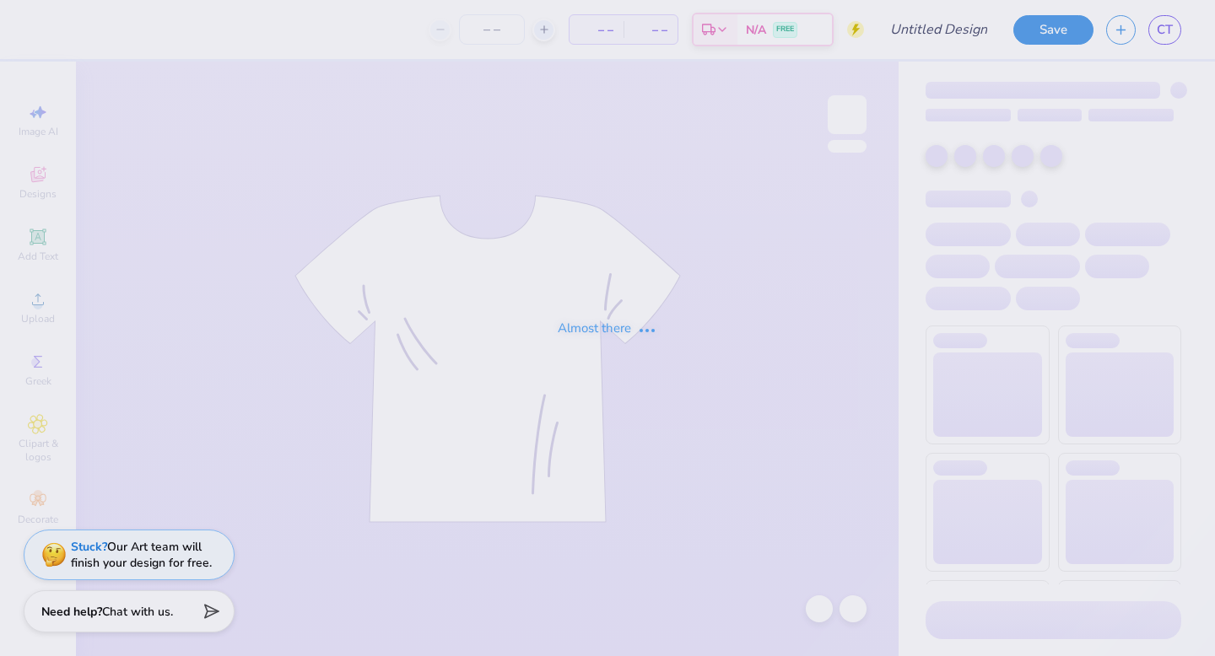
type input "ADPI madhappy sweatshirt"
type input "24"
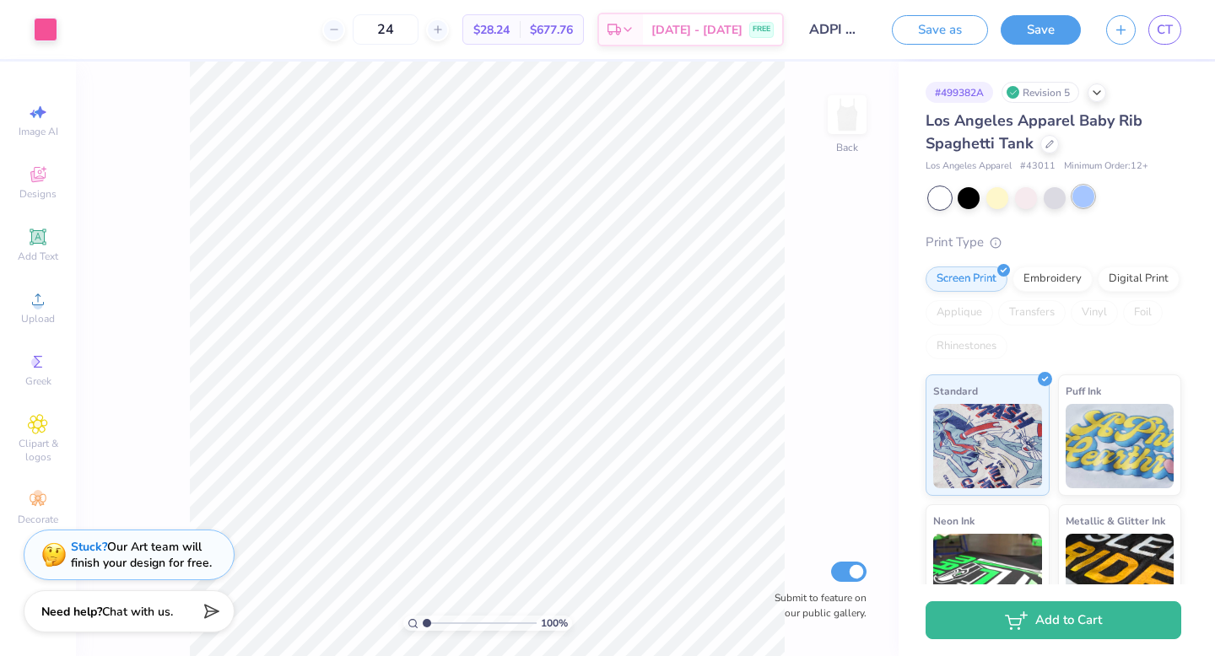
click at [1083, 200] on div at bounding box center [1083, 197] width 22 height 22
click at [51, 24] on div at bounding box center [46, 28] width 24 height 24
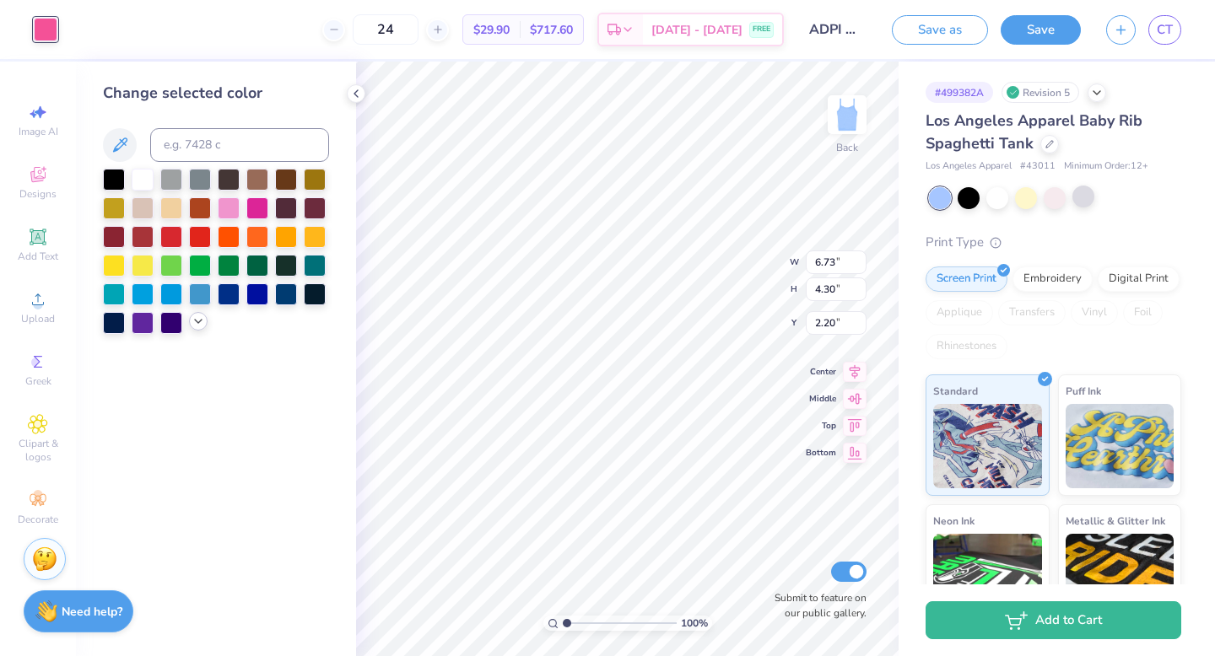
click at [193, 330] on div at bounding box center [198, 321] width 19 height 19
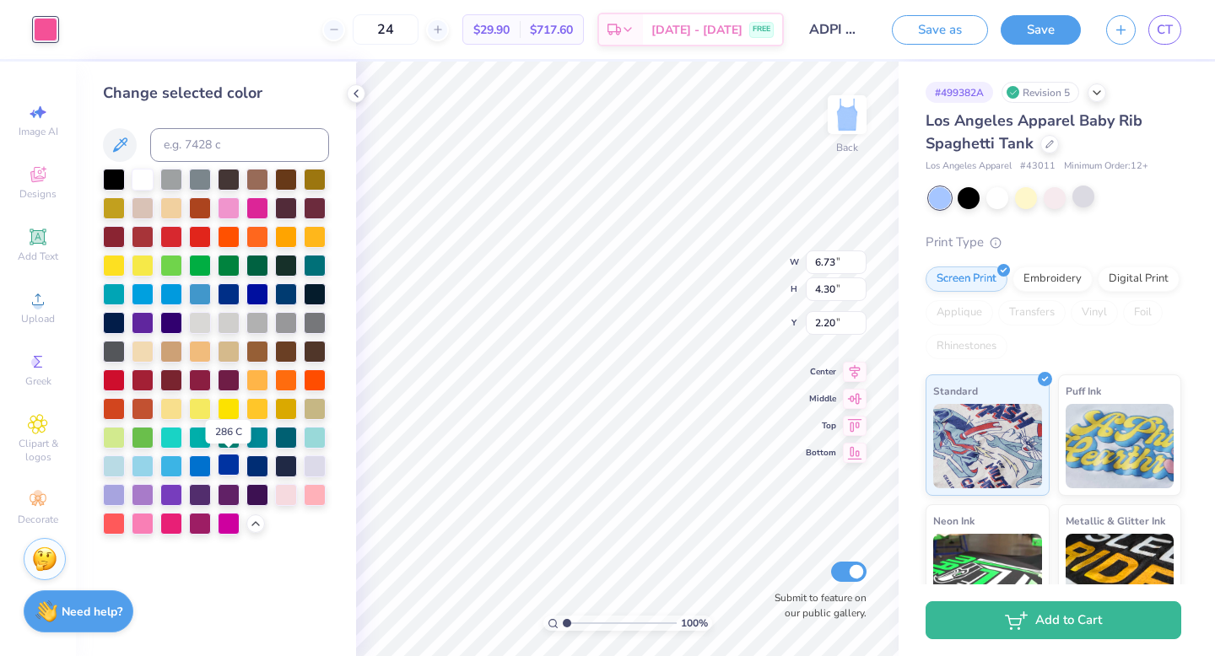
click at [226, 470] on div at bounding box center [229, 465] width 22 height 22
click at [46, 24] on div at bounding box center [46, 30] width 24 height 24
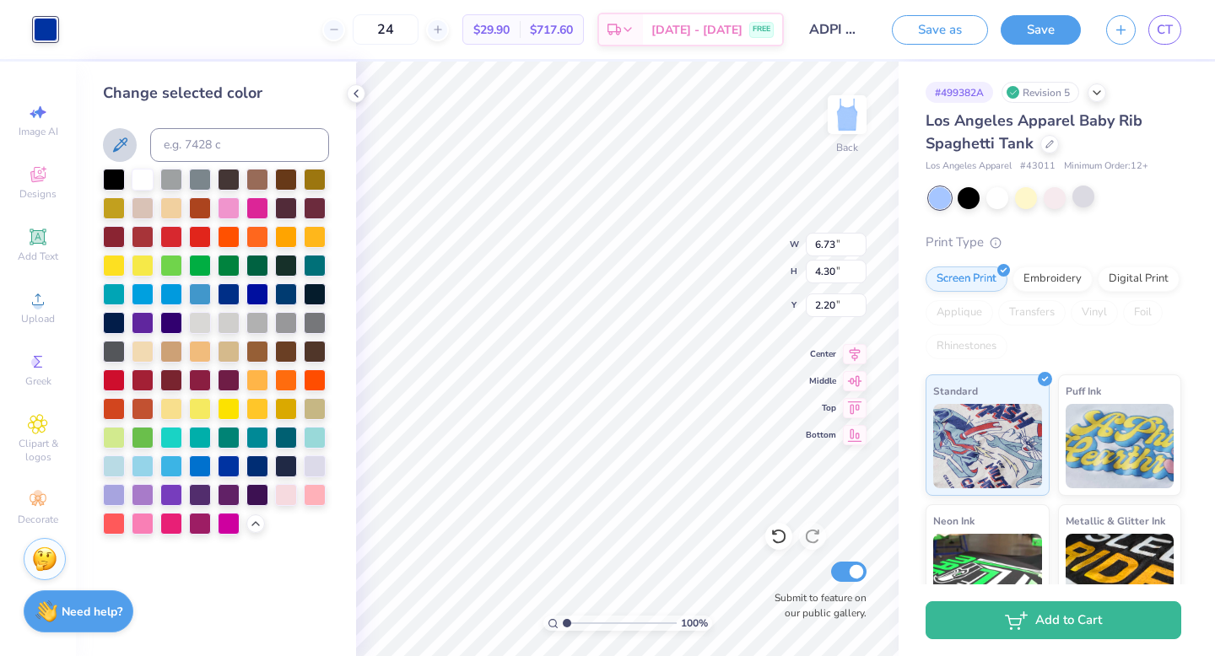
click at [129, 143] on icon at bounding box center [120, 145] width 20 height 20
click at [39, 29] on div at bounding box center [46, 30] width 24 height 24
click at [120, 139] on icon at bounding box center [120, 145] width 14 height 14
click at [127, 142] on icon at bounding box center [120, 145] width 20 height 20
click at [249, 526] on icon at bounding box center [255, 522] width 13 height 13
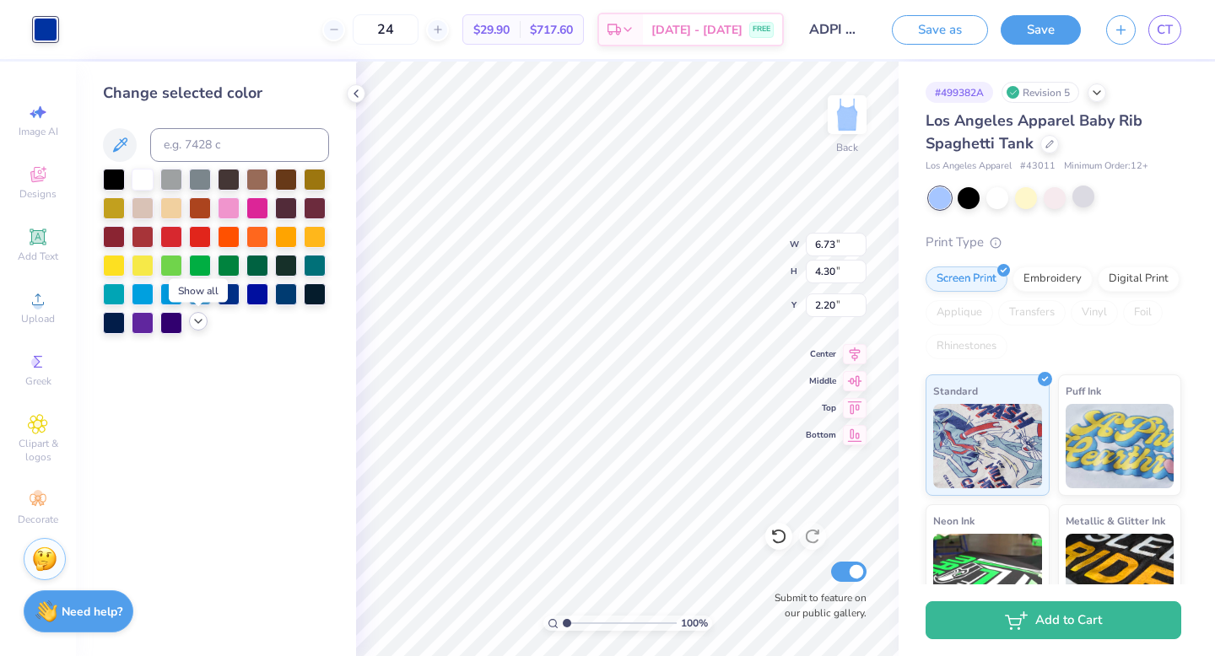
click at [194, 322] on icon at bounding box center [198, 321] width 13 height 13
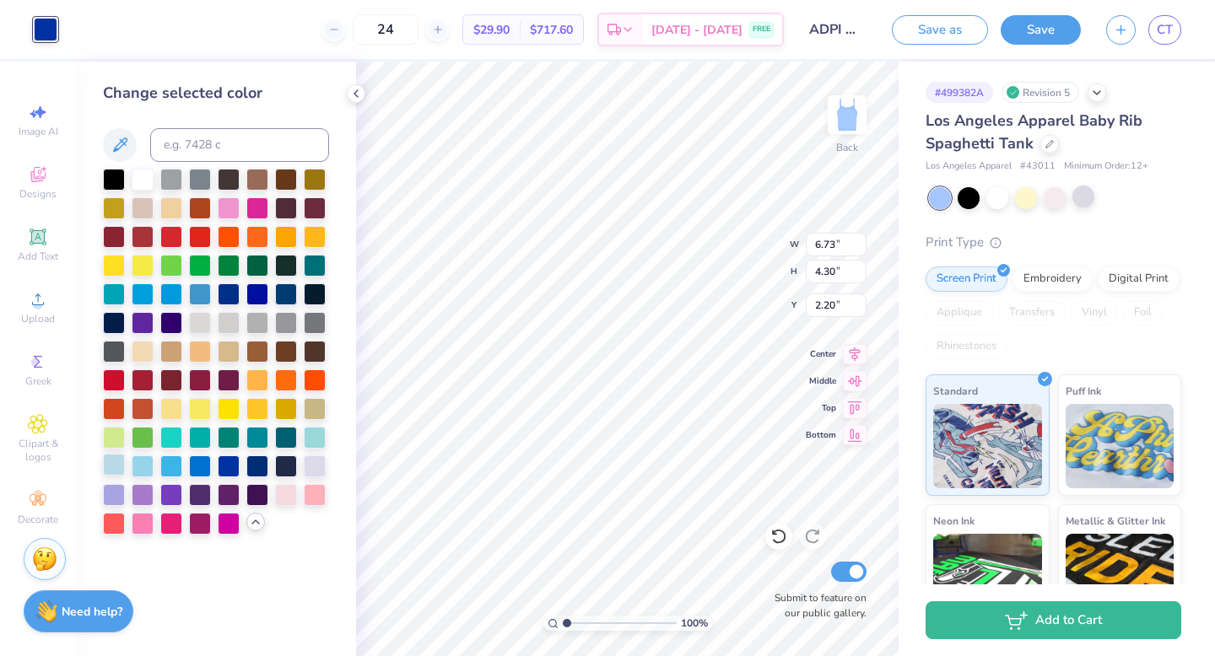
click at [120, 465] on div at bounding box center [114, 465] width 22 height 22
click at [138, 469] on div at bounding box center [143, 465] width 22 height 22
click at [166, 472] on div at bounding box center [171, 465] width 22 height 22
click at [197, 472] on div at bounding box center [200, 465] width 22 height 22
click at [233, 466] on div at bounding box center [229, 465] width 22 height 22
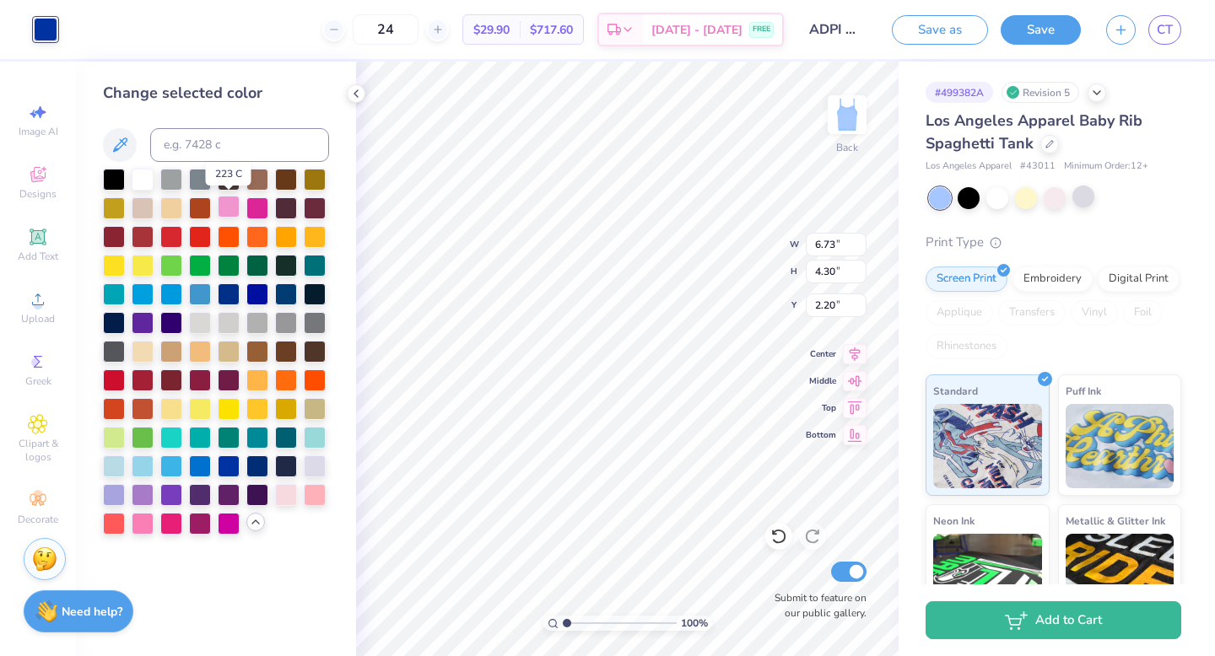
click at [231, 206] on div at bounding box center [229, 207] width 22 height 22
click at [259, 293] on div at bounding box center [257, 293] width 22 height 22
click at [313, 434] on div at bounding box center [315, 436] width 22 height 22
click at [256, 465] on div at bounding box center [257, 465] width 22 height 22
click at [223, 468] on div at bounding box center [229, 465] width 22 height 22
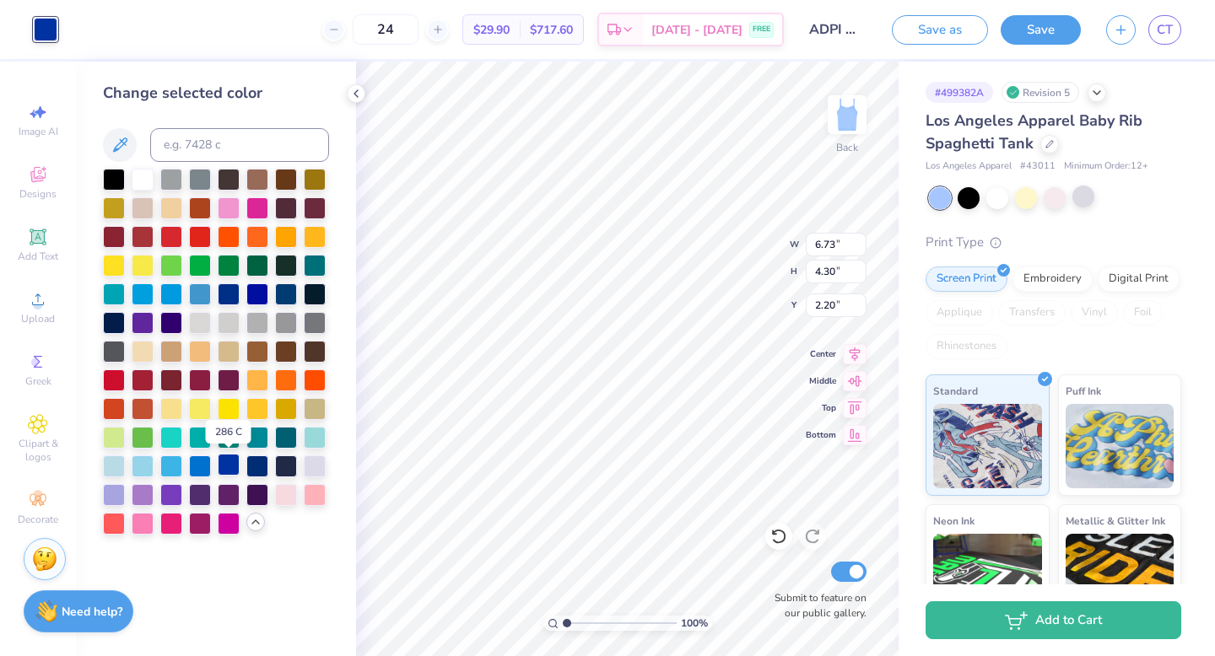
click at [223, 468] on div at bounding box center [229, 465] width 22 height 22
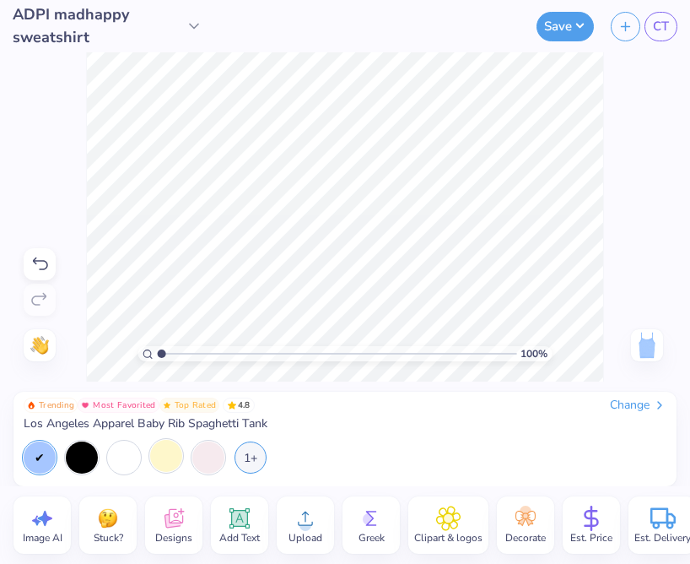
click at [170, 445] on div at bounding box center [166, 456] width 32 height 32
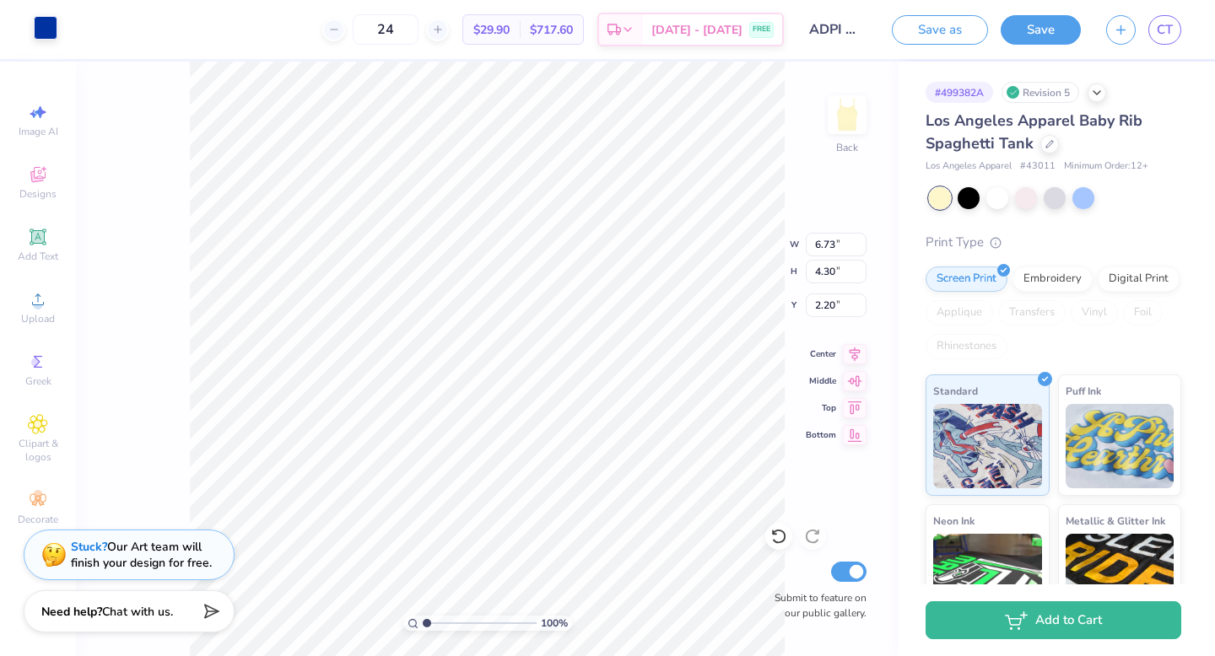
click at [51, 32] on div at bounding box center [46, 28] width 24 height 24
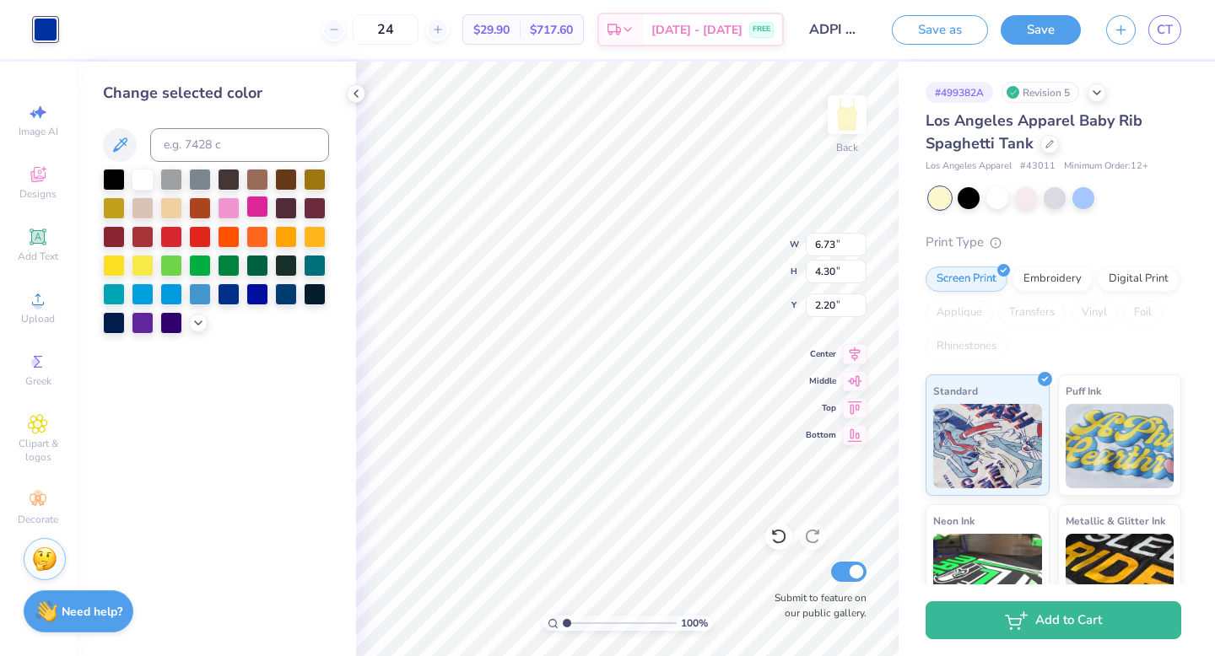
click at [260, 212] on div at bounding box center [257, 207] width 22 height 22
click at [232, 213] on div at bounding box center [229, 207] width 22 height 22
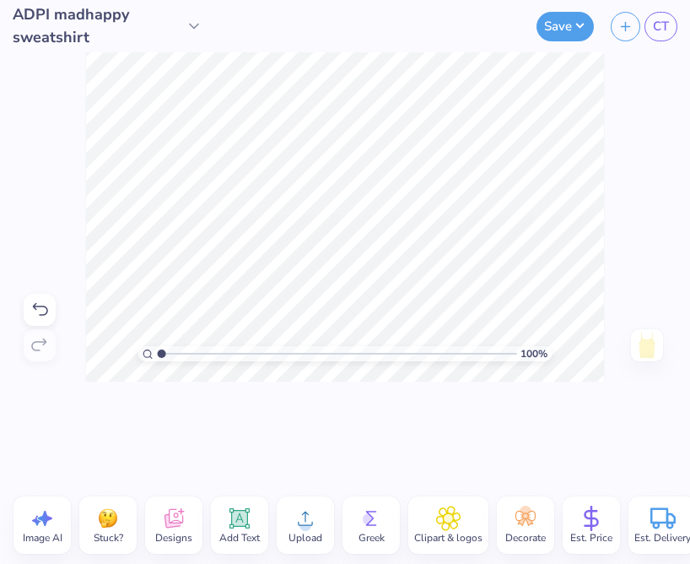
click at [307, 525] on icon at bounding box center [305, 518] width 15 height 14
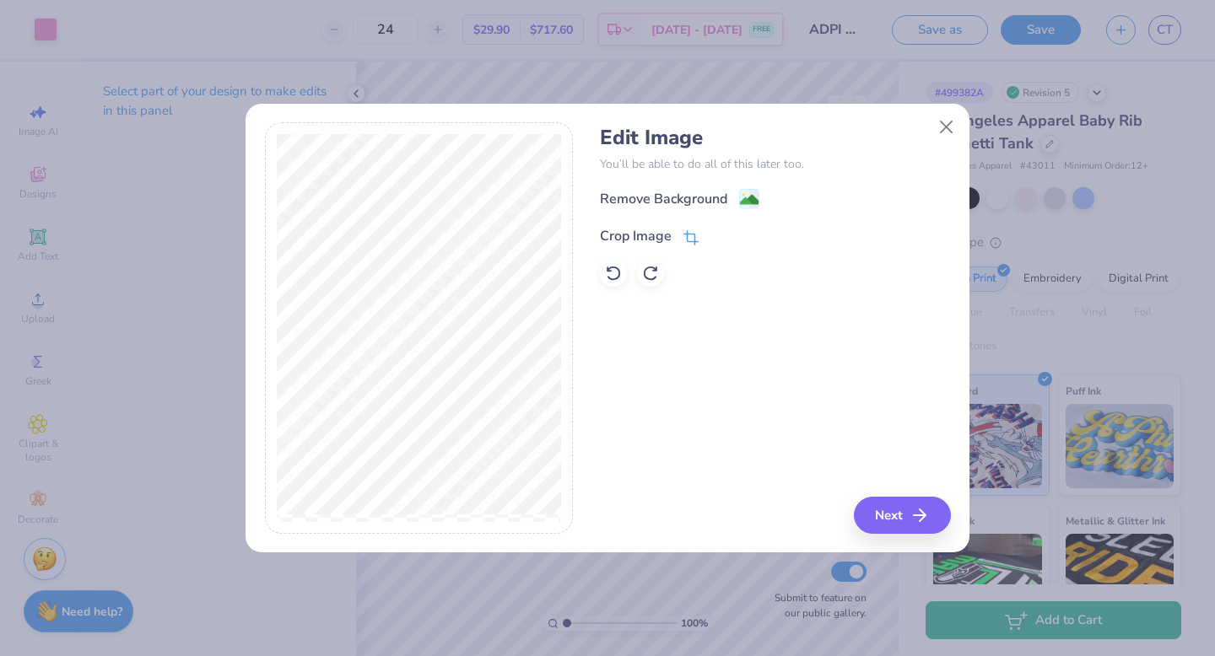
click at [691, 230] on icon at bounding box center [690, 237] width 15 height 15
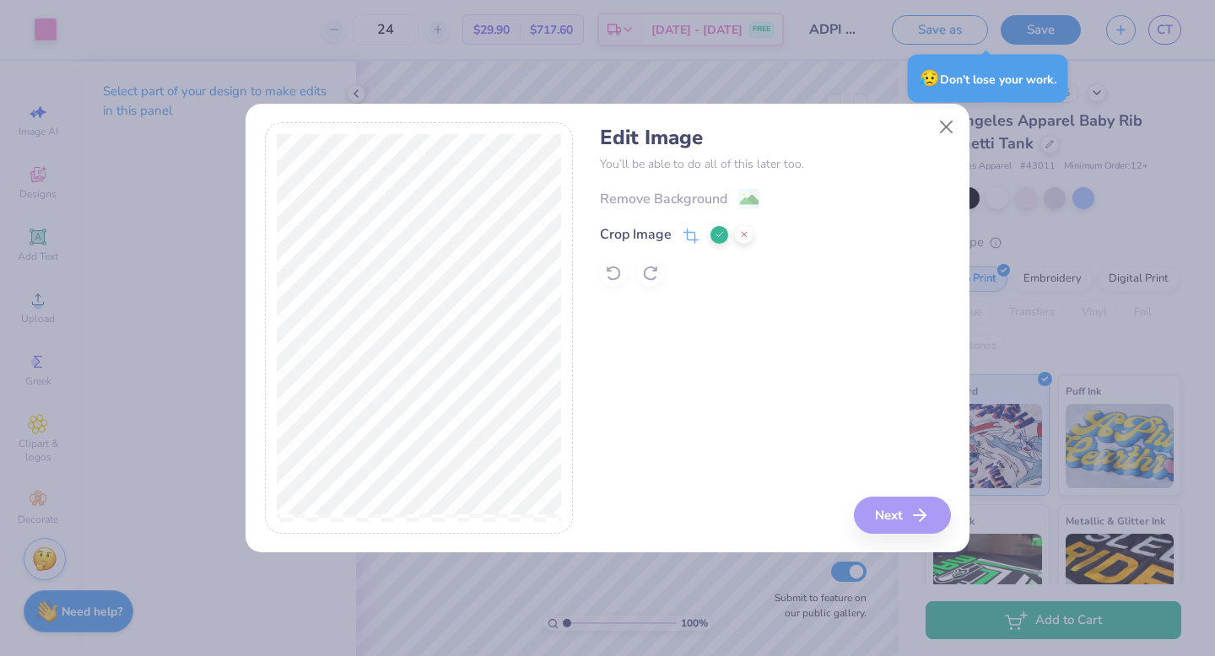
click at [690, 234] on icon at bounding box center [690, 236] width 15 height 15
click at [721, 231] on icon at bounding box center [720, 234] width 10 height 10
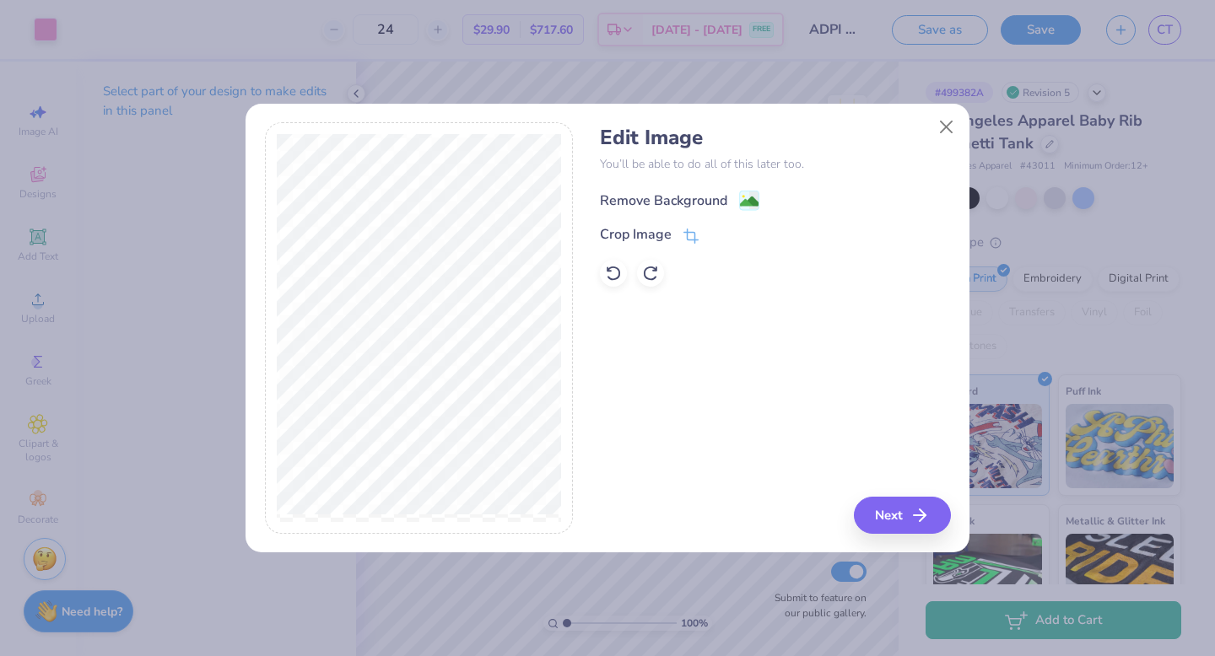
click at [743, 208] on image at bounding box center [749, 201] width 19 height 19
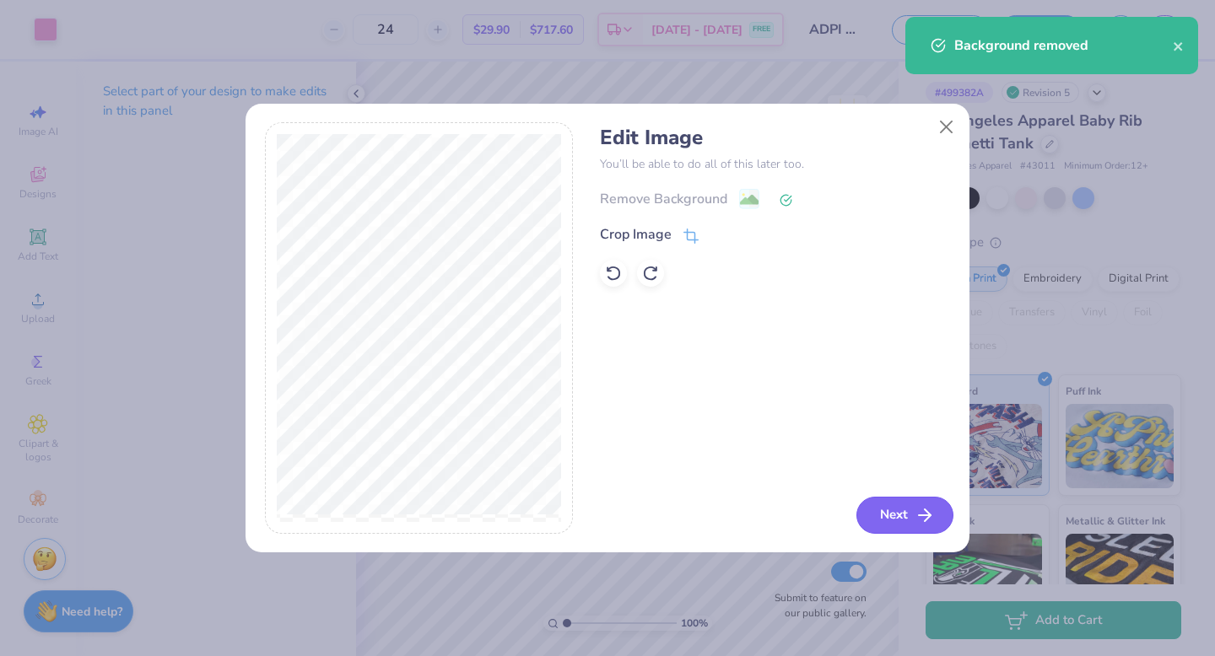
click at [918, 517] on icon "button" at bounding box center [925, 515] width 20 height 20
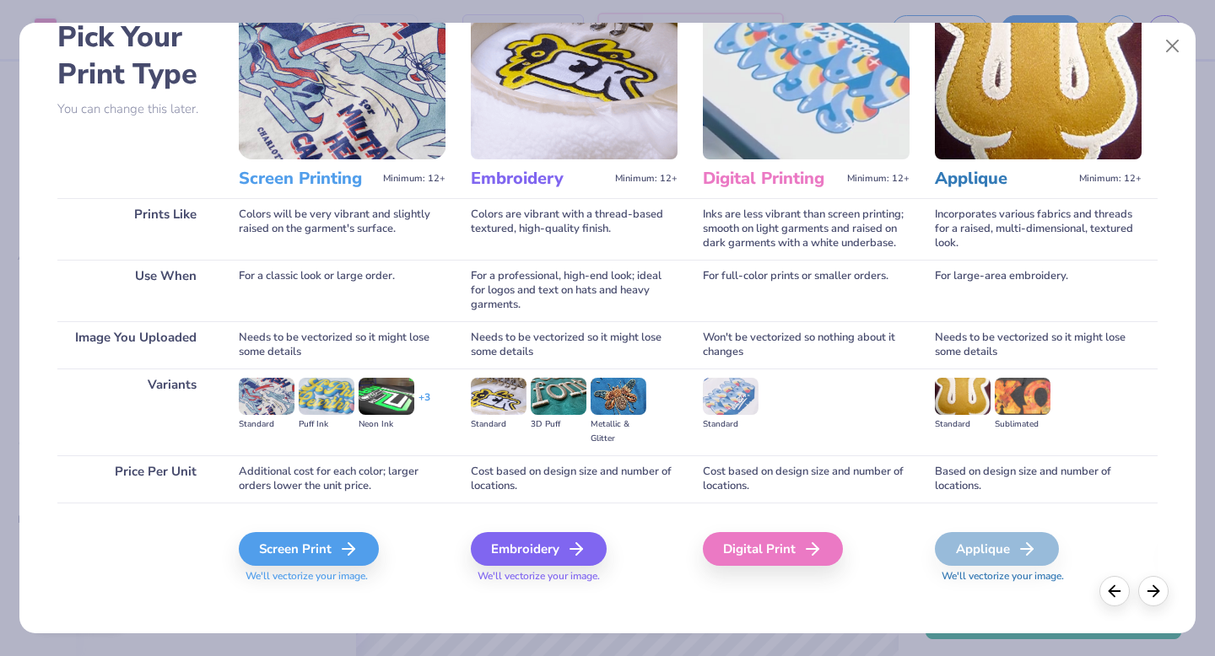
scroll to position [100, 0]
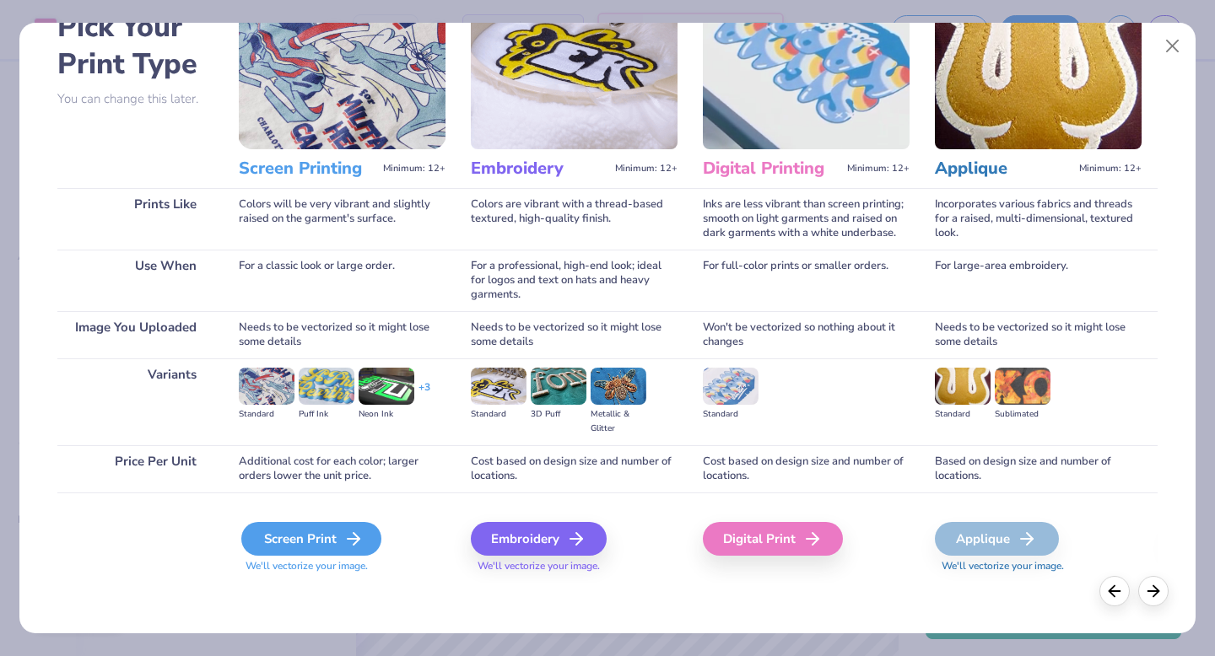
click at [357, 548] on icon at bounding box center [353, 539] width 20 height 20
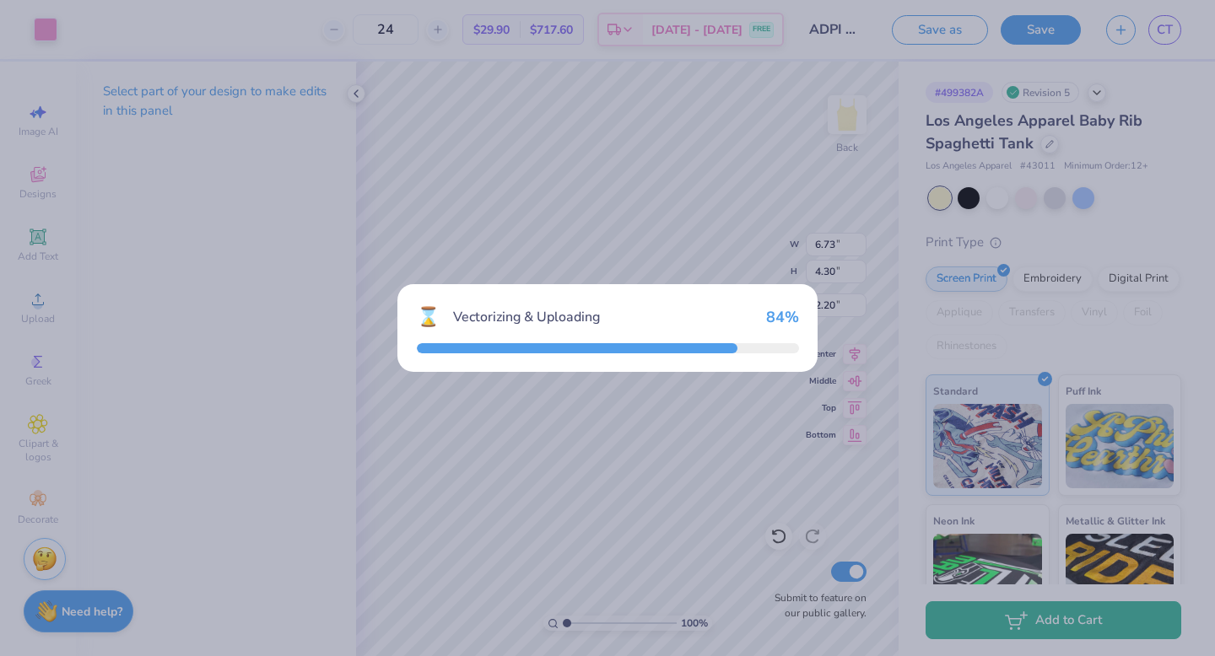
type input "8.93"
type input "9.55"
type input "1.73"
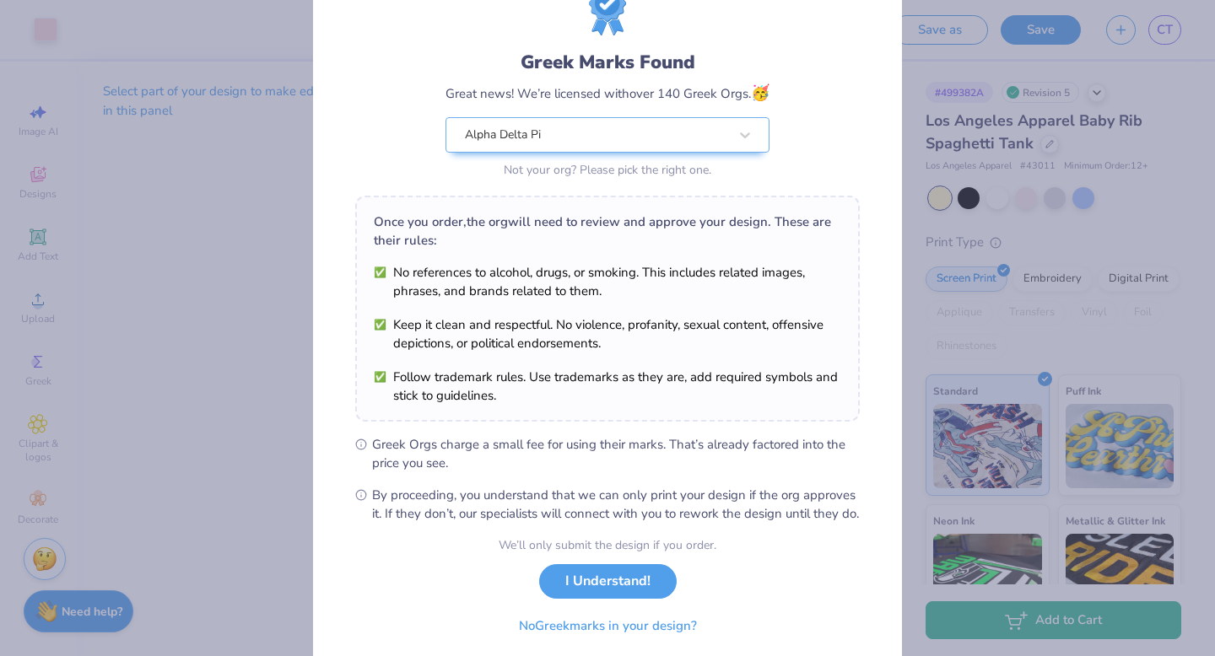
scroll to position [133, 0]
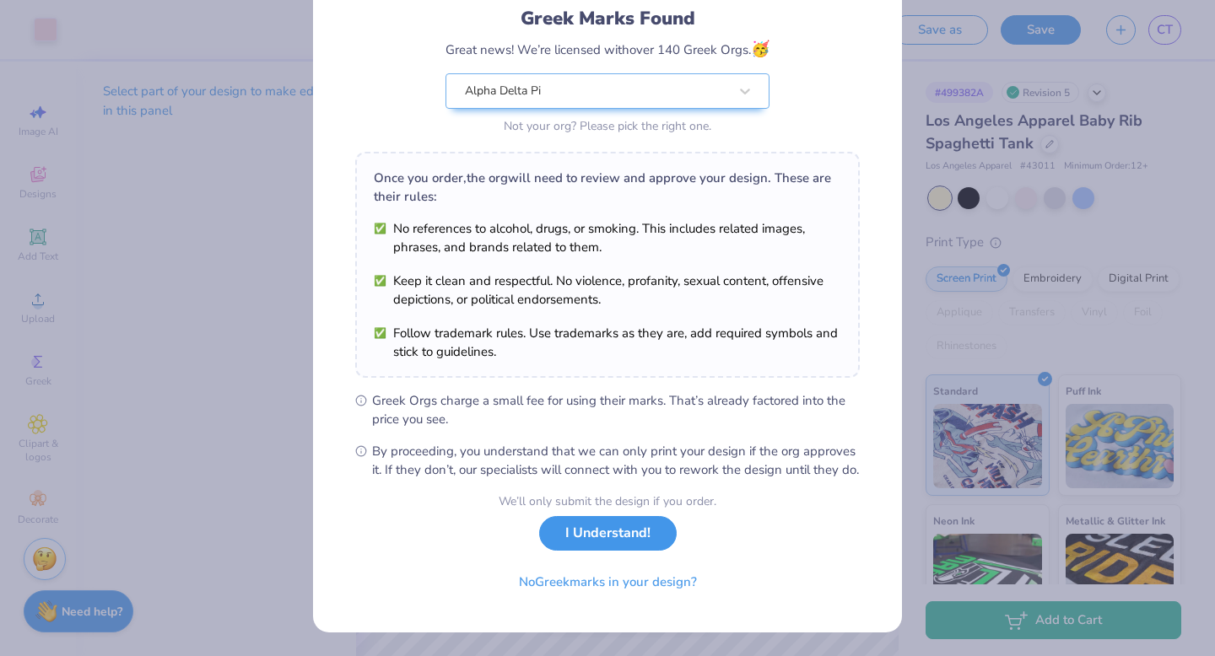
click at [629, 544] on button "I Understand!" at bounding box center [608, 533] width 138 height 35
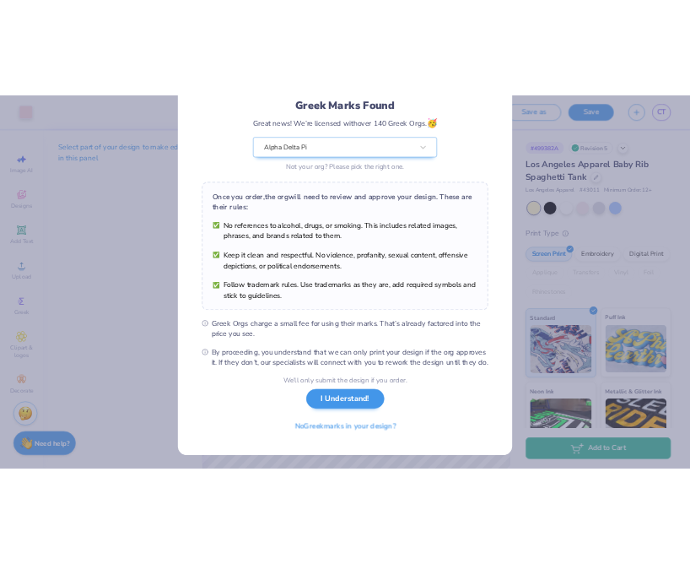
scroll to position [0, 0]
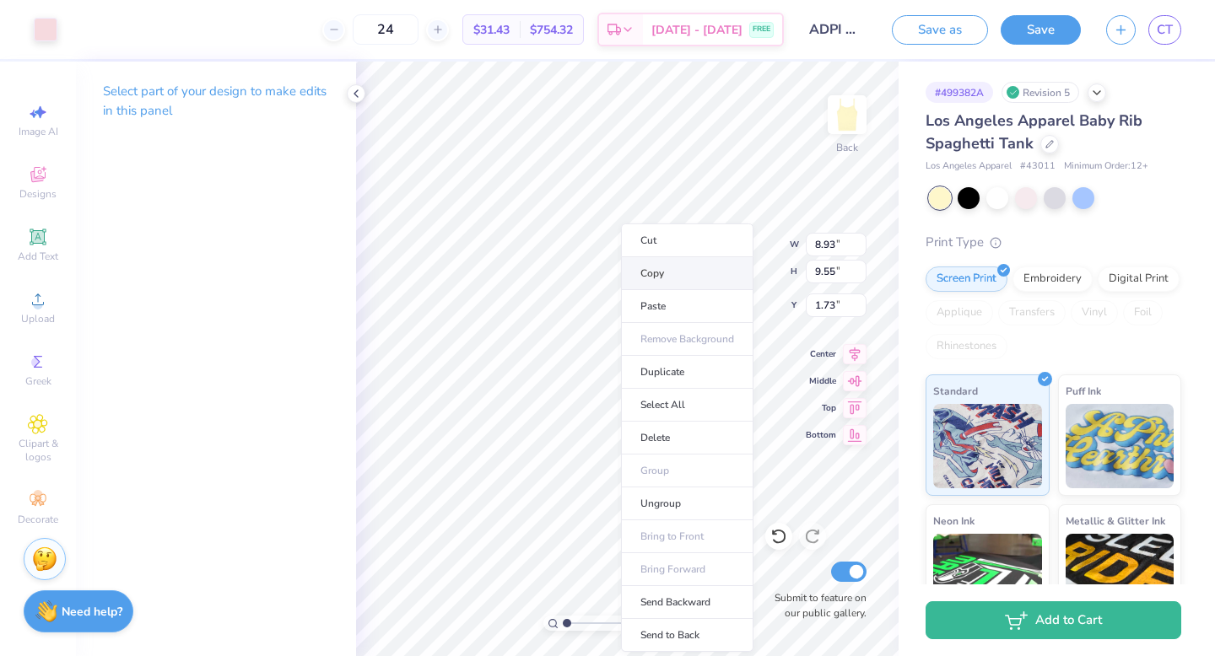
click at [661, 267] on li "Copy" at bounding box center [687, 273] width 132 height 33
click at [662, 451] on li "Delete" at bounding box center [700, 438] width 132 height 33
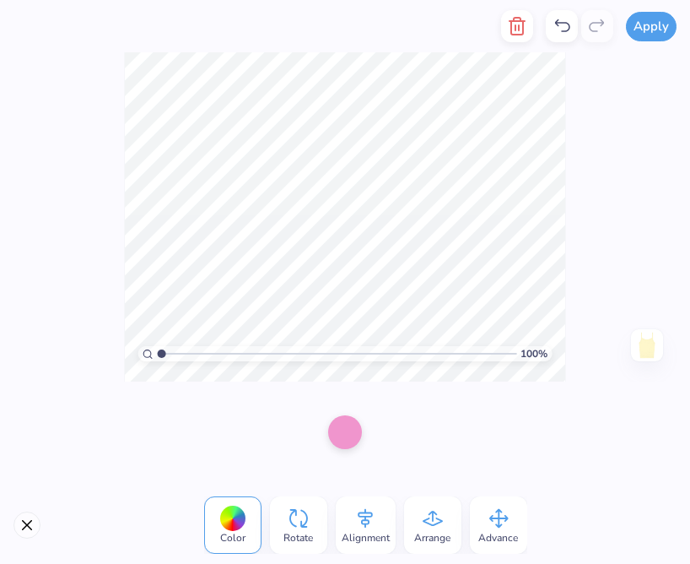
click at [350, 425] on div at bounding box center [345, 432] width 34 height 34
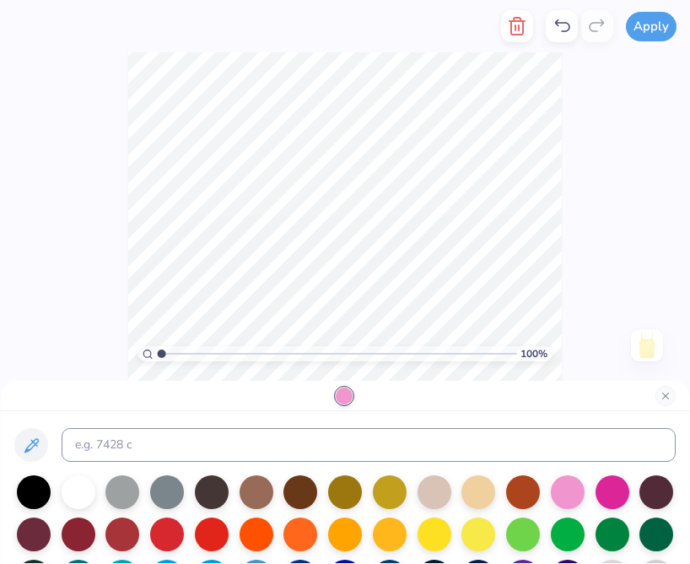
click at [338, 398] on div at bounding box center [344, 395] width 17 height 17
click at [343, 390] on div at bounding box center [344, 395] width 17 height 17
click at [344, 397] on div at bounding box center [344, 395] width 17 height 17
click at [348, 399] on div at bounding box center [344, 395] width 17 height 17
click at [412, 412] on div at bounding box center [345, 487] width 688 height 152
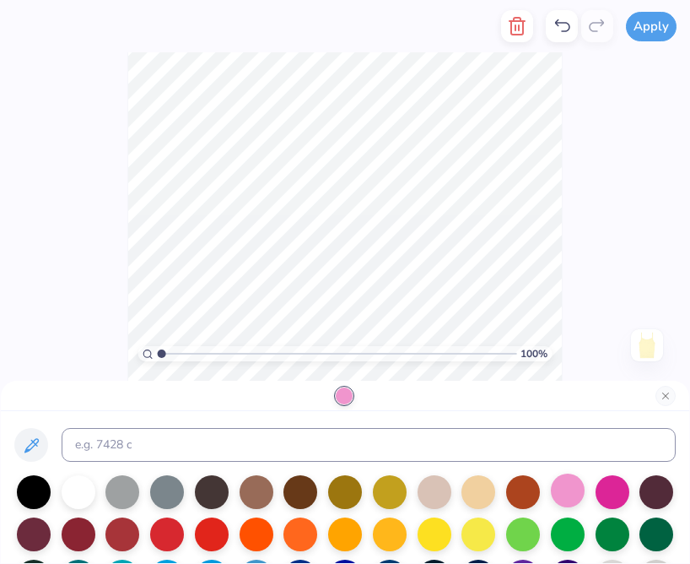
click at [565, 489] on div at bounding box center [568, 490] width 34 height 34
click at [345, 397] on div at bounding box center [344, 395] width 17 height 17
click at [566, 501] on div at bounding box center [568, 490] width 34 height 34
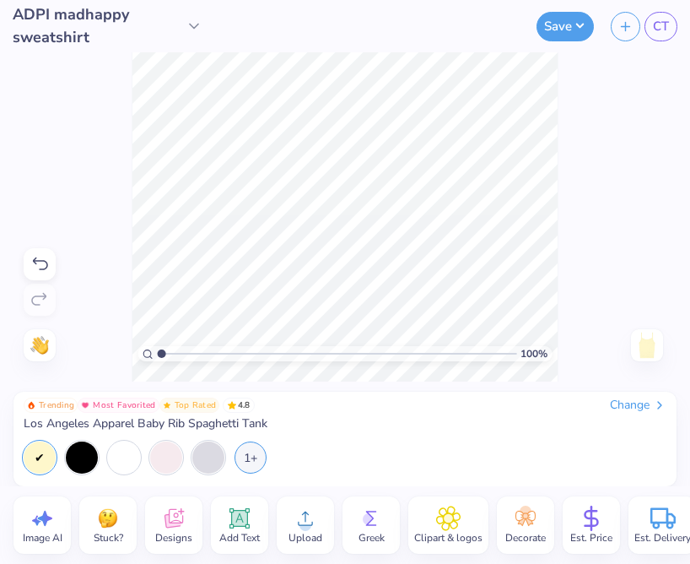
drag, startPoint x: 374, startPoint y: 442, endPoint x: 337, endPoint y: 447, distance: 36.6
click at [337, 448] on div "1+" at bounding box center [345, 457] width 643 height 32
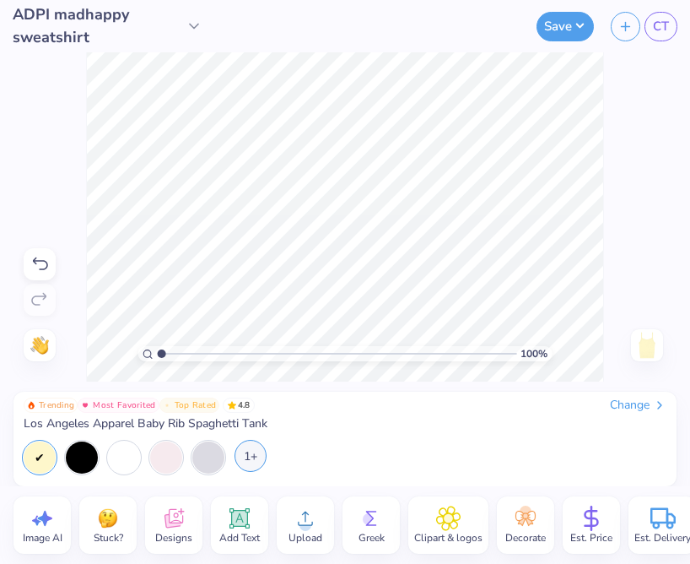
click at [250, 457] on div "1+" at bounding box center [251, 456] width 32 height 32
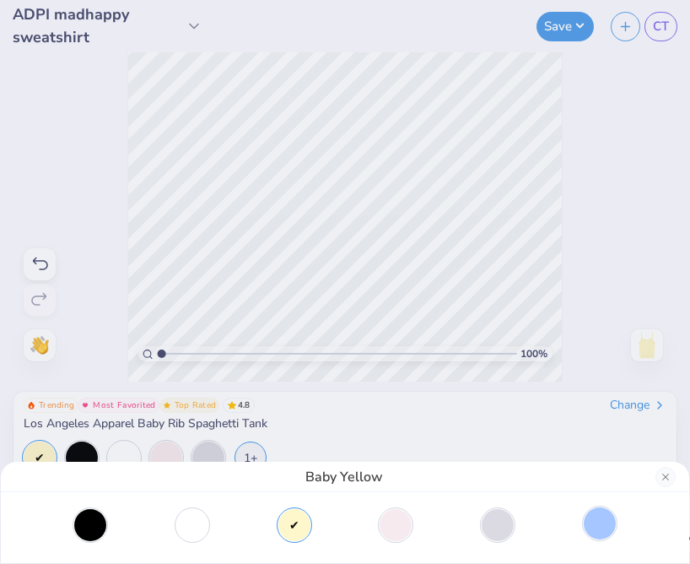
click at [596, 517] on div at bounding box center [600, 523] width 32 height 32
click at [680, 475] on div "Baby Blue" at bounding box center [345, 477] width 688 height 30
click at [668, 475] on button "Close" at bounding box center [666, 477] width 20 height 20
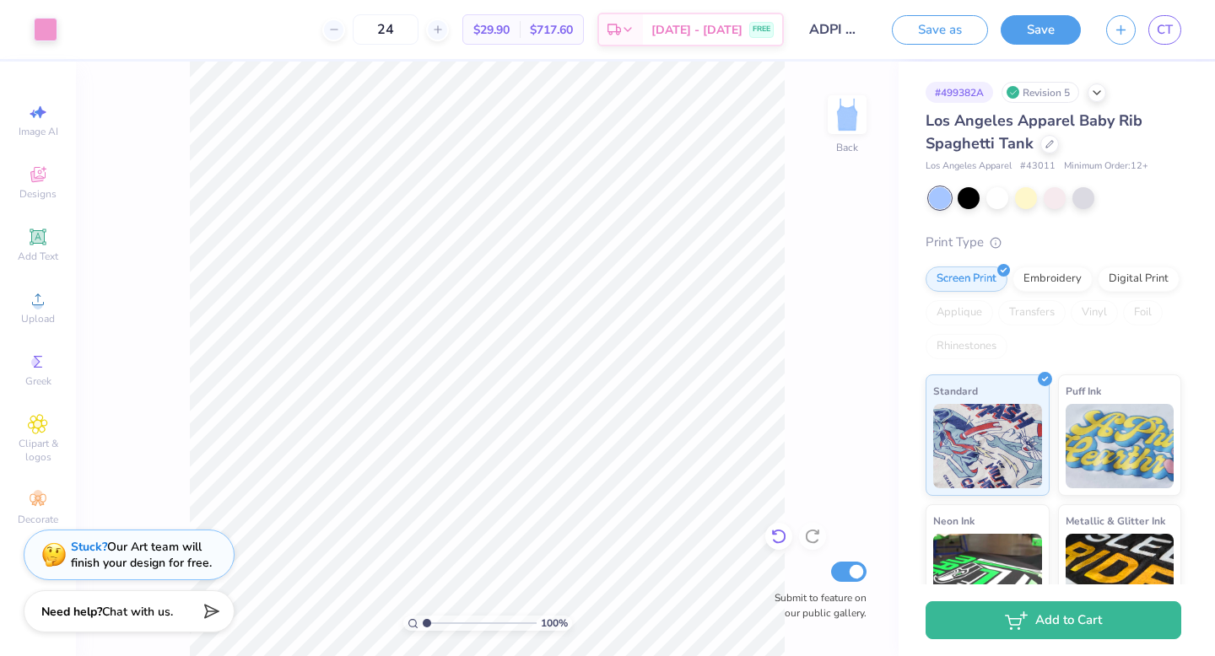
click at [780, 539] on icon at bounding box center [778, 536] width 17 height 17
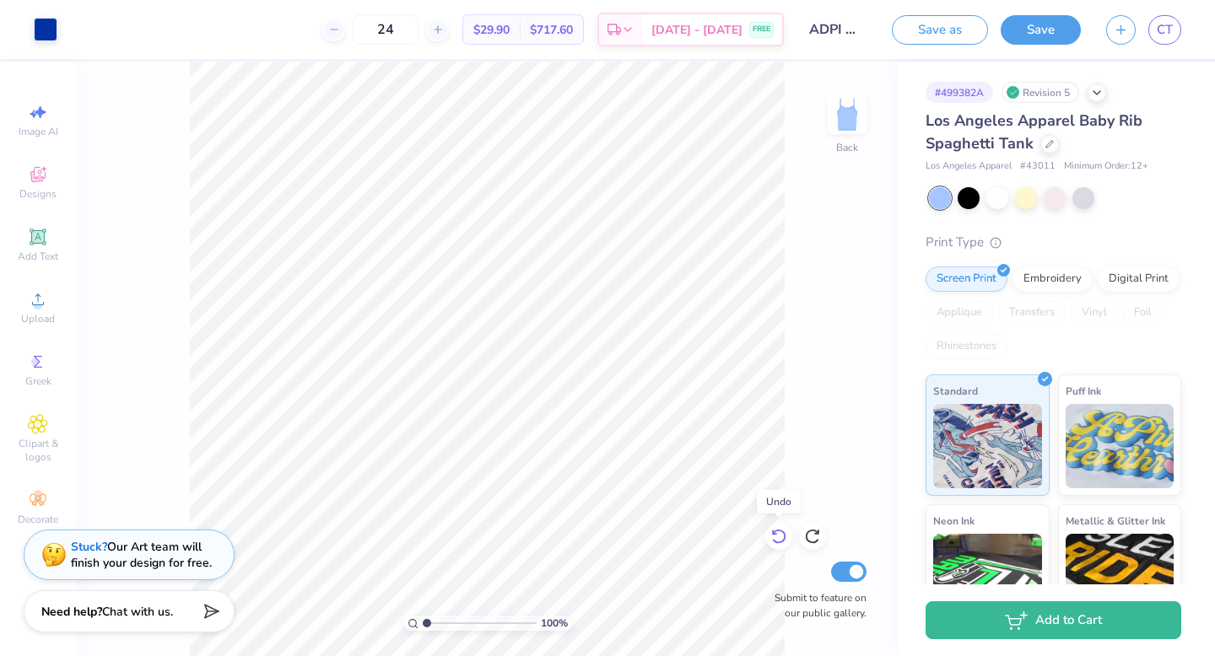
click at [780, 539] on icon at bounding box center [778, 536] width 17 height 17
click at [811, 534] on icon at bounding box center [812, 536] width 17 height 17
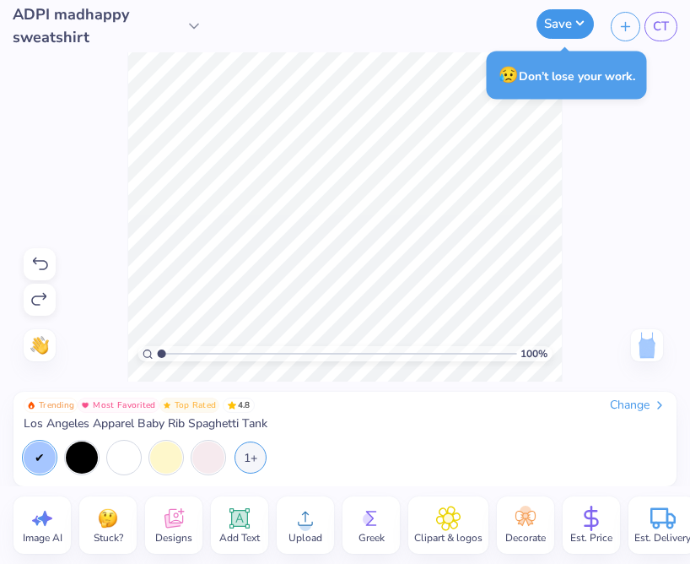
click at [552, 21] on button "Save" at bounding box center [565, 24] width 57 height 30
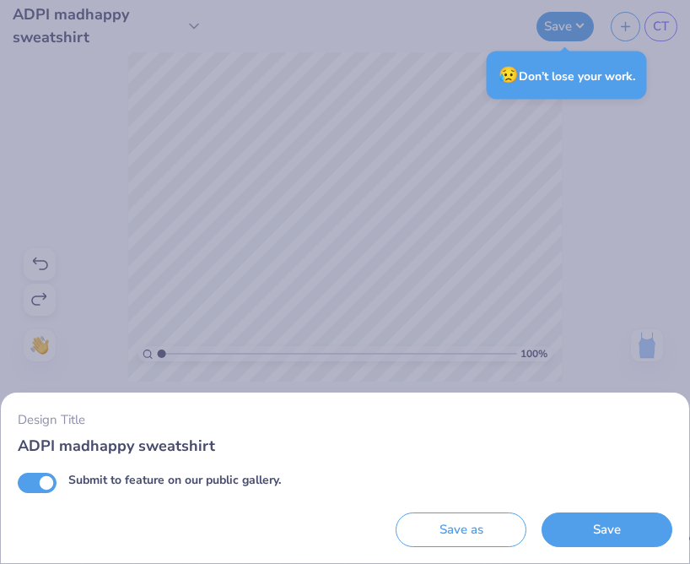
click at [211, 82] on div "Design Title ADPI madhappy sweatshirt Submit to feature on our public gallery. …" at bounding box center [345, 282] width 690 height 564
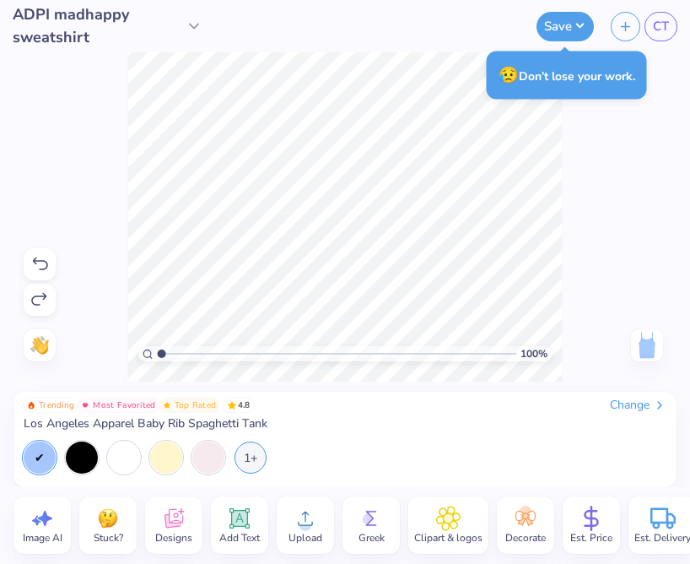
click at [88, 32] on span "ADPI madhappy sweatshirt" at bounding box center [97, 26] width 169 height 46
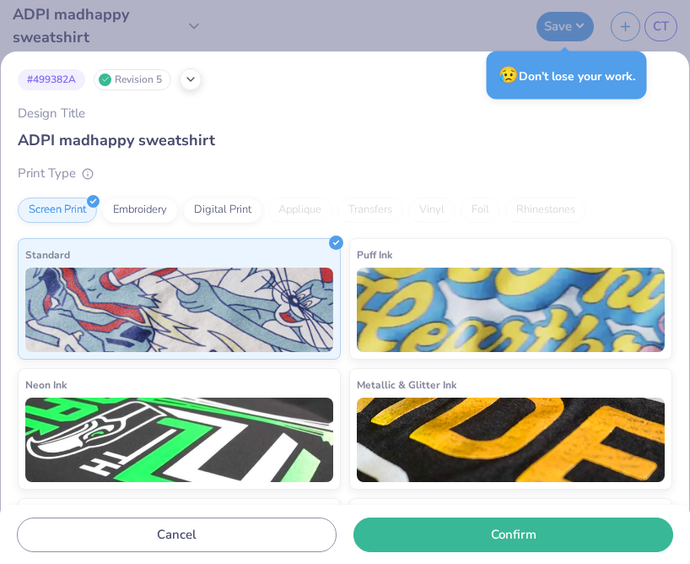
click at [192, 138] on input "ADPI madhappy sweatshirt" at bounding box center [345, 140] width 655 height 22
click at [209, 139] on input "ADPI madhappy sweatshirt" at bounding box center [345, 140] width 655 height 22
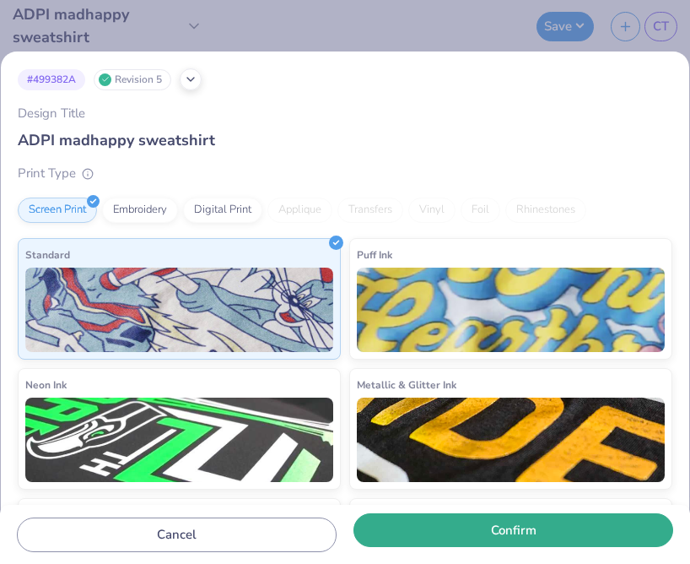
click at [514, 543] on button "Confirm" at bounding box center [514, 530] width 320 height 35
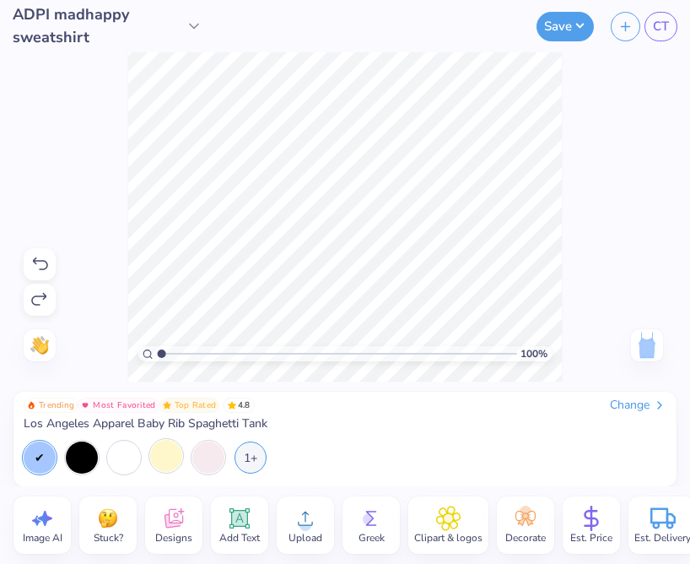
click at [170, 458] on div at bounding box center [166, 456] width 32 height 32
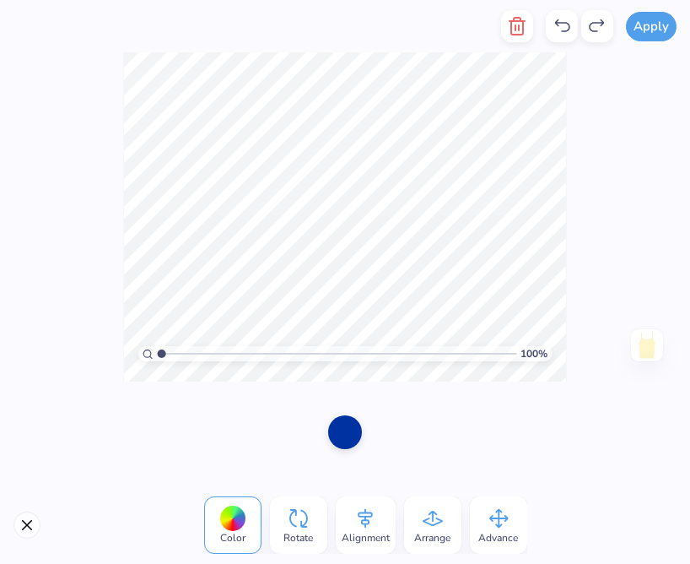
click at [347, 428] on div at bounding box center [345, 432] width 34 height 34
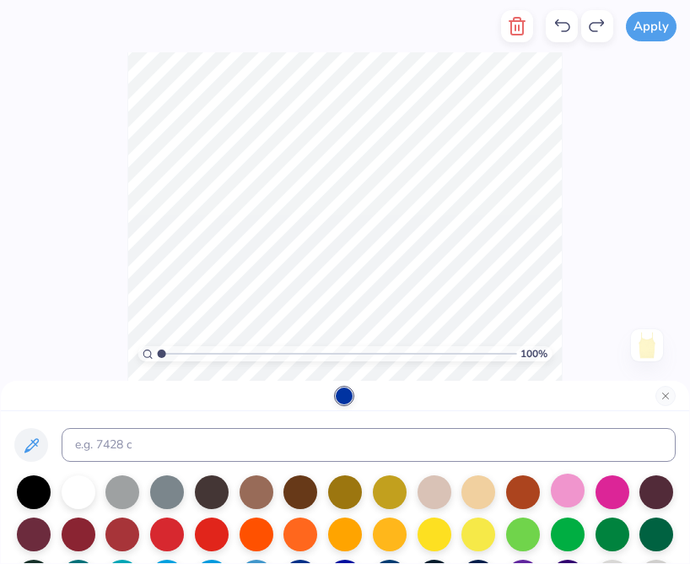
click at [574, 494] on div at bounding box center [568, 490] width 34 height 34
click at [343, 391] on div at bounding box center [344, 395] width 17 height 17
click at [342, 404] on div at bounding box center [344, 395] width 17 height 17
click at [572, 495] on div at bounding box center [568, 490] width 34 height 34
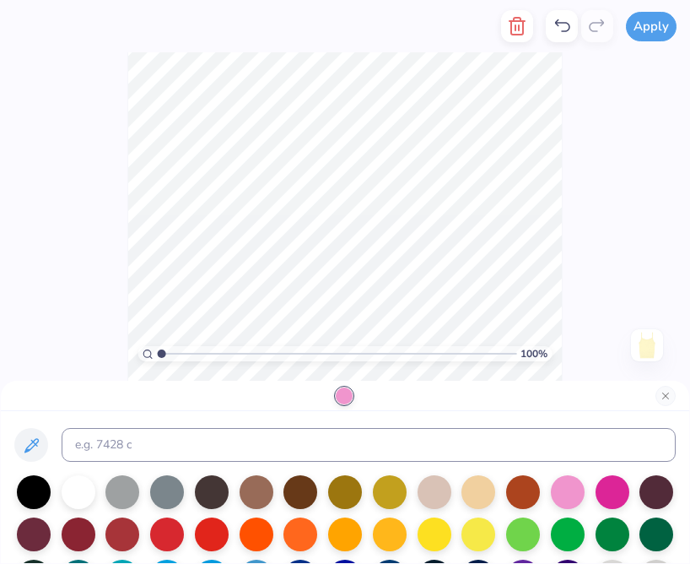
click at [340, 390] on div at bounding box center [344, 395] width 17 height 17
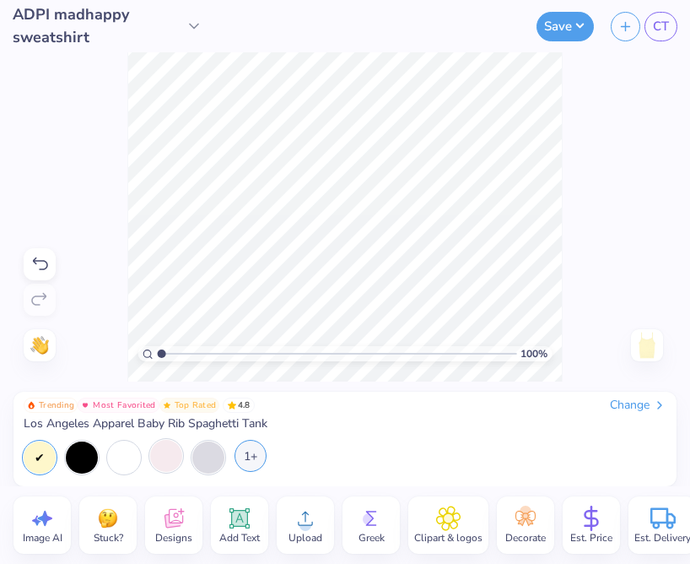
click at [253, 464] on div "1+" at bounding box center [251, 456] width 32 height 32
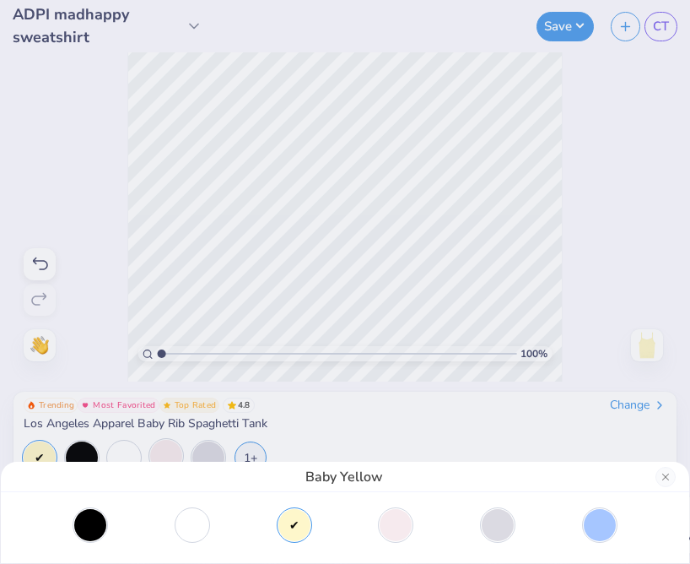
click at [405, 542] on div at bounding box center [345, 527] width 688 height 71
click at [402, 532] on div at bounding box center [396, 523] width 32 height 32
click at [548, 197] on div "Light Pink" at bounding box center [345, 282] width 690 height 564
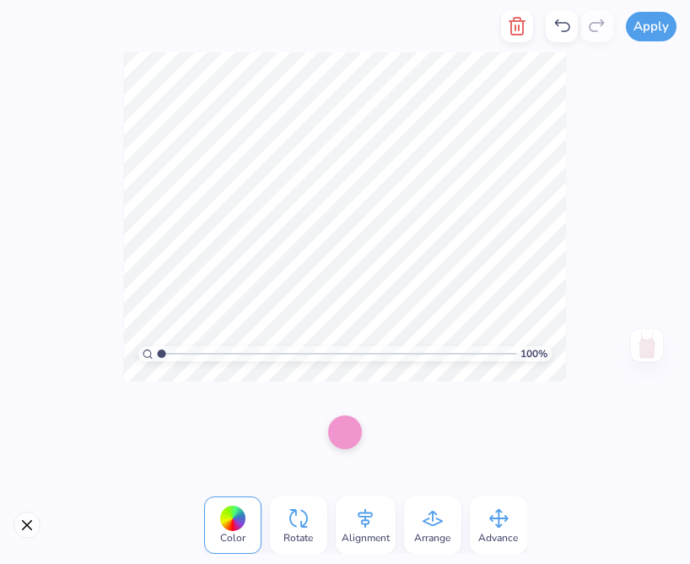
click at [339, 436] on div at bounding box center [345, 432] width 34 height 34
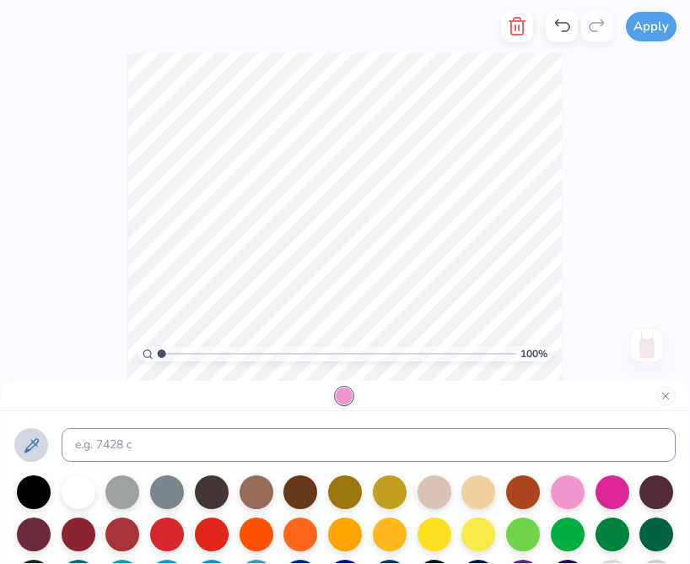
click at [38, 448] on icon at bounding box center [31, 445] width 20 height 20
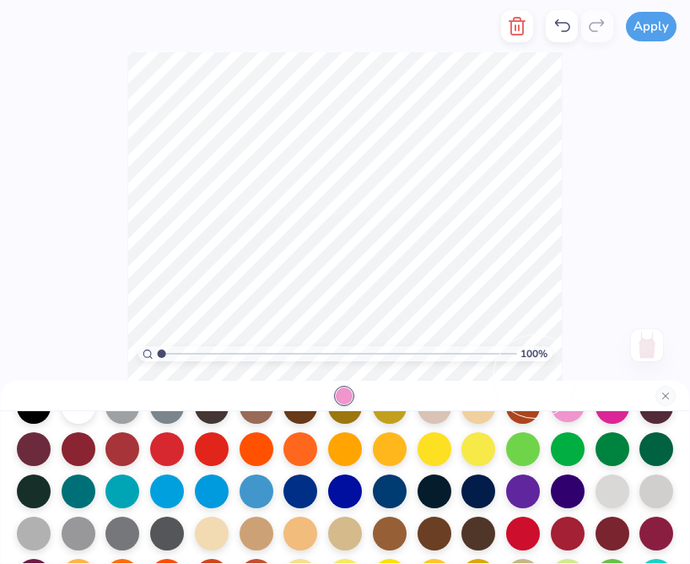
scroll to position [216, 0]
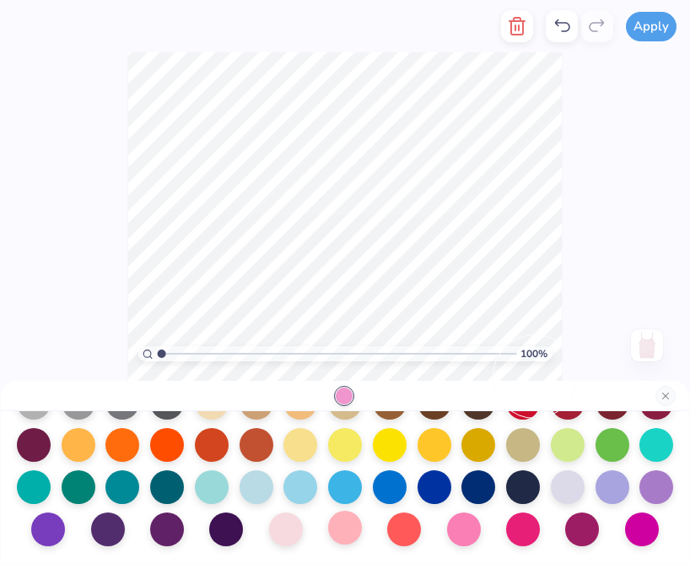
click at [338, 530] on div at bounding box center [345, 527] width 34 height 34
click at [300, 531] on div at bounding box center [286, 527] width 34 height 34
click at [480, 532] on div at bounding box center [464, 527] width 34 height 34
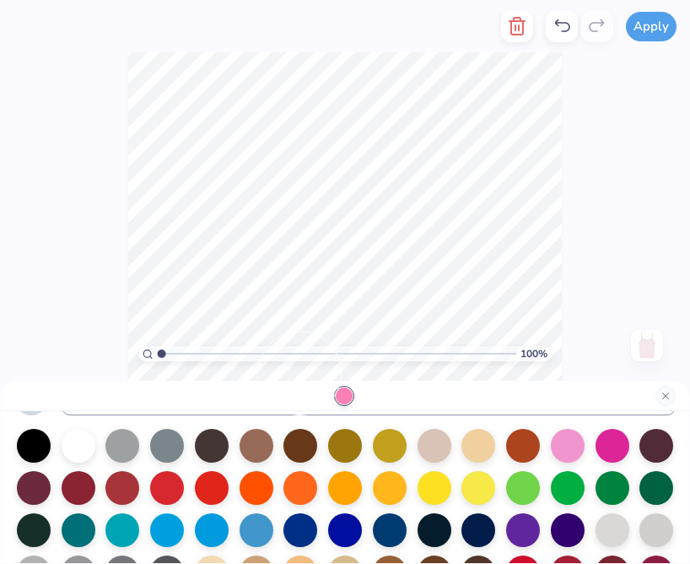
scroll to position [0, 0]
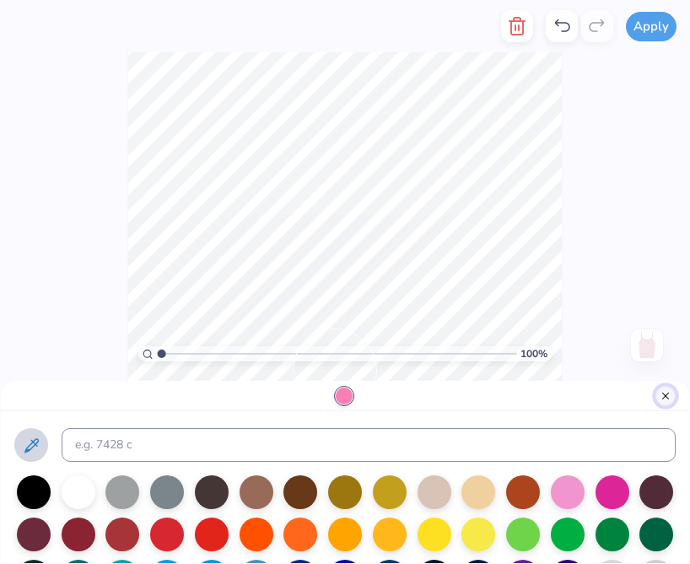
click at [666, 395] on button "Close" at bounding box center [666, 396] width 20 height 20
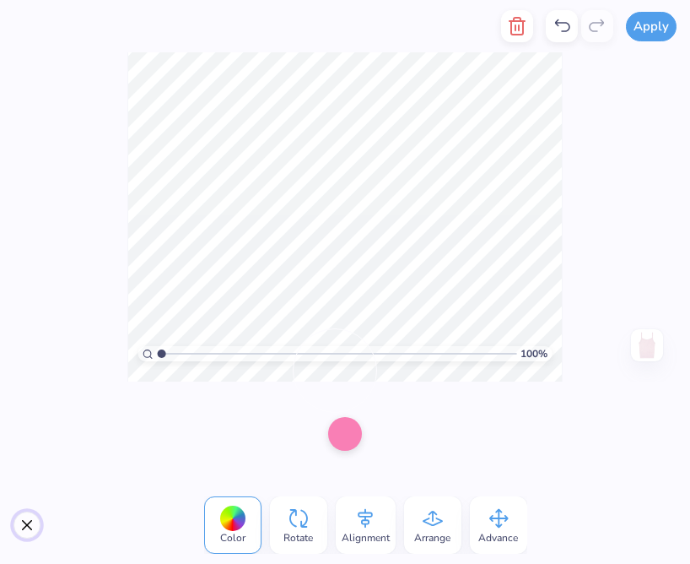
click at [23, 516] on button "Close" at bounding box center [26, 524] width 27 height 27
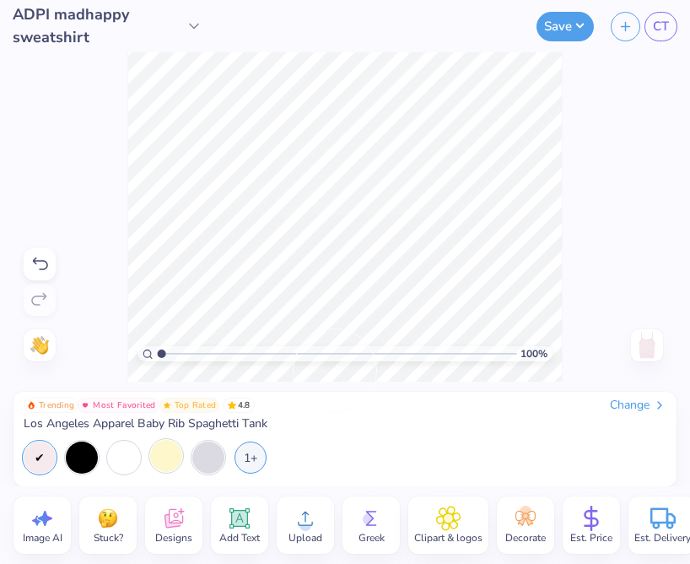
click at [299, 512] on icon at bounding box center [305, 517] width 25 height 25
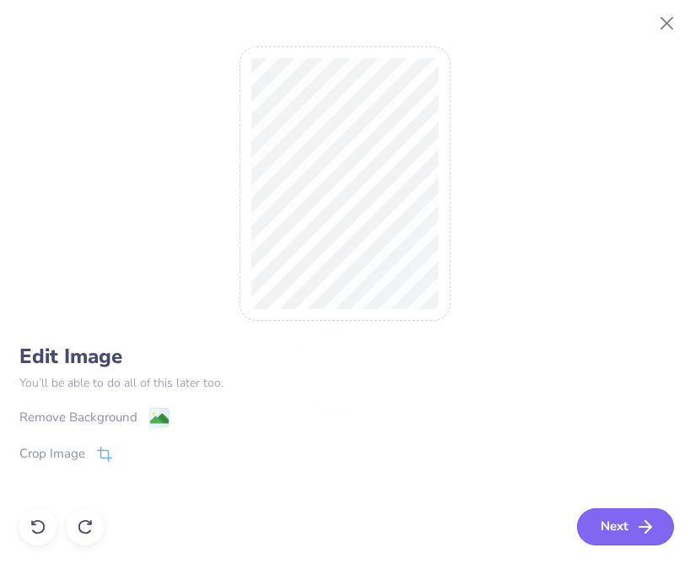
click at [617, 516] on button "Next" at bounding box center [625, 526] width 97 height 37
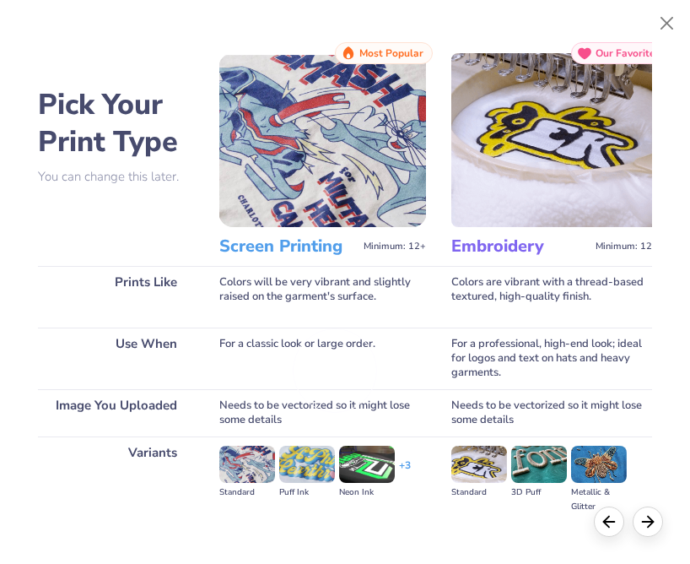
scroll to position [148, 0]
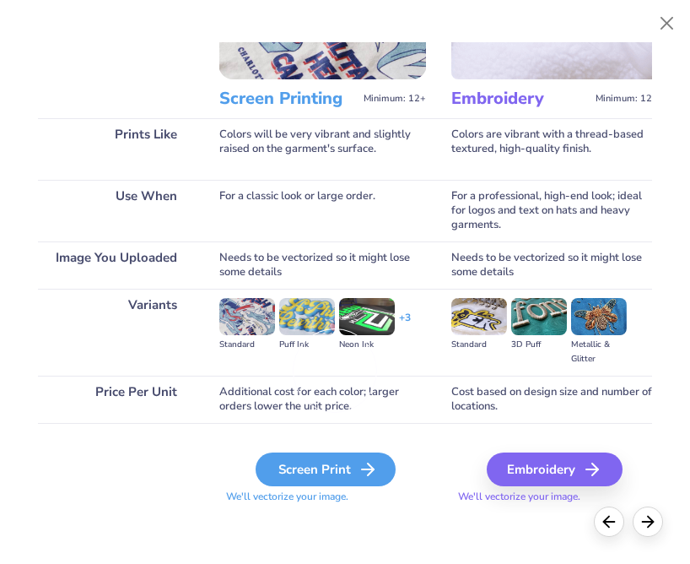
click at [302, 469] on div "Screen Print" at bounding box center [326, 469] width 140 height 34
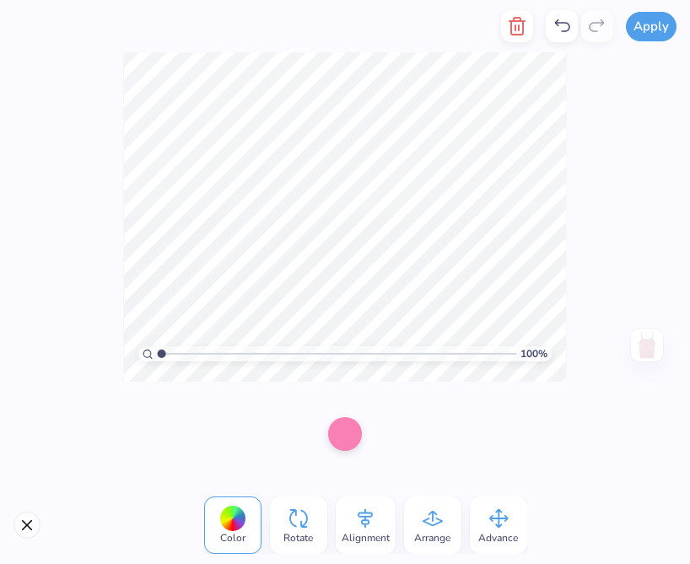
click at [224, 525] on div at bounding box center [232, 518] width 26 height 26
click at [346, 433] on div at bounding box center [345, 432] width 34 height 34
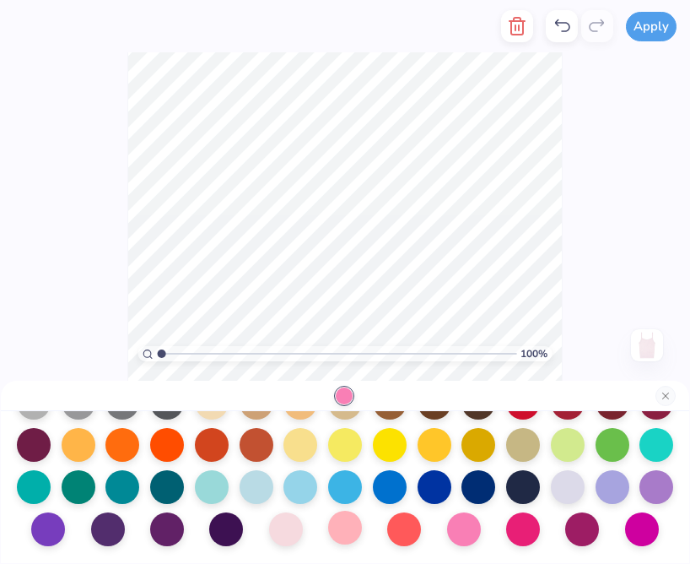
scroll to position [0, 0]
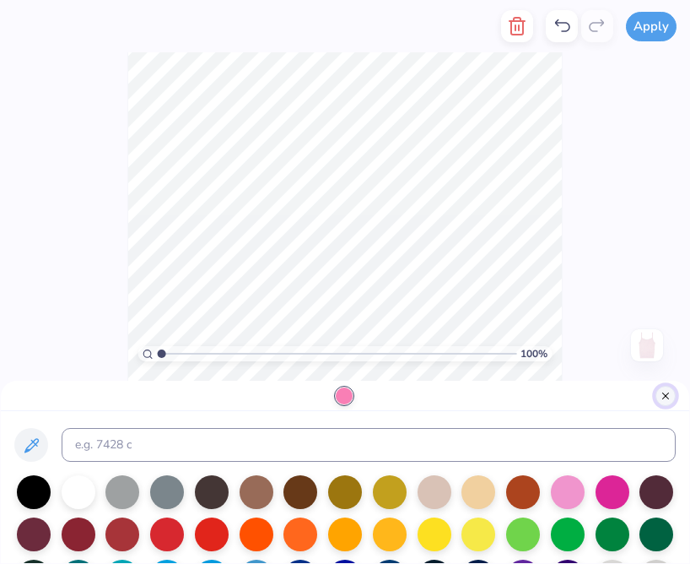
click at [672, 398] on button "Close" at bounding box center [666, 396] width 20 height 20
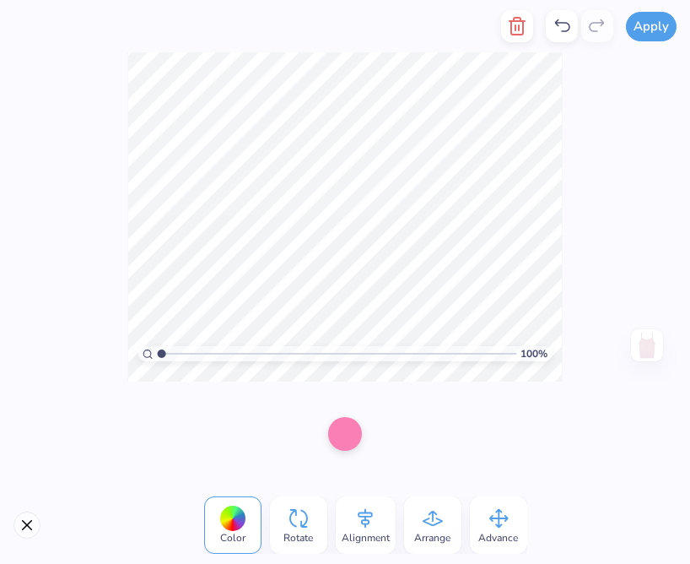
click at [552, 23] on icon at bounding box center [562, 26] width 20 height 20
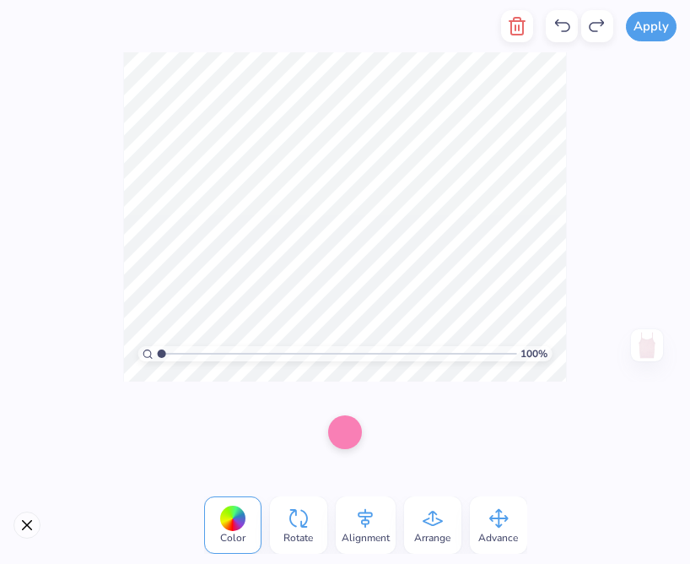
click at [346, 429] on div at bounding box center [345, 432] width 34 height 34
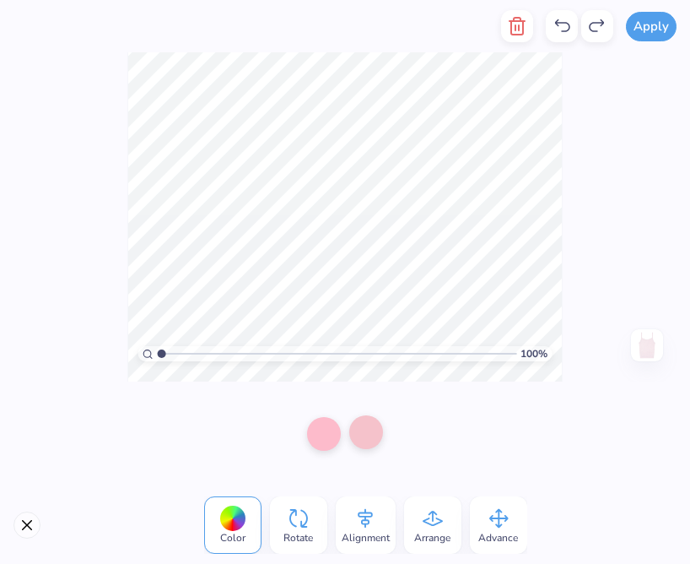
click at [371, 425] on div at bounding box center [366, 432] width 34 height 34
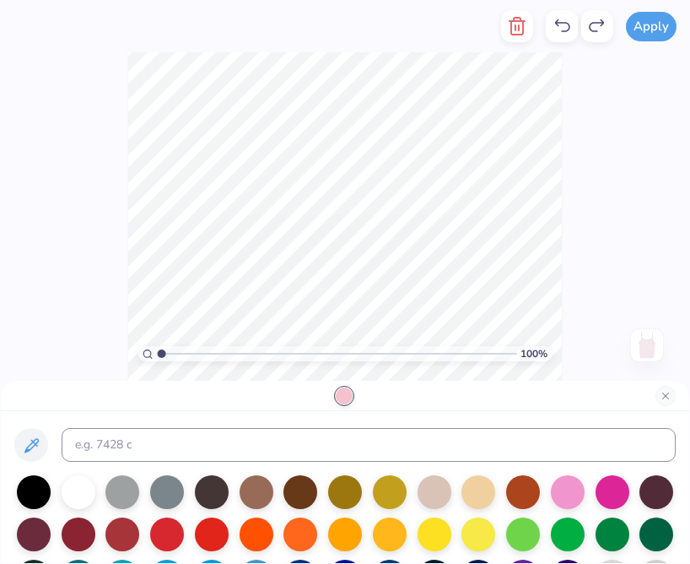
click at [654, 397] on div at bounding box center [345, 396] width 688 height 30
click at [660, 397] on button "Close" at bounding box center [666, 396] width 20 height 20
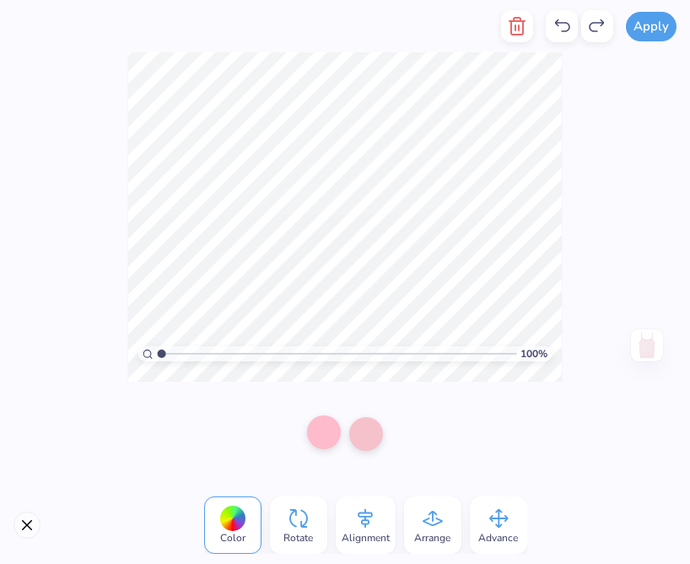
click at [316, 438] on div at bounding box center [324, 432] width 34 height 34
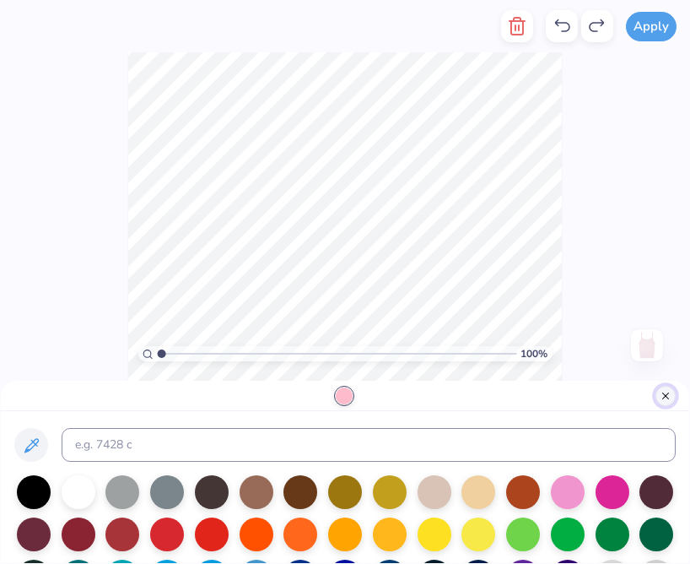
click at [661, 392] on button "Close" at bounding box center [666, 396] width 20 height 20
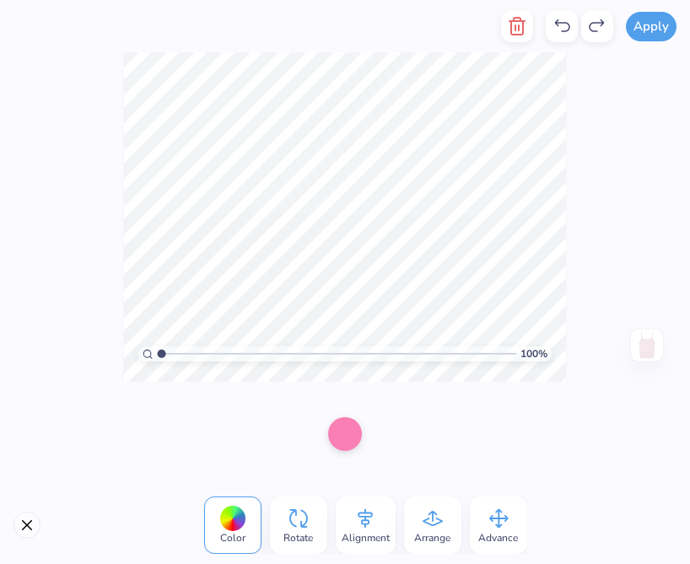
click at [240, 516] on div at bounding box center [232, 518] width 26 height 26
click at [348, 439] on div at bounding box center [345, 432] width 34 height 34
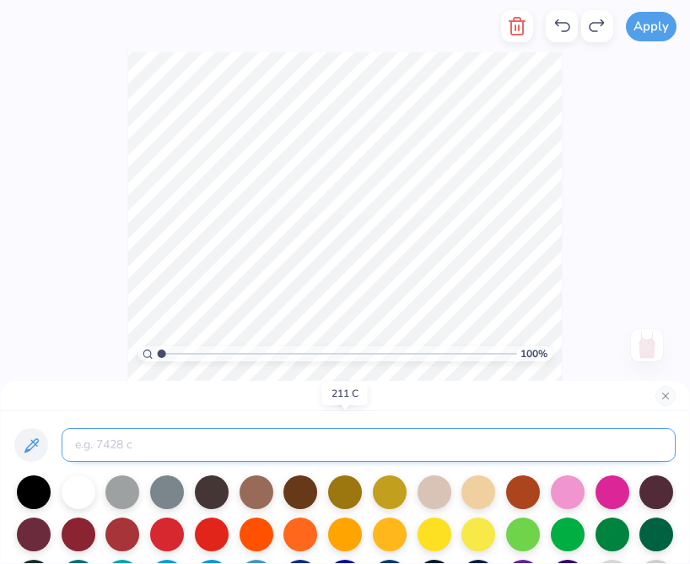
click at [348, 437] on input at bounding box center [369, 445] width 614 height 34
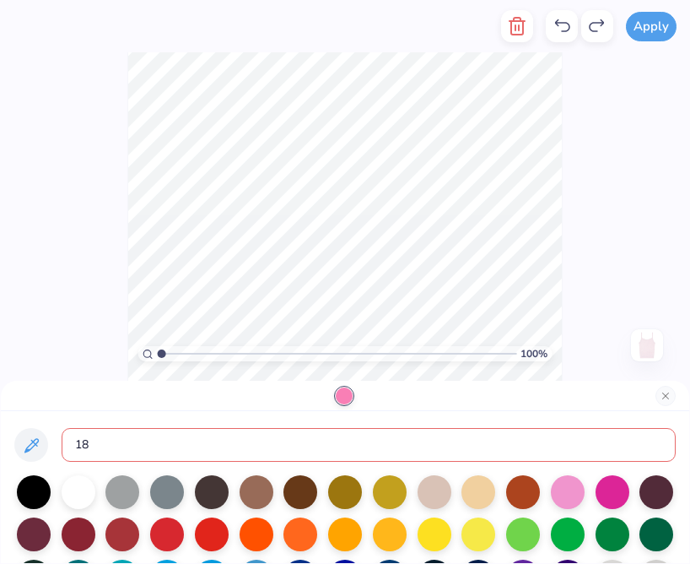
type input "182"
click at [668, 400] on button "Close" at bounding box center [666, 396] width 20 height 20
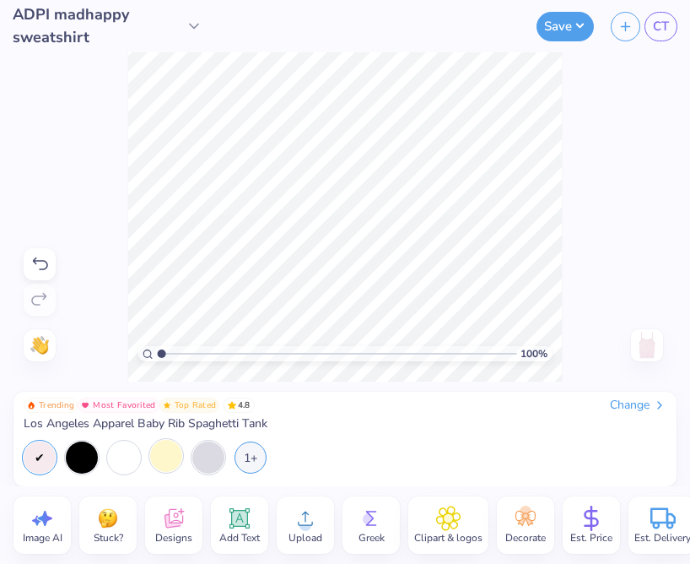
click at [170, 449] on div at bounding box center [166, 456] width 32 height 32
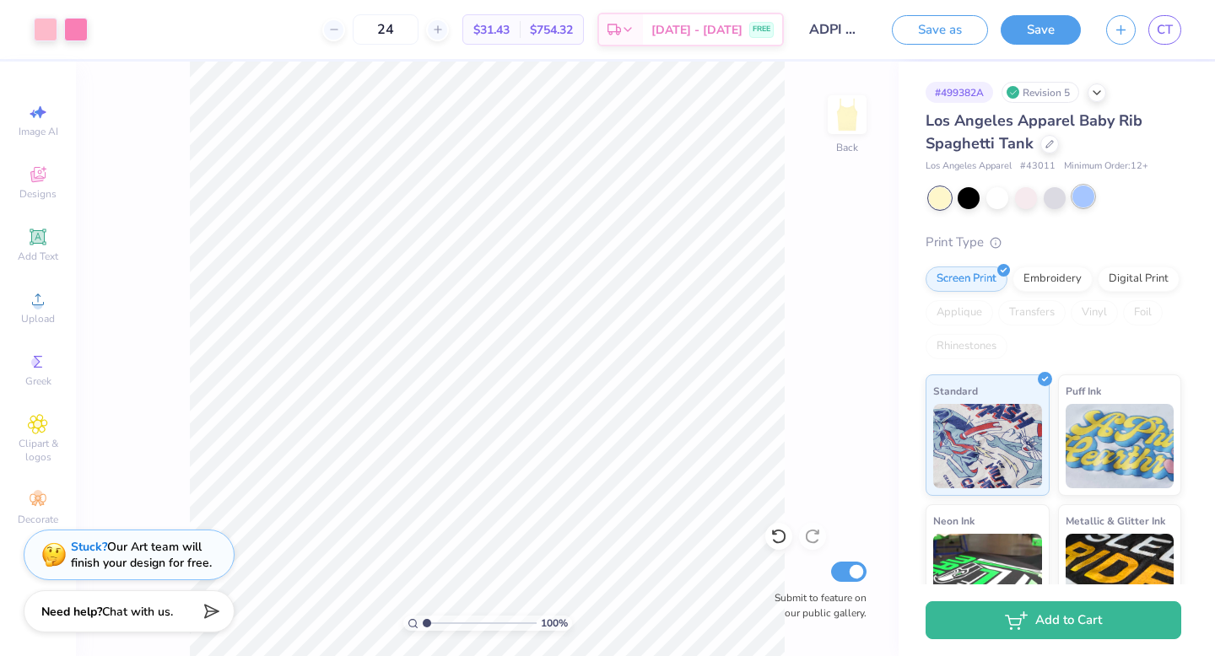
click at [1087, 204] on div at bounding box center [1083, 197] width 22 height 22
click at [46, 30] on div at bounding box center [46, 28] width 24 height 24
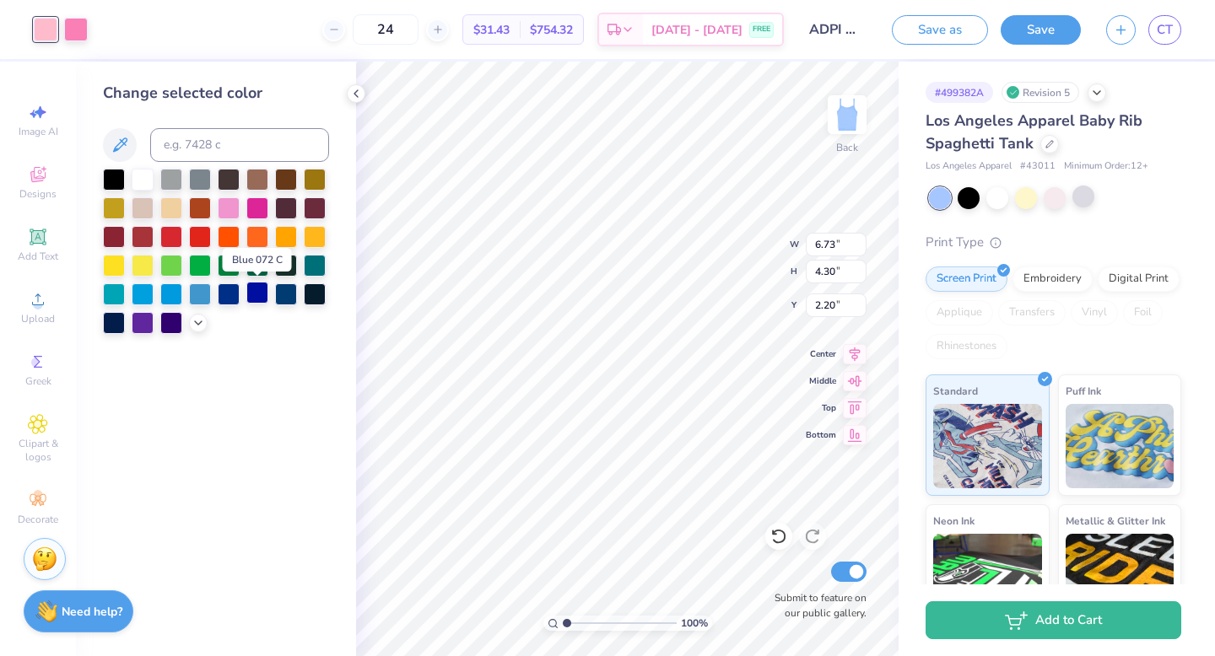
click at [258, 293] on div at bounding box center [257, 293] width 22 height 22
click at [80, 37] on div at bounding box center [76, 28] width 24 height 24
click at [251, 298] on div at bounding box center [257, 293] width 22 height 22
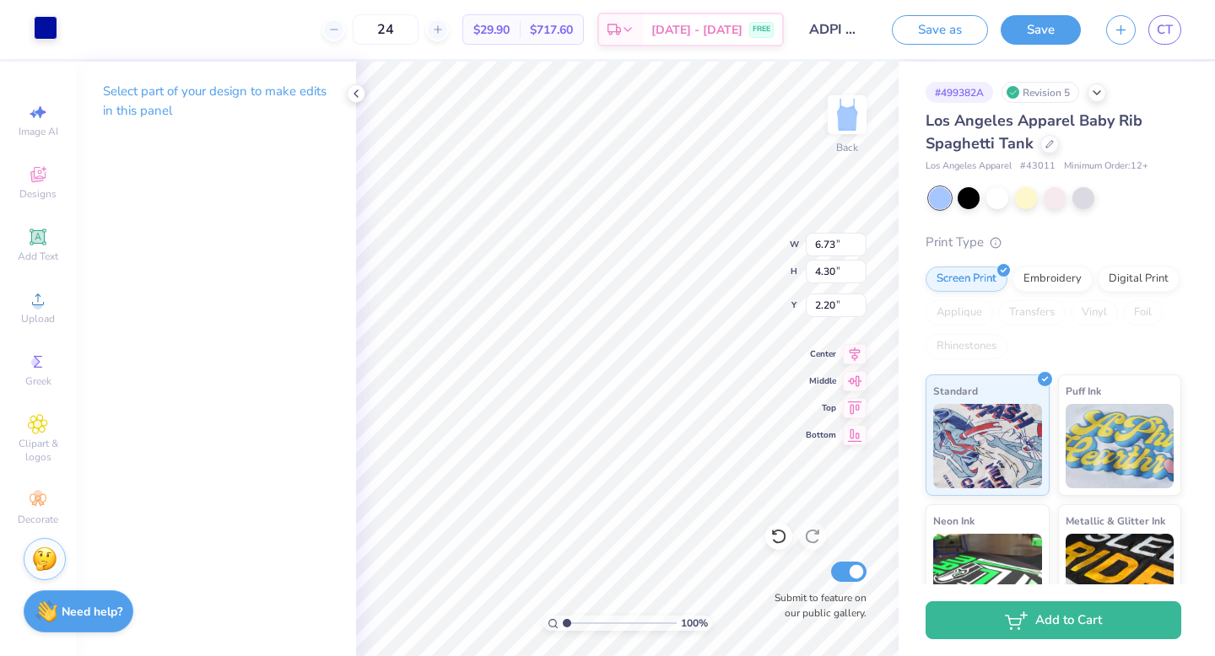
click at [42, 22] on div at bounding box center [46, 28] width 24 height 24
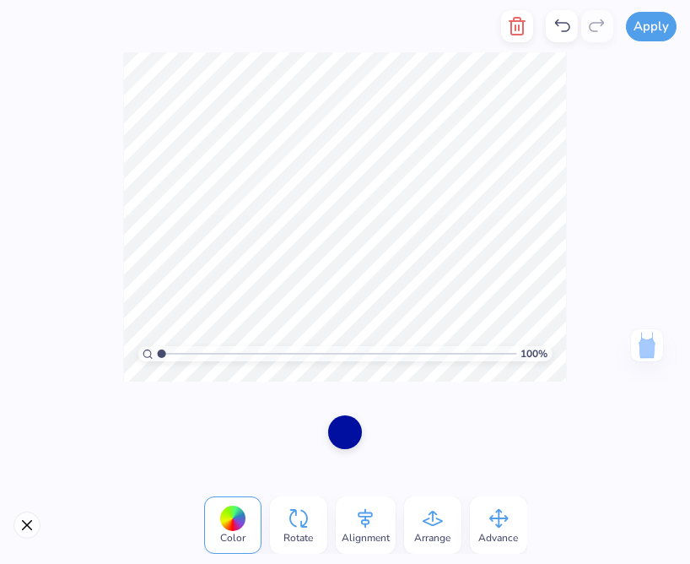
click at [341, 429] on div at bounding box center [345, 432] width 34 height 34
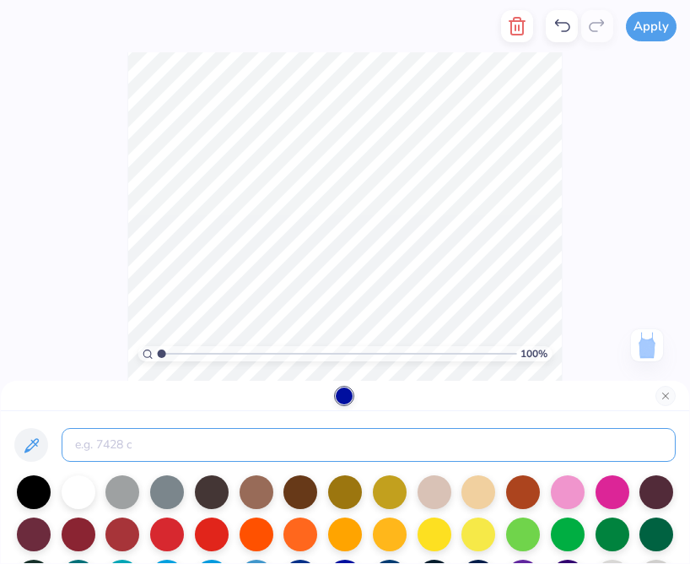
click at [341, 429] on input at bounding box center [369, 445] width 614 height 34
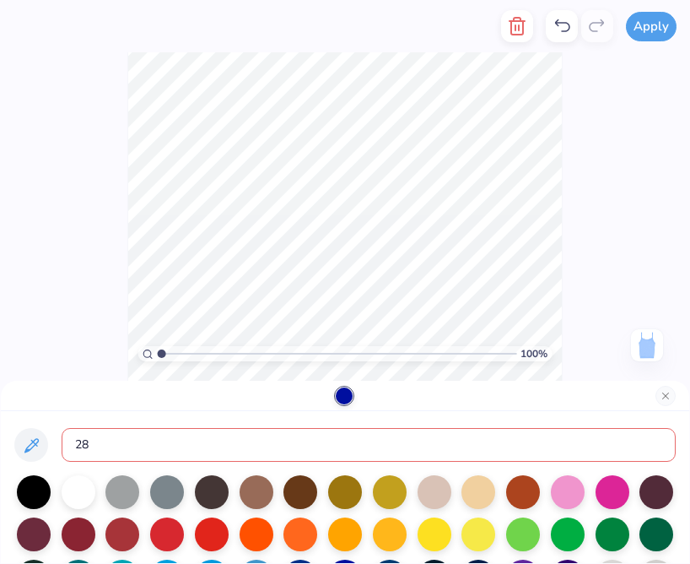
type input "286"
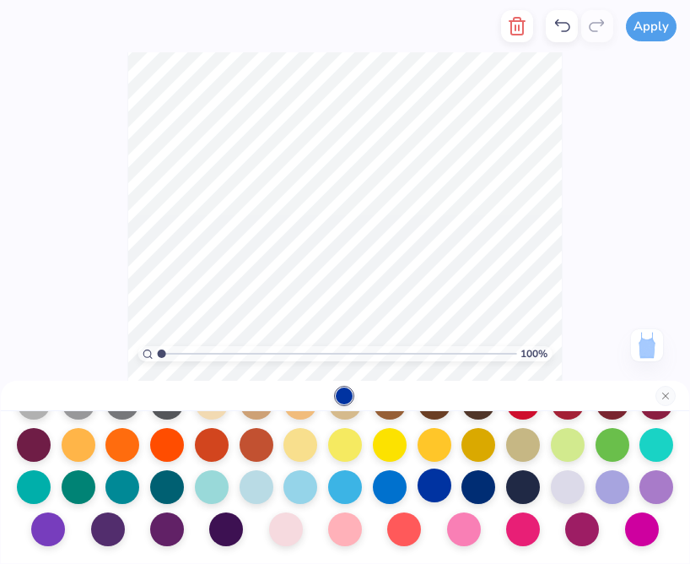
click at [429, 490] on div at bounding box center [435, 485] width 34 height 34
click at [127, 212] on div "100 %" at bounding box center [344, 216] width 435 height 435
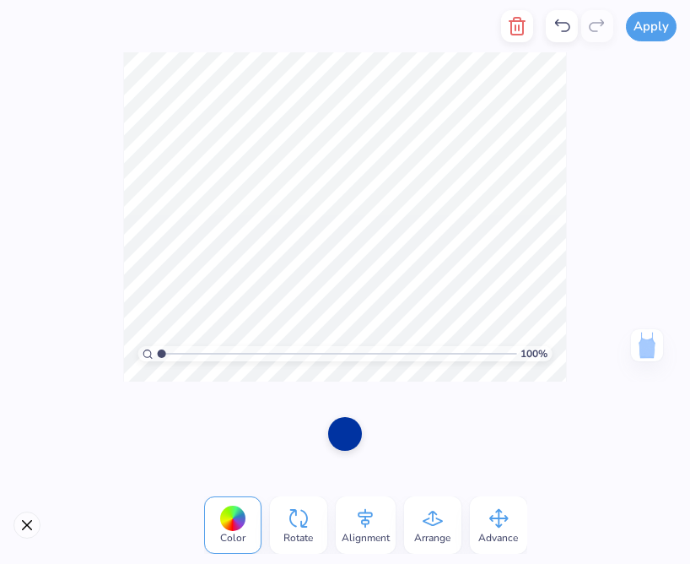
click at [238, 512] on div at bounding box center [232, 518] width 26 height 26
click at [345, 433] on div at bounding box center [345, 432] width 34 height 34
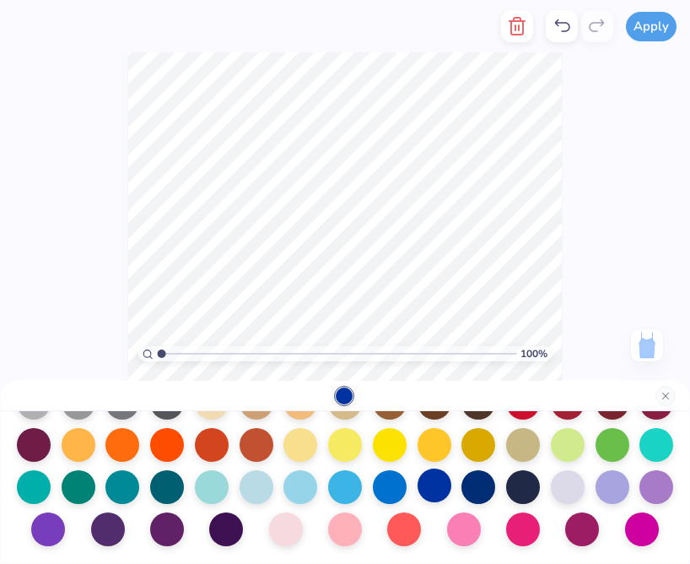
click at [428, 489] on div at bounding box center [435, 485] width 34 height 34
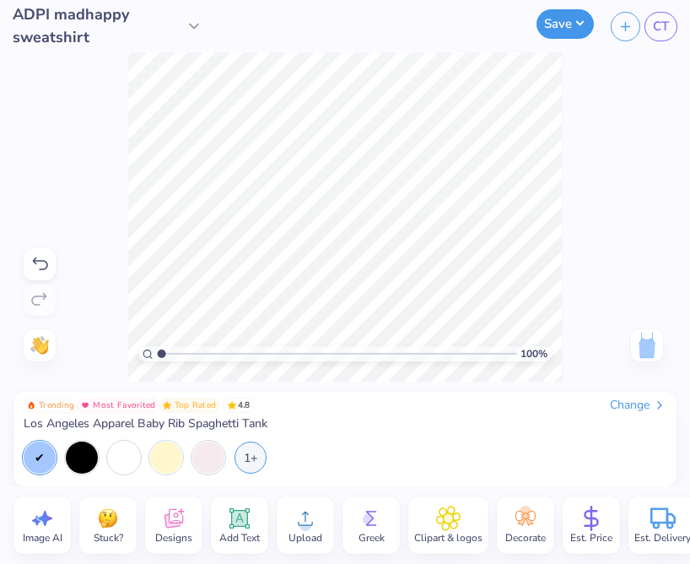
click at [562, 30] on button "Save" at bounding box center [565, 24] width 57 height 30
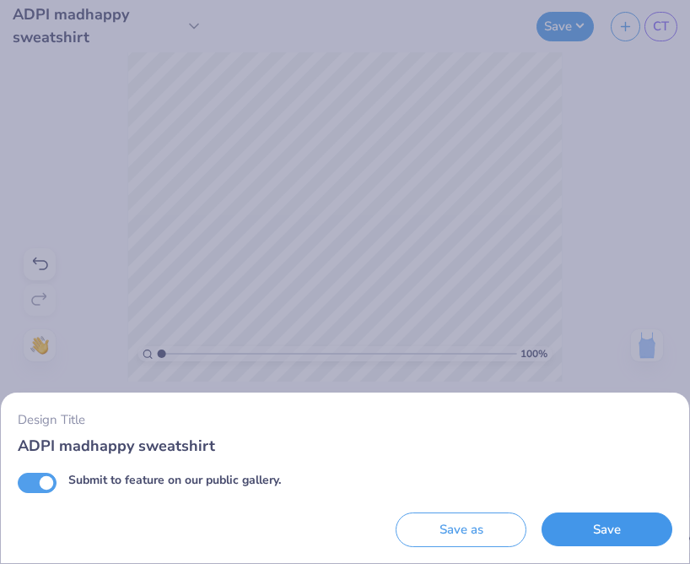
click at [601, 516] on button "Save" at bounding box center [607, 529] width 131 height 35
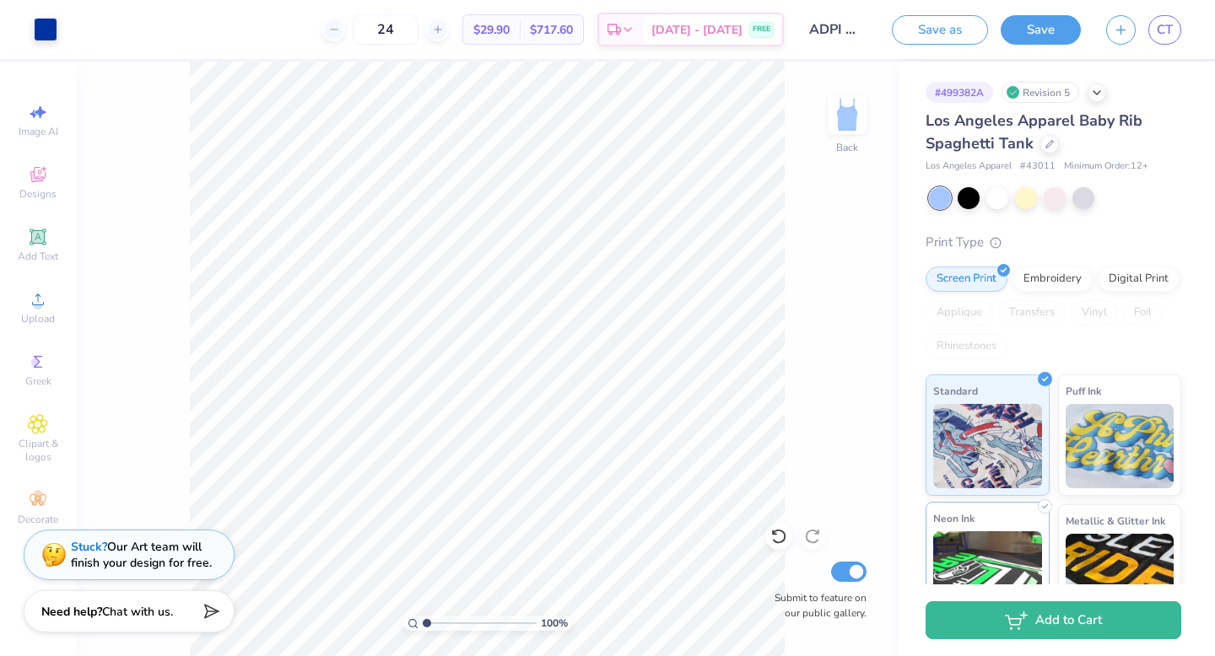
scroll to position [171, 0]
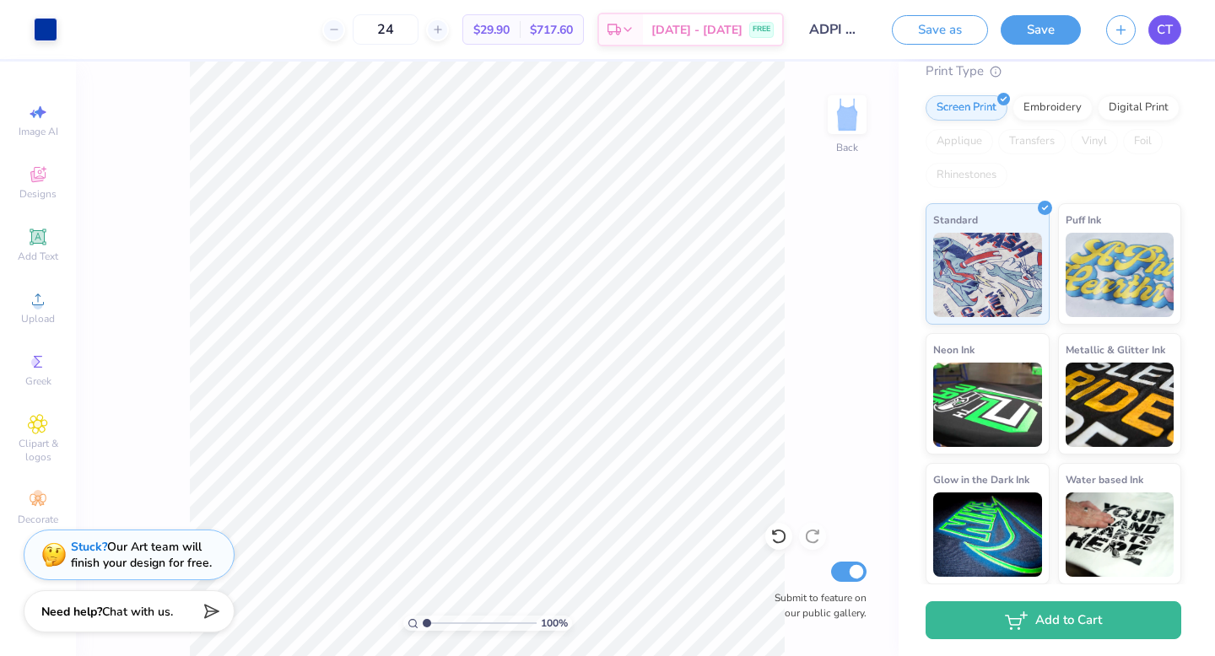
click at [1157, 30] on span "CT" at bounding box center [1165, 29] width 16 height 19
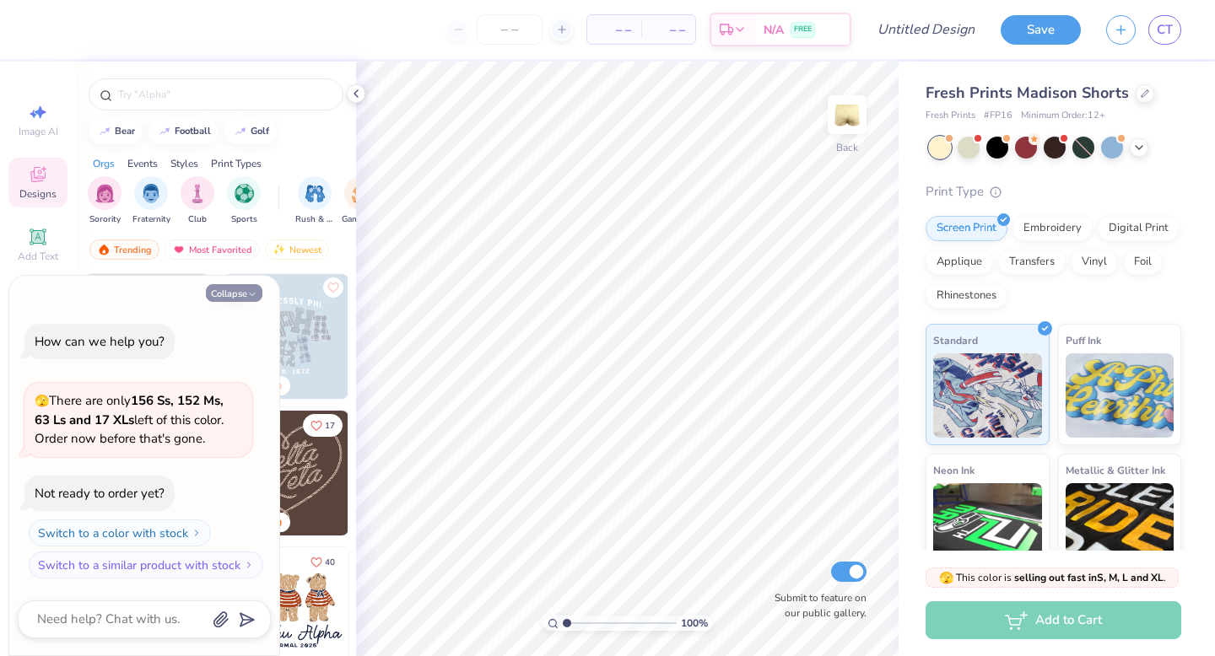
click at [249, 293] on icon "button" at bounding box center [252, 294] width 10 height 10
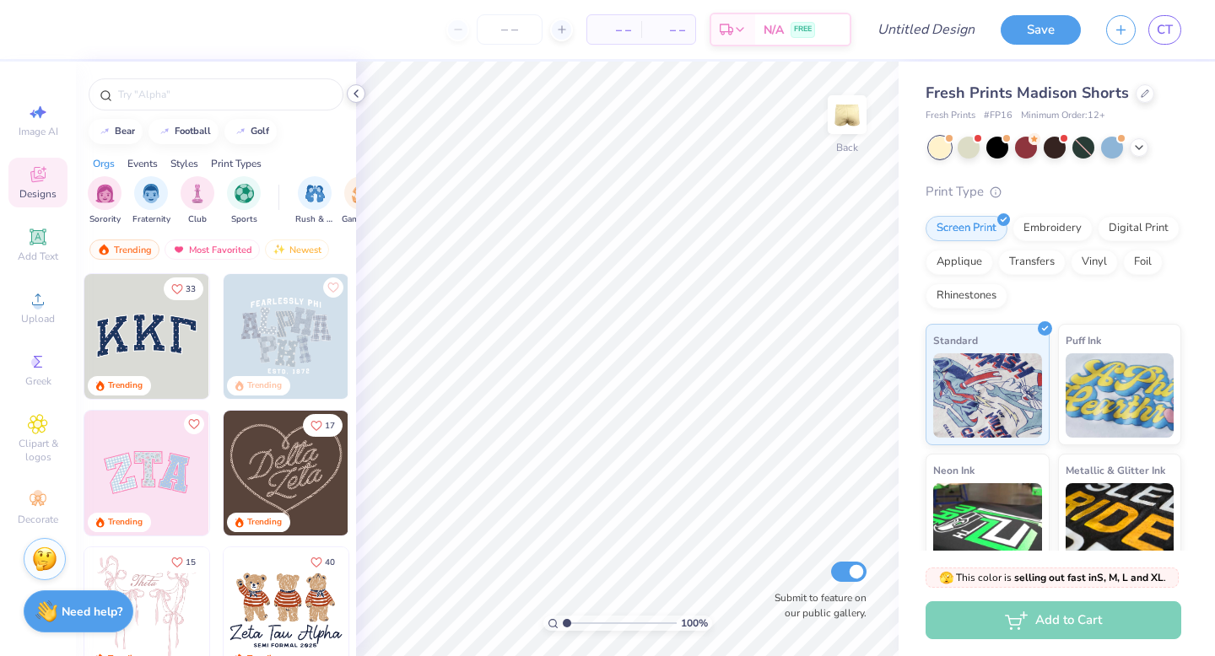
click at [356, 93] on icon at bounding box center [355, 93] width 13 height 13
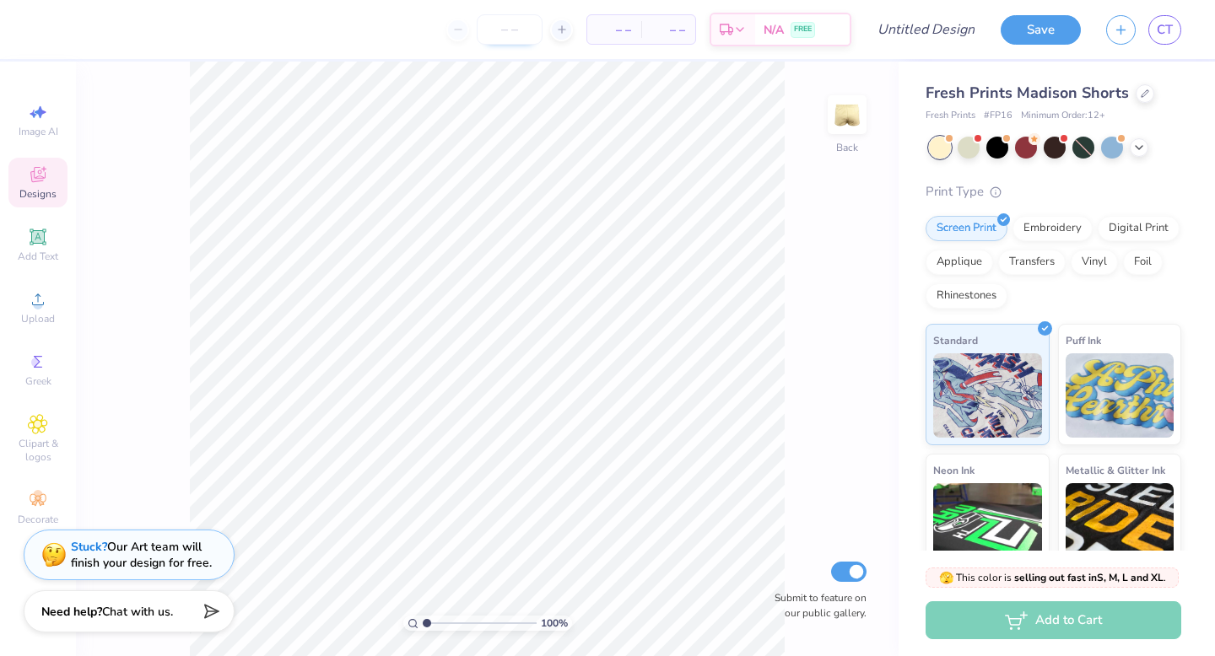
click at [526, 35] on input "number" at bounding box center [510, 29] width 66 height 30
click at [1135, 150] on icon at bounding box center [1138, 145] width 13 height 13
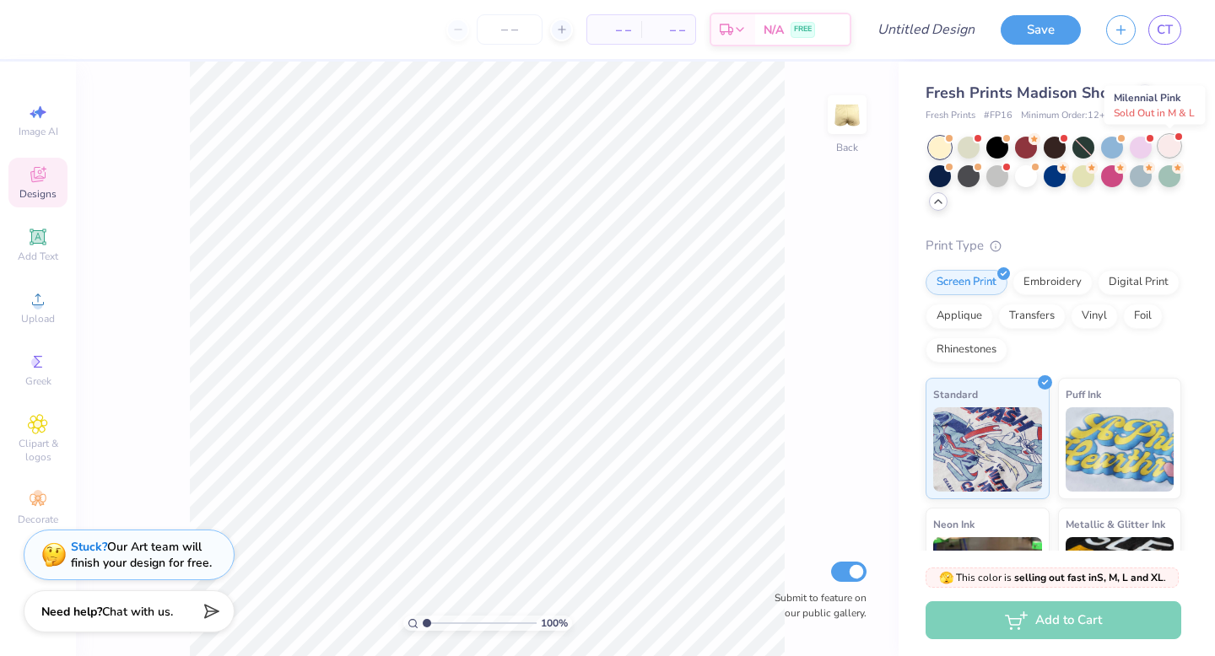
click at [1164, 147] on div at bounding box center [1169, 146] width 22 height 22
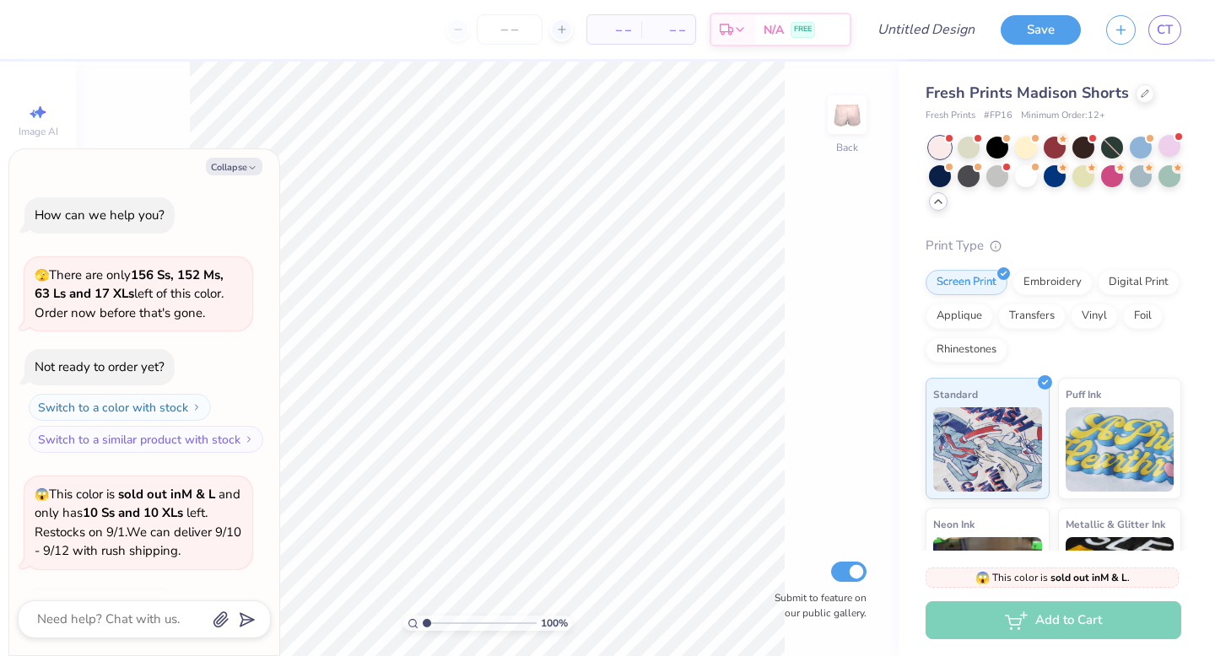
scroll to position [112, 0]
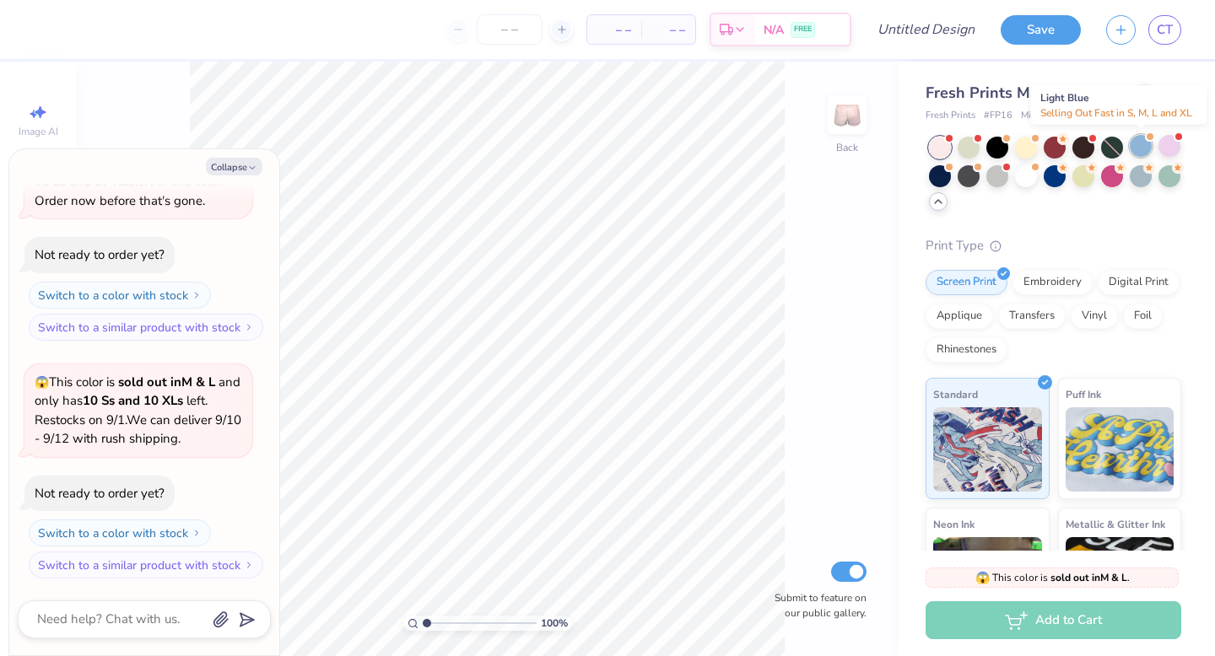
click at [1150, 146] on div at bounding box center [1141, 146] width 22 height 22
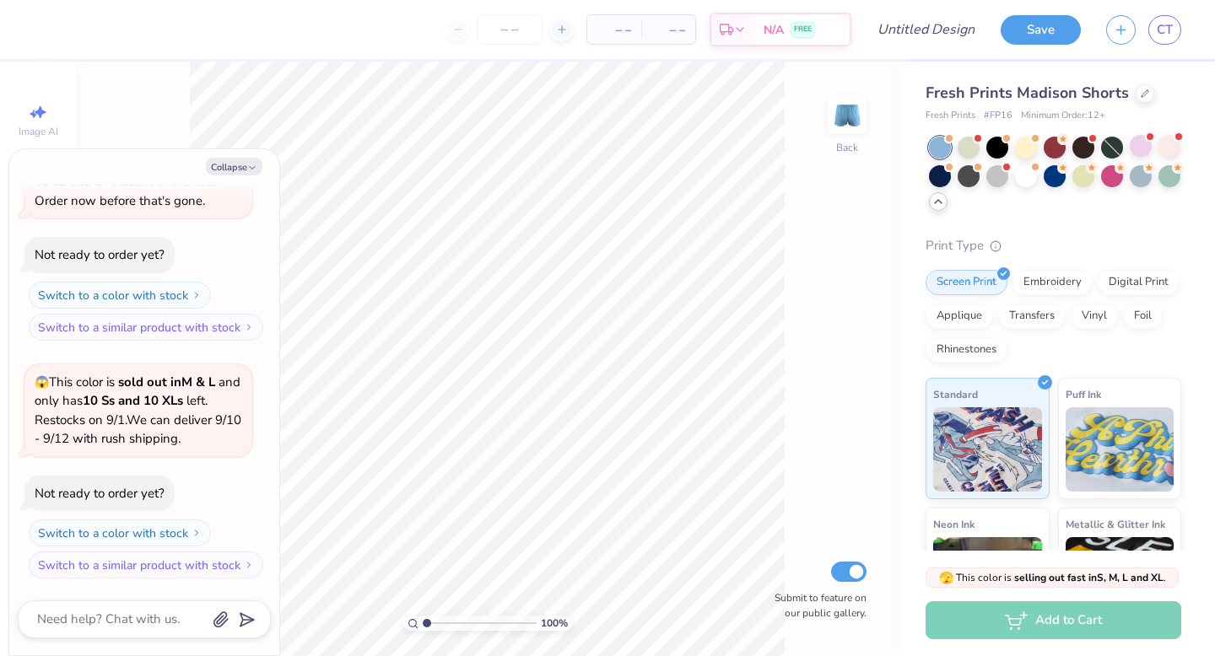
scroll to position [332, 0]
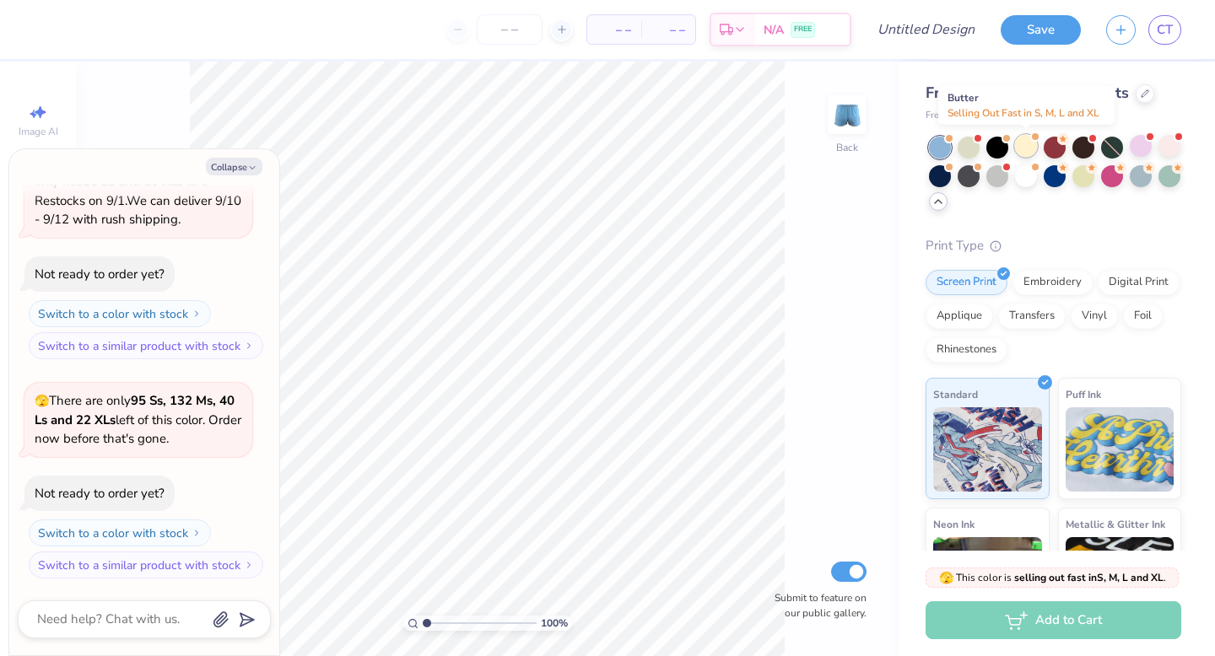
click at [1034, 147] on div at bounding box center [1026, 146] width 22 height 22
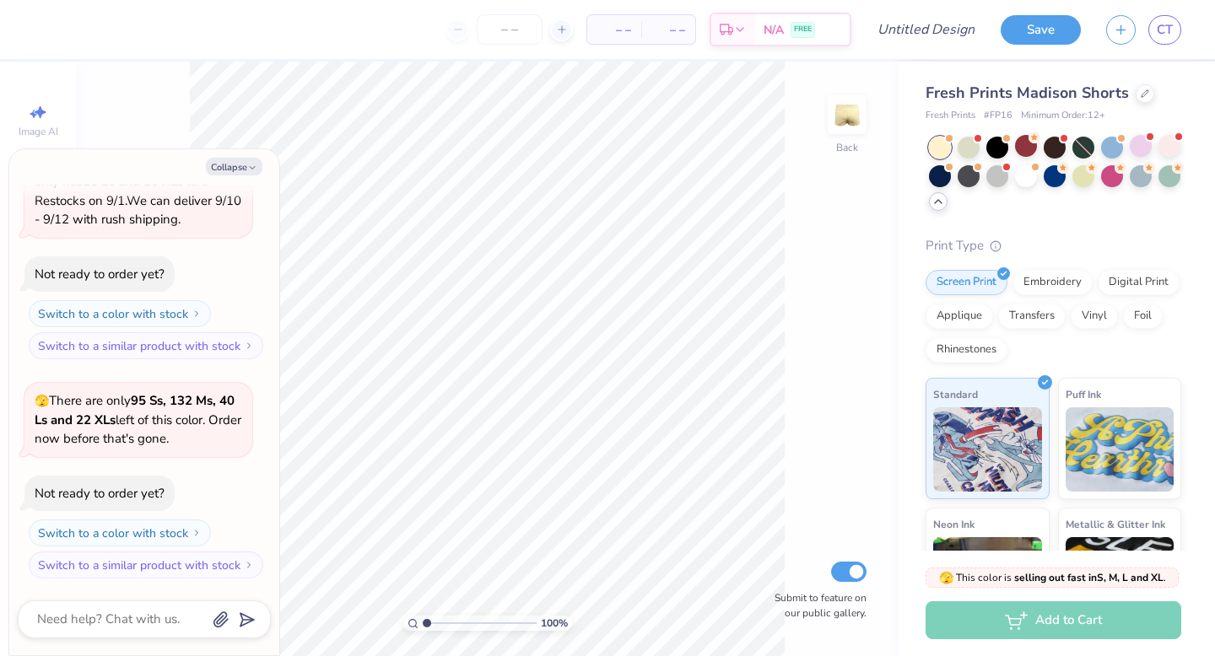
scroll to position [551, 0]
click at [1142, 145] on div at bounding box center [1141, 146] width 22 height 22
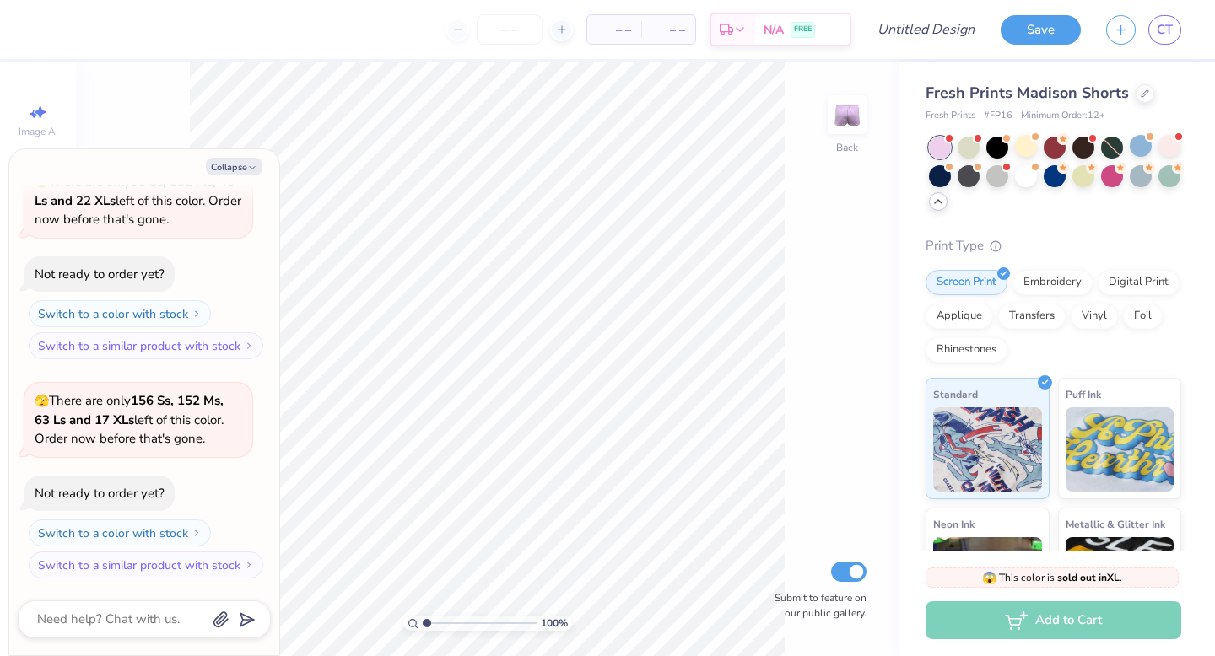
scroll to position [789, 0]
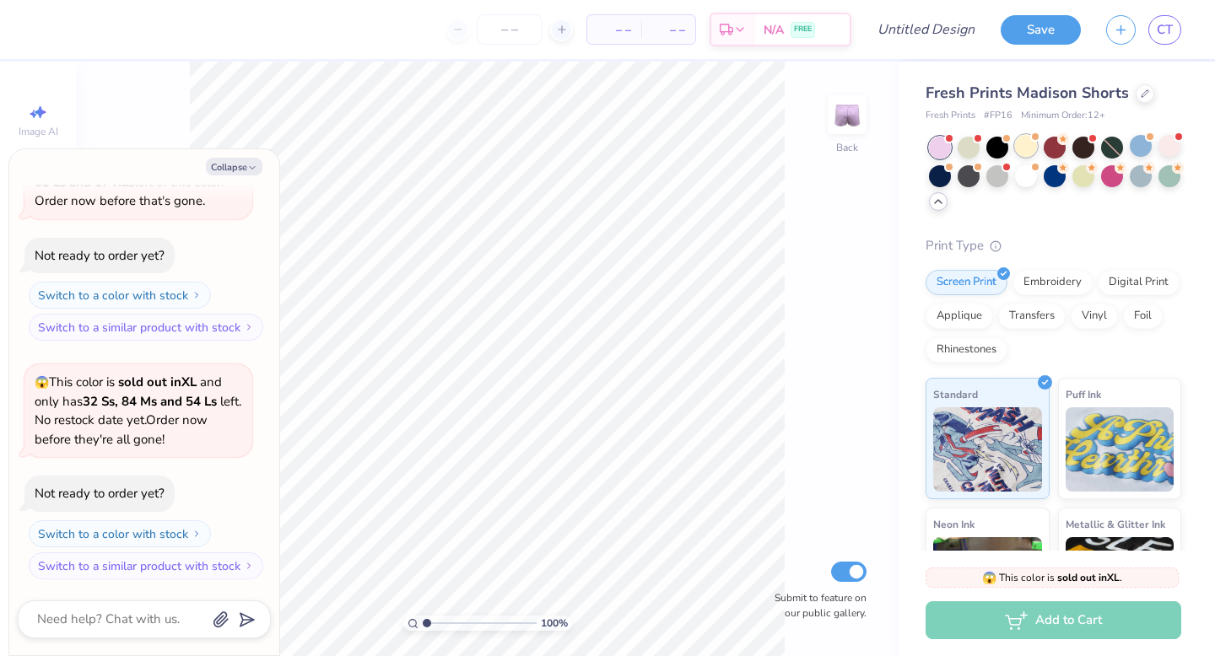
click at [1026, 149] on div at bounding box center [1026, 146] width 22 height 22
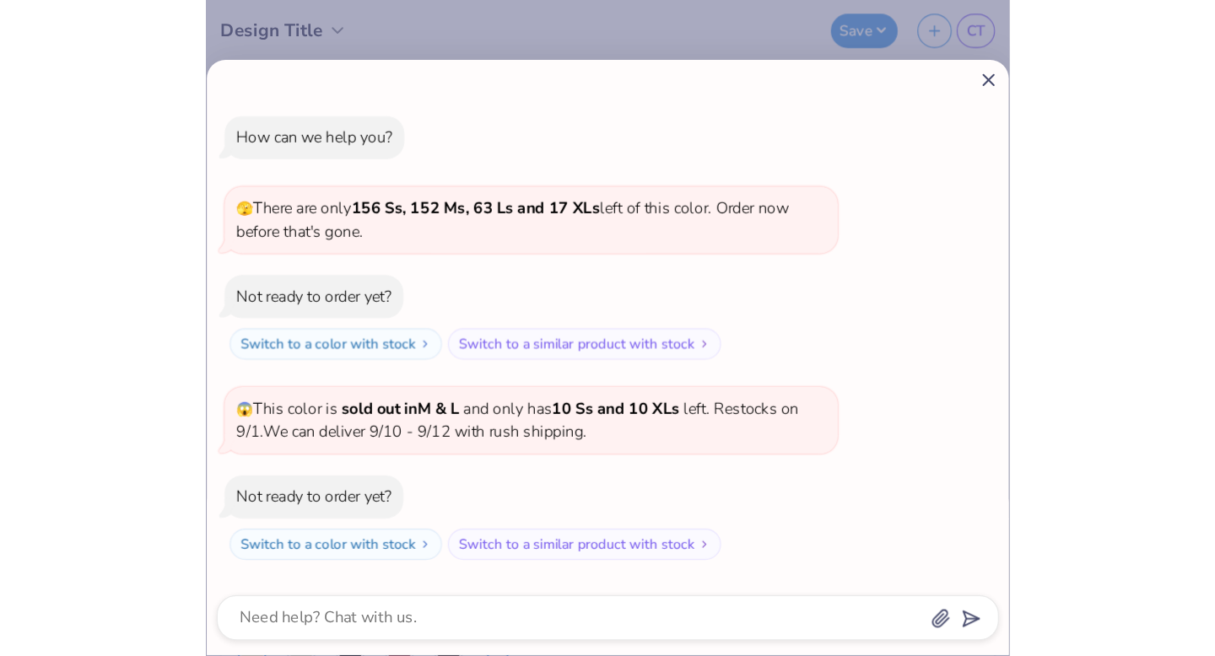
scroll to position [680, 0]
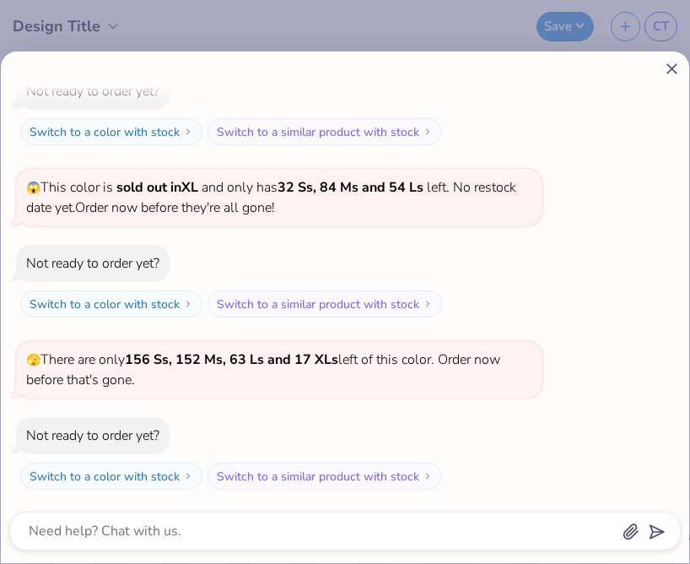
click at [673, 66] on line at bounding box center [671, 68] width 9 height 9
type textarea "x"
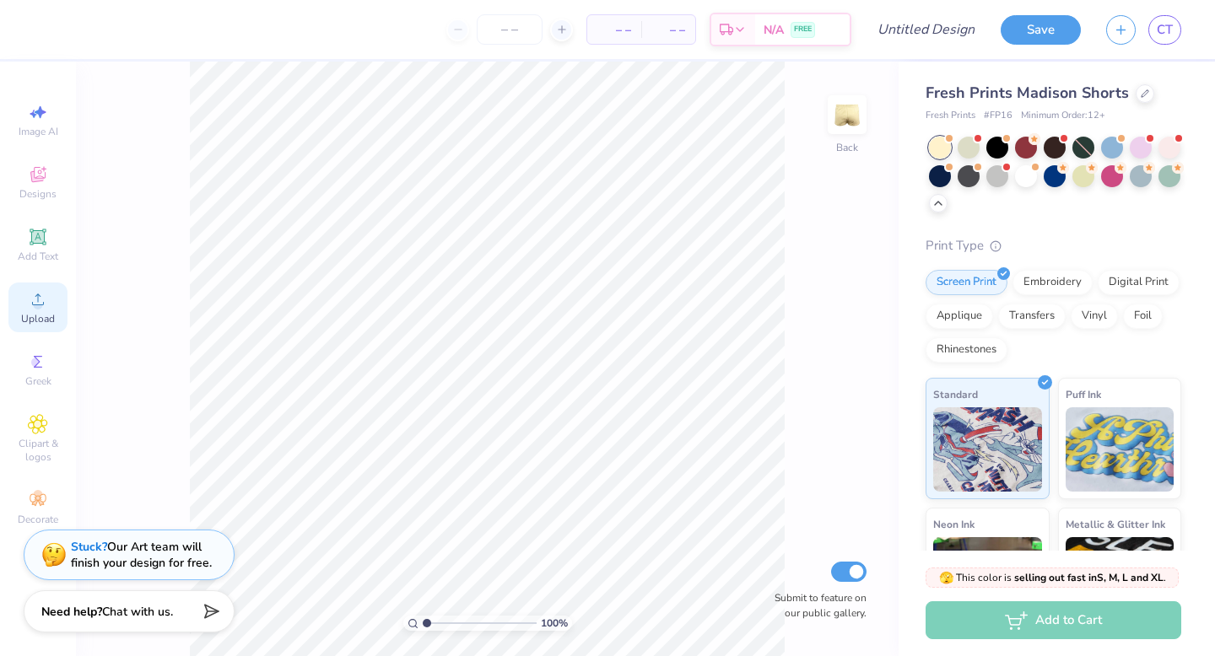
click at [40, 308] on circle at bounding box center [37, 304] width 9 height 9
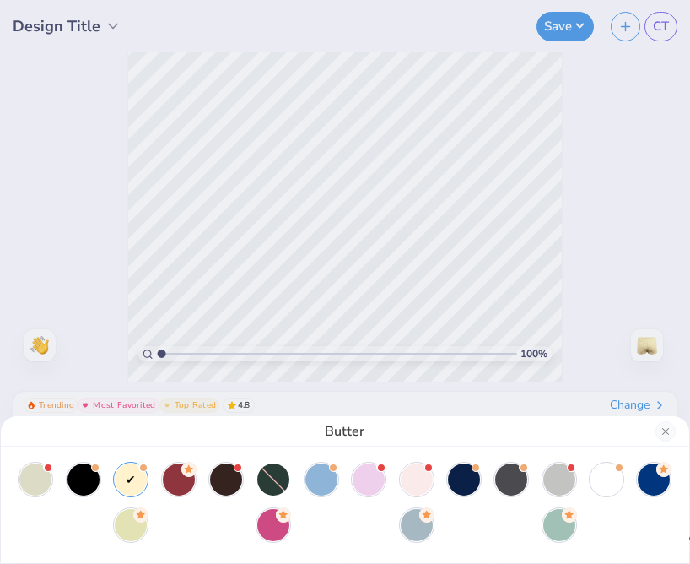
click at [146, 240] on div "Butter" at bounding box center [345, 282] width 690 height 564
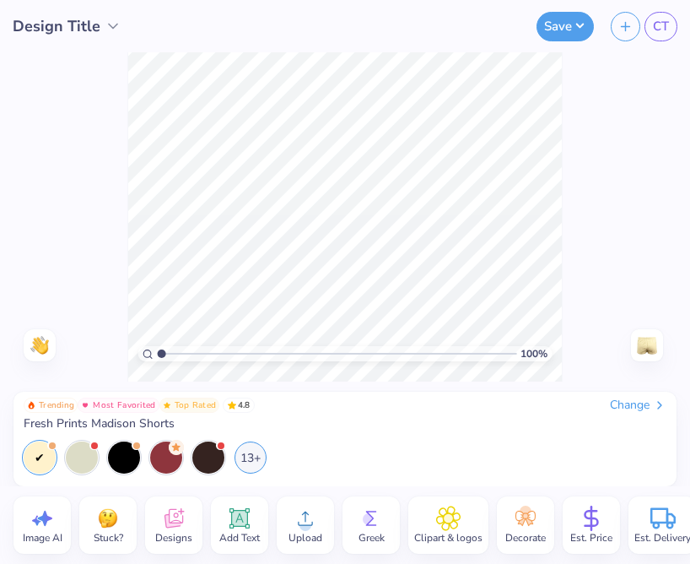
click at [107, 18] on icon at bounding box center [113, 26] width 17 height 17
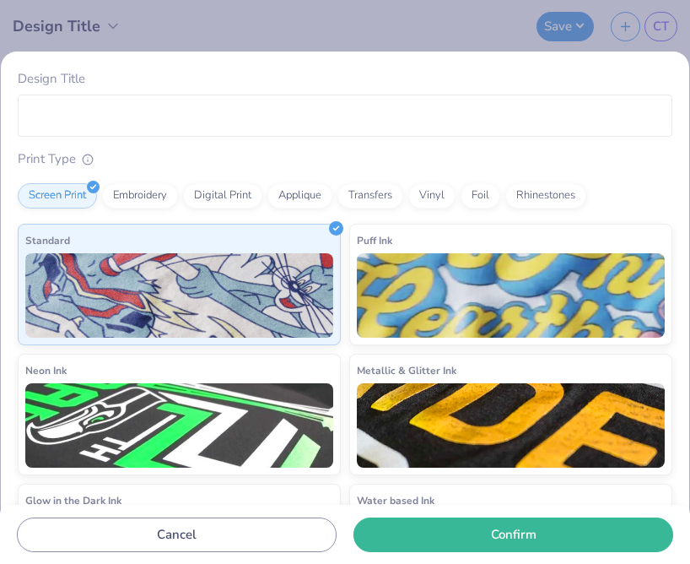
click at [109, 45] on div "Design Title Print Type Screen Print Embroidery Digital Print Applique Transfer…" at bounding box center [345, 282] width 690 height 564
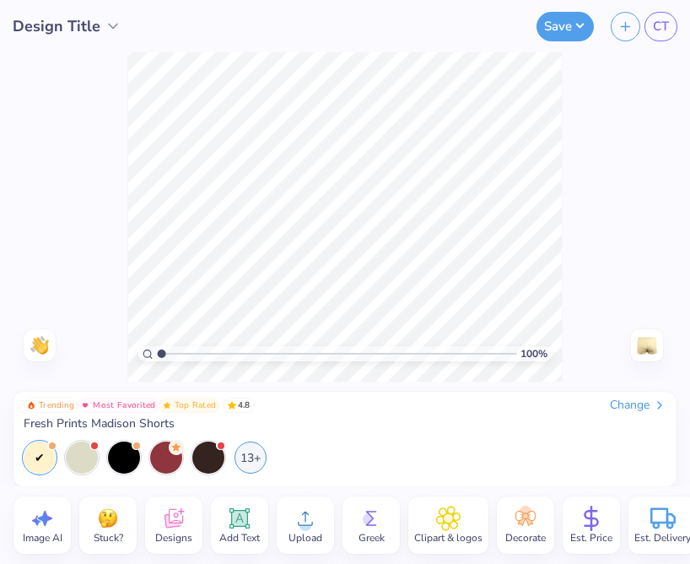
click at [294, 515] on icon at bounding box center [305, 517] width 25 height 25
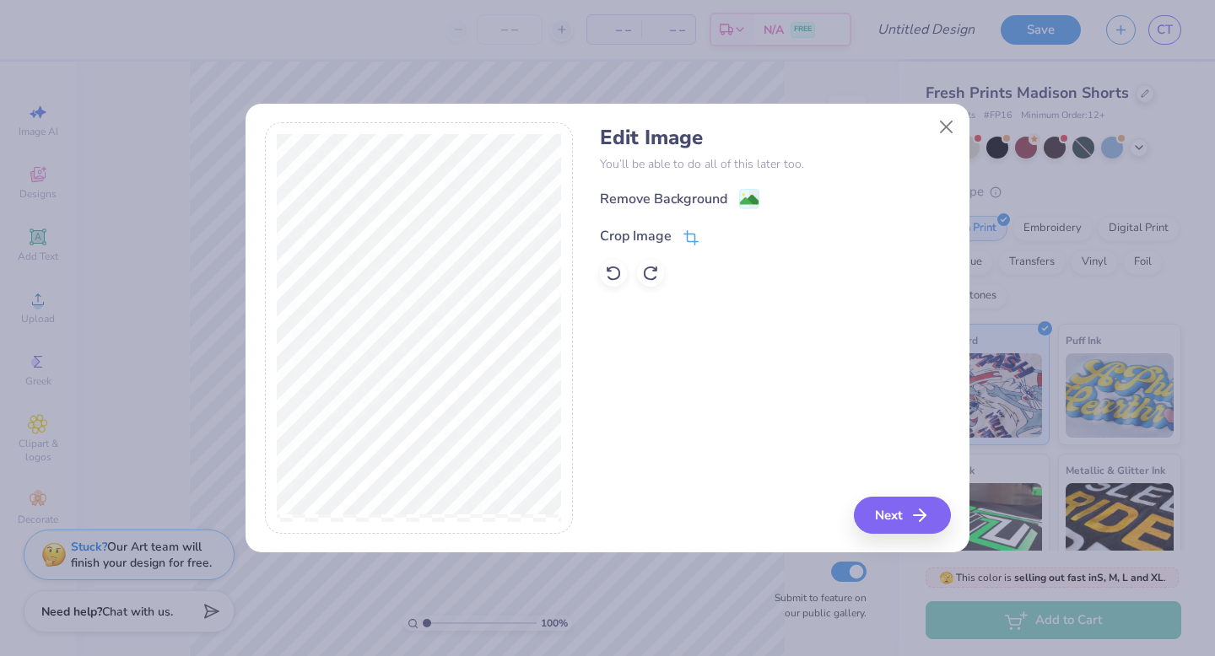
click at [695, 239] on icon at bounding box center [690, 237] width 15 height 15
click at [941, 523] on div "Edit Image You’ll be able to do all of this later too. Remove Background Crop I…" at bounding box center [775, 328] width 350 height 412
click at [920, 519] on div "Edit Image You’ll be able to do all of this later too. Remove Background Crop I…" at bounding box center [775, 328] width 350 height 412
click at [722, 232] on icon at bounding box center [720, 234] width 10 height 10
click at [753, 193] on image at bounding box center [749, 201] width 19 height 19
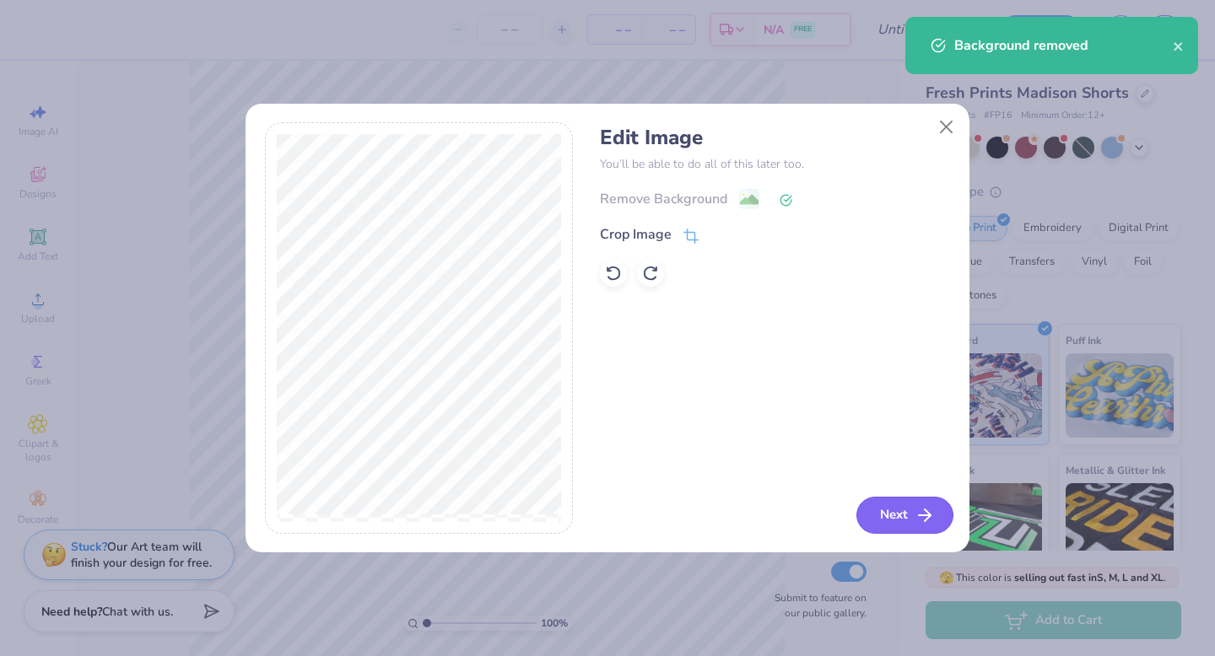
click at [883, 527] on button "Next" at bounding box center [904, 515] width 97 height 37
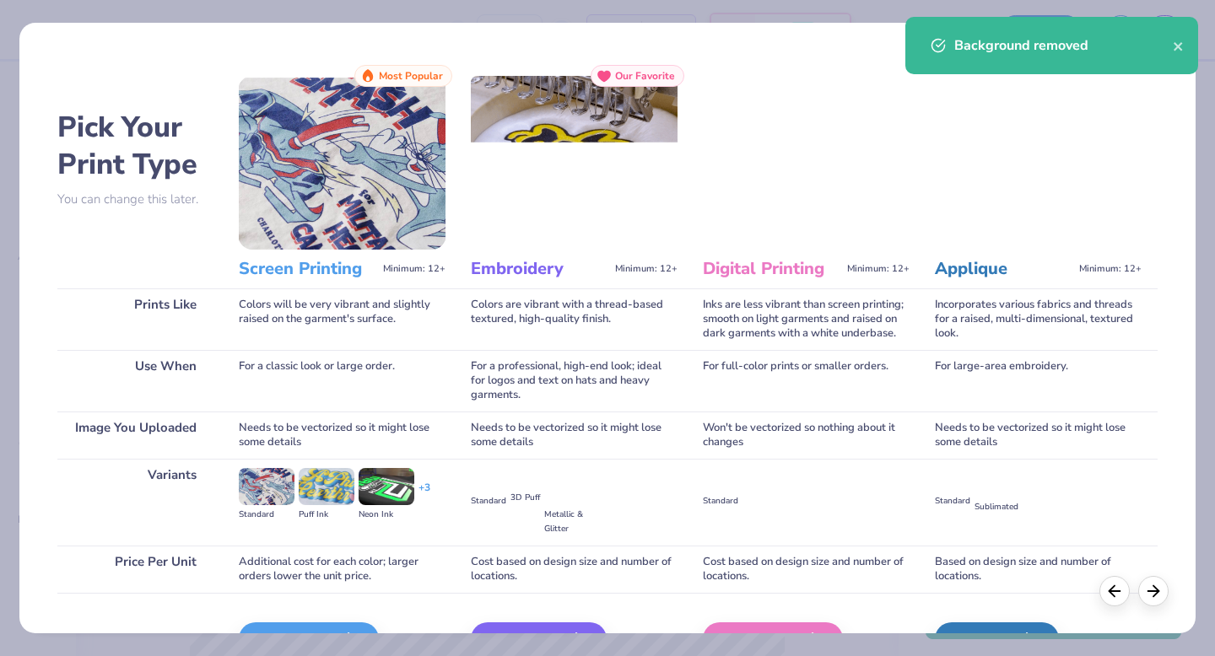
scroll to position [54, 0]
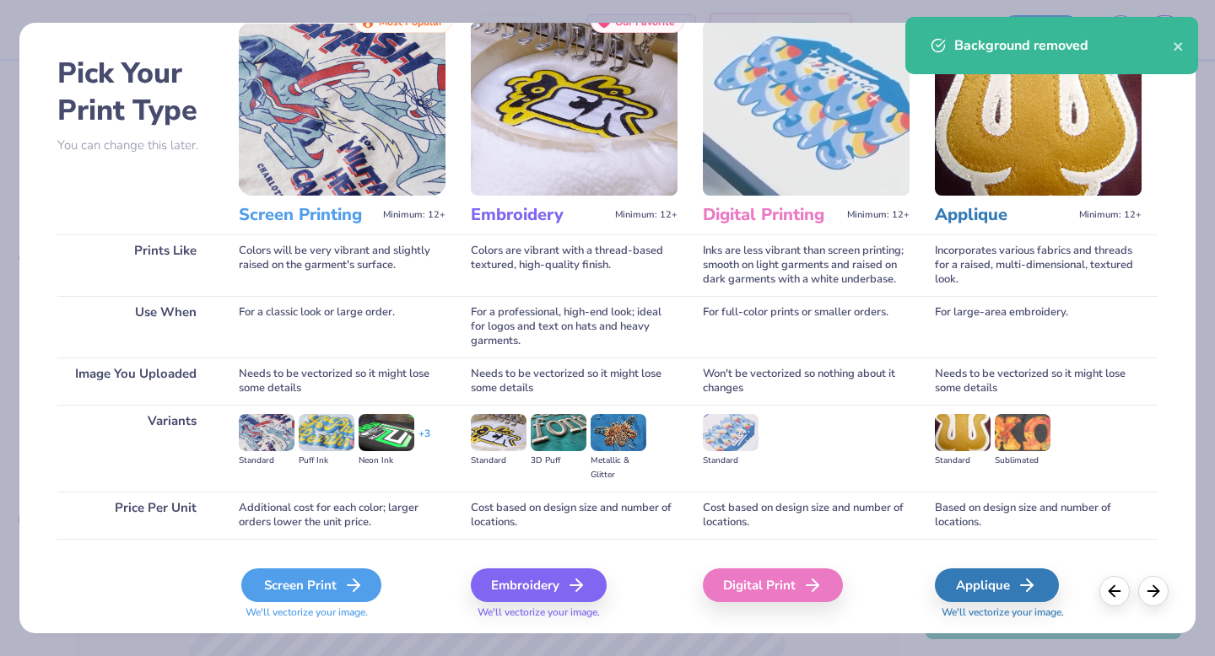
click at [353, 581] on icon at bounding box center [353, 585] width 20 height 20
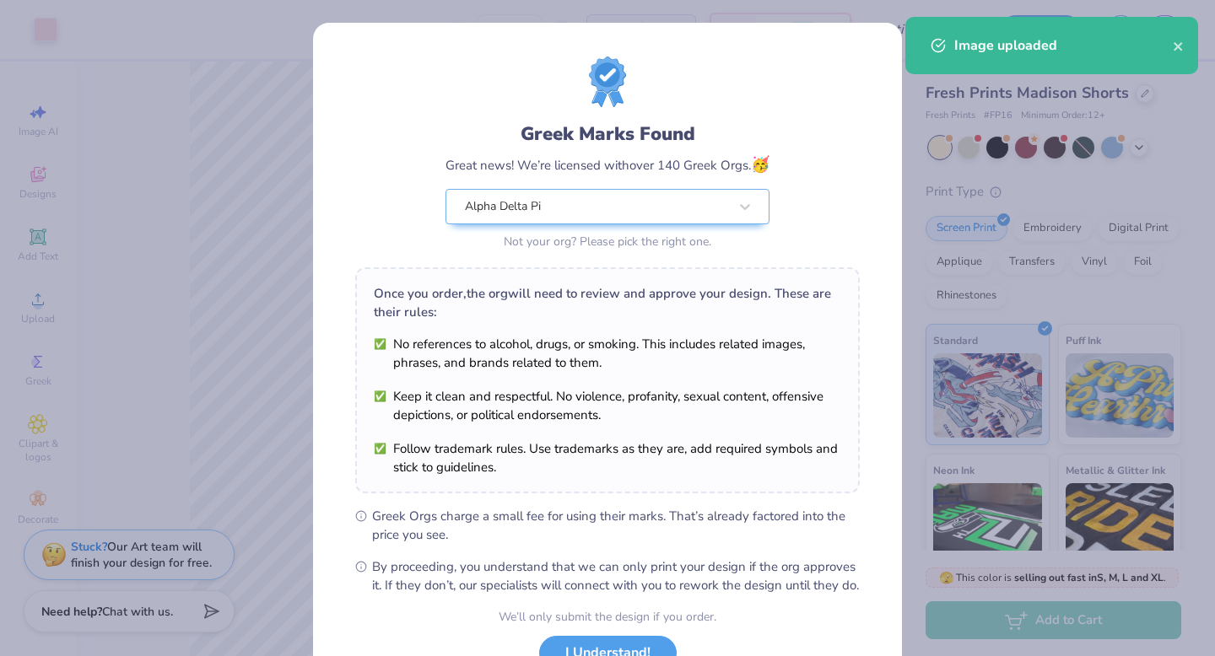
click at [367, 509] on body "Art colors – – Per Item – – Total Est. Delivery N/A FREE Design Title Save CT I…" at bounding box center [607, 328] width 1215 height 656
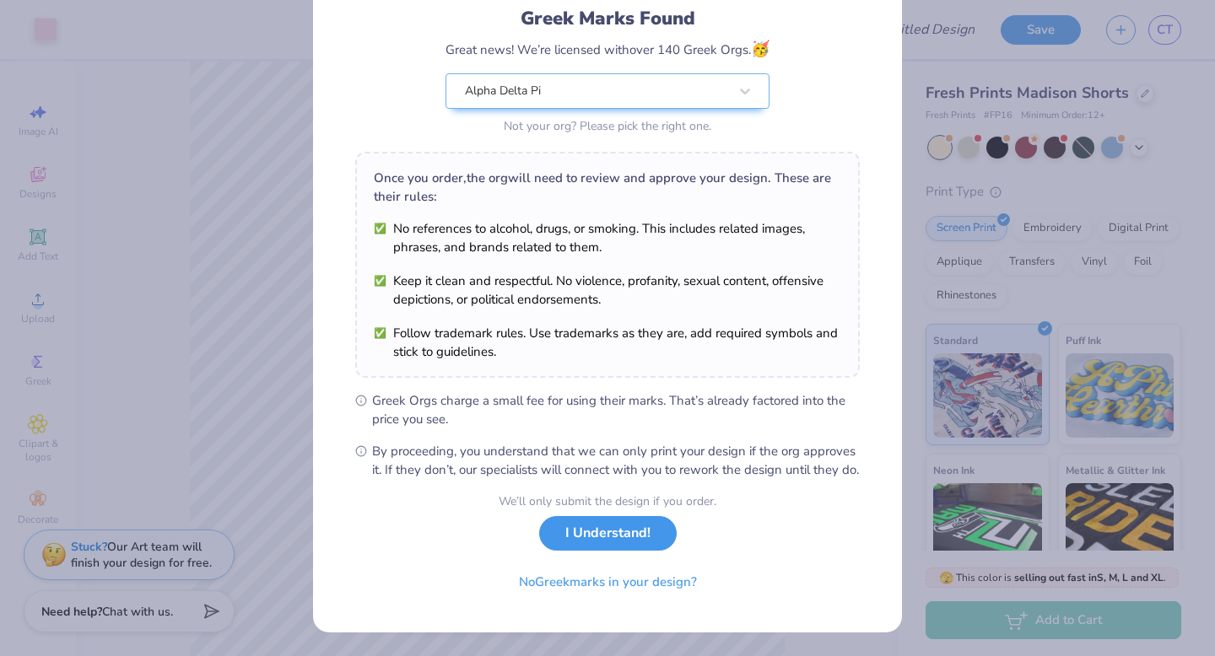
click at [569, 548] on button "I Understand!" at bounding box center [608, 533] width 138 height 35
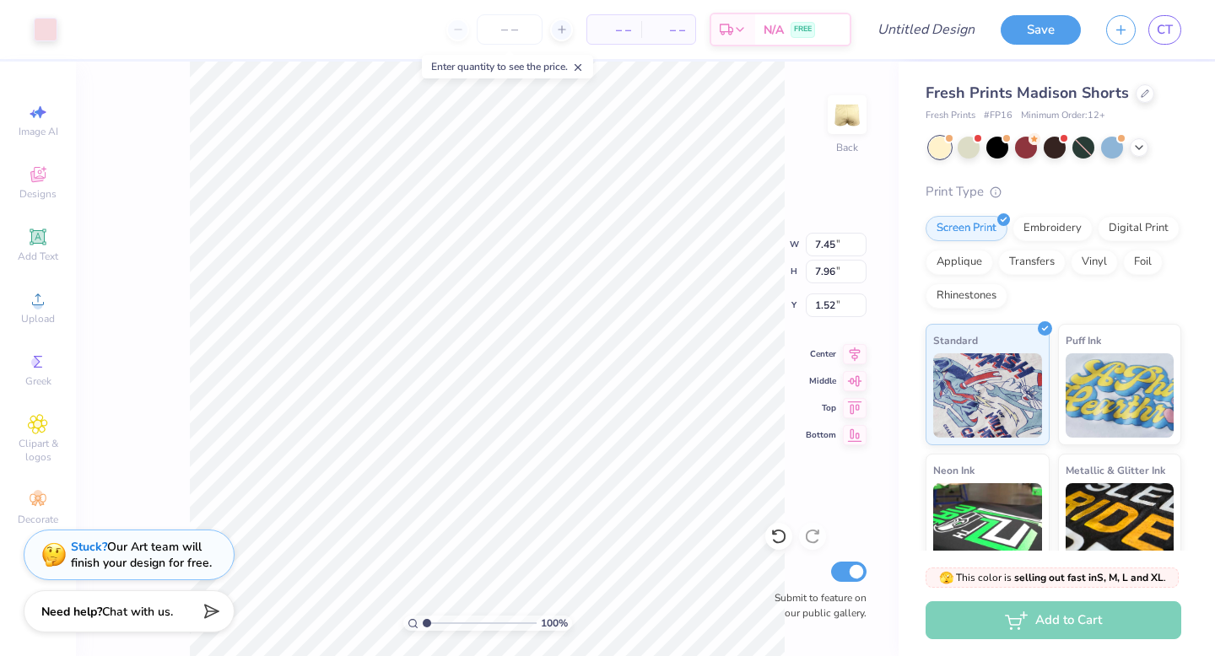
type input "6.25"
type input "6.68"
type input "4.16"
type input "4.44"
type input "5.50"
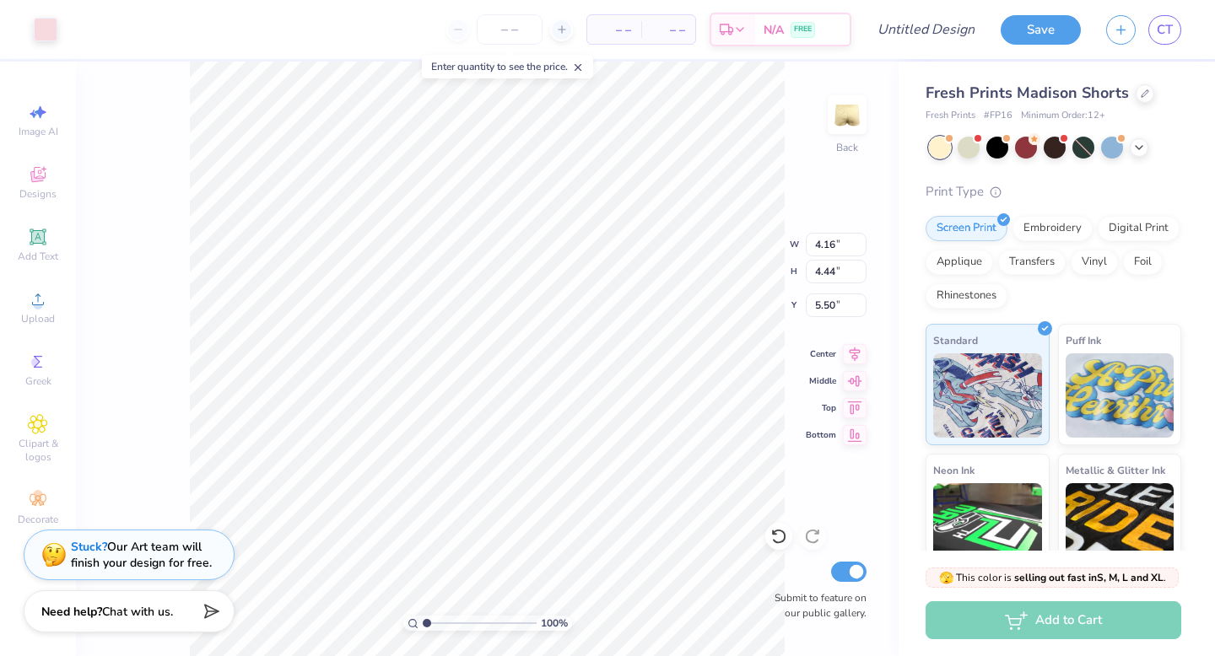
type input "3.22"
type input "3.44"
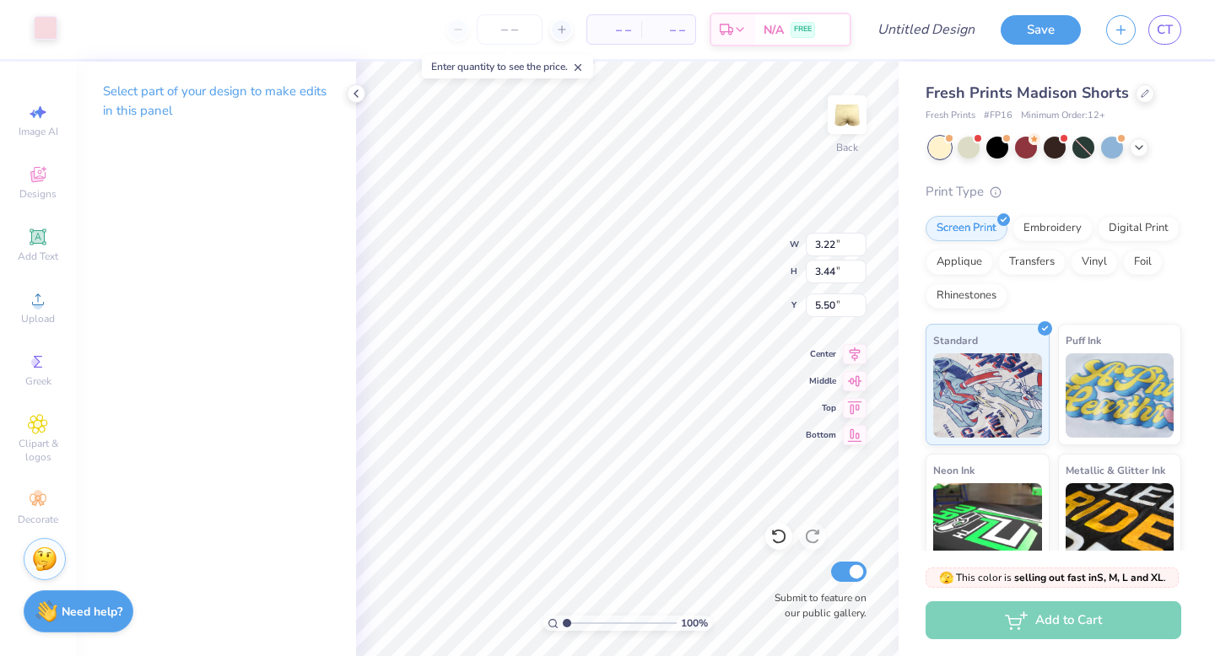
click at [40, 23] on div at bounding box center [46, 28] width 24 height 24
click at [44, 37] on div at bounding box center [46, 30] width 24 height 24
click at [354, 96] on icon at bounding box center [355, 93] width 13 height 13
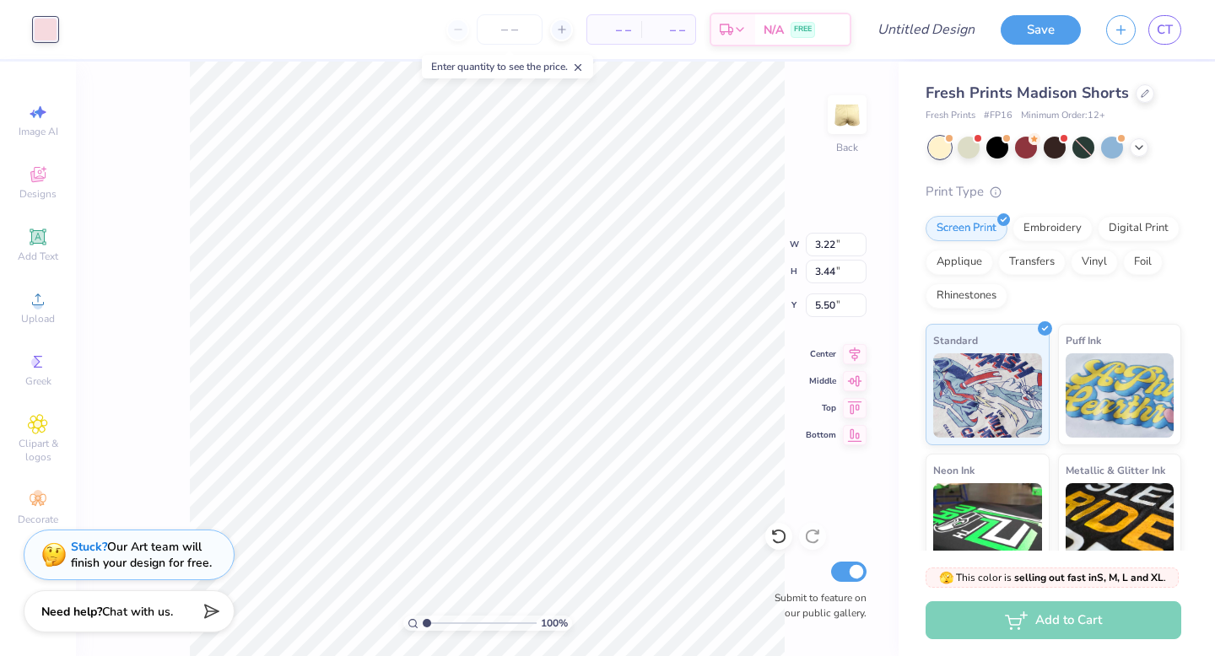
type input "6.22"
click at [47, 38] on div at bounding box center [46, 30] width 24 height 24
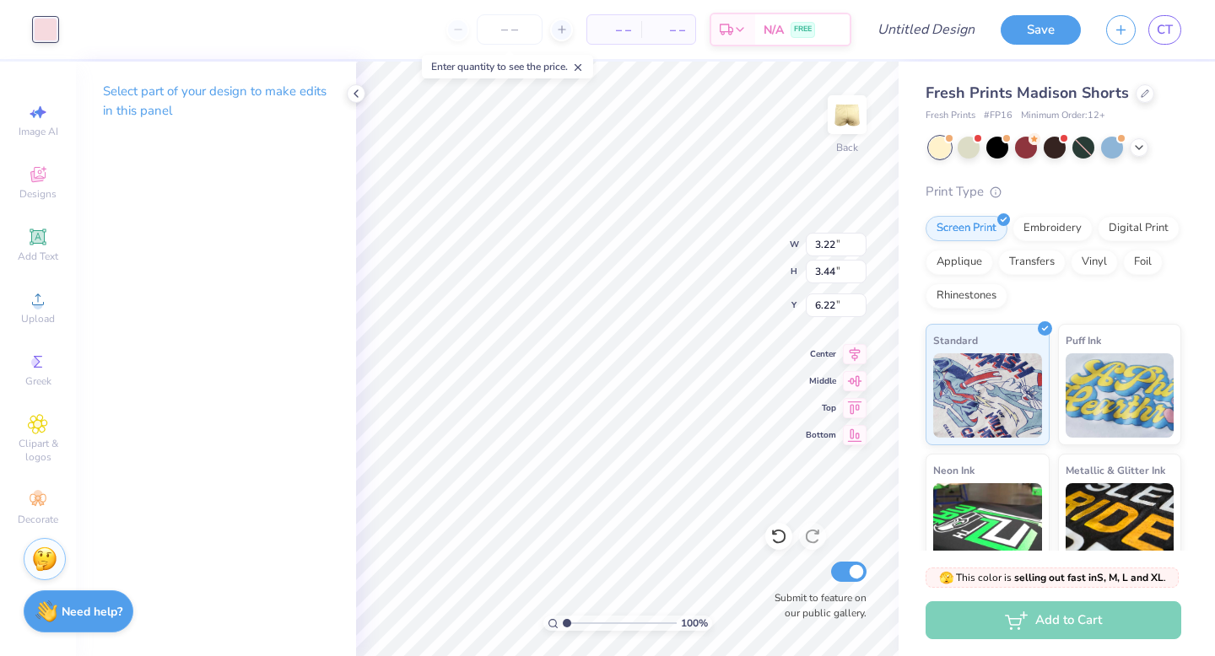
click at [274, 85] on p "Select part of your design to make edits in this panel" at bounding box center [216, 101] width 226 height 39
click at [178, 87] on p "Select part of your design to make edits in this panel" at bounding box center [216, 101] width 226 height 39
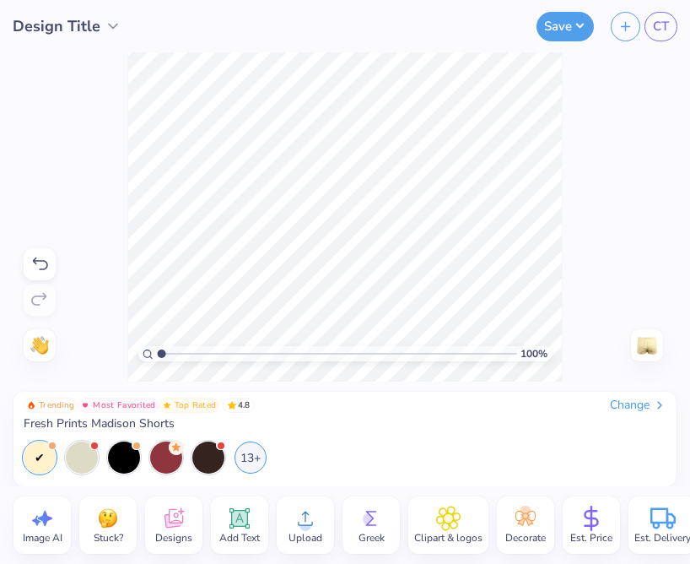
click at [301, 536] on span "Upload" at bounding box center [306, 537] width 34 height 13
click at [321, 530] on div "Upload" at bounding box center [305, 524] width 57 height 57
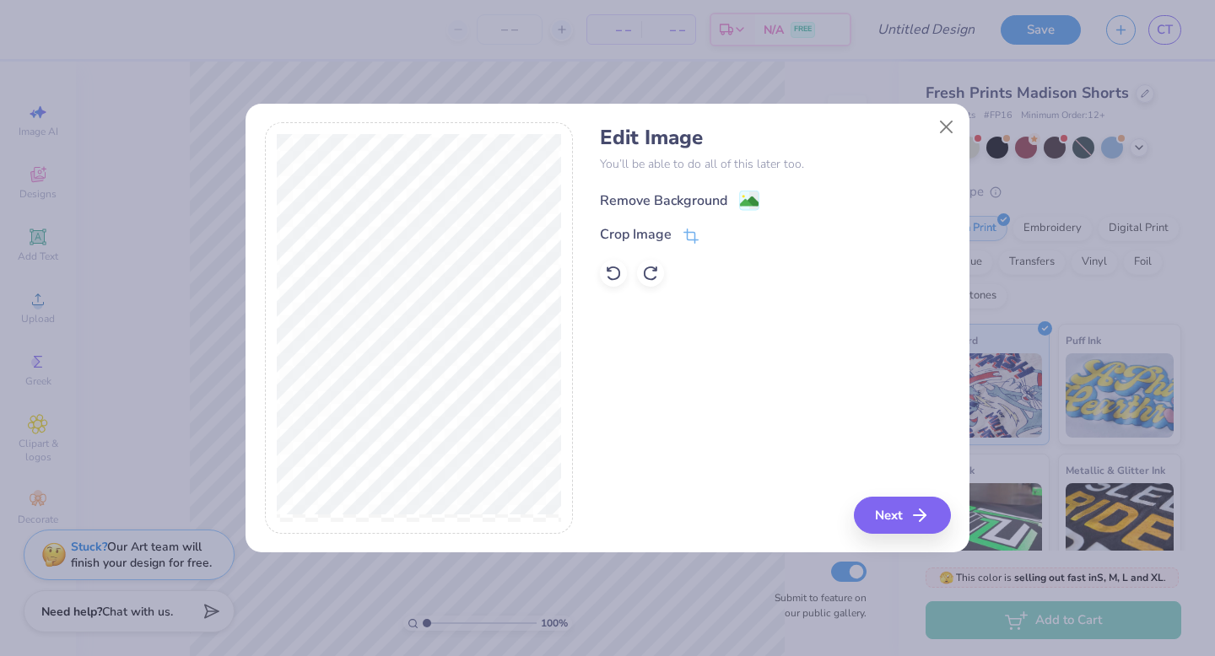
click at [740, 208] on rect at bounding box center [749, 201] width 19 height 19
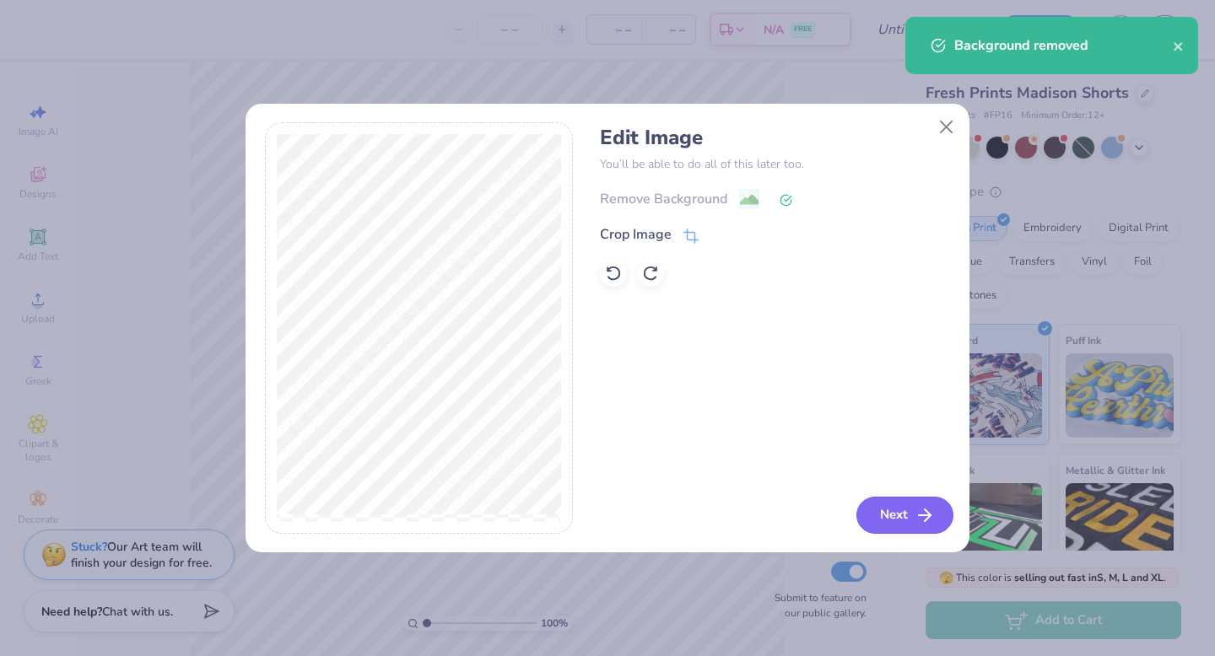
click at [927, 513] on polyline "button" at bounding box center [928, 516] width 6 height 12
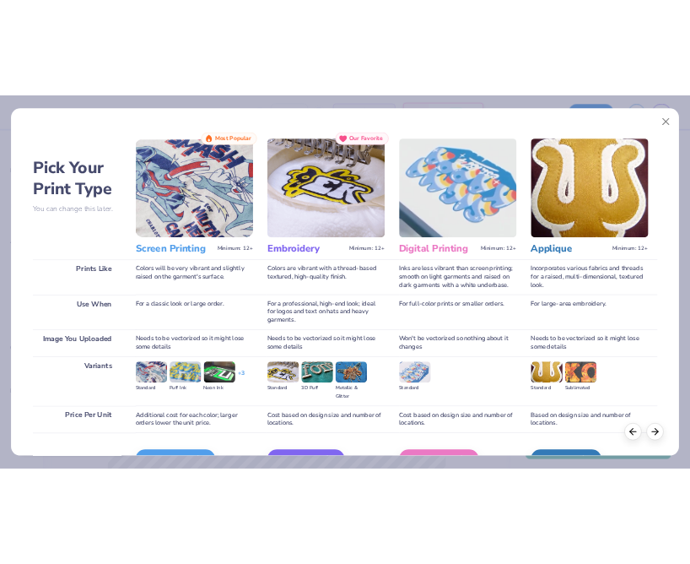
scroll to position [100, 0]
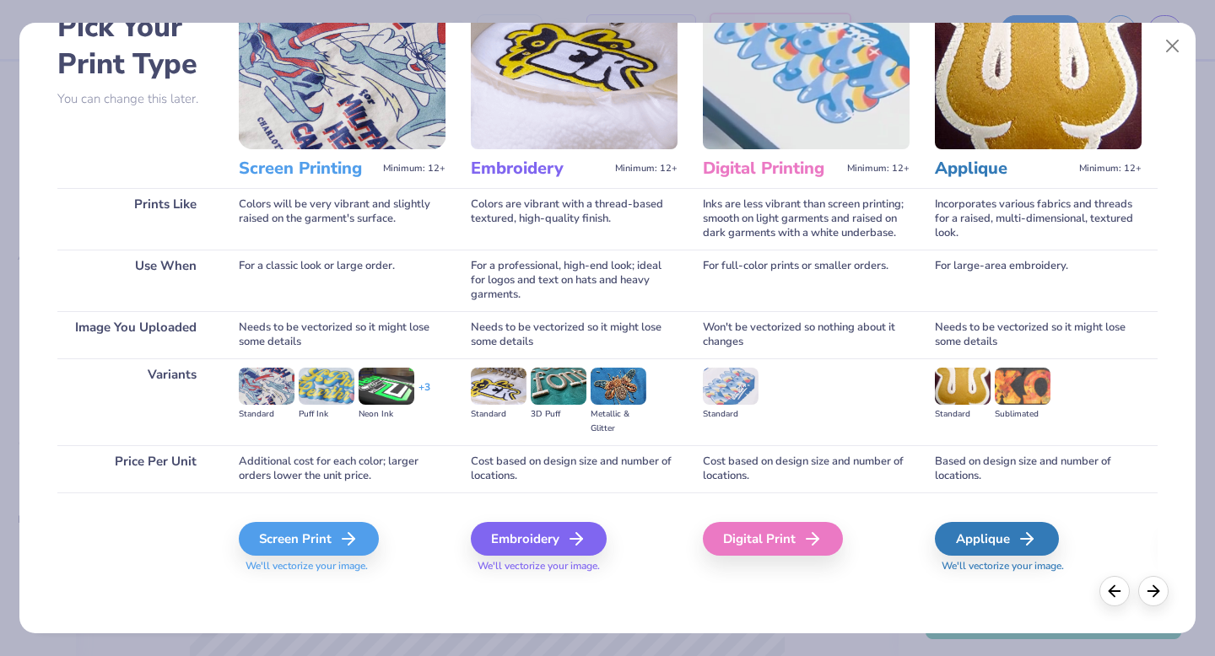
click at [283, 562] on span "We'll vectorize your image." at bounding box center [342, 566] width 207 height 14
click at [282, 548] on div "Screen Print" at bounding box center [311, 539] width 140 height 34
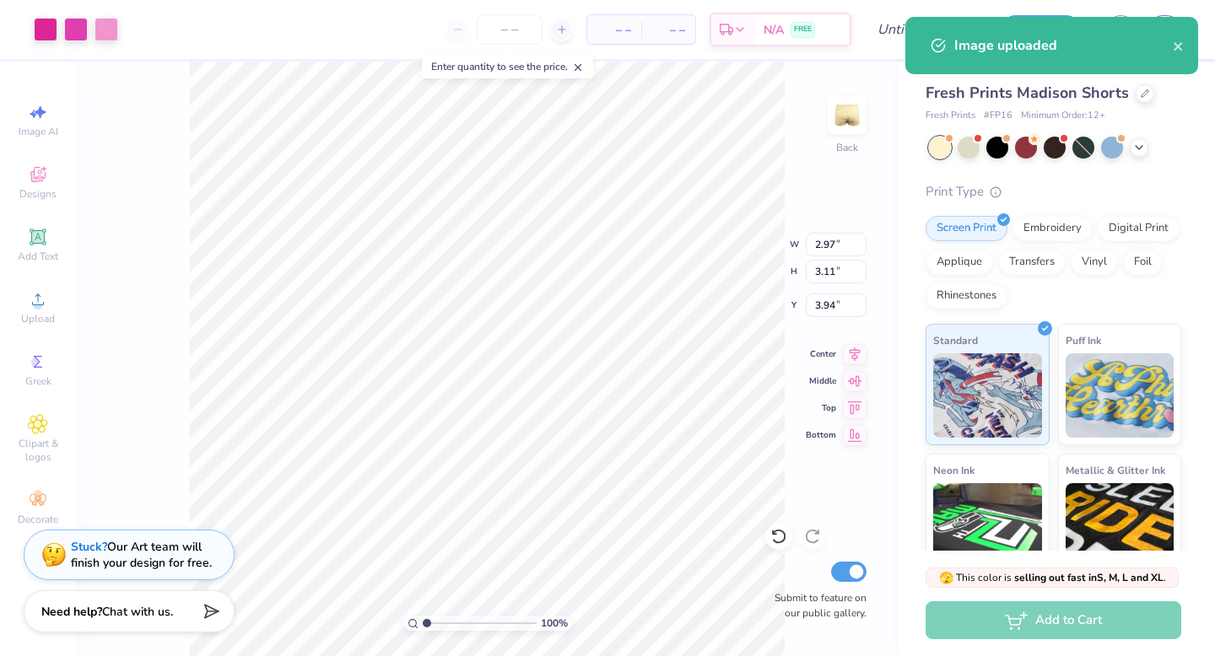
type input "6.85"
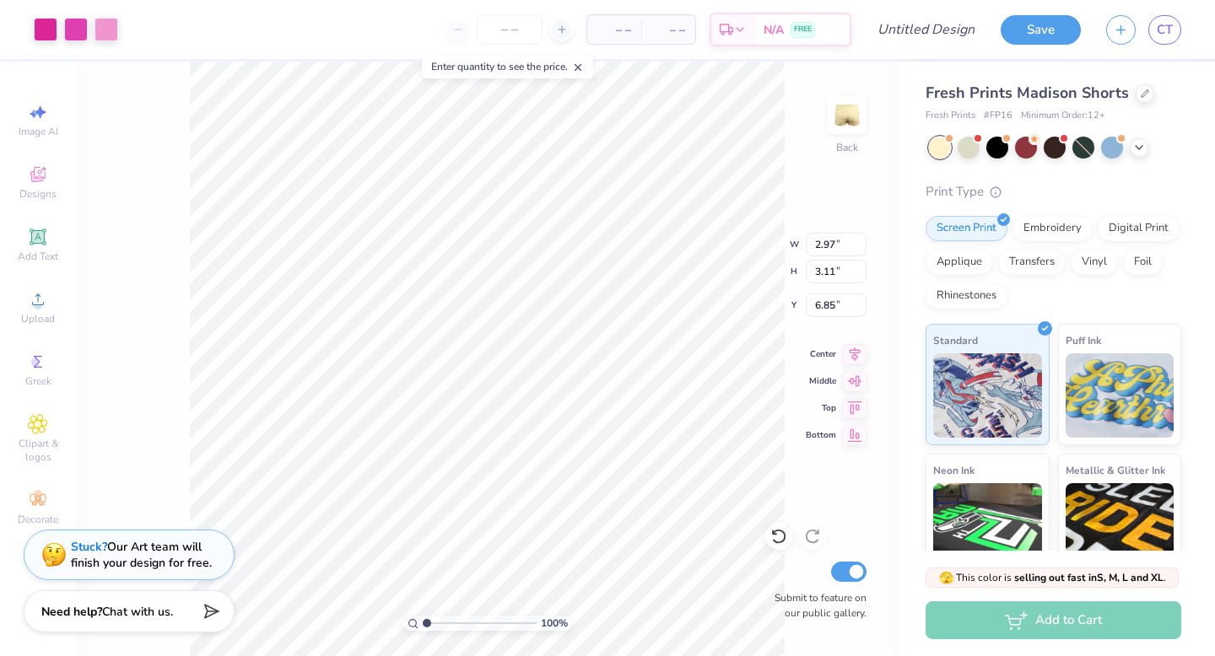
type input "2.46"
type input "2.59"
type input "7.05"
type input "2.60"
type input "2.73"
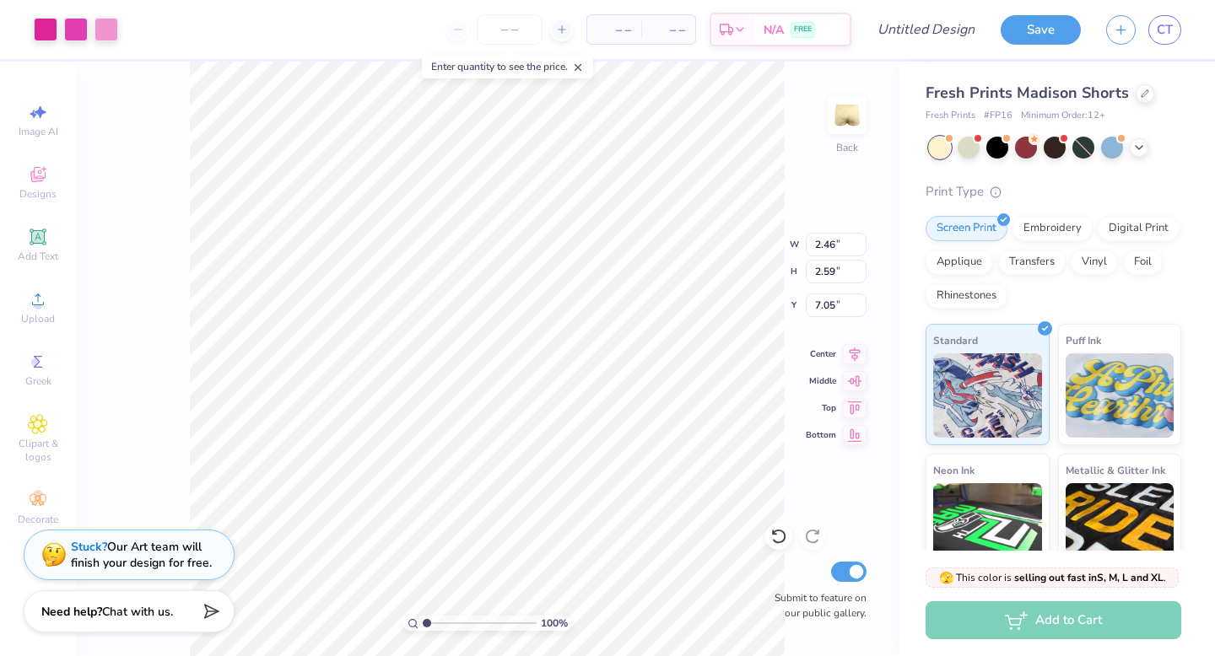
type input "6.91"
type input "6.92"
click at [510, 11] on div "– – Per Item – – Total Est. Delivery N/A FREE" at bounding box center [491, 29] width 721 height 59
click at [510, 31] on input "number" at bounding box center [510, 29] width 66 height 30
type input "24"
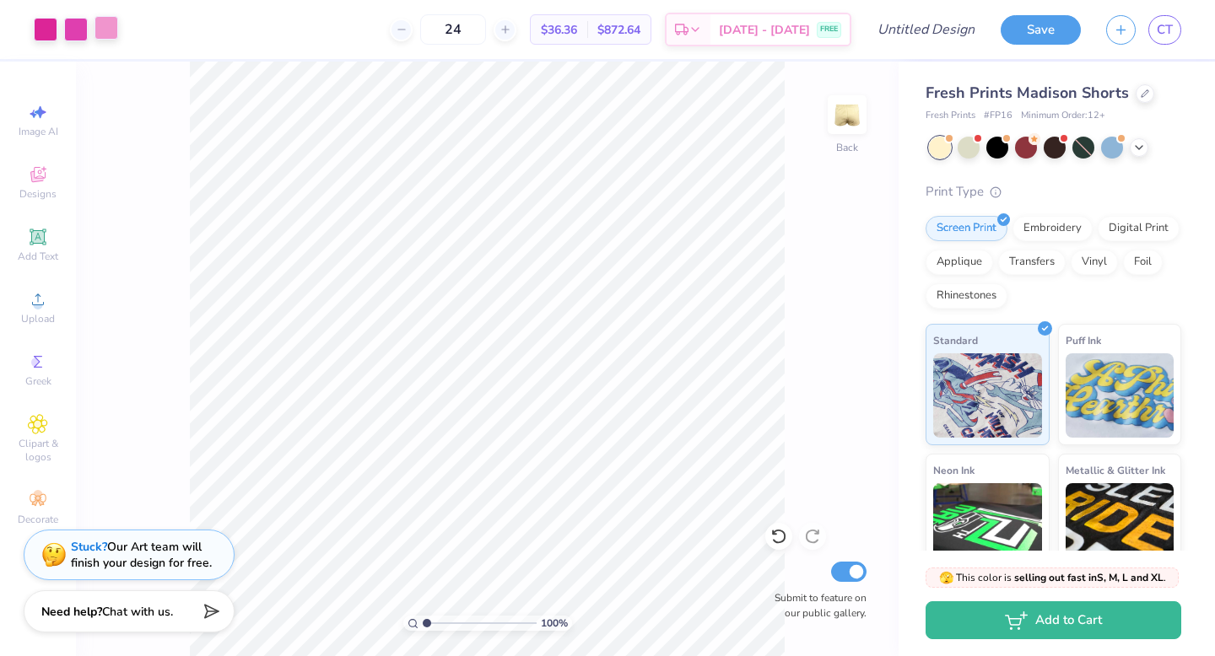
click at [104, 28] on div at bounding box center [106, 28] width 24 height 24
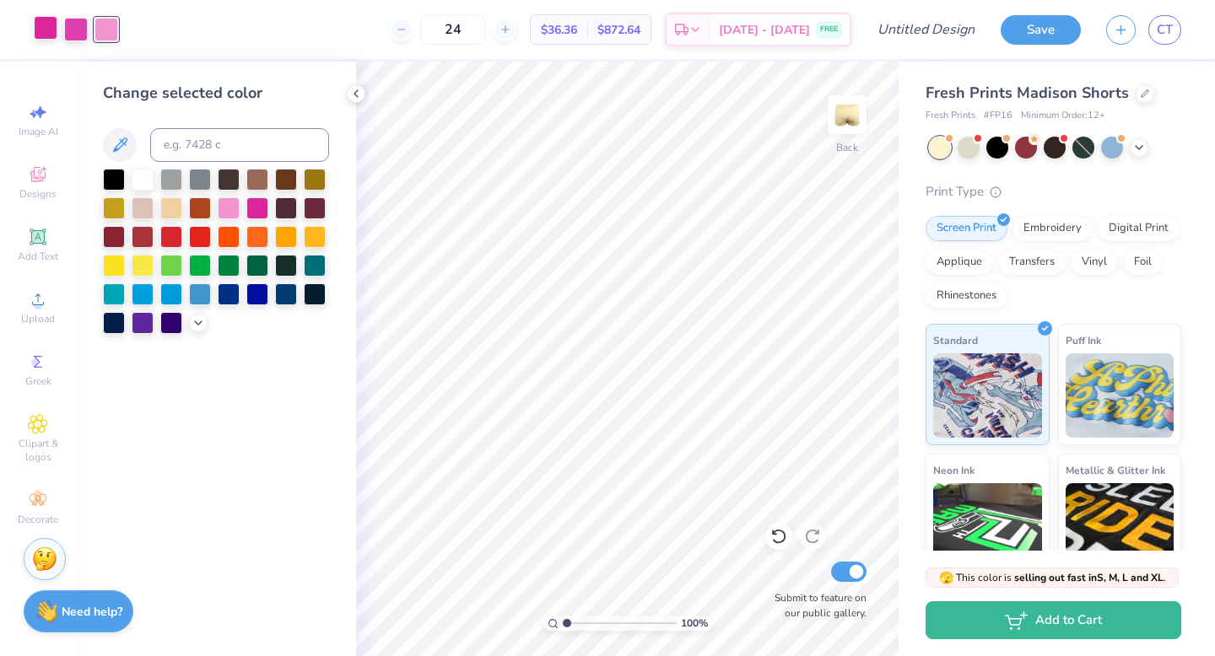
click at [46, 25] on div at bounding box center [46, 28] width 24 height 24
click at [254, 208] on div at bounding box center [257, 207] width 22 height 22
click at [69, 26] on div at bounding box center [76, 28] width 24 height 24
click at [257, 208] on div at bounding box center [257, 207] width 22 height 22
click at [357, 85] on div at bounding box center [356, 93] width 19 height 19
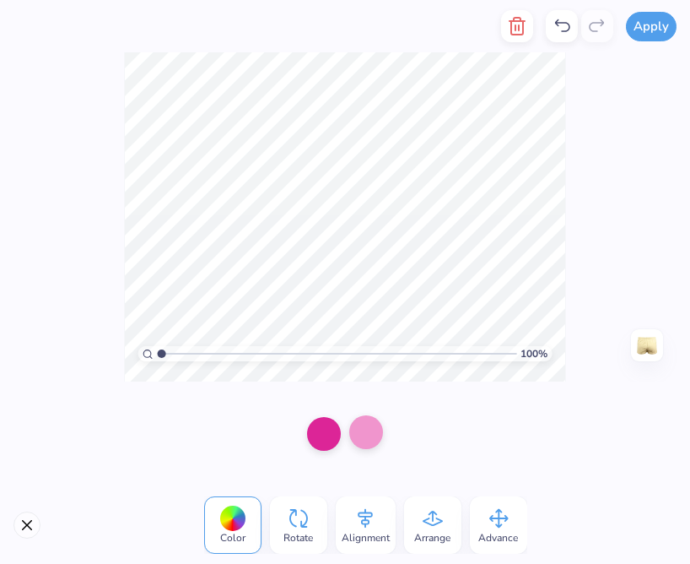
click at [359, 438] on div at bounding box center [366, 432] width 34 height 34
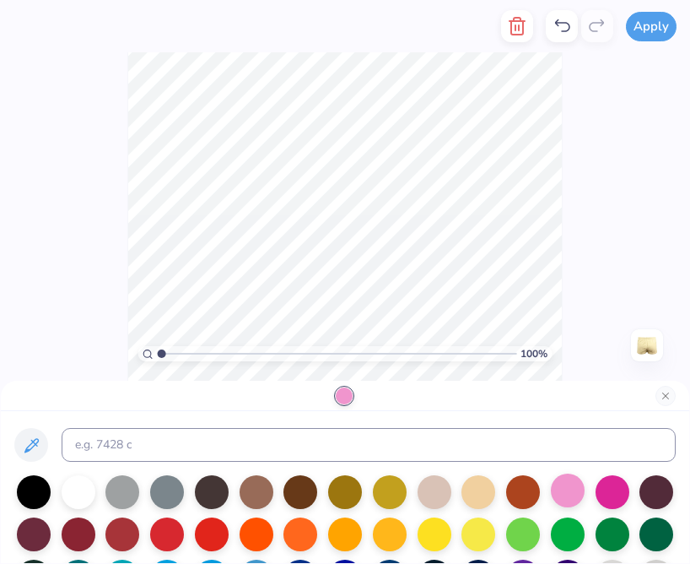
click at [570, 496] on div at bounding box center [568, 490] width 34 height 34
click at [572, 498] on div at bounding box center [568, 490] width 34 height 34
click at [565, 497] on div at bounding box center [568, 490] width 34 height 34
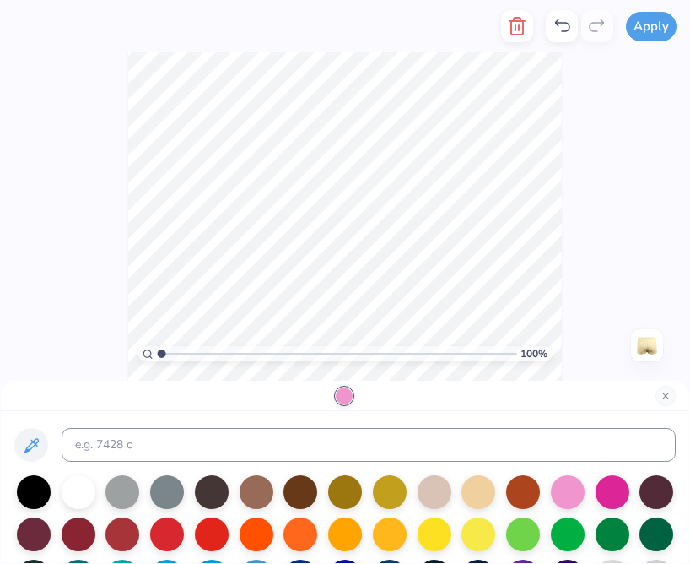
click at [123, 300] on div "100 % Need help? Chat with us. Back" at bounding box center [345, 216] width 690 height 329
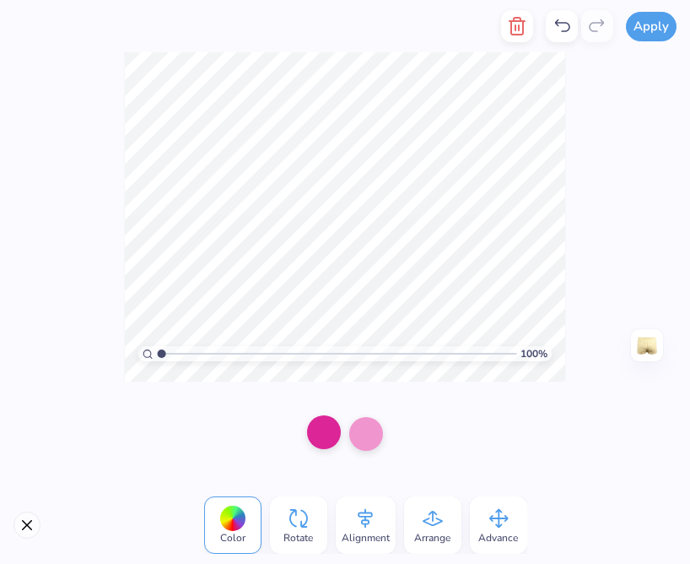
click at [325, 437] on div at bounding box center [324, 432] width 34 height 34
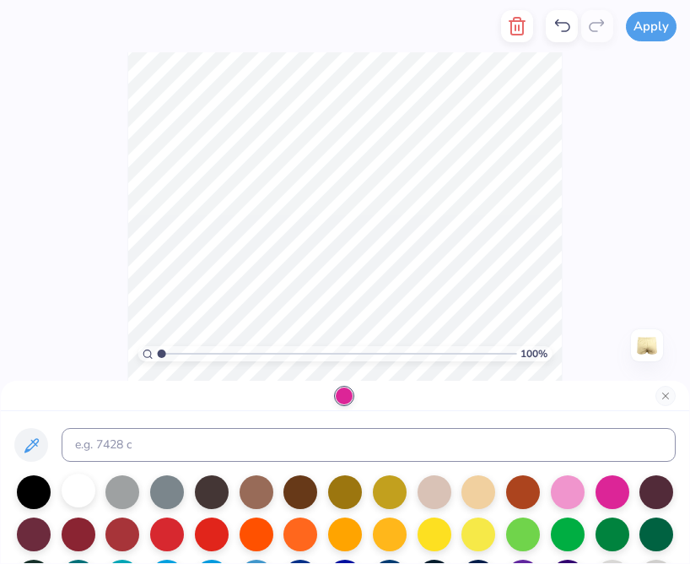
click at [84, 494] on div at bounding box center [79, 490] width 34 height 34
click at [617, 488] on div at bounding box center [613, 490] width 34 height 34
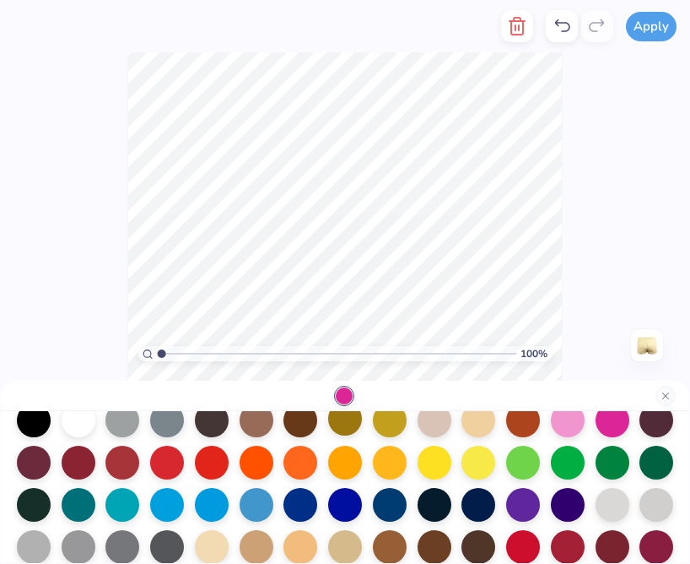
scroll to position [0, 0]
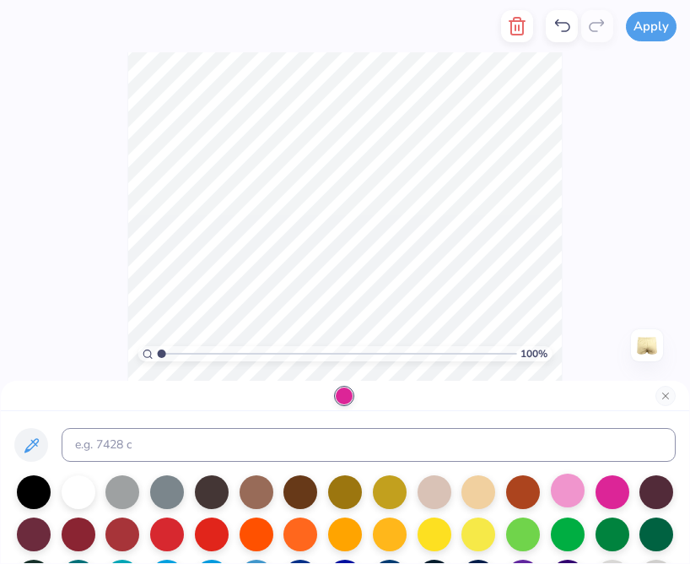
click at [581, 498] on div at bounding box center [568, 490] width 34 height 34
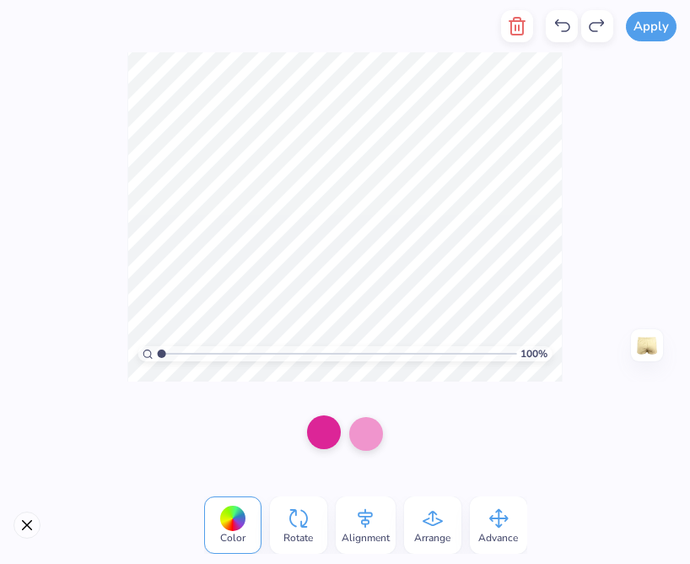
click at [329, 437] on div at bounding box center [324, 432] width 34 height 34
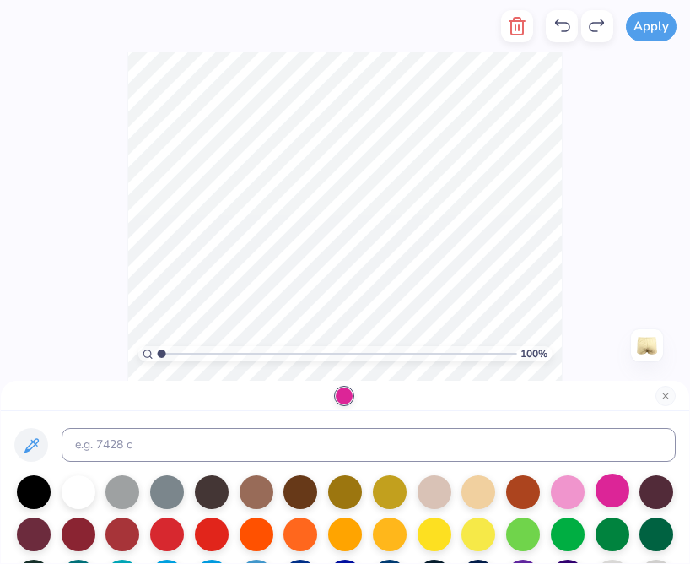
click at [609, 484] on div at bounding box center [613, 490] width 34 height 34
click at [567, 485] on div at bounding box center [568, 490] width 34 height 34
click at [605, 493] on div at bounding box center [613, 490] width 34 height 34
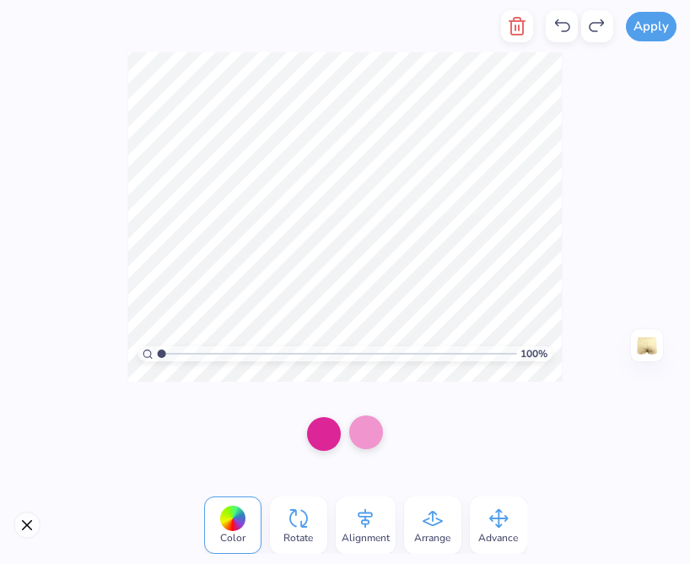
click at [363, 442] on div at bounding box center [366, 432] width 34 height 34
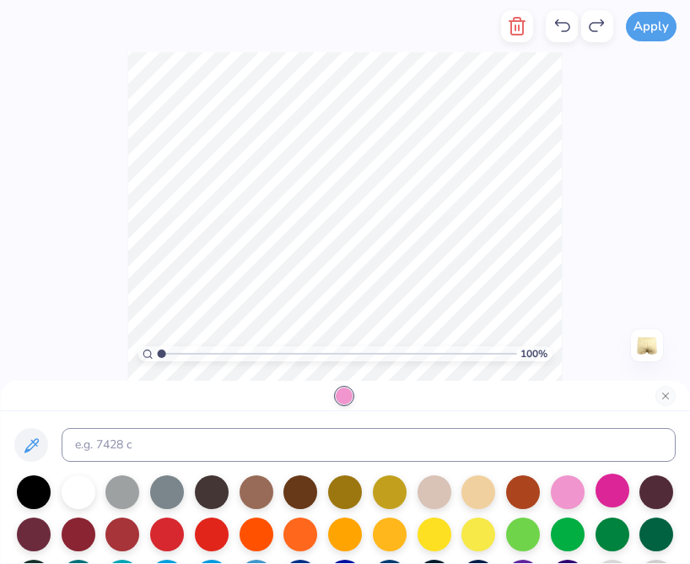
click at [607, 495] on div at bounding box center [613, 490] width 34 height 34
click at [574, 495] on div at bounding box center [568, 490] width 34 height 34
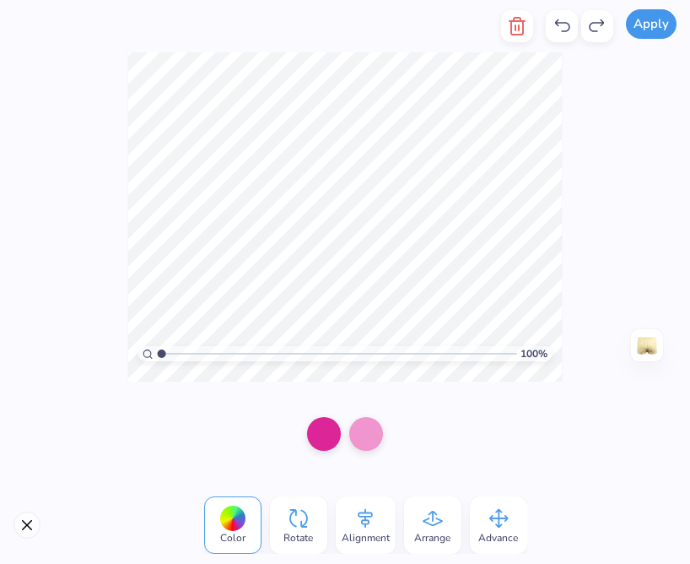
click at [636, 31] on button "Apply" at bounding box center [651, 24] width 51 height 30
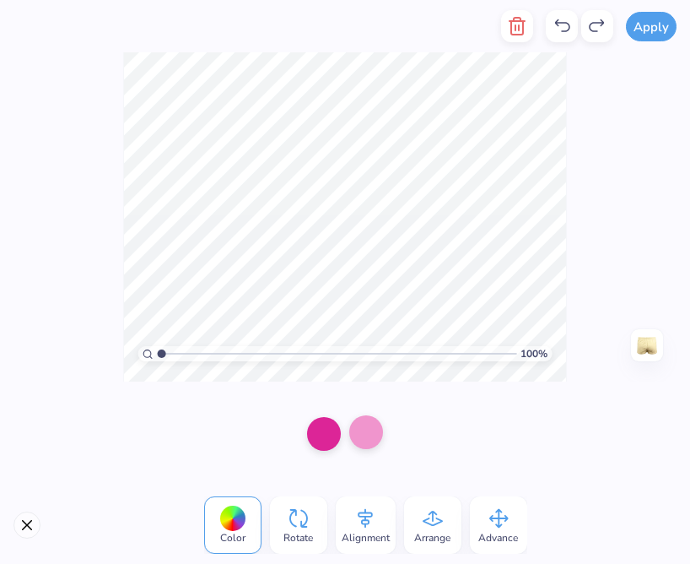
click at [368, 429] on div at bounding box center [366, 432] width 34 height 34
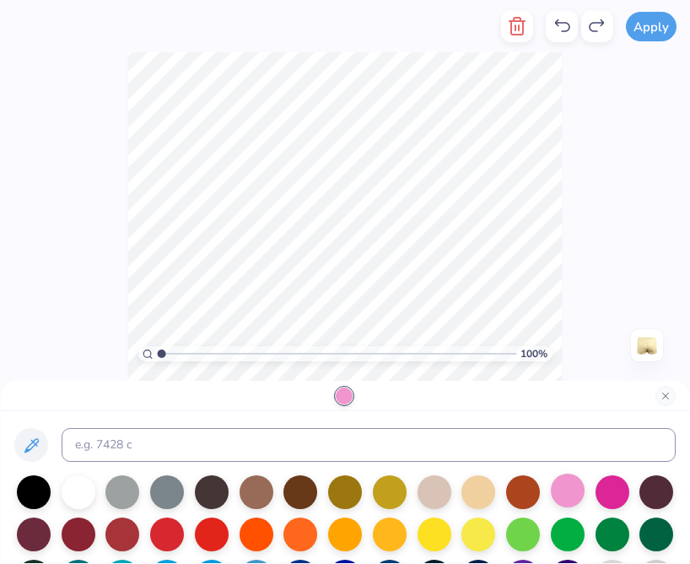
click at [565, 494] on div at bounding box center [568, 490] width 34 height 34
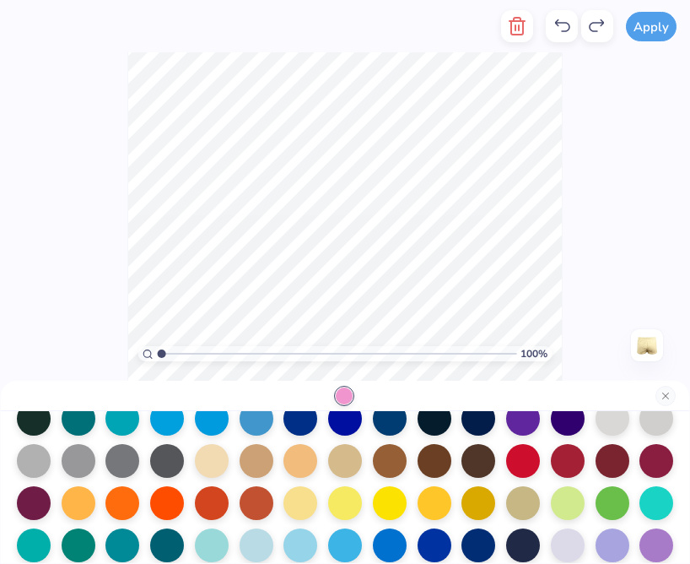
scroll to position [216, 0]
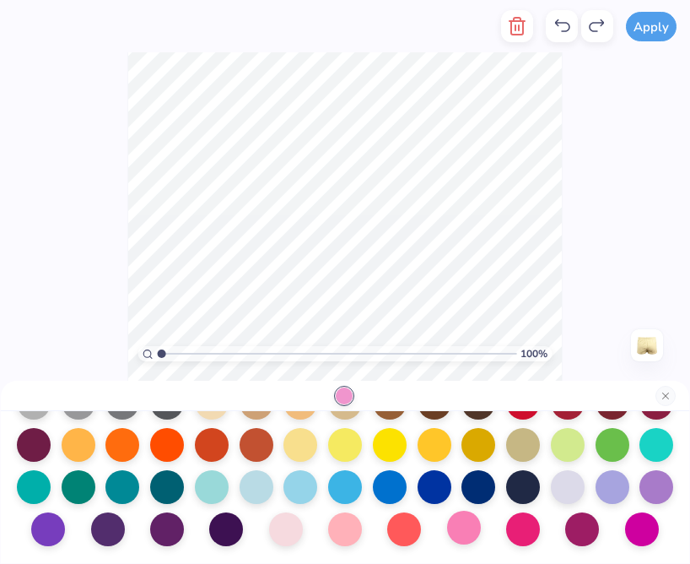
click at [469, 536] on div at bounding box center [464, 527] width 34 height 34
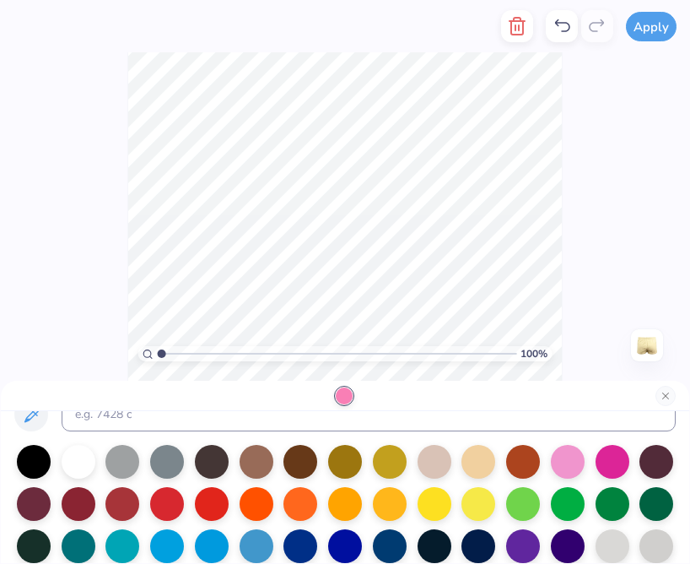
scroll to position [0, 0]
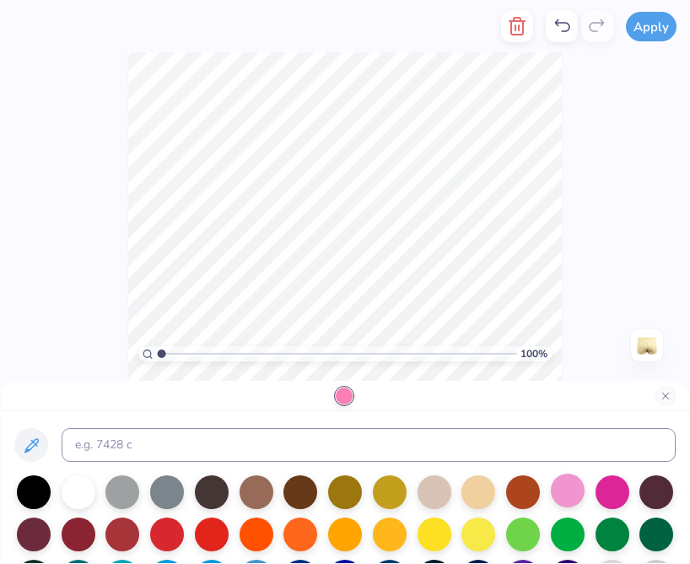
click at [574, 496] on div at bounding box center [568, 490] width 34 height 34
click at [447, 388] on div at bounding box center [345, 396] width 688 height 30
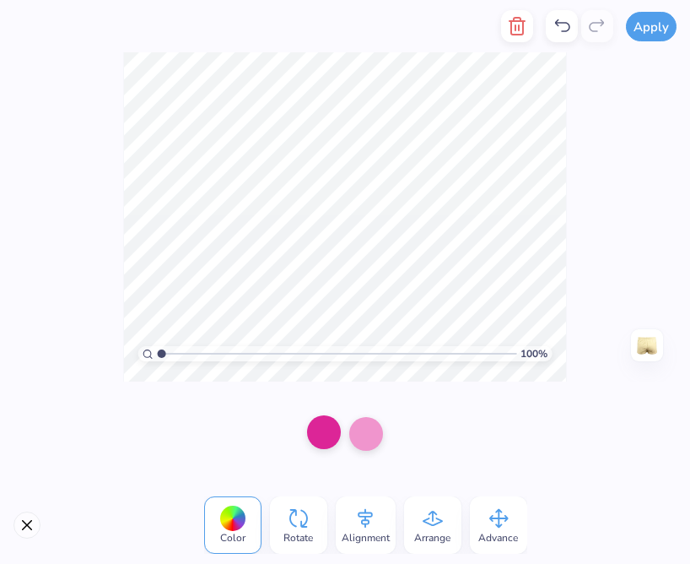
click at [316, 439] on div at bounding box center [324, 432] width 34 height 34
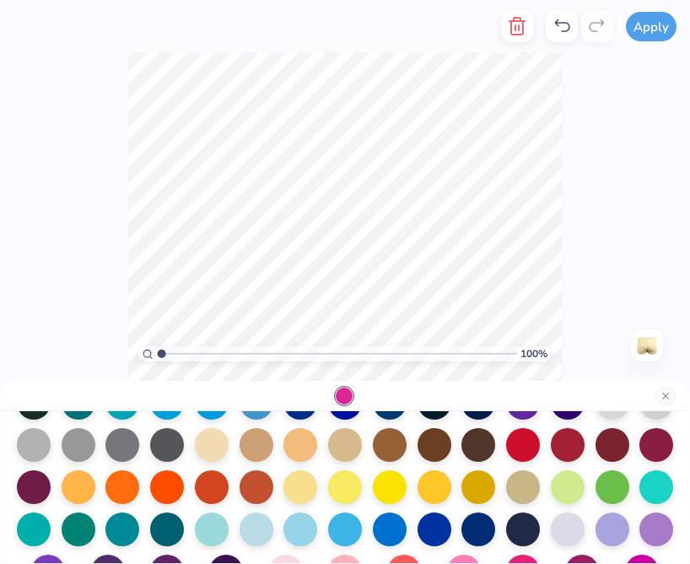
scroll to position [216, 0]
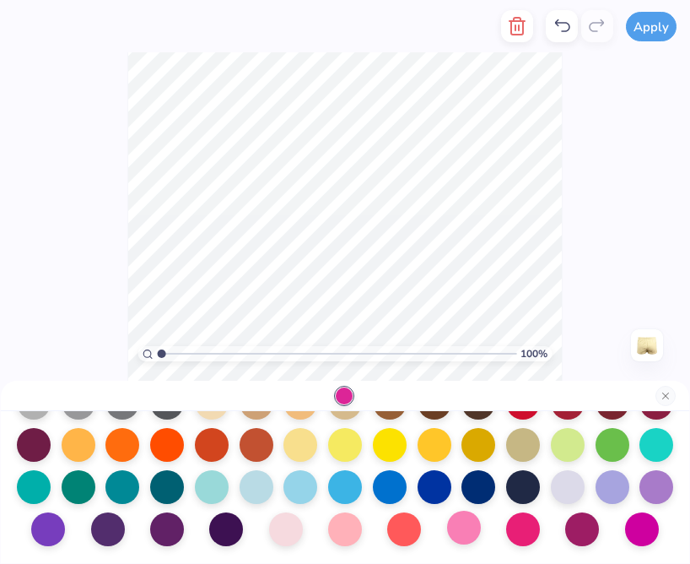
click at [459, 524] on div at bounding box center [464, 527] width 34 height 34
click at [300, 527] on div at bounding box center [286, 527] width 34 height 34
click at [348, 530] on div at bounding box center [345, 527] width 34 height 34
click at [458, 533] on div at bounding box center [464, 527] width 34 height 34
click at [341, 526] on div at bounding box center [345, 527] width 34 height 34
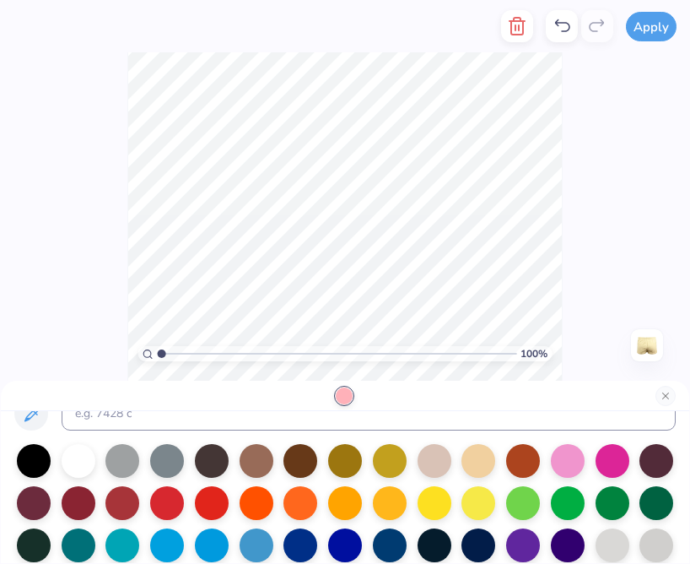
scroll to position [0, 0]
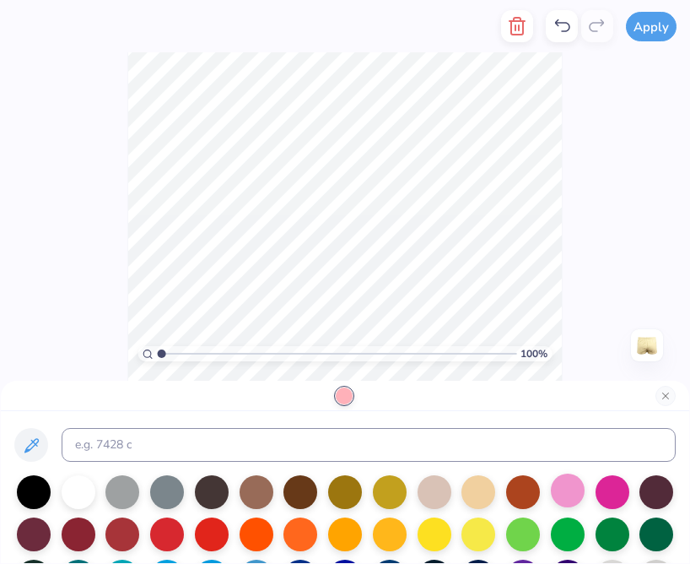
click at [570, 494] on div at bounding box center [568, 490] width 34 height 34
click at [602, 493] on div at bounding box center [613, 490] width 34 height 34
click at [575, 491] on div at bounding box center [568, 490] width 34 height 34
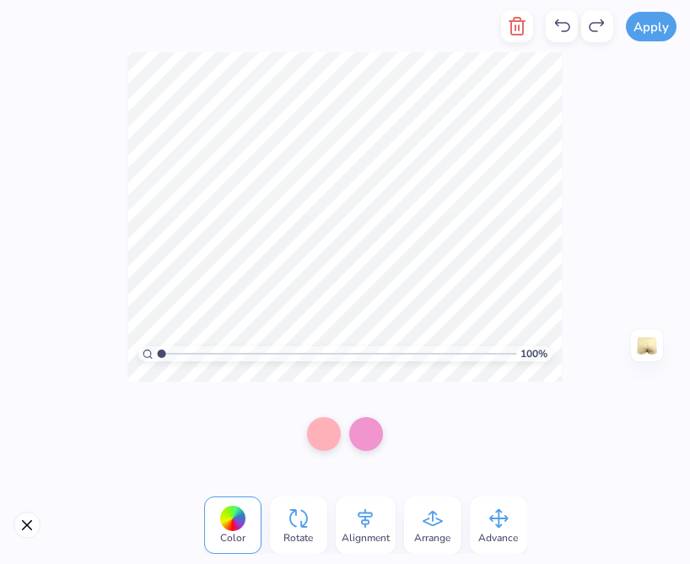
click at [231, 519] on div at bounding box center [232, 518] width 26 height 26
click at [336, 412] on div at bounding box center [345, 433] width 103 height 61
click at [335, 415] on div at bounding box center [345, 433] width 103 height 61
click at [332, 422] on div at bounding box center [324, 432] width 34 height 34
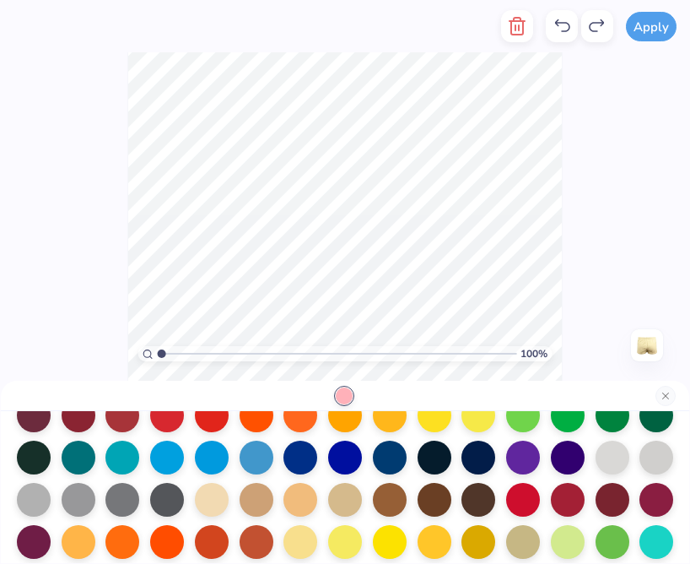
scroll to position [216, 0]
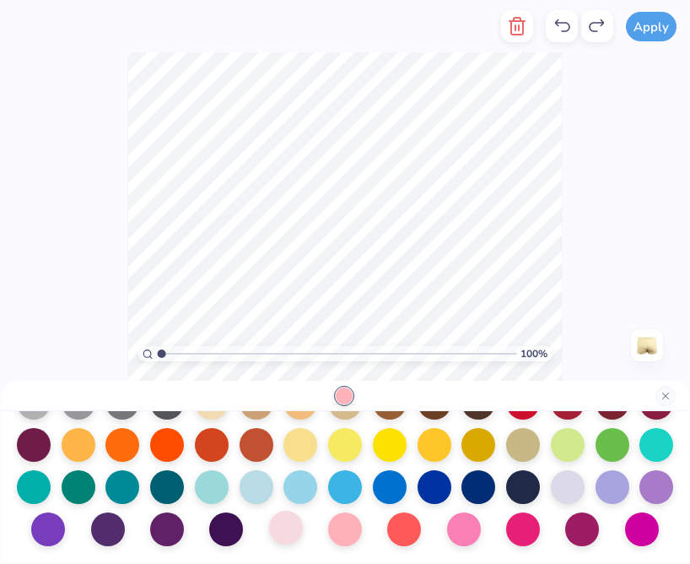
click at [289, 542] on div at bounding box center [286, 527] width 34 height 34
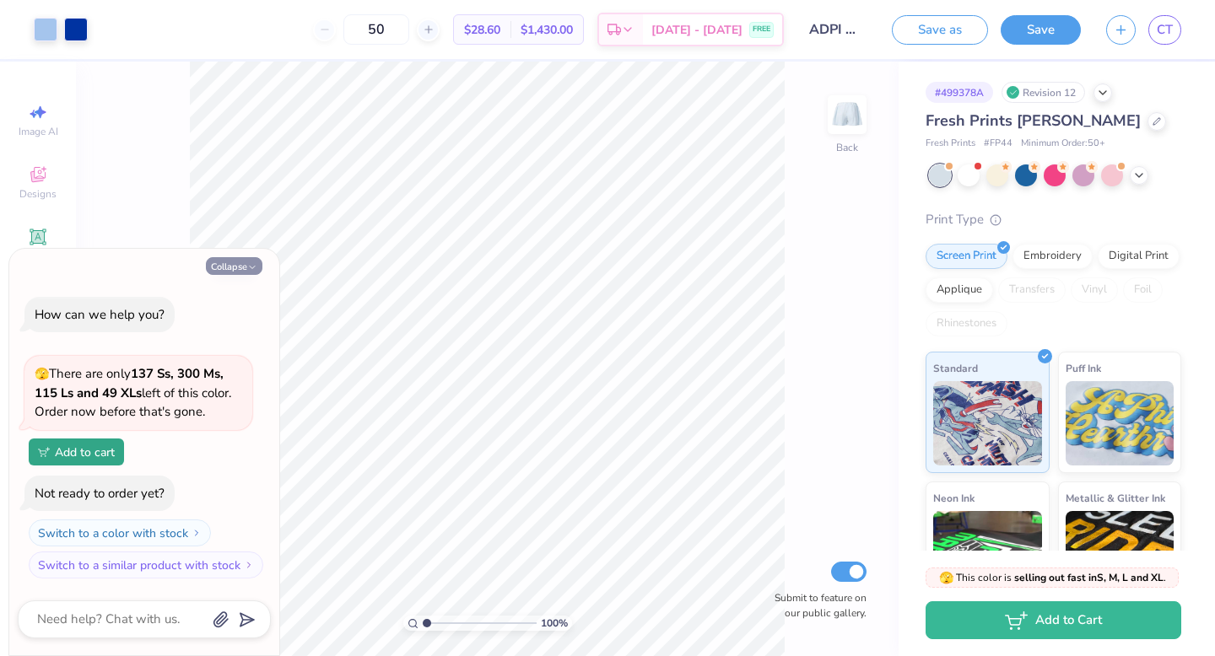
click at [249, 262] on icon "button" at bounding box center [252, 267] width 10 height 10
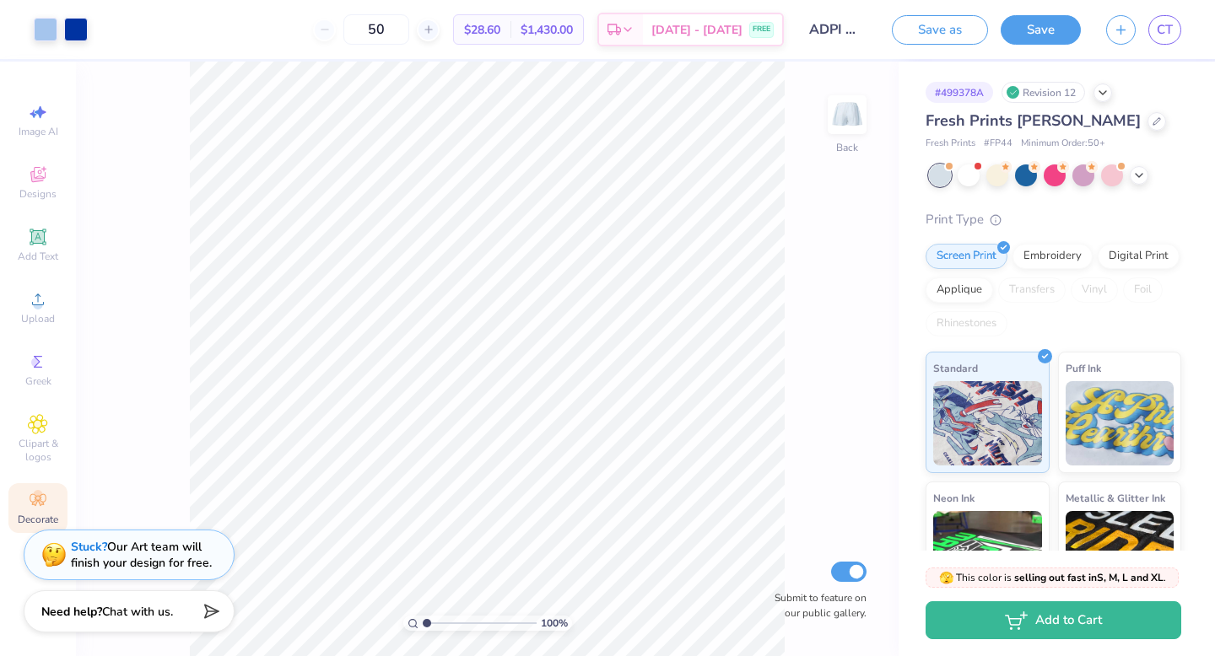
click at [42, 516] on span "Decorate" at bounding box center [38, 519] width 40 height 13
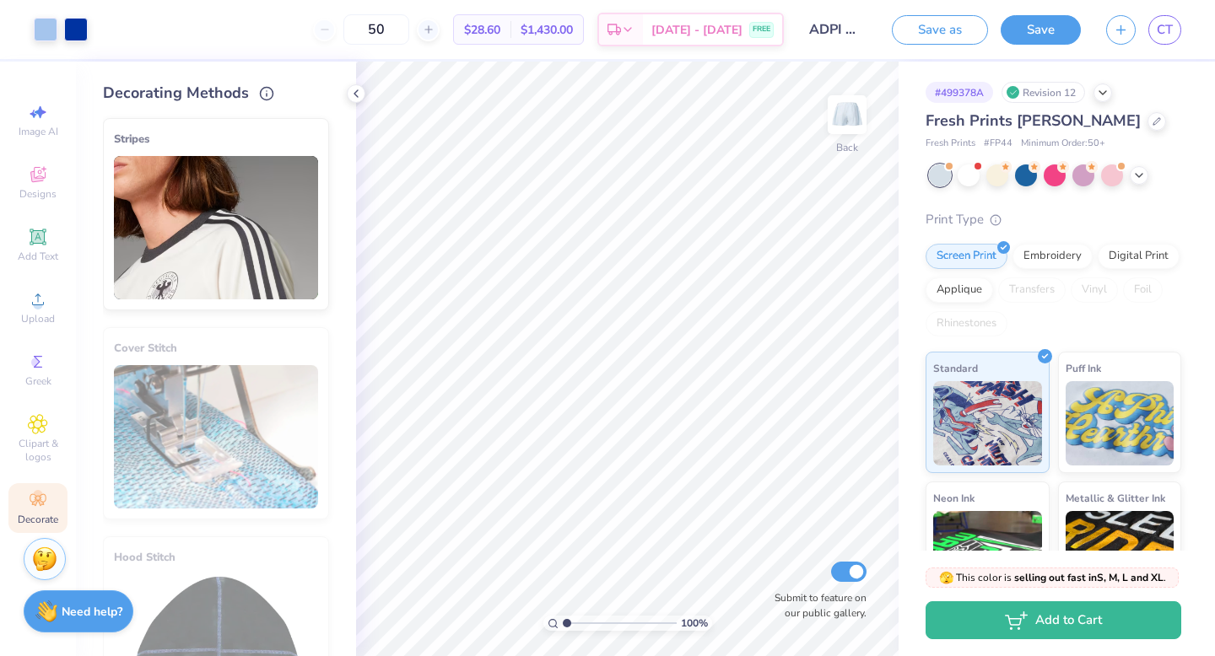
click at [231, 210] on img at bounding box center [216, 227] width 204 height 143
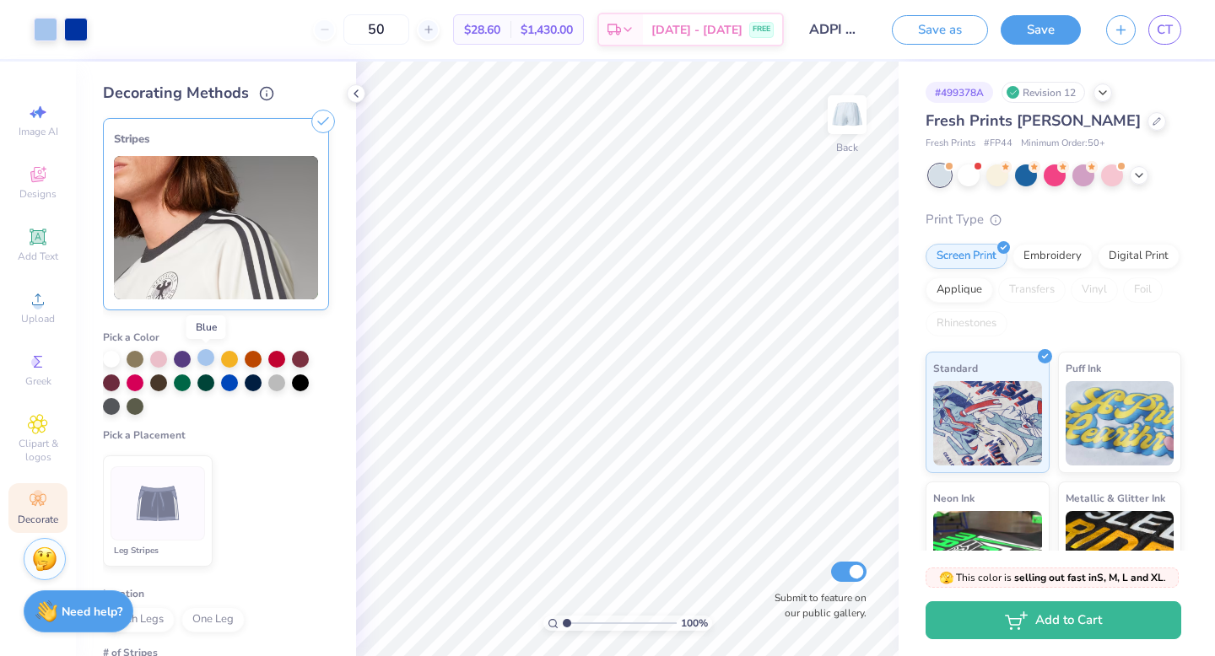
click at [202, 360] on div at bounding box center [205, 357] width 17 height 17
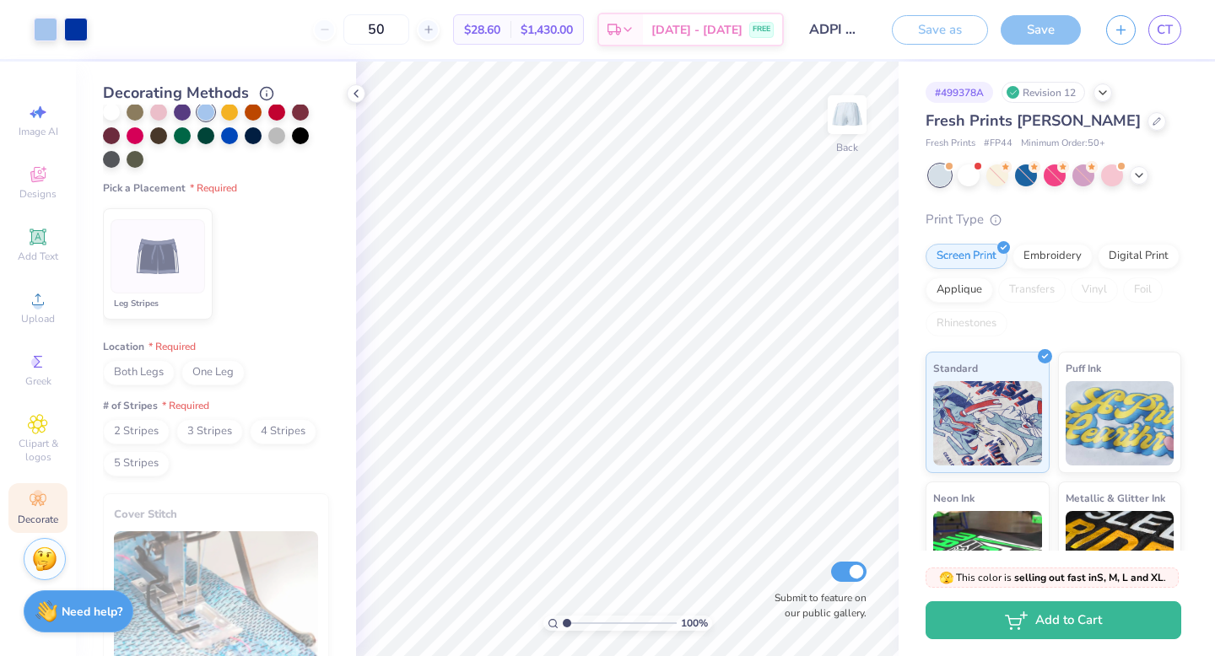
scroll to position [255, 0]
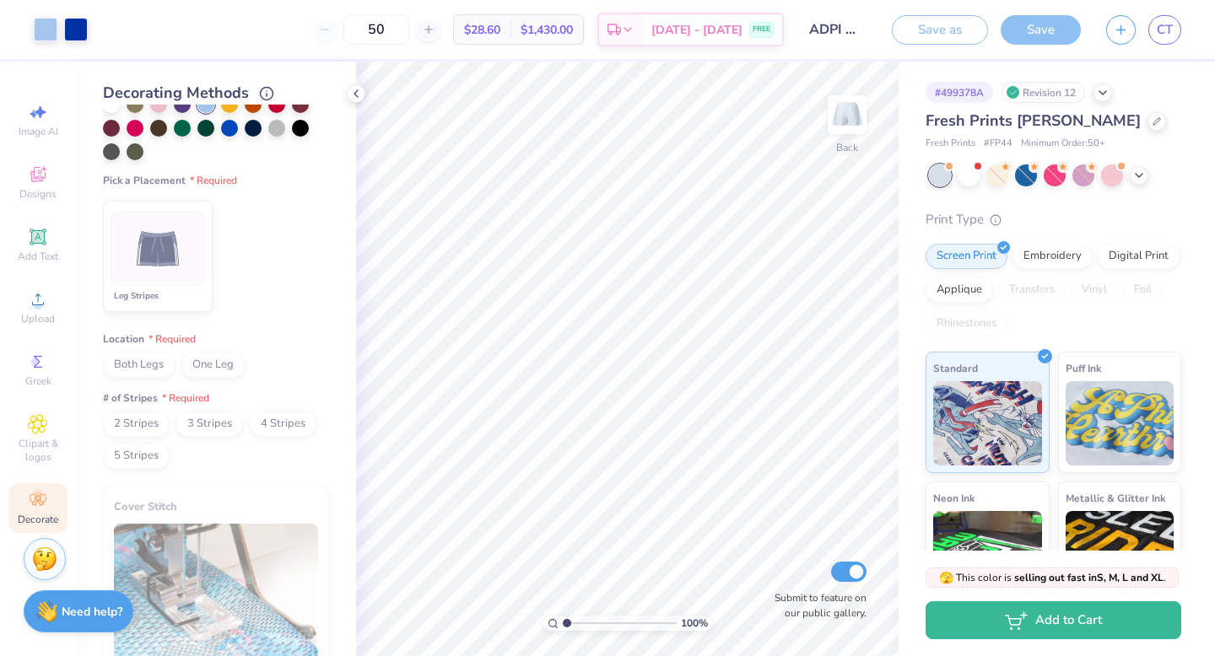
click at [213, 366] on span "One Leg" at bounding box center [212, 365] width 63 height 25
click at [263, 422] on span "4 Stripes" at bounding box center [283, 424] width 67 height 25
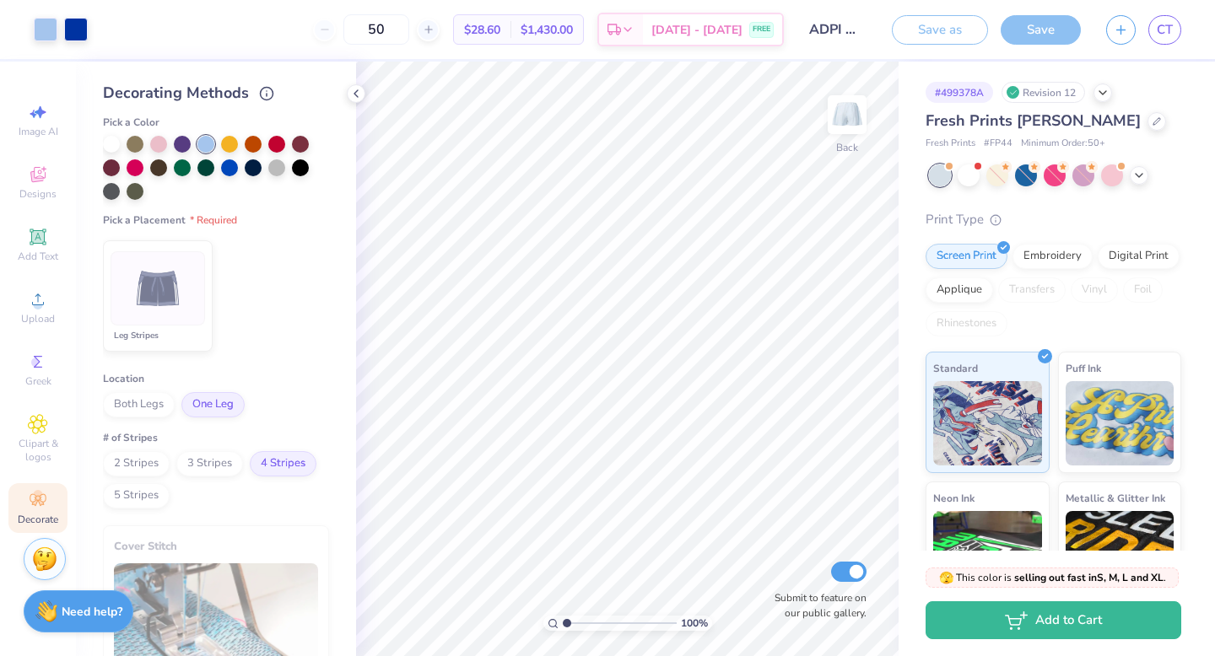
scroll to position [0, 0]
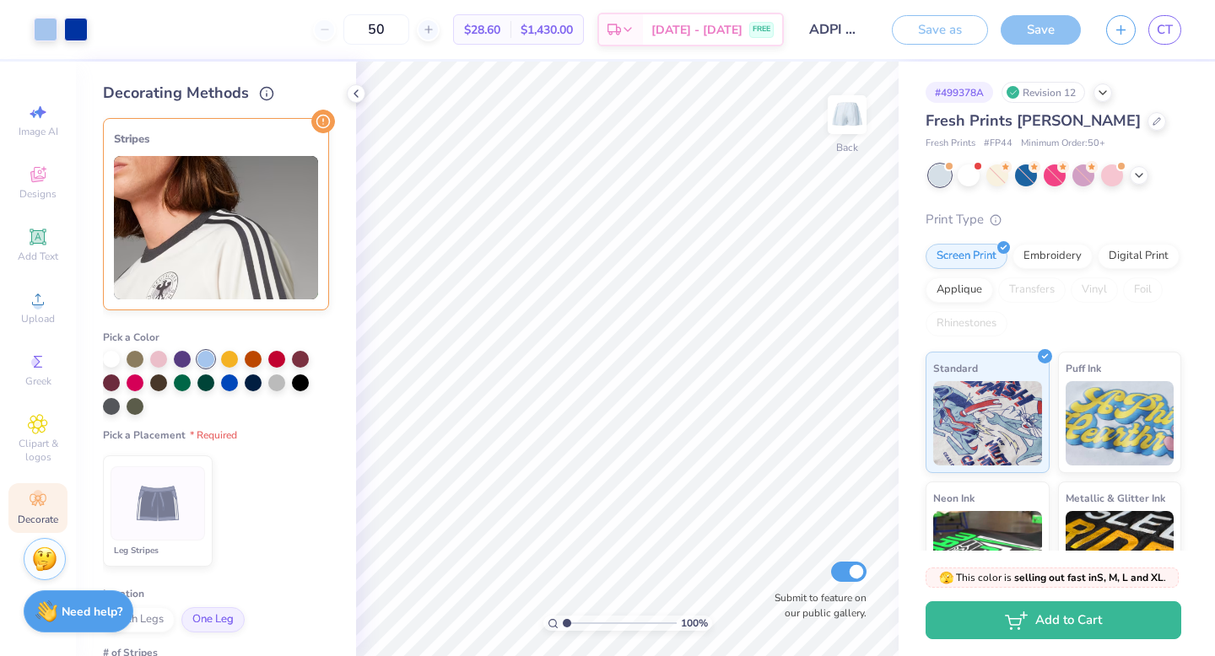
click at [289, 208] on img at bounding box center [216, 227] width 204 height 143
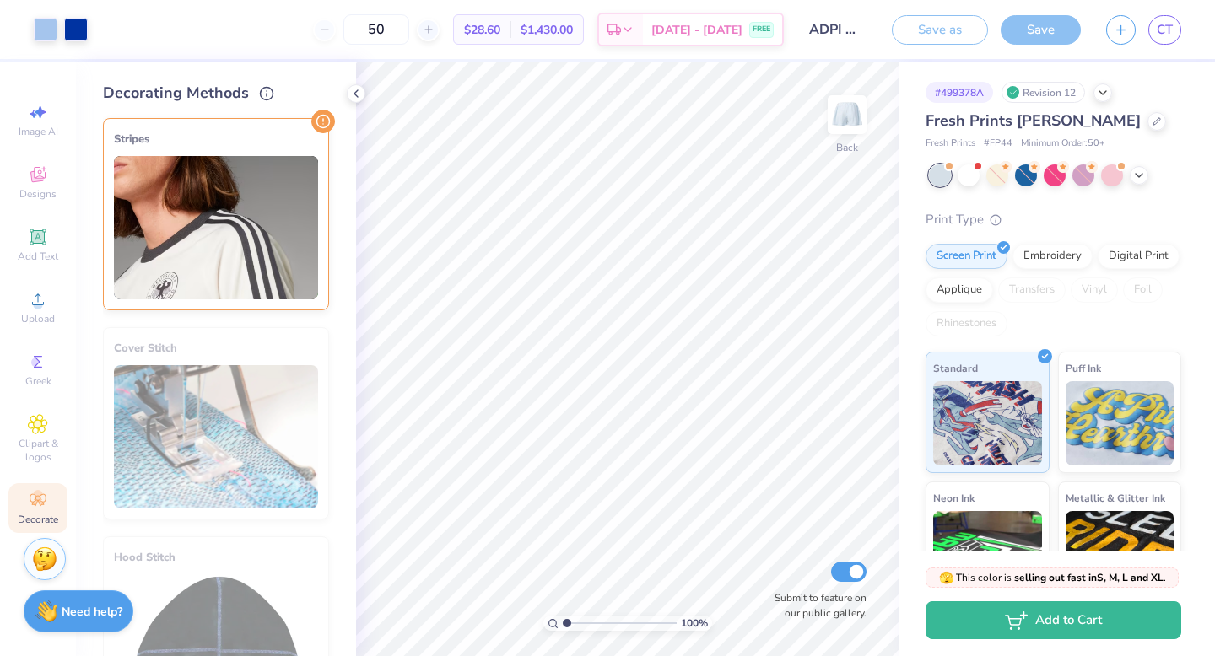
click at [289, 208] on img at bounding box center [216, 227] width 204 height 143
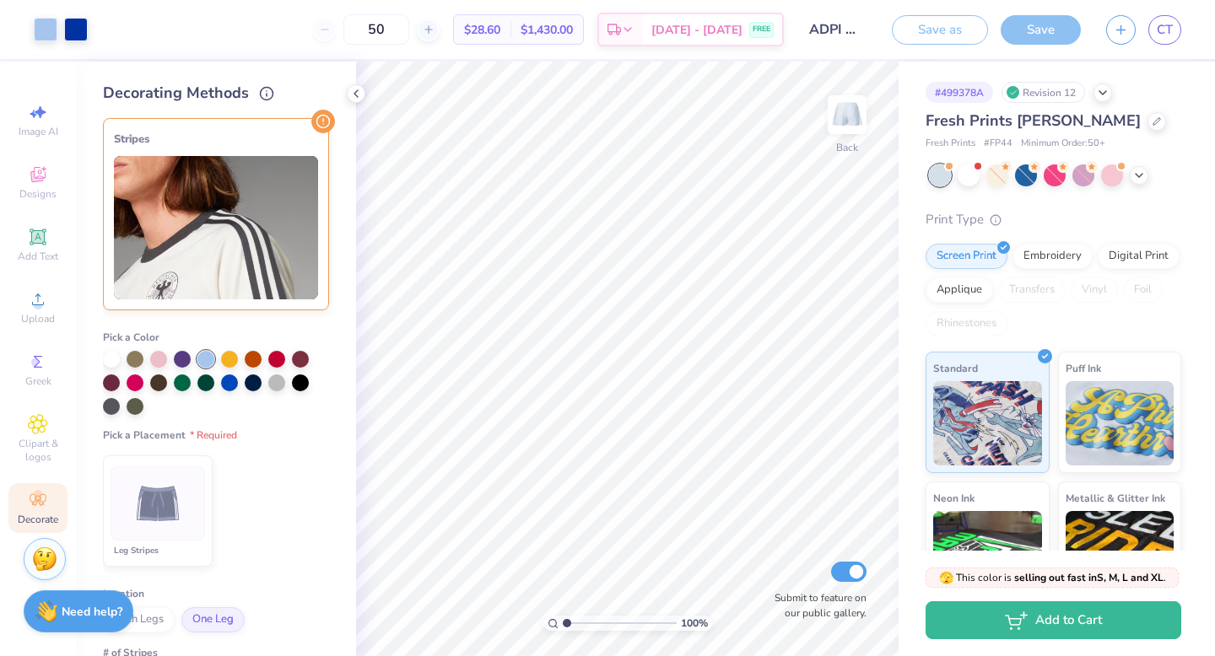
click at [178, 515] on img at bounding box center [158, 503] width 63 height 63
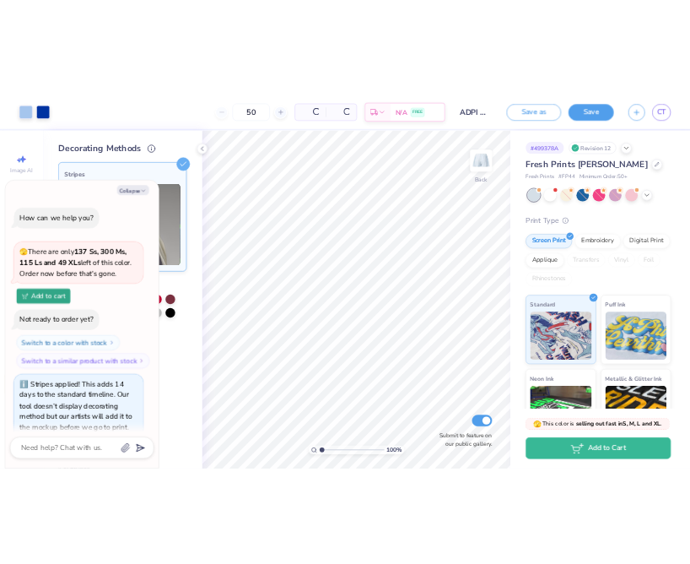
scroll to position [23, 0]
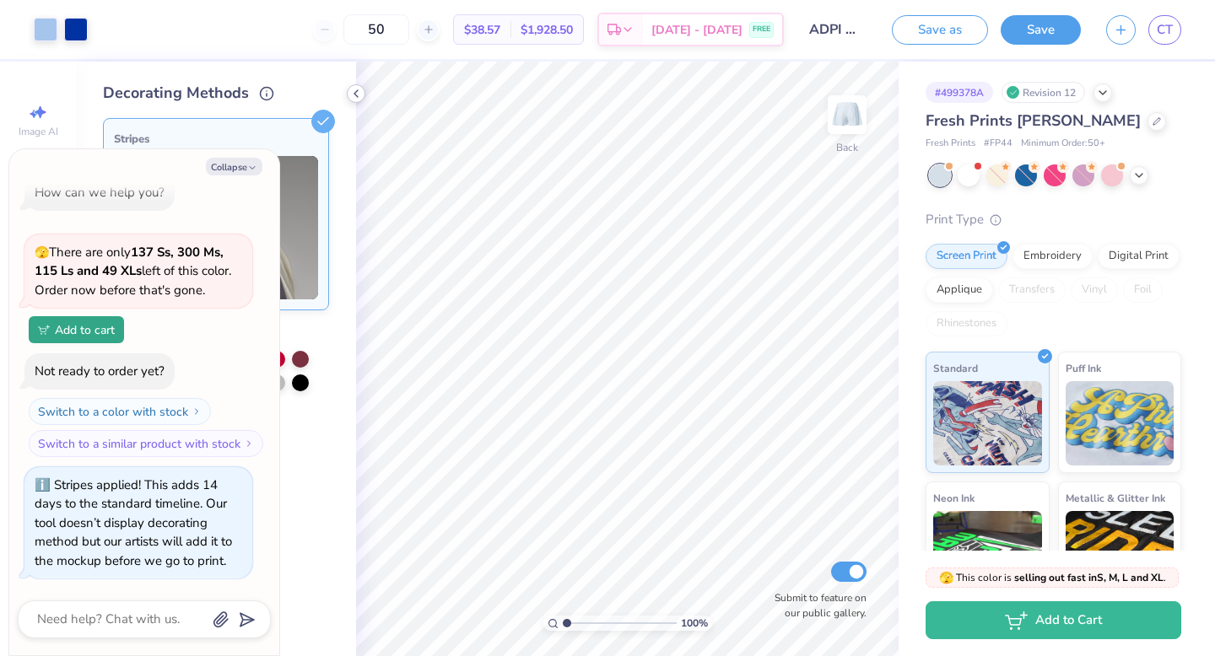
click at [355, 95] on polyline at bounding box center [355, 93] width 3 height 7
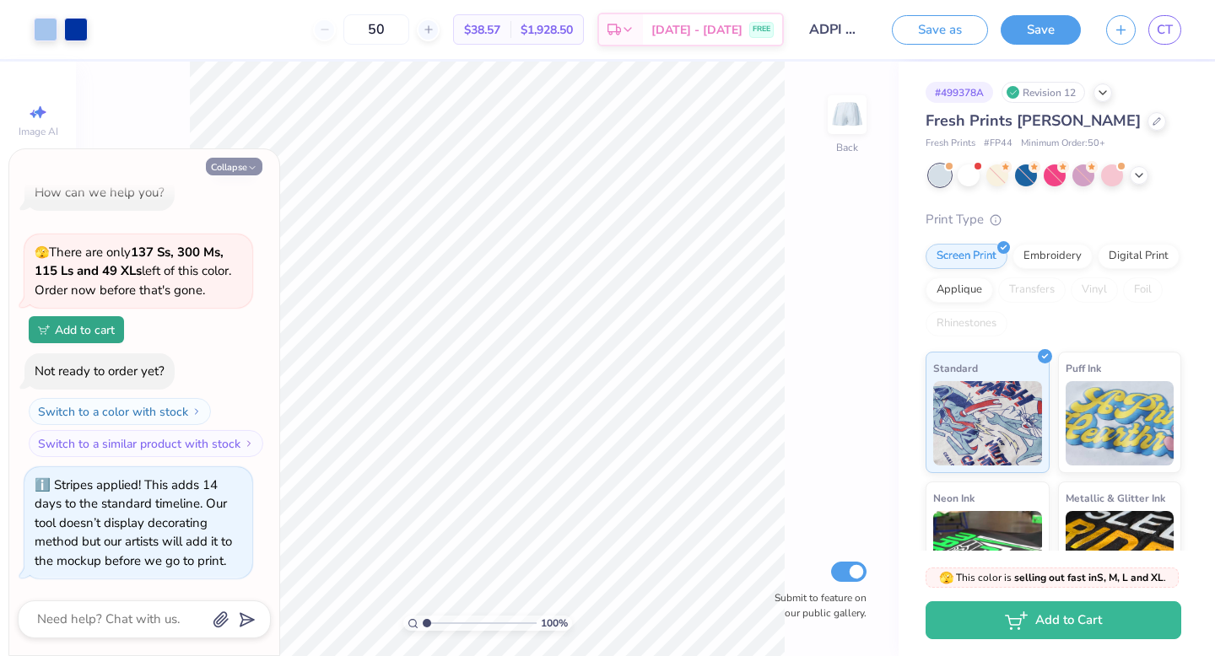
click at [248, 162] on button "Collapse" at bounding box center [234, 167] width 57 height 18
type textarea "x"
